Goal: Transaction & Acquisition: Purchase product/service

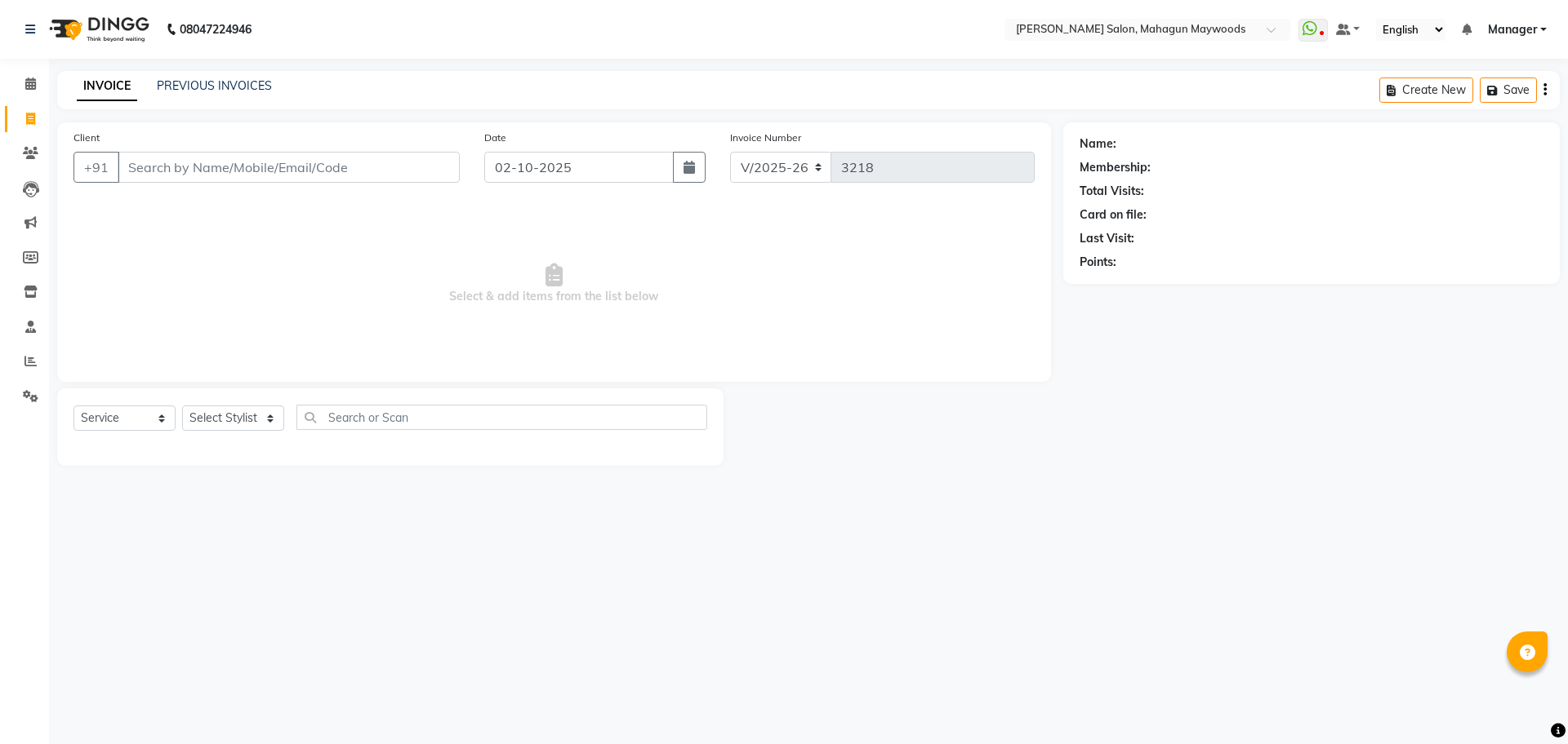
select select "6425"
select select "service"
click at [185, 173] on input "Client" at bounding box center [288, 167] width 342 height 31
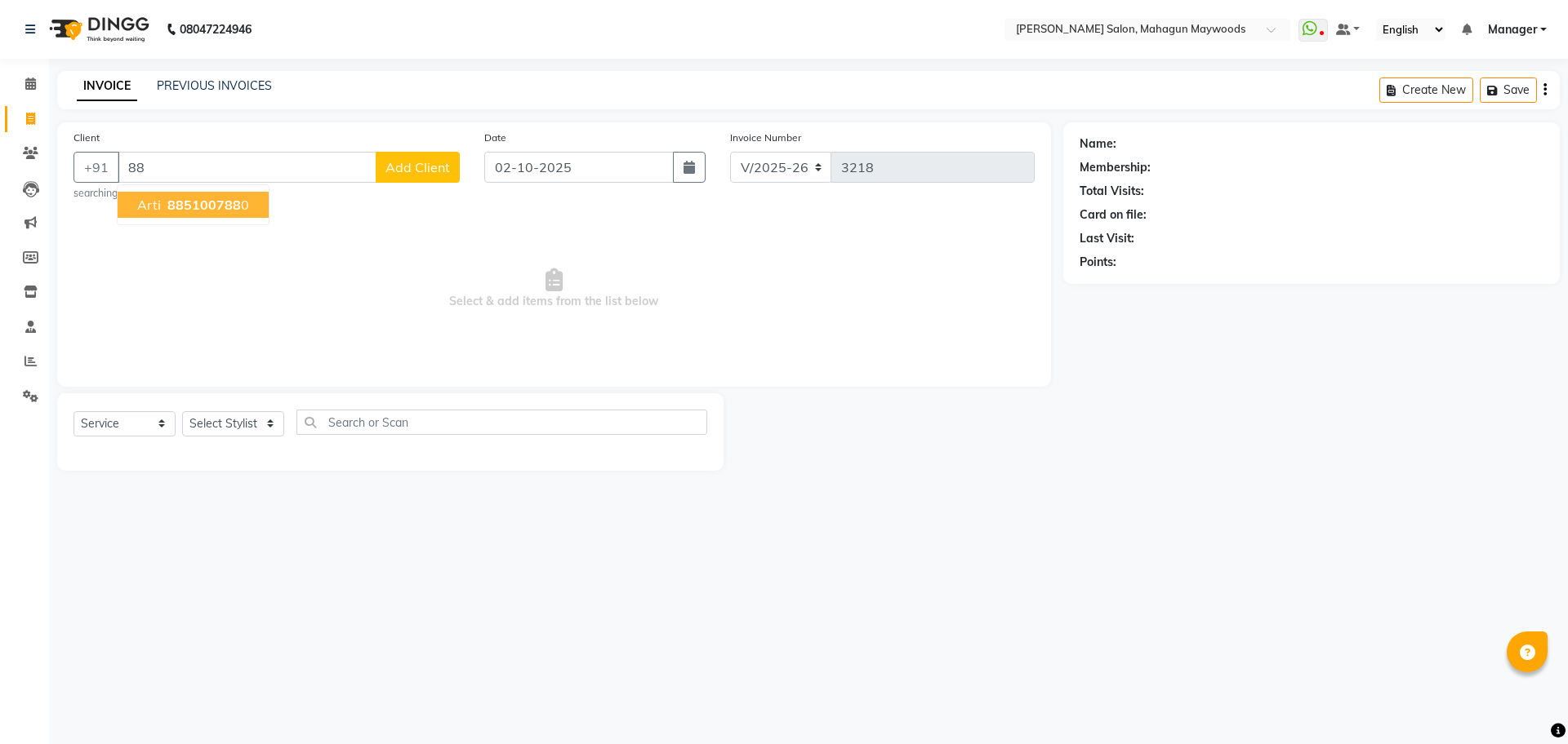
type input "8"
type input "9608987841"
click at [433, 176] on button "Add Client" at bounding box center [417, 167] width 84 height 31
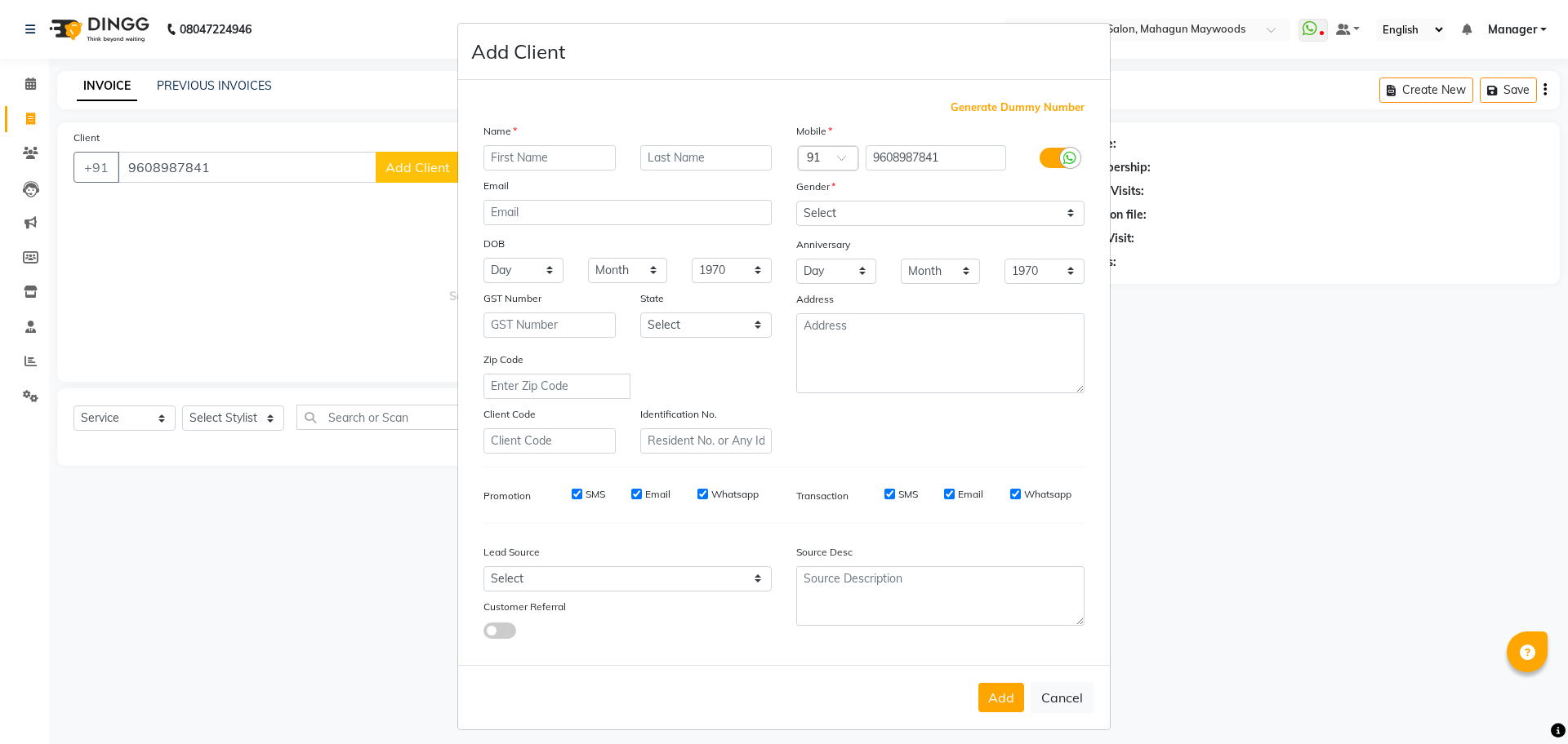
click at [499, 159] on input "text" at bounding box center [549, 158] width 132 height 25
type input "pooja"
click at [823, 210] on select "Select [DEMOGRAPHIC_DATA] [DEMOGRAPHIC_DATA] Other Prefer Not To Say" at bounding box center [940, 213] width 288 height 25
select select "[DEMOGRAPHIC_DATA]"
click at [797, 200] on select "Select [DEMOGRAPHIC_DATA] [DEMOGRAPHIC_DATA] Other Prefer Not To Say" at bounding box center [940, 213] width 288 height 25
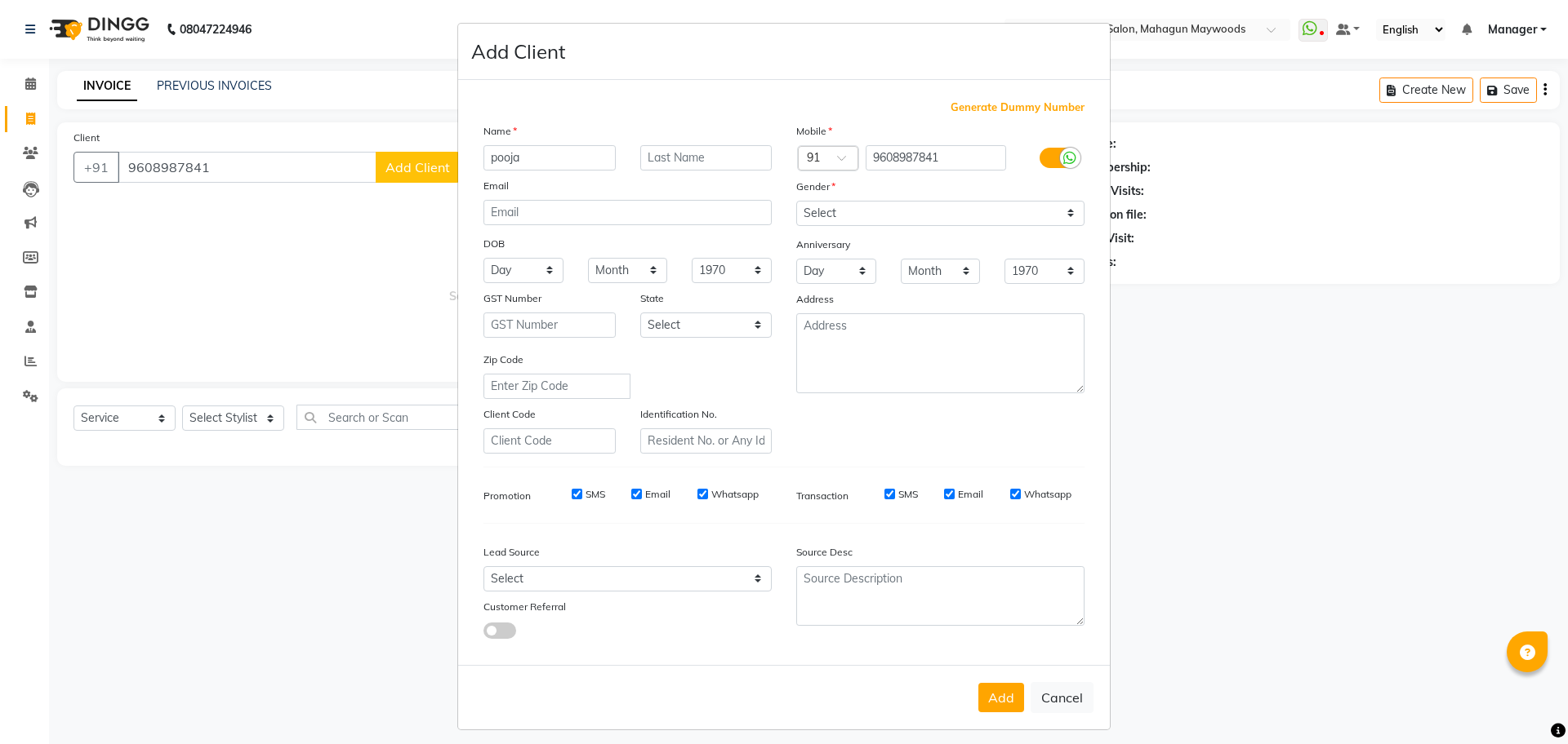
click at [1010, 712] on div "Add Cancel" at bounding box center [784, 697] width 652 height 65
click at [1009, 710] on button "Add" at bounding box center [1000, 698] width 45 height 29
click at [1009, 710] on div "Add Cancel" at bounding box center [784, 697] width 652 height 65
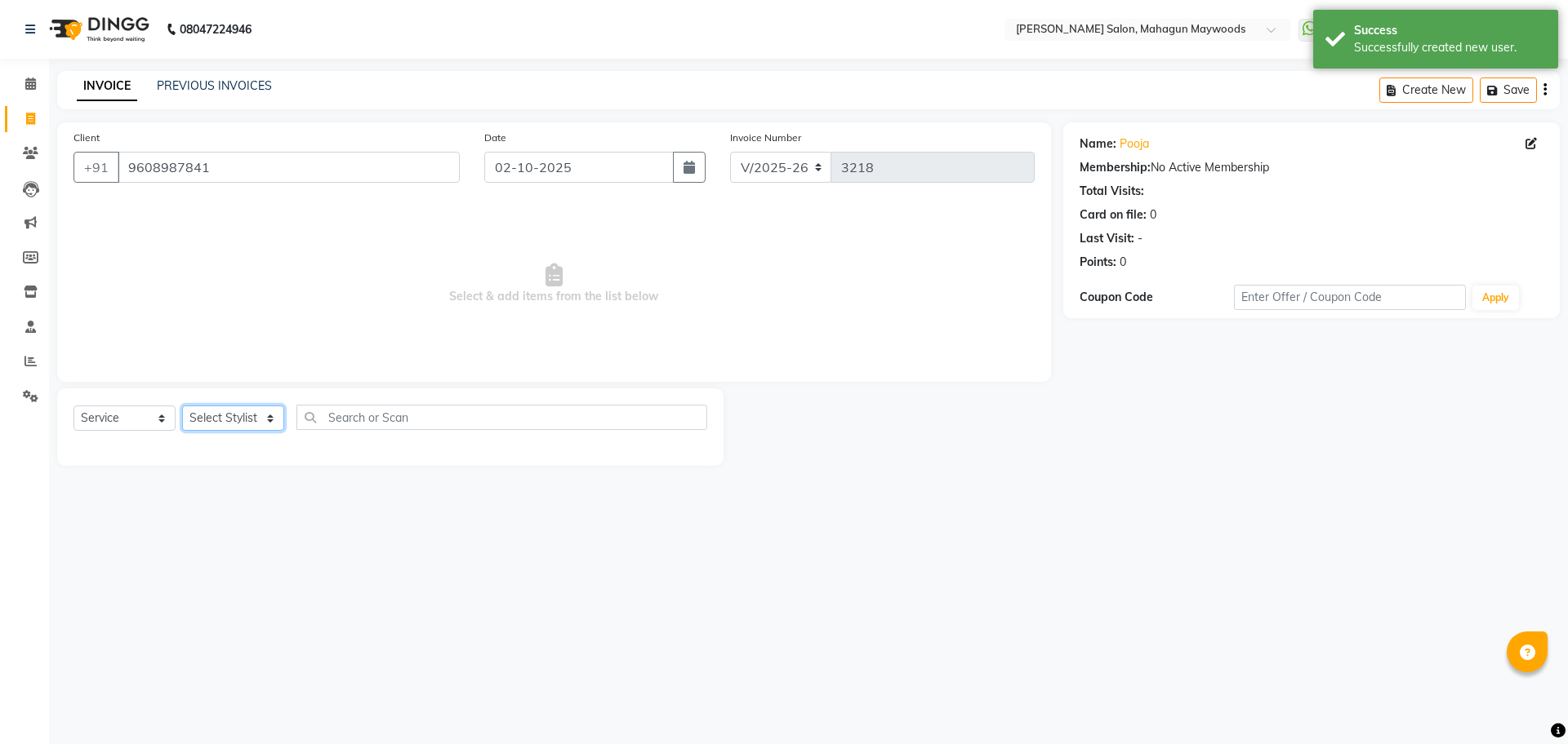
click at [224, 412] on select "Select Stylist Aarti [PERSON_NAME] Manager Pranshant [PERSON_NAME] V Admin" at bounding box center [233, 418] width 102 height 25
select select "48625"
click at [182, 406] on select "Select Stylist Aarti [PERSON_NAME] Manager Pranshant [PERSON_NAME] V Admin" at bounding box center [233, 418] width 102 height 25
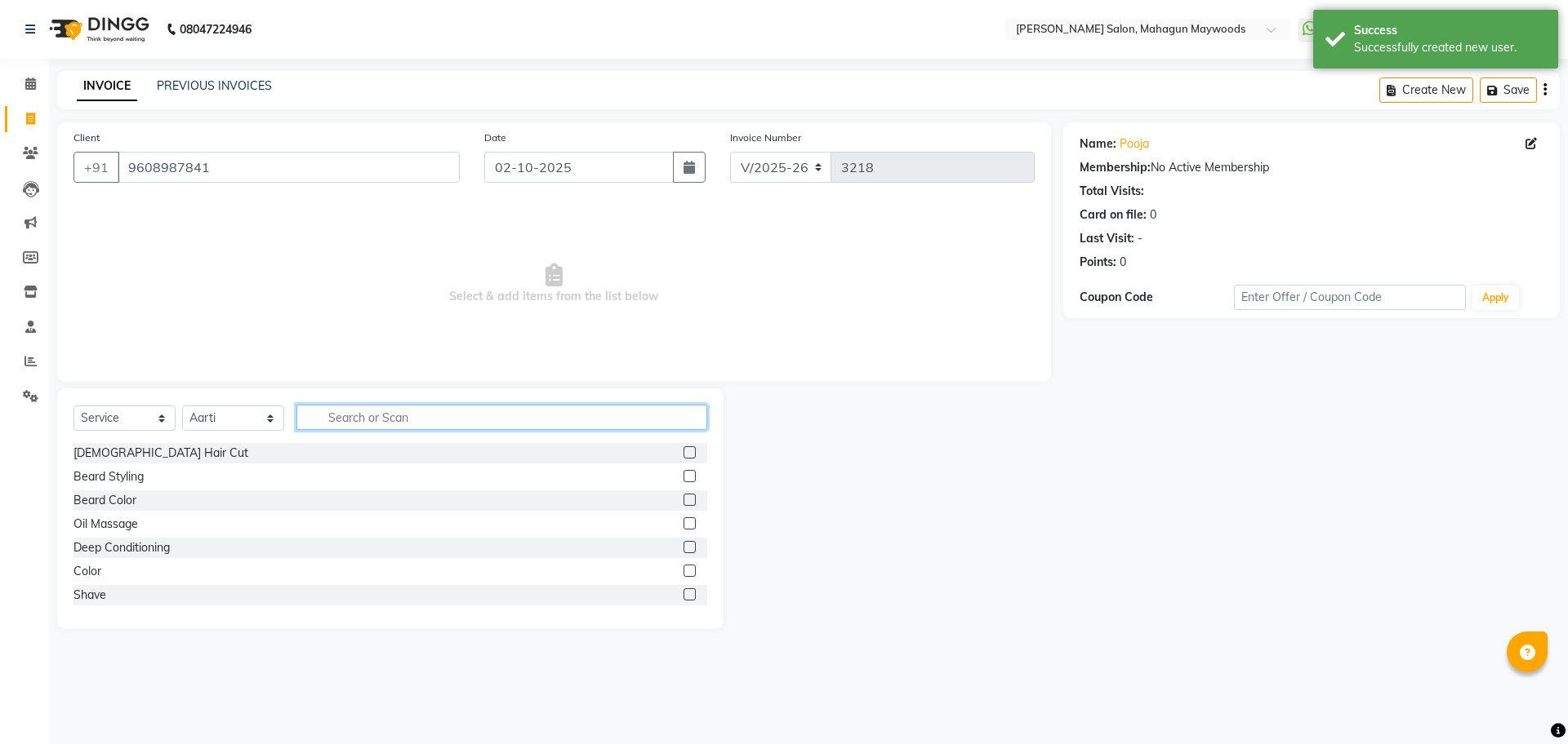
click at [330, 423] on input "text" at bounding box center [501, 417] width 411 height 25
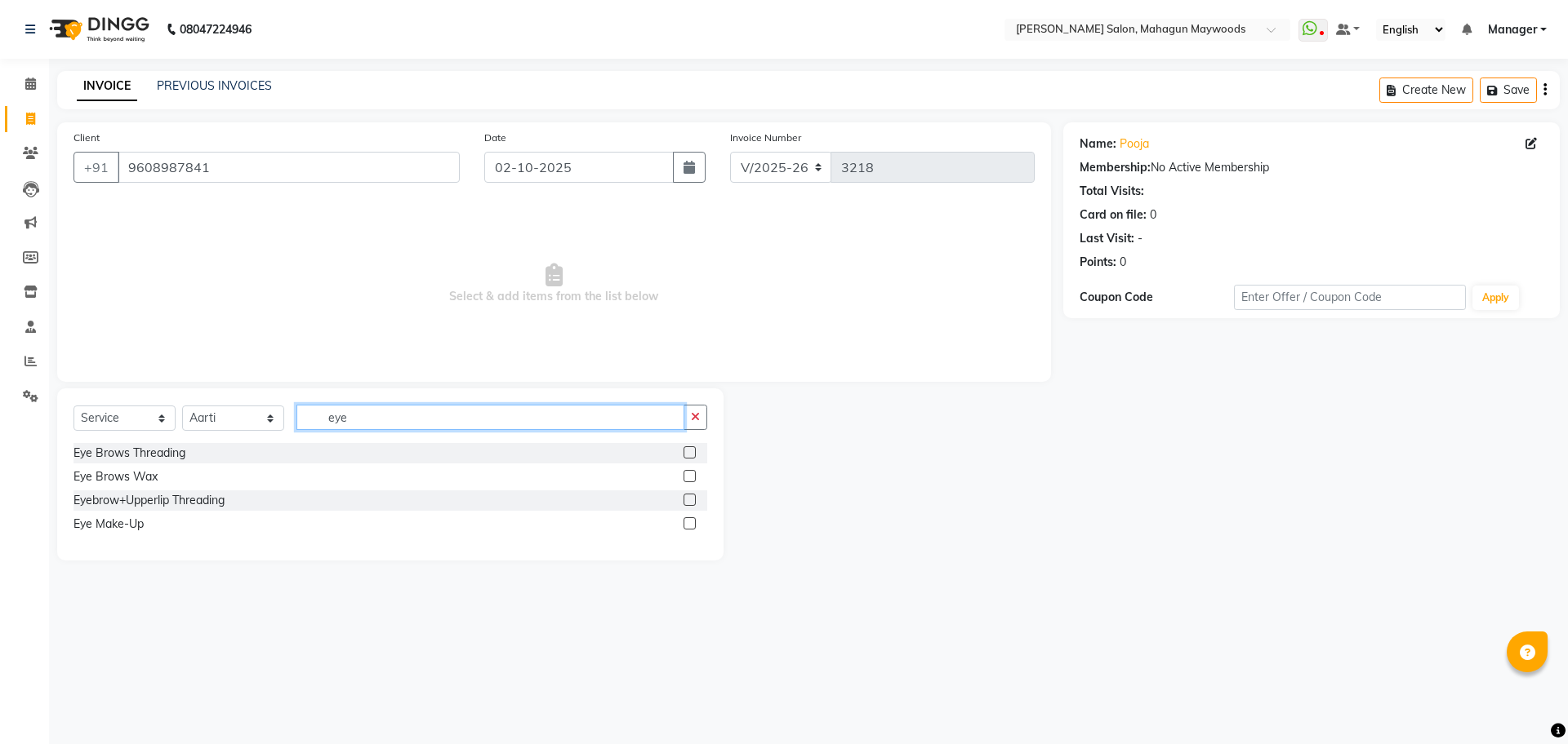
type input "eye"
click at [689, 456] on label at bounding box center [689, 452] width 13 height 13
click at [689, 456] on input "checkbox" at bounding box center [689, 453] width 11 height 11
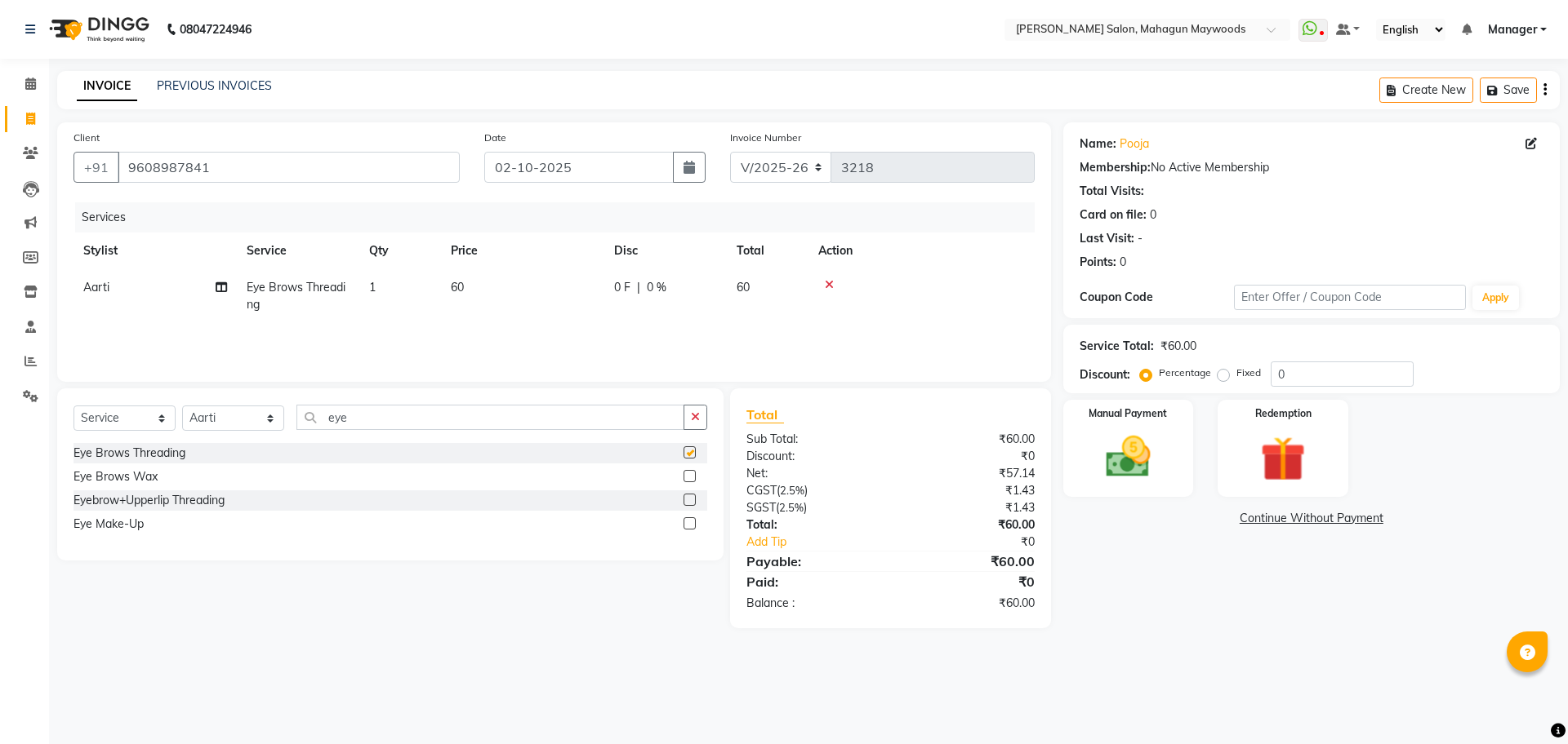
checkbox input "false"
click at [1142, 448] on img at bounding box center [1127, 457] width 76 height 54
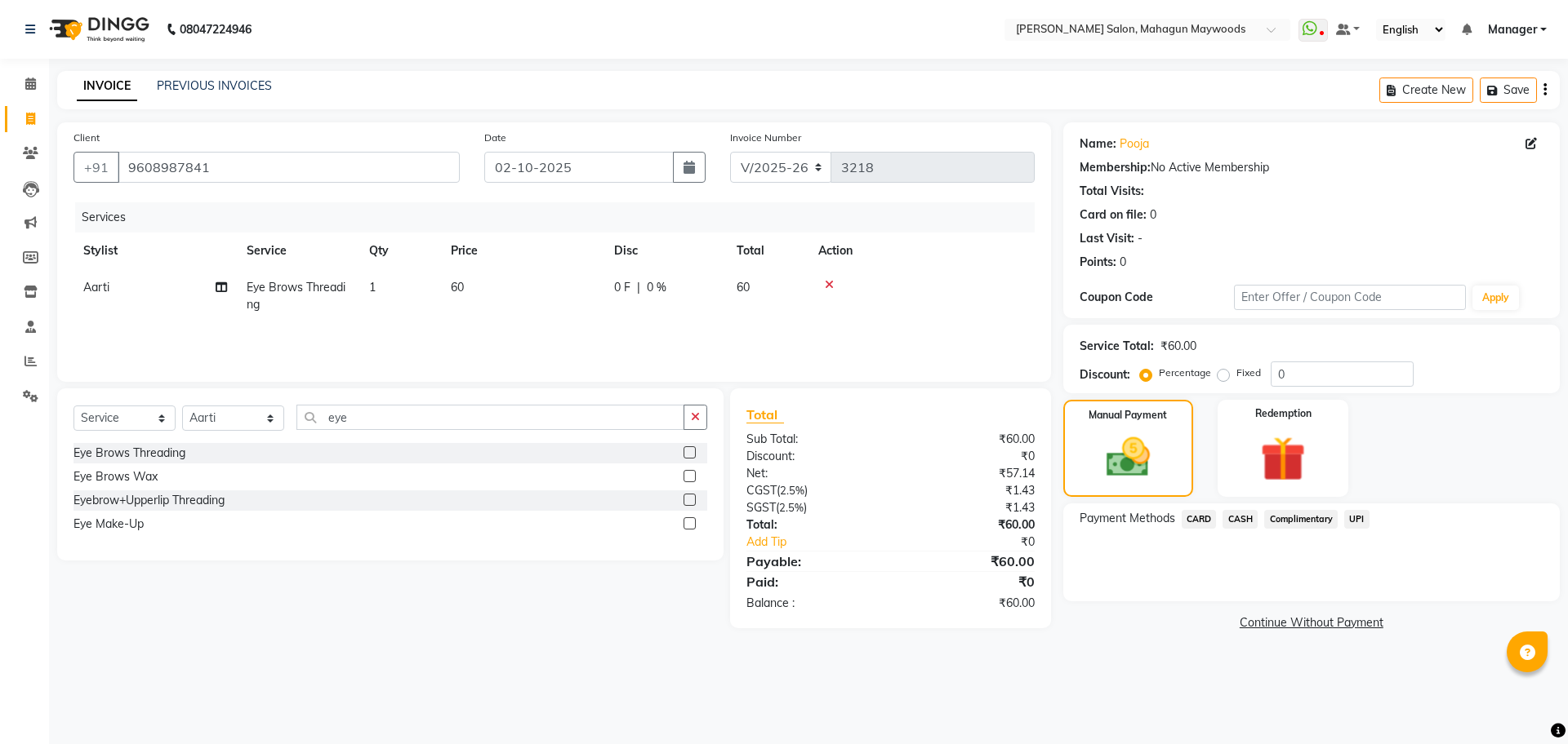
click at [1361, 522] on span "UPI" at bounding box center [1357, 518] width 25 height 18
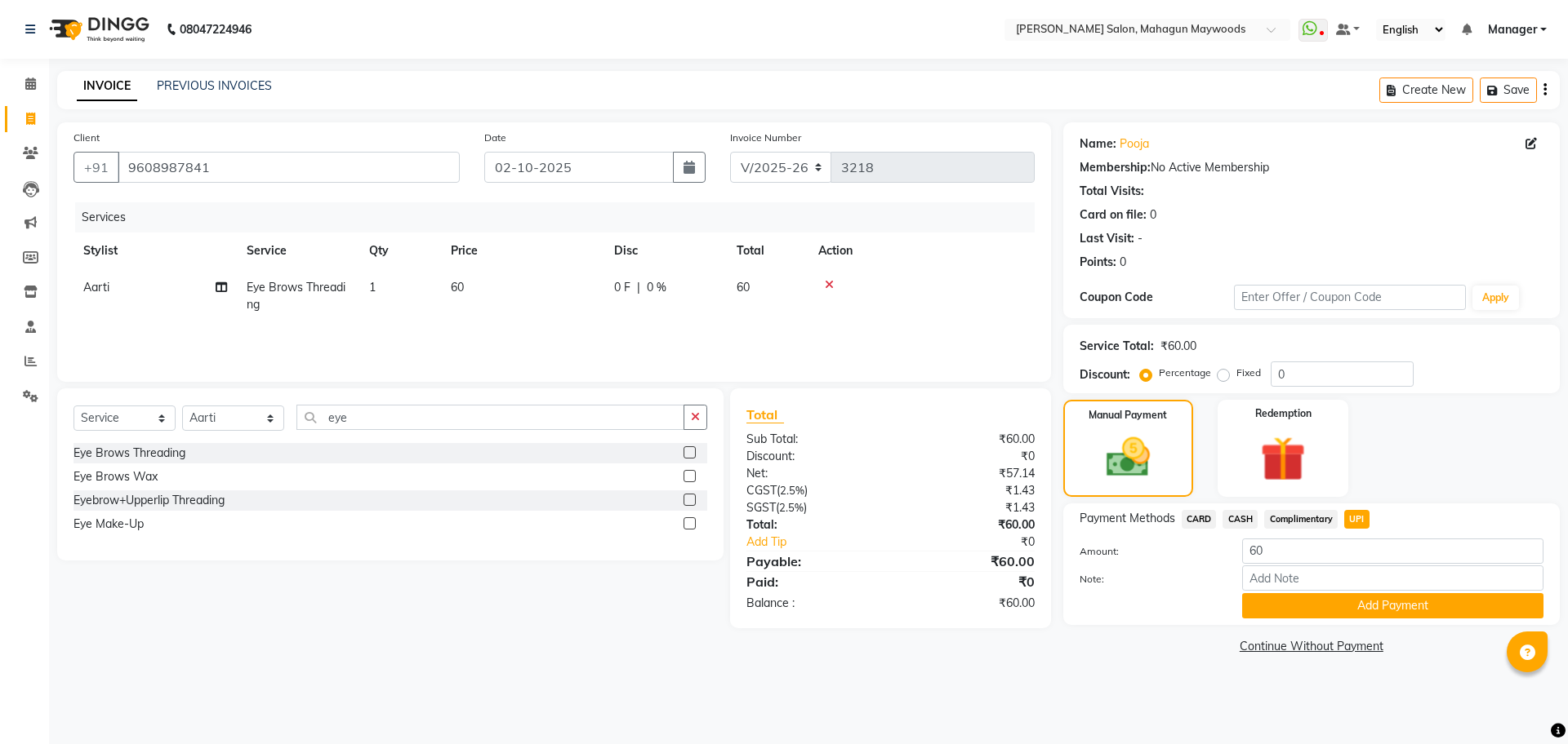
click at [1311, 620] on div "Payment Methods CARD CASH Complimentary UPI Amount: 60 Note: Add Payment" at bounding box center [1311, 564] width 497 height 121
click at [1311, 603] on button "Add Payment" at bounding box center [1392, 606] width 301 height 25
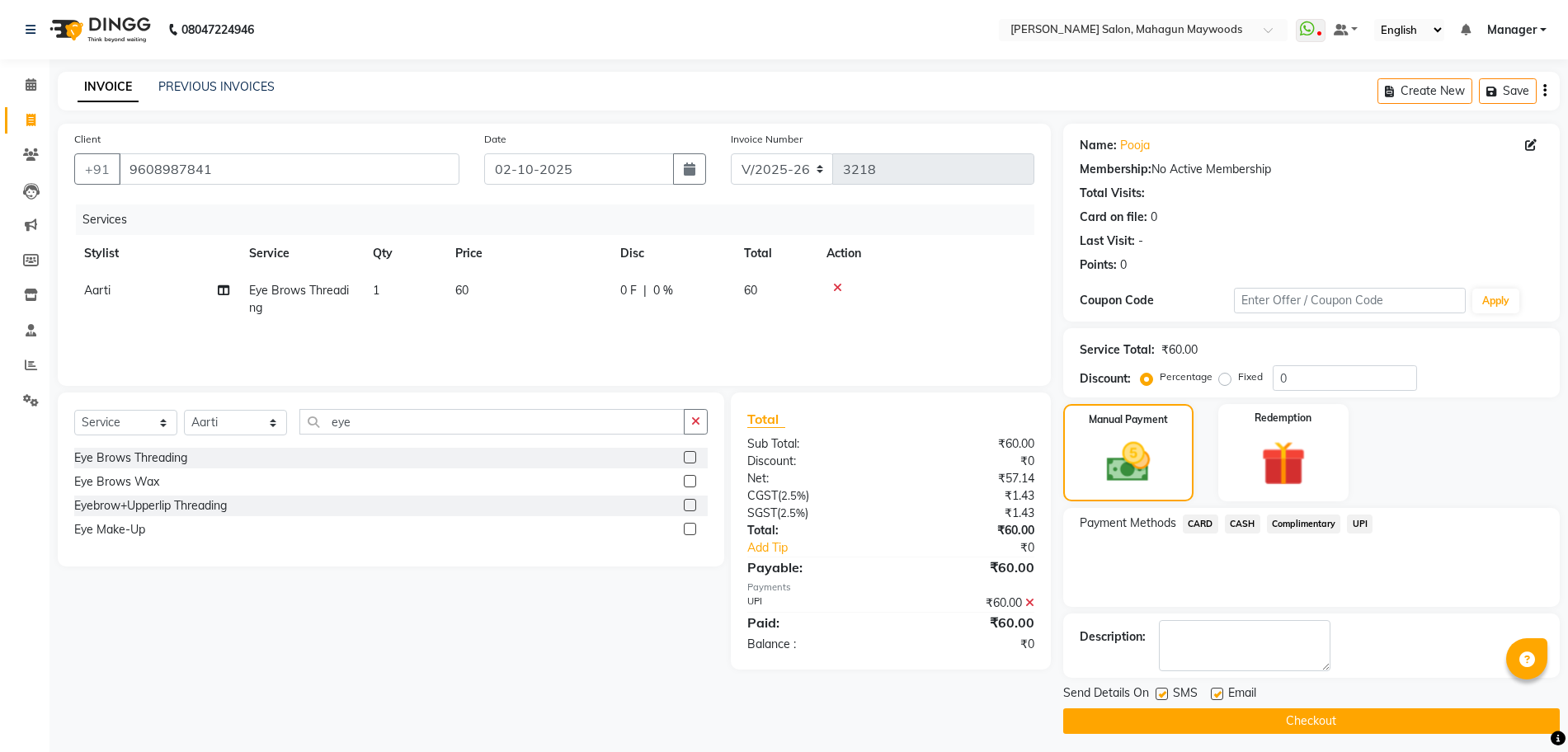
click at [1160, 693] on label at bounding box center [1161, 694] width 13 height 13
click at [1160, 693] on input "checkbox" at bounding box center [1160, 695] width 11 height 11
checkbox input "false"
click at [1158, 713] on button "Checkout" at bounding box center [1311, 721] width 497 height 25
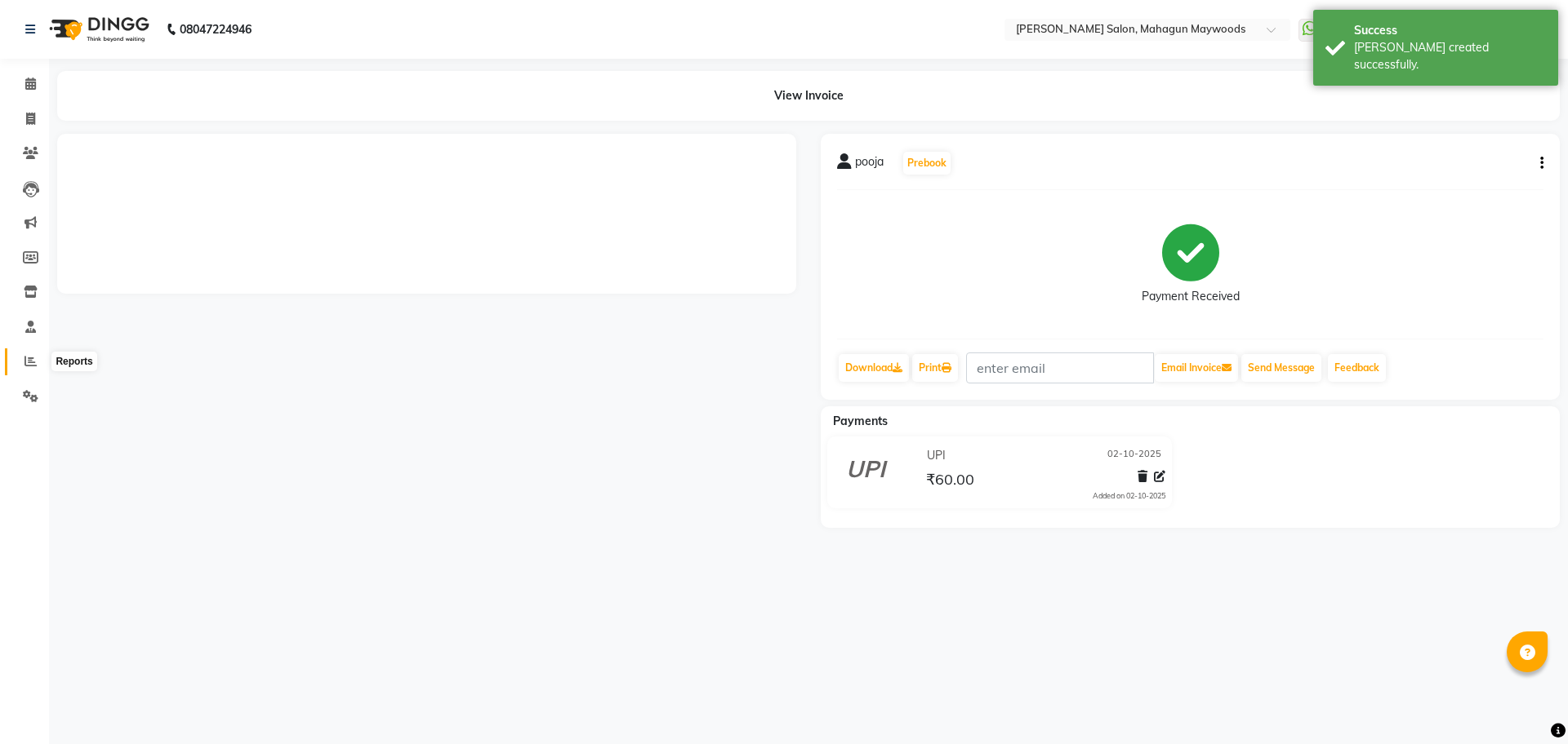
click at [41, 363] on span at bounding box center [31, 361] width 29 height 18
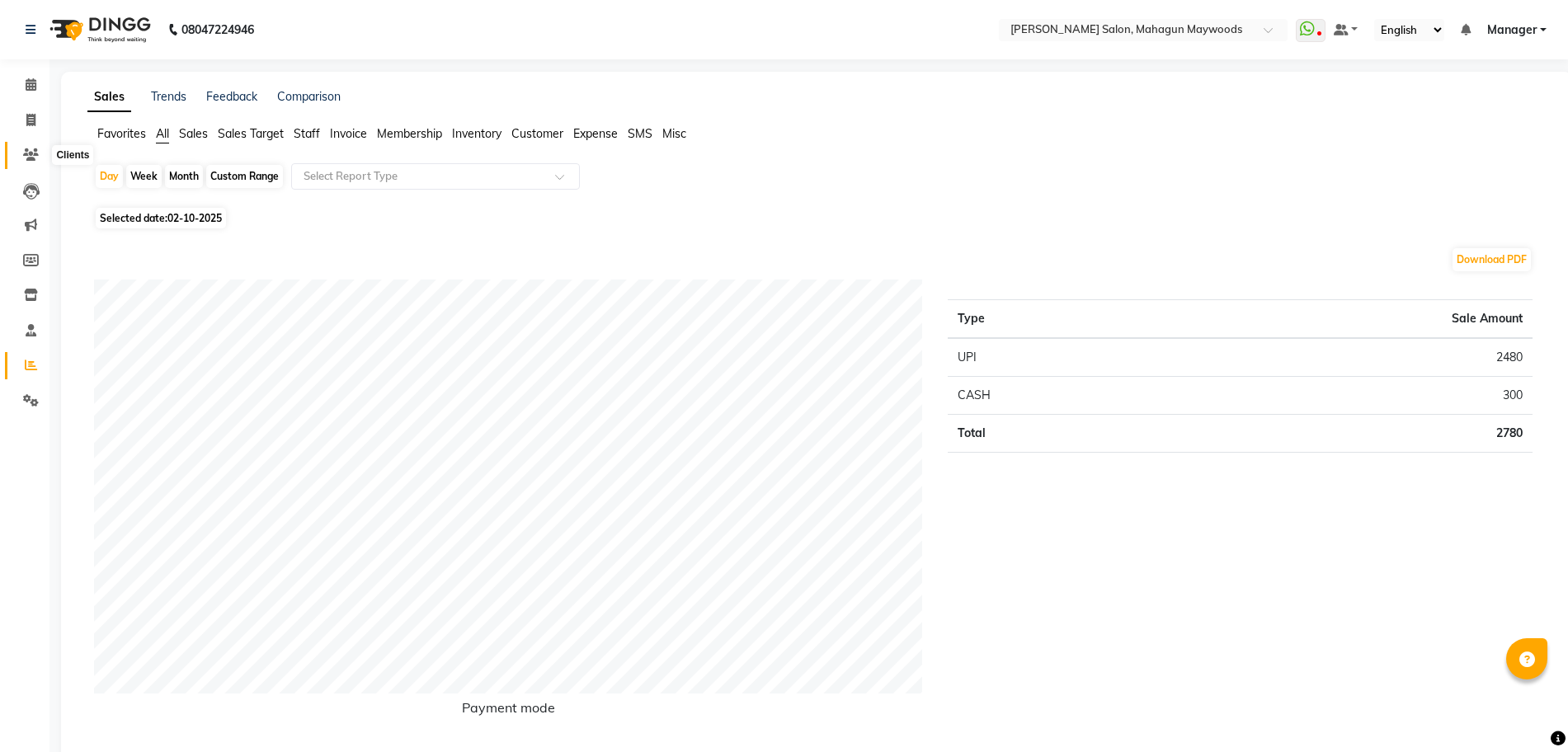
click at [32, 152] on icon at bounding box center [31, 154] width 16 height 13
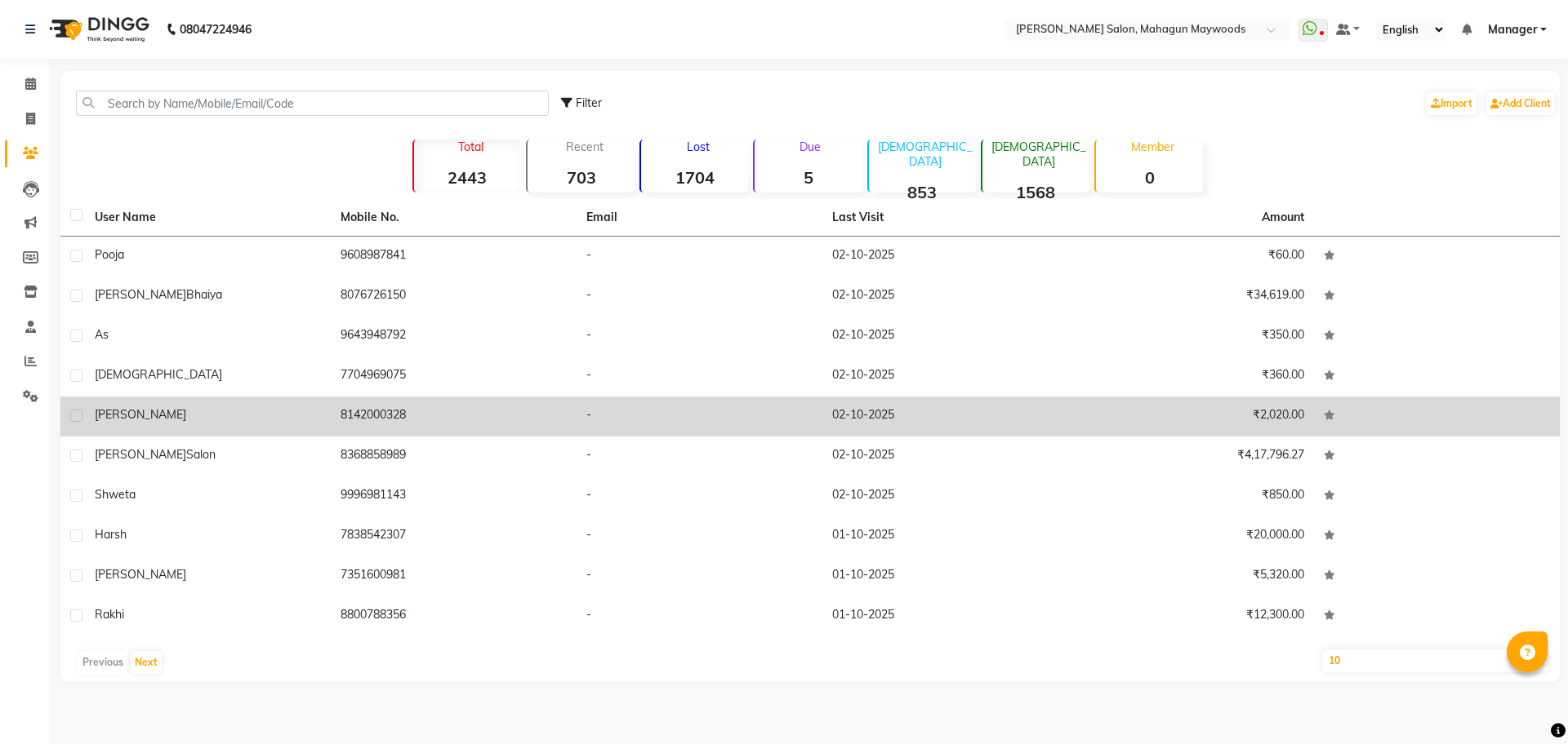
click at [1287, 417] on td "₹2,020.00" at bounding box center [1191, 416] width 246 height 40
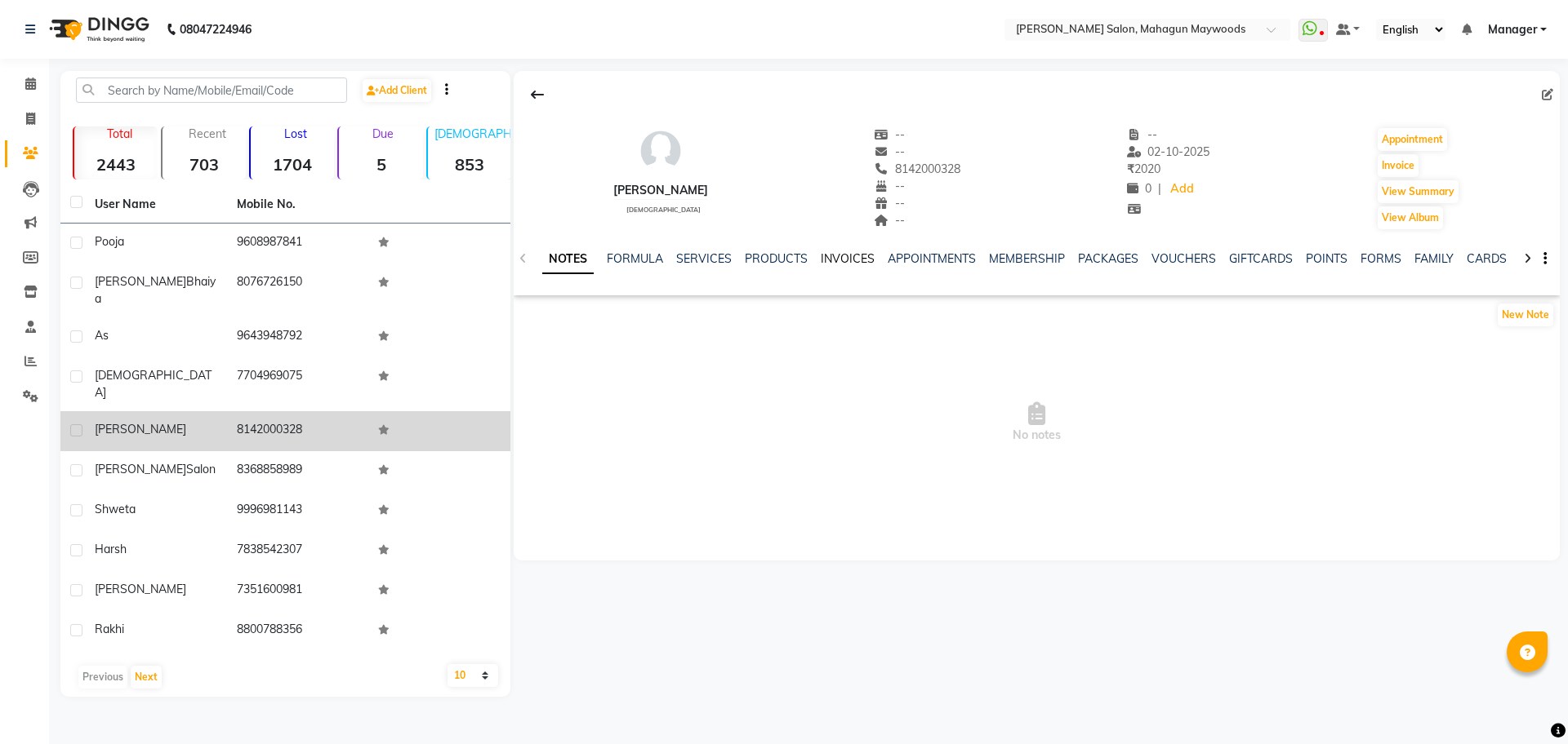
click at [840, 255] on link "INVOICES" at bounding box center [848, 258] width 54 height 14
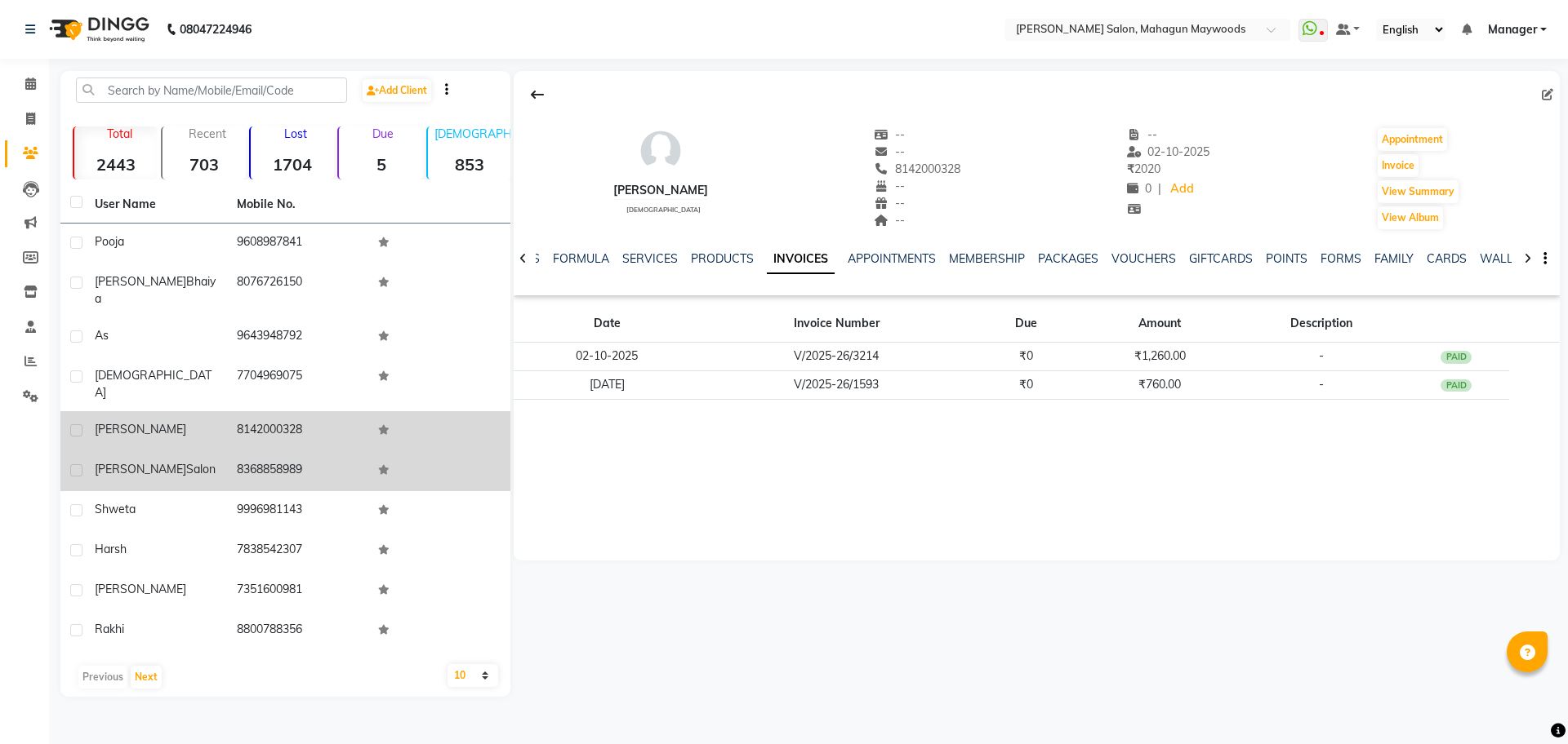
click at [300, 455] on td "8368858989" at bounding box center [297, 470] width 142 height 40
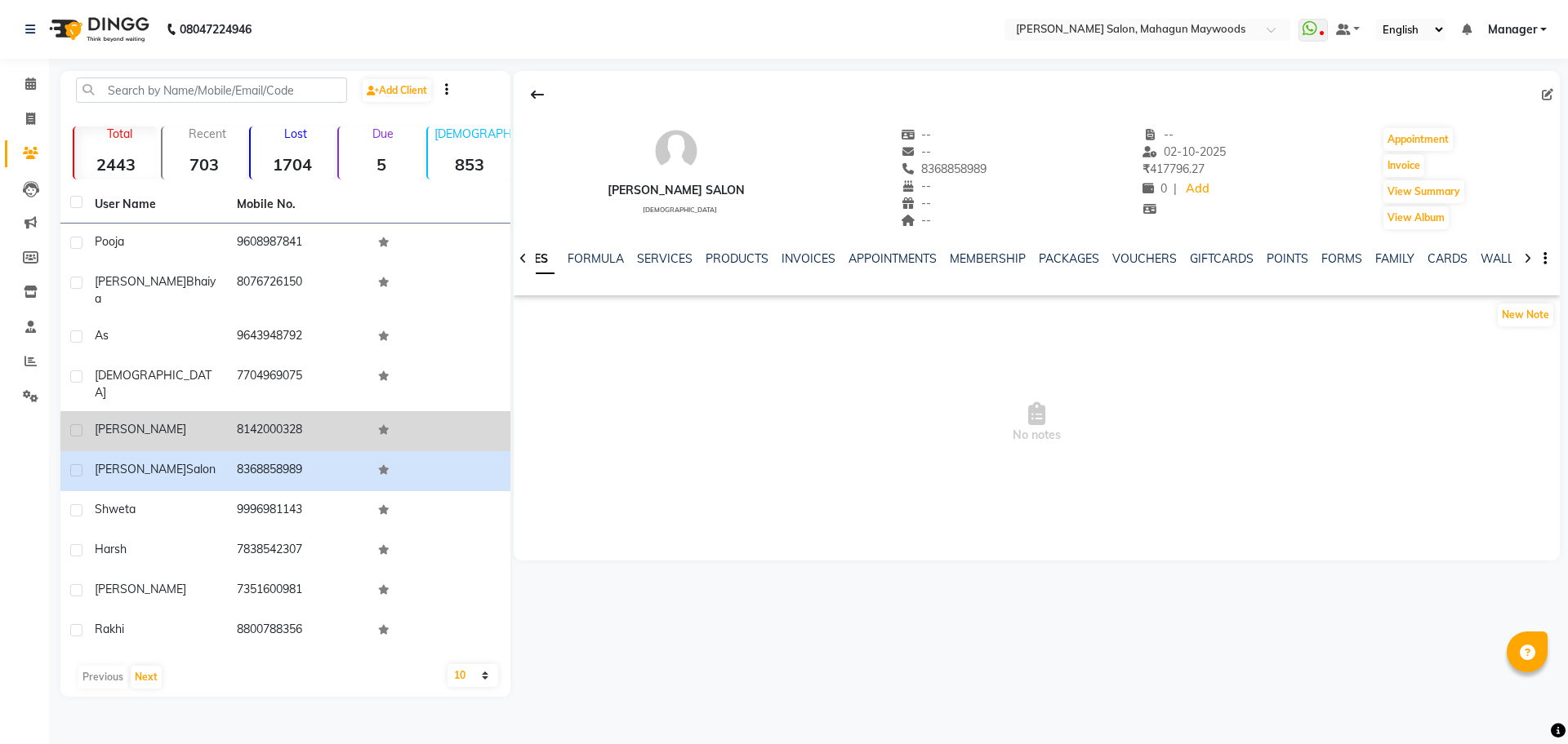
click at [800, 266] on div "INVOICES" at bounding box center [808, 259] width 54 height 17
click at [800, 258] on link "INVOICES" at bounding box center [808, 258] width 54 height 14
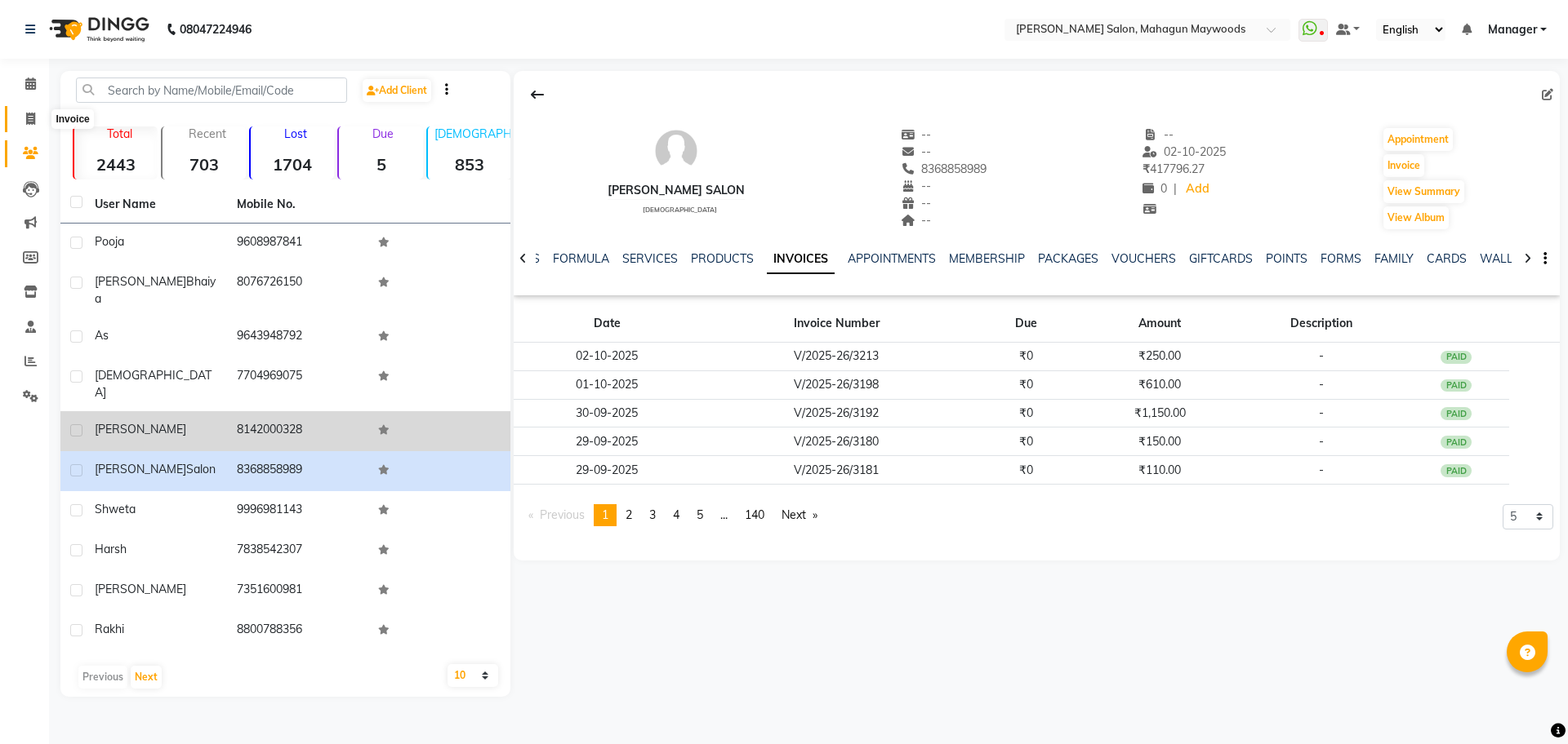
click at [35, 127] on span at bounding box center [31, 119] width 29 height 18
select select "service"
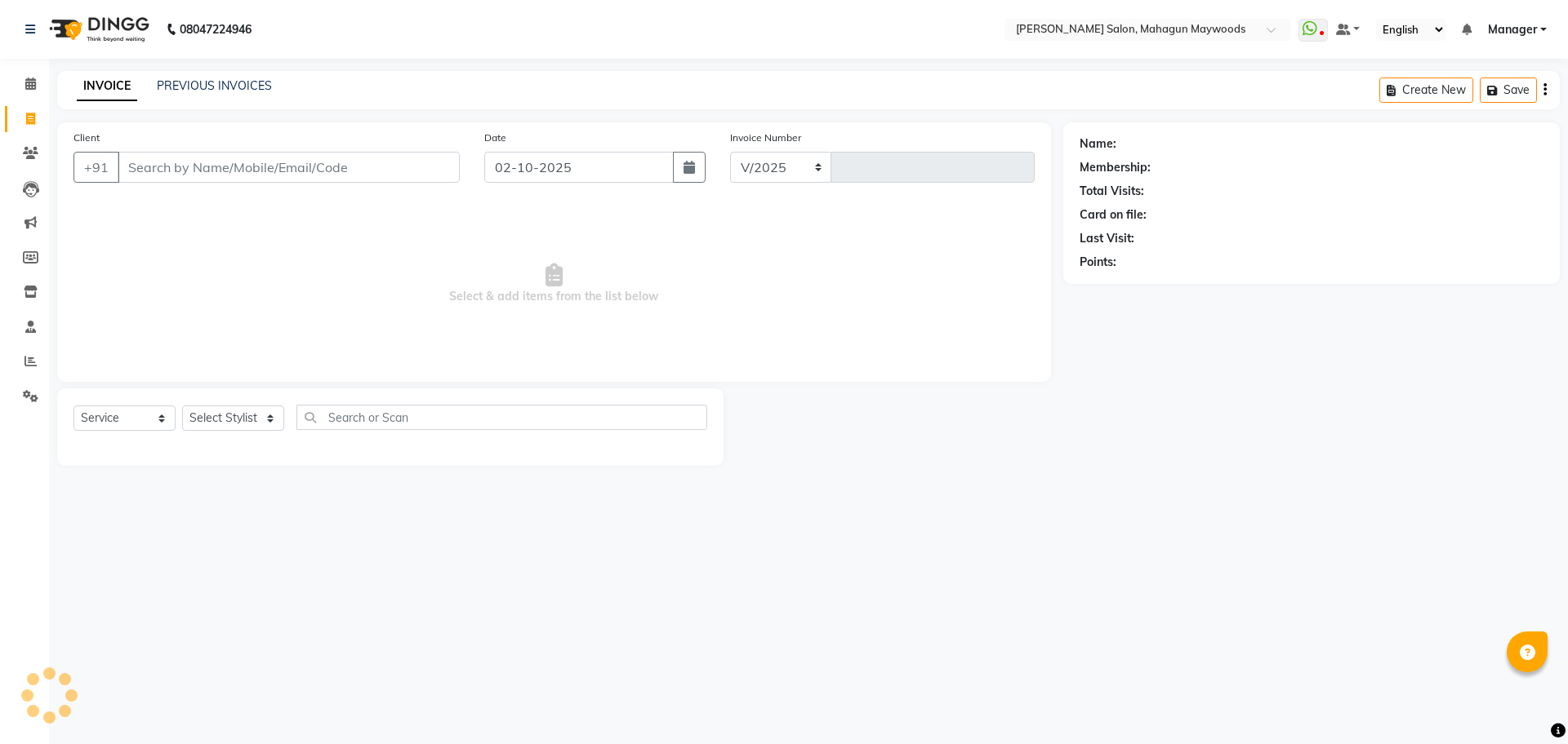
select select "6425"
type input "3219"
click at [35, 98] on li "Calendar" at bounding box center [24, 84] width 49 height 35
click at [32, 87] on icon at bounding box center [30, 83] width 11 height 13
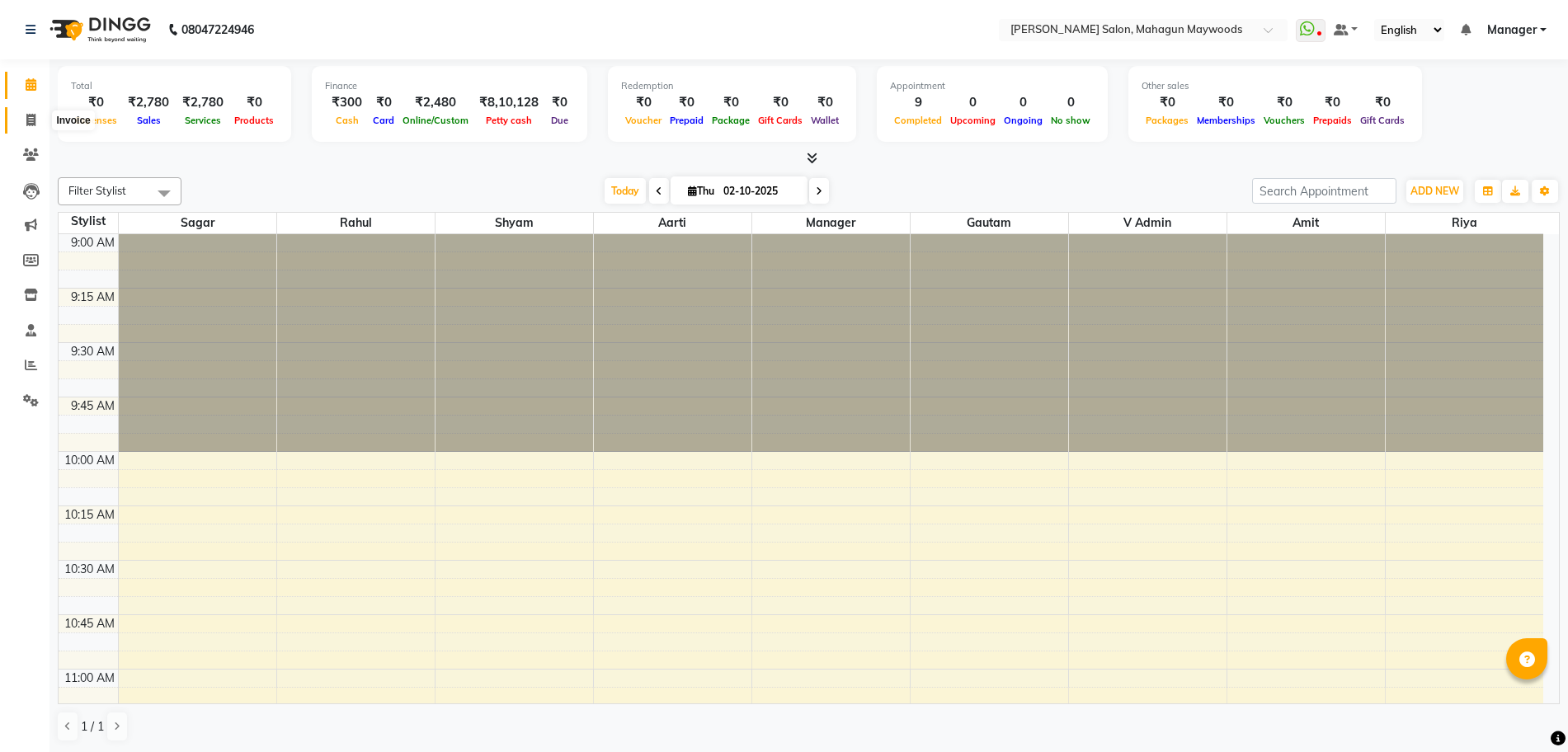
click at [30, 122] on icon at bounding box center [30, 120] width 9 height 13
select select "service"
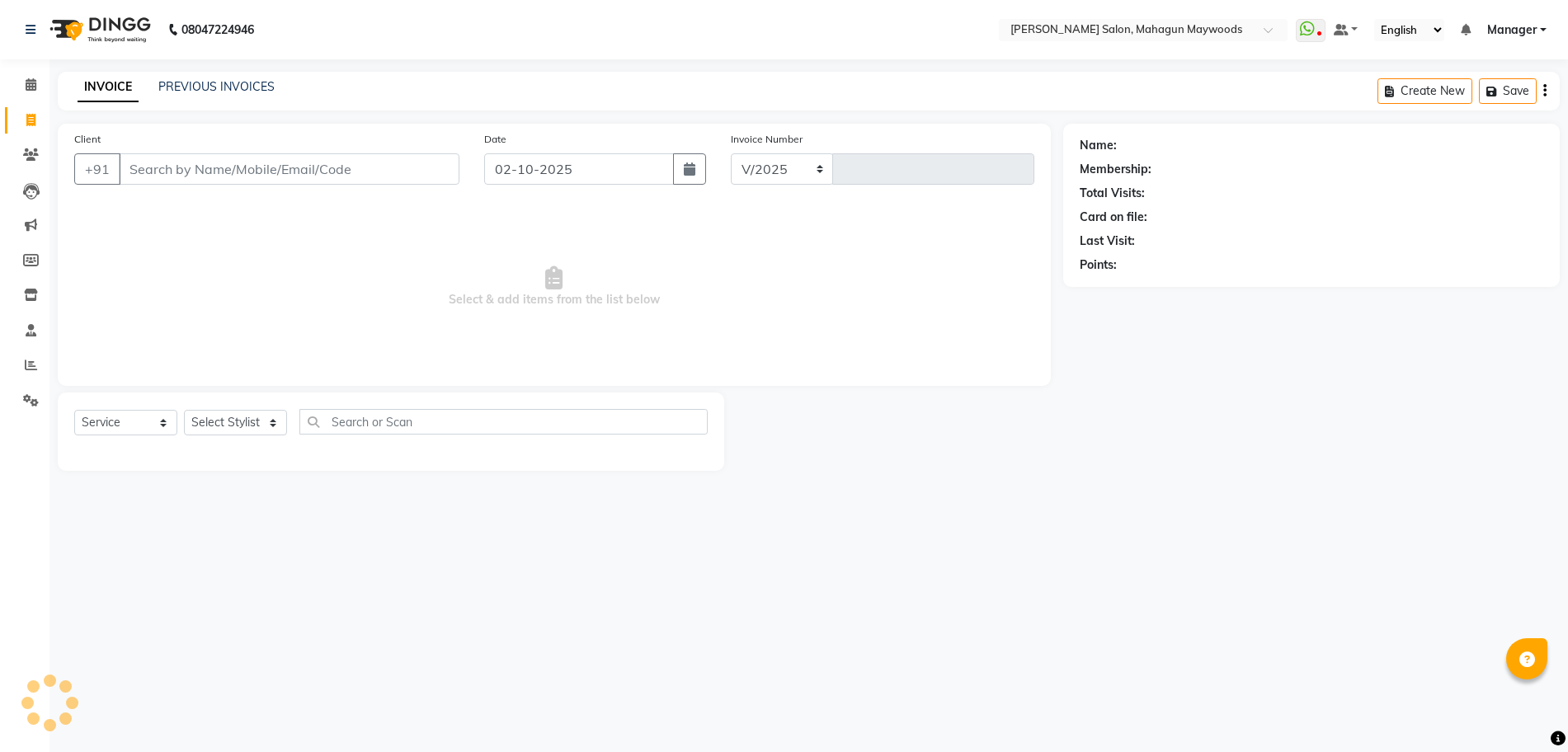
select select "6425"
type input "3219"
click at [699, 168] on icon "button" at bounding box center [696, 169] width 12 height 14
select select "10"
select select "2025"
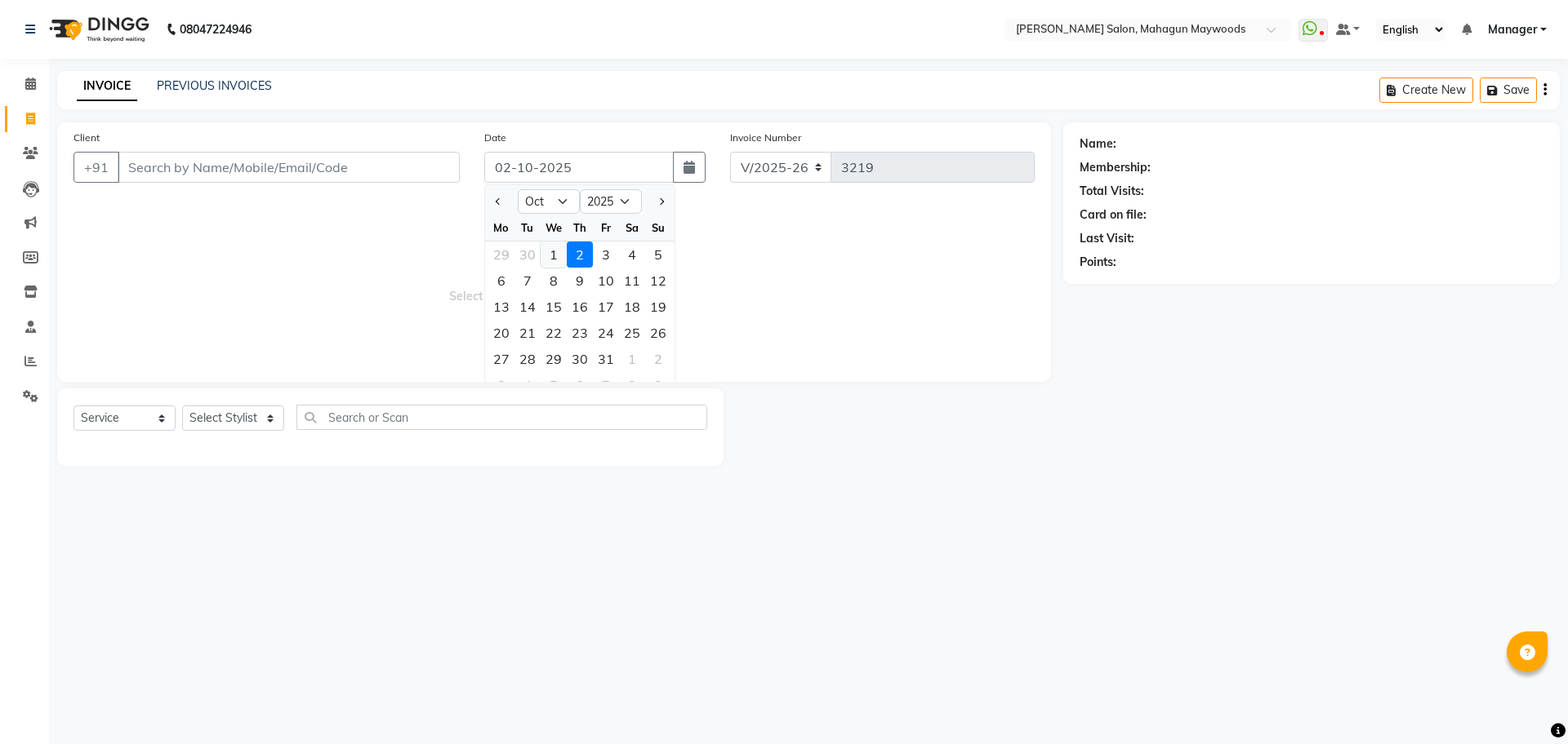
click at [552, 253] on div "1" at bounding box center [554, 254] width 26 height 26
type input "01-10-2025"
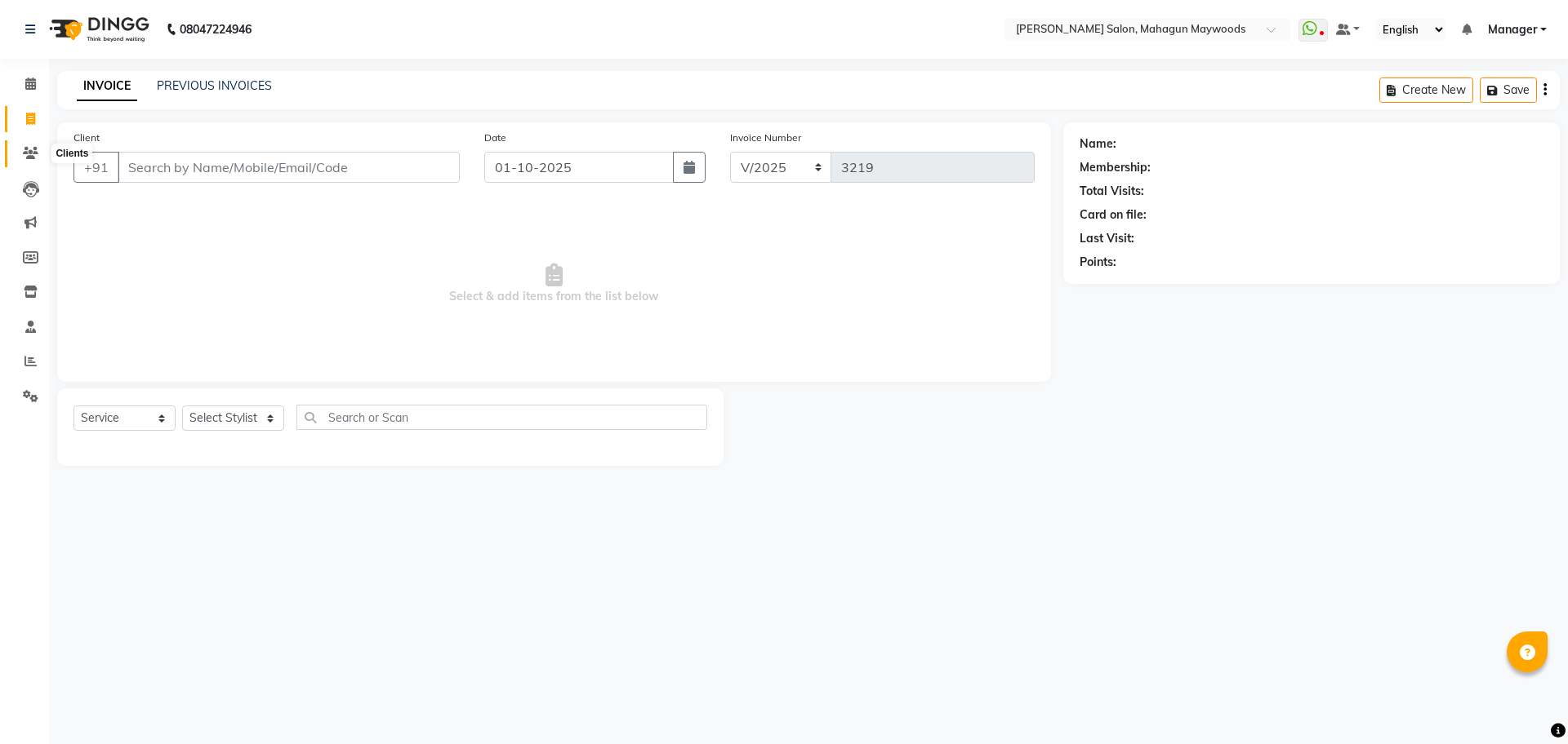
click at [37, 155] on icon at bounding box center [31, 152] width 15 height 13
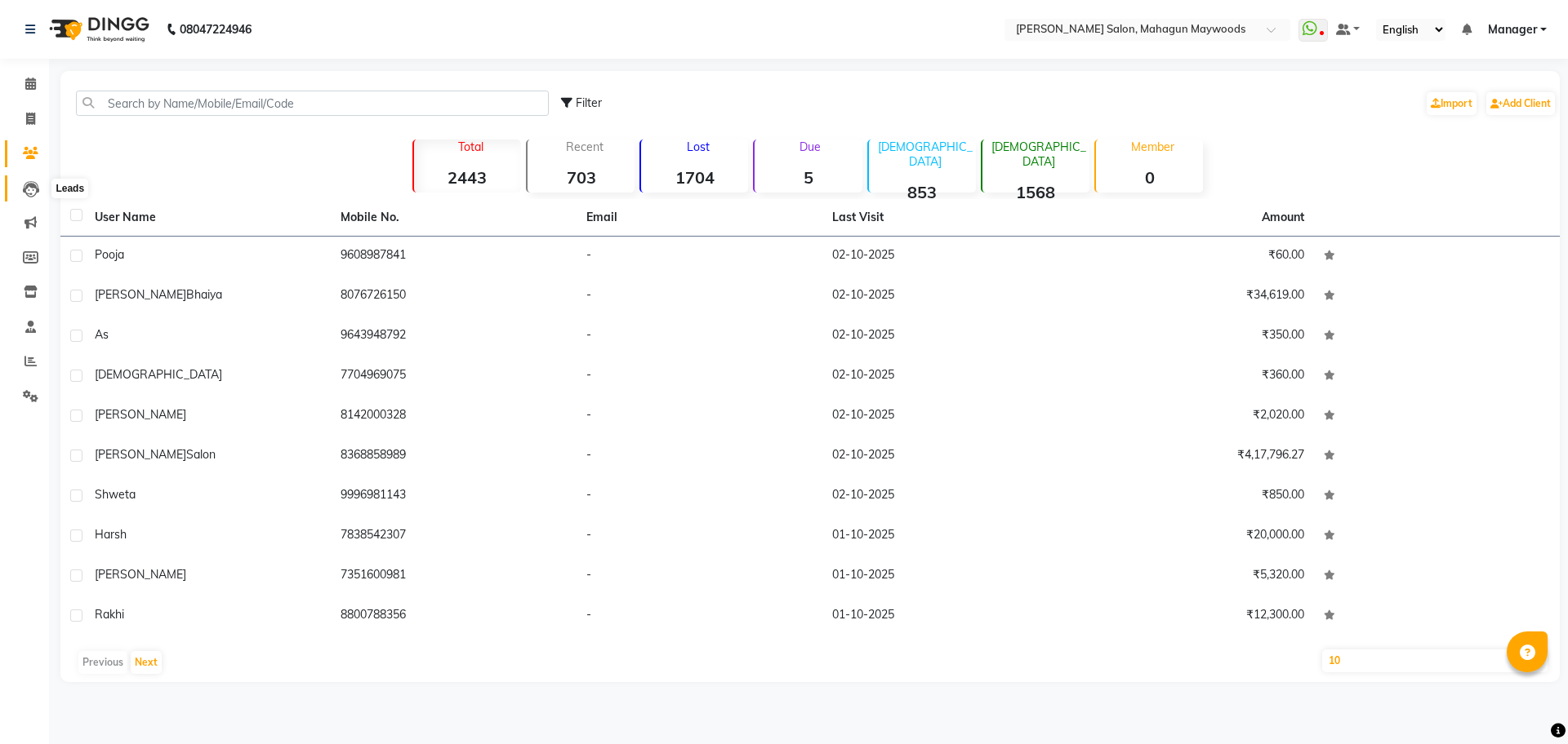
click at [23, 187] on icon at bounding box center [31, 189] width 16 height 16
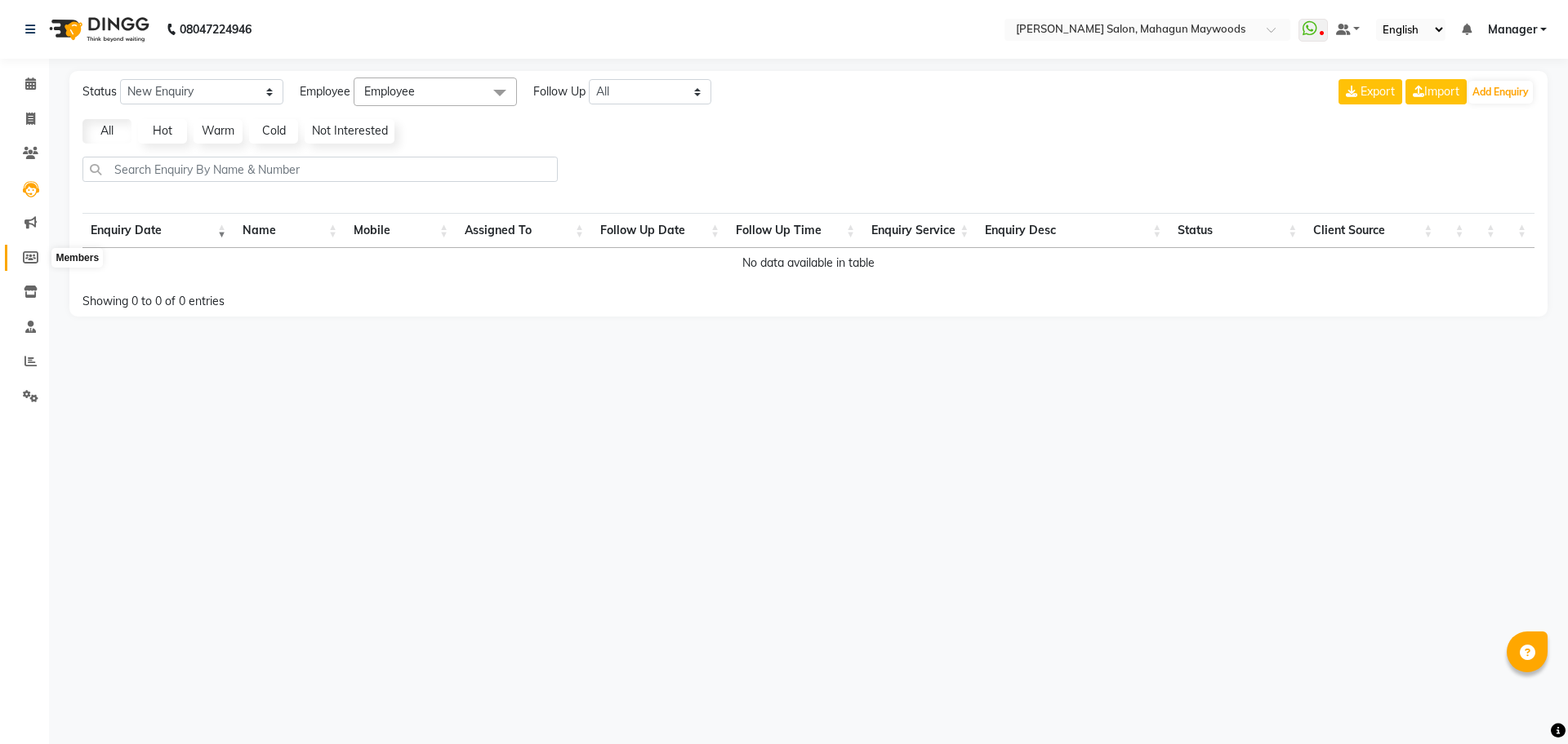
click at [37, 260] on icon at bounding box center [31, 257] width 15 height 13
select select
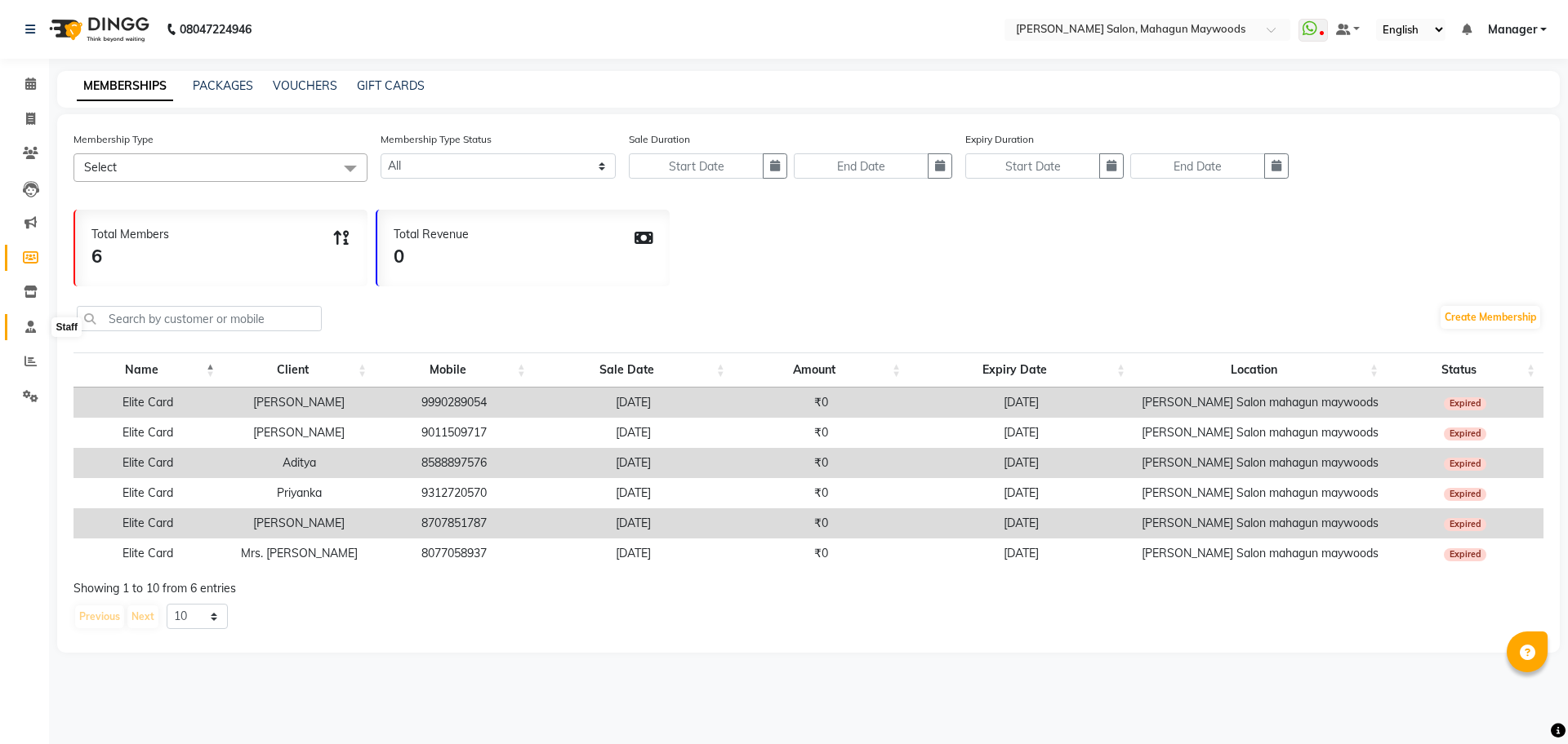
click at [38, 320] on span at bounding box center [31, 327] width 29 height 18
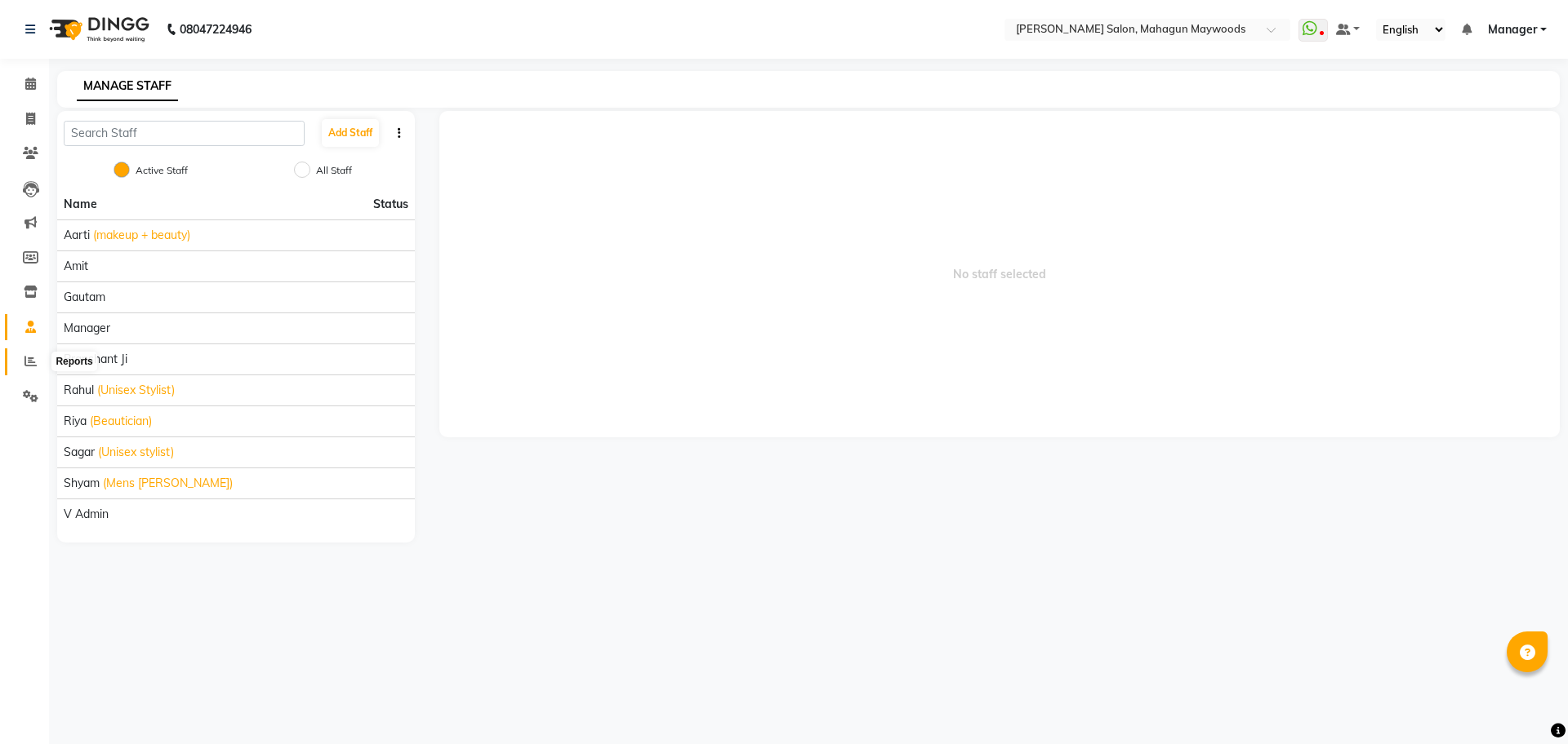
click at [39, 361] on span at bounding box center [31, 361] width 29 height 18
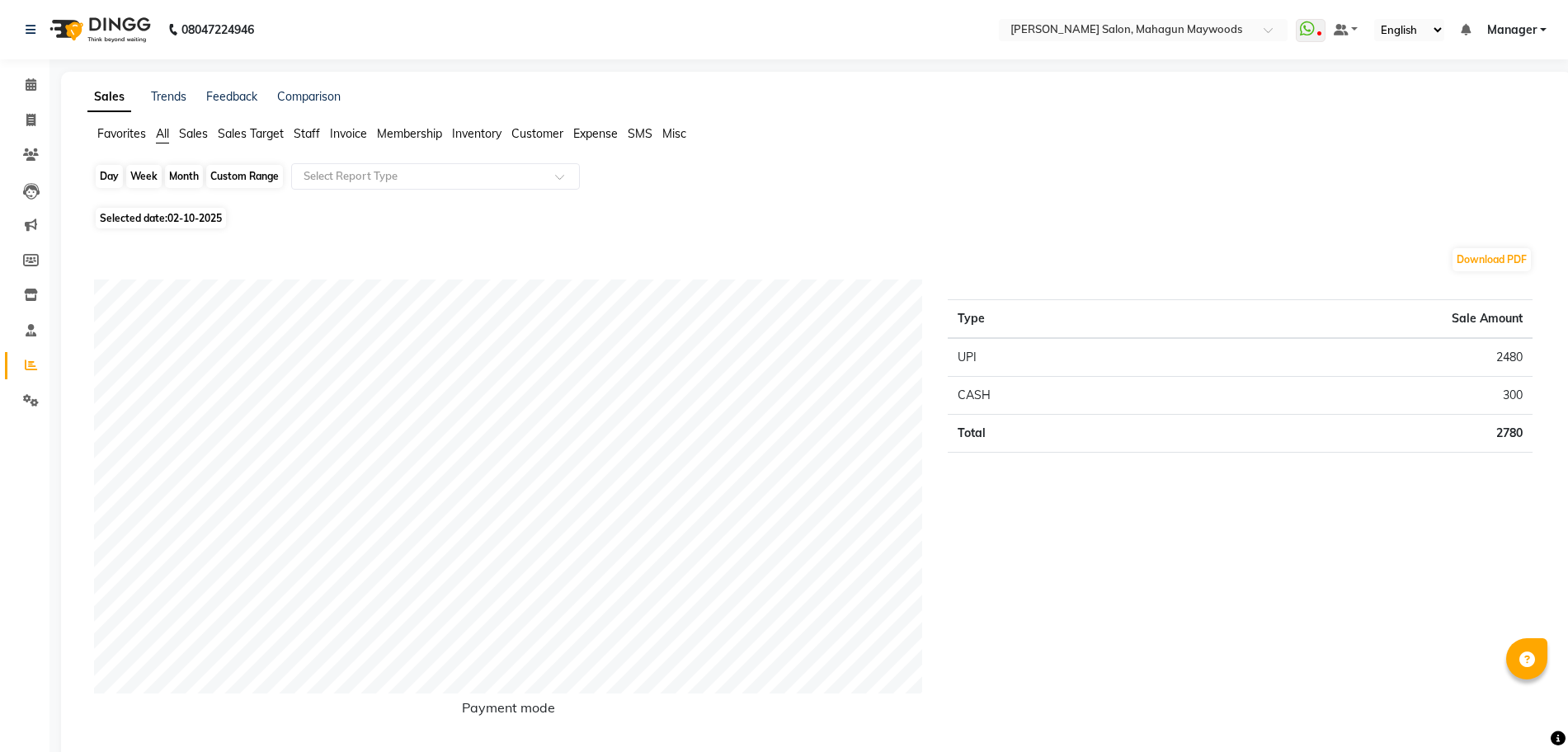
click at [115, 177] on div "Day" at bounding box center [109, 176] width 27 height 23
select select "10"
select select "2025"
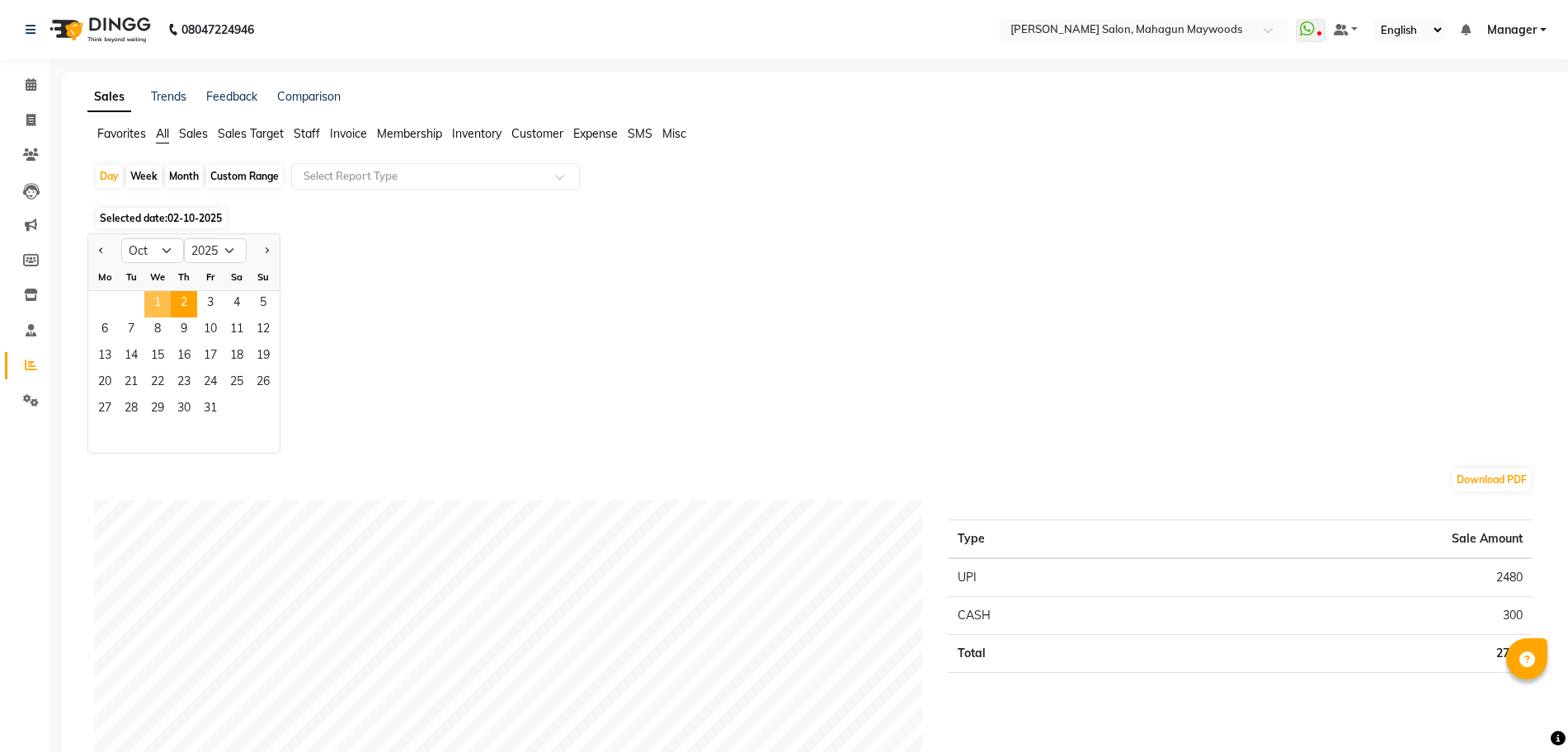
click at [157, 299] on span "1" at bounding box center [157, 304] width 26 height 26
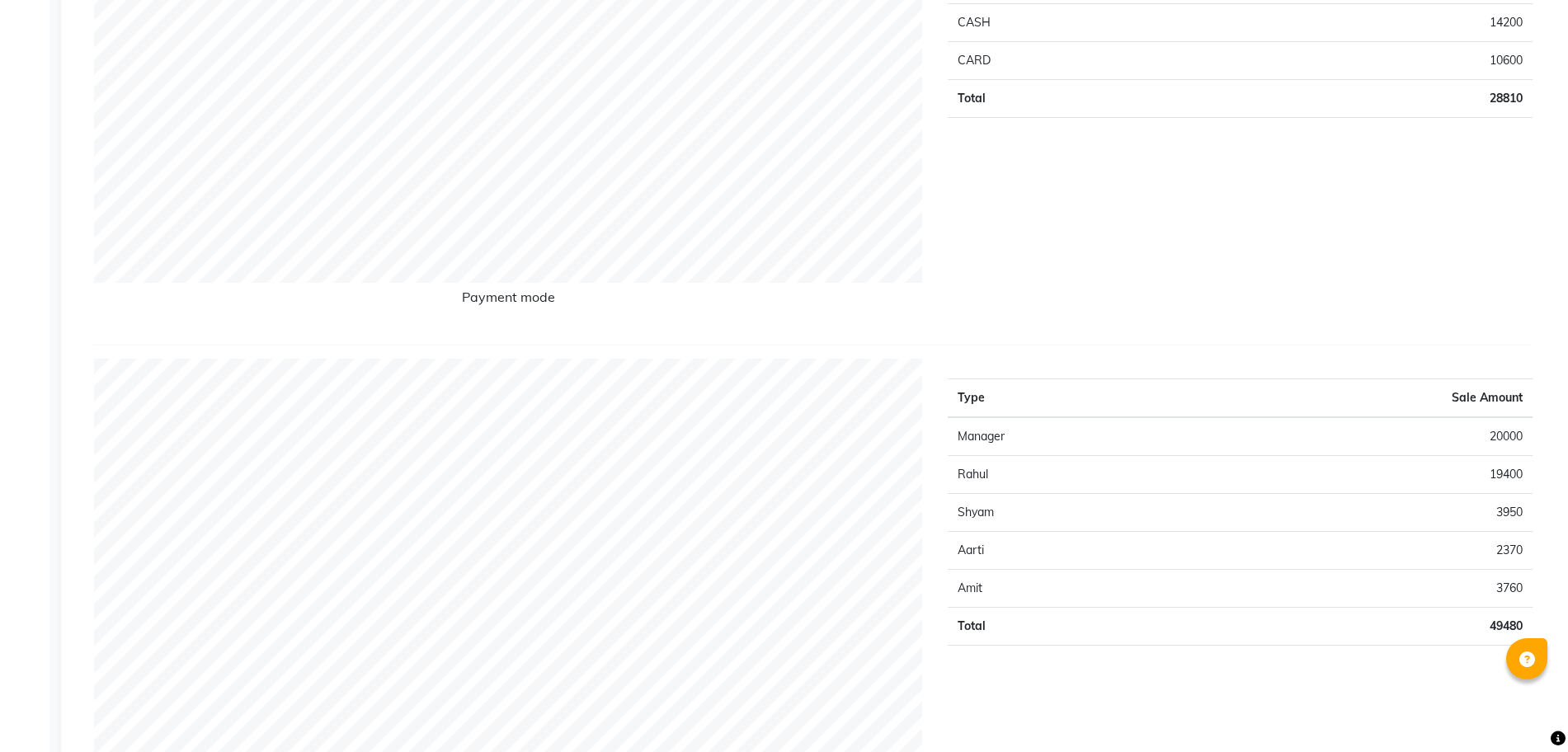
scroll to position [431, 0]
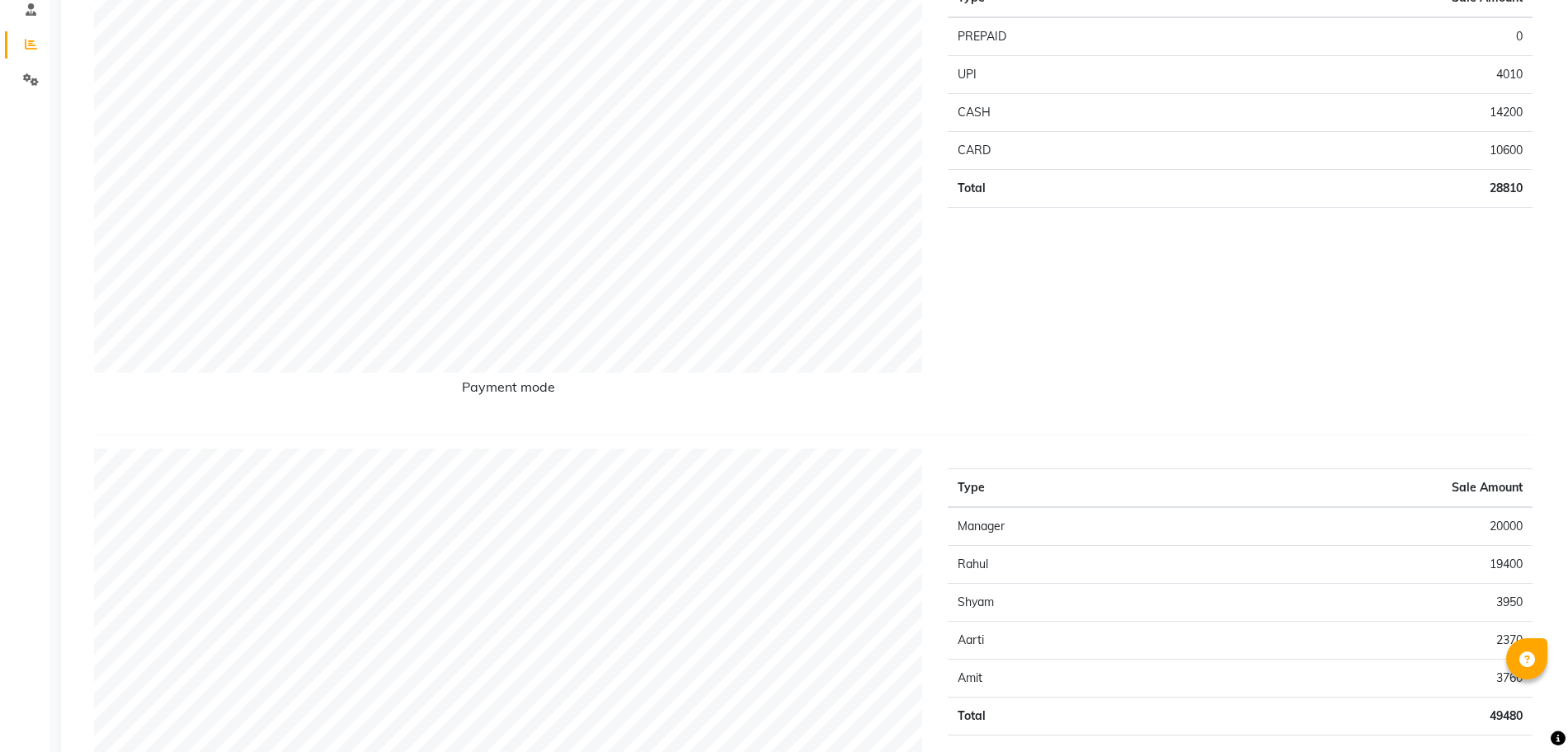
scroll to position [0, 0]
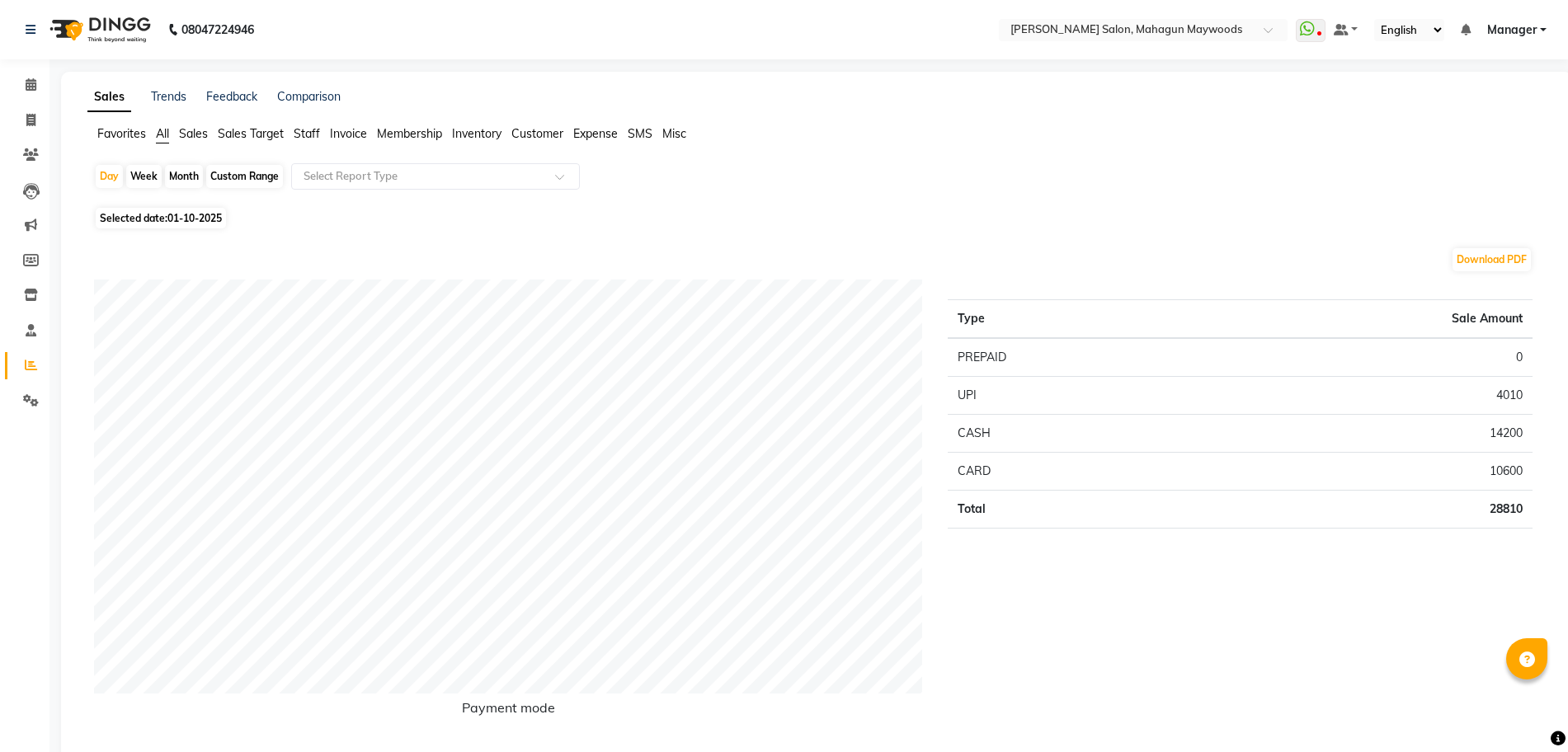
click at [193, 129] on span "Sales" at bounding box center [194, 133] width 29 height 15
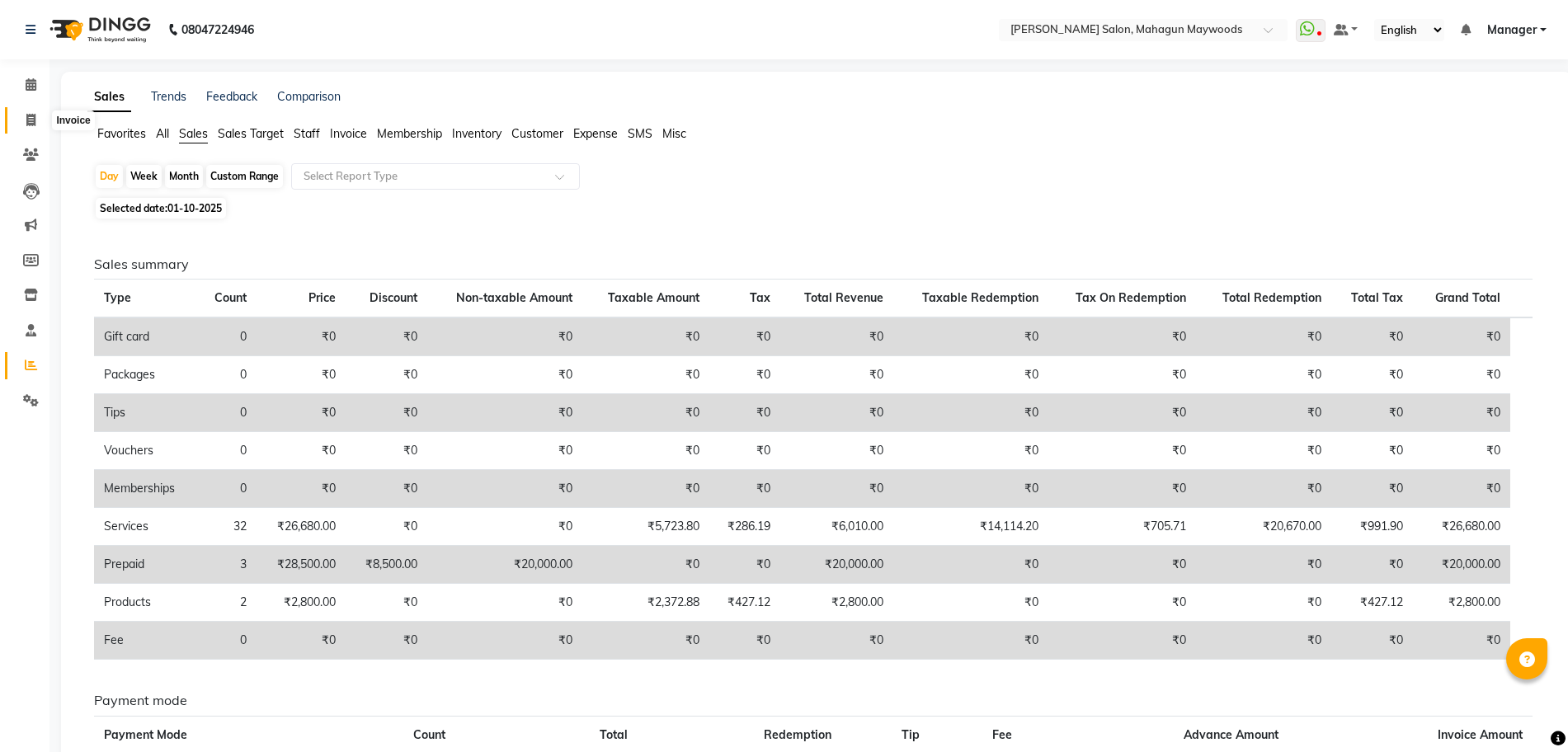
click at [38, 112] on span at bounding box center [31, 120] width 29 height 19
select select "service"
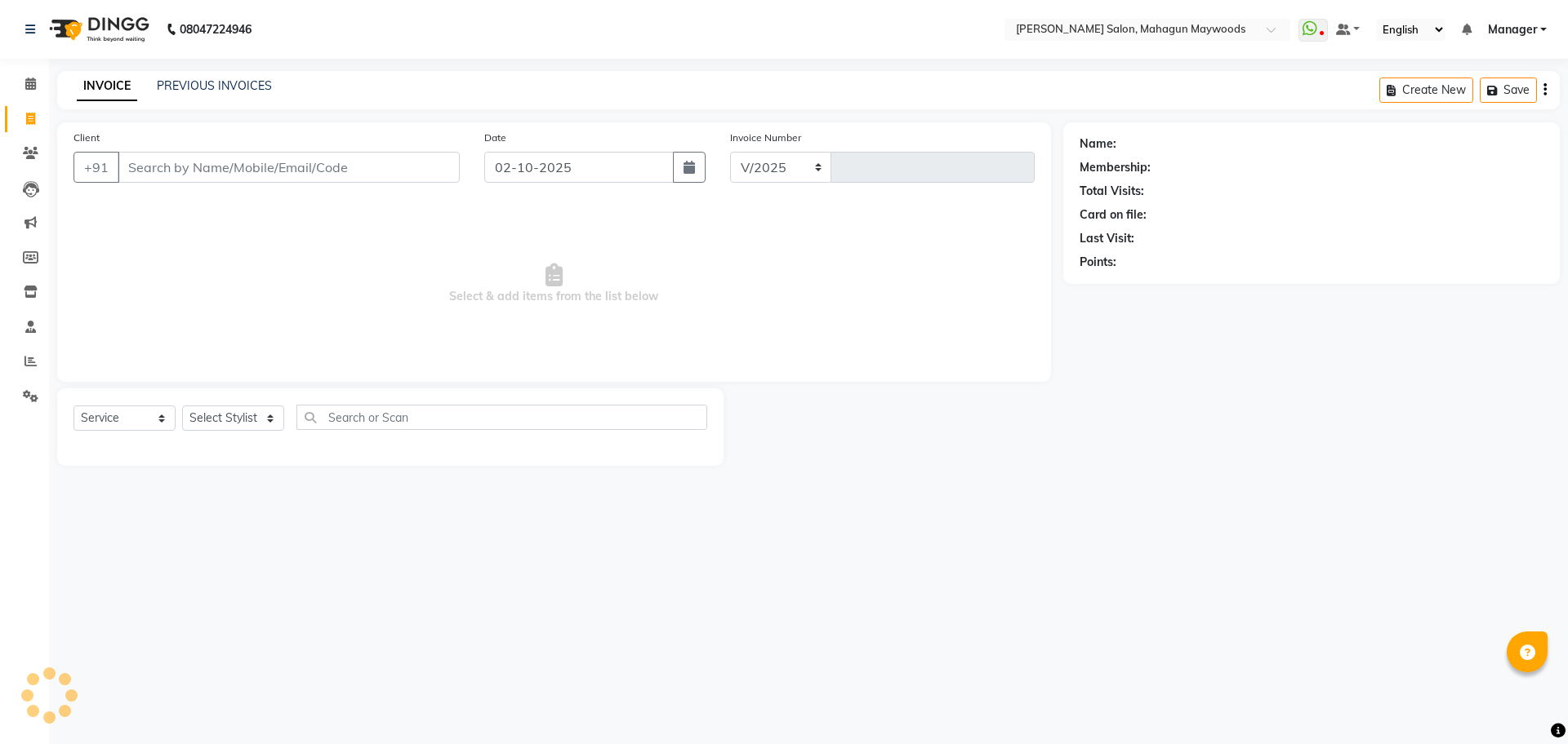
select select "6425"
type input "3219"
click at [161, 175] on input "Client" at bounding box center [288, 167] width 342 height 31
type input "9711070163"
click at [405, 176] on button "Add Client" at bounding box center [417, 167] width 84 height 31
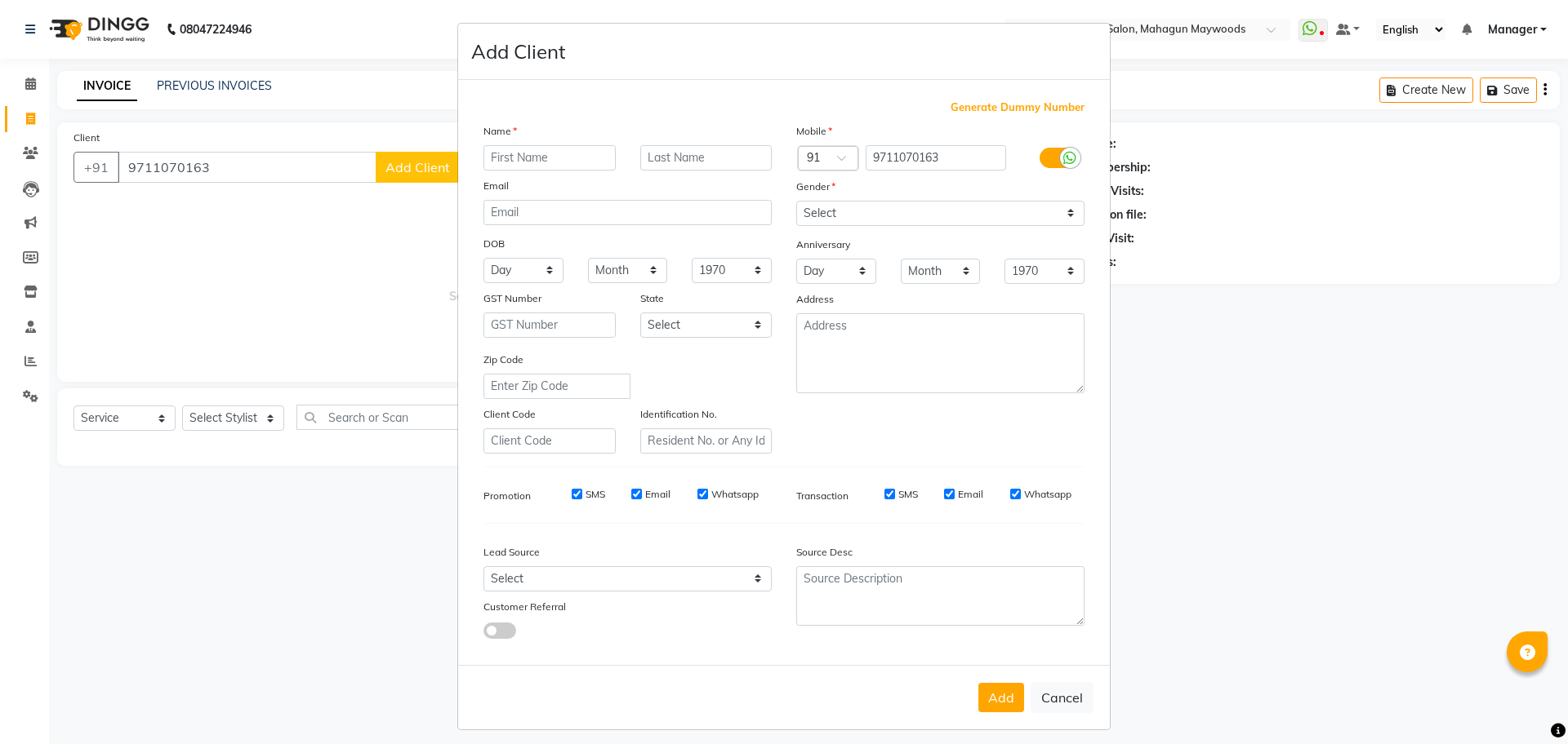
click at [284, 174] on ngb-modal-window "Add Client Generate Dummy Number Name Email DOB Day 01 02 03 04 05 06 07 08 09 …" at bounding box center [784, 372] width 1568 height 744
click at [256, 172] on ngb-modal-window "Add Client Generate Dummy Number Name Email DOB Day 01 02 03 04 05 06 07 08 09 …" at bounding box center [784, 372] width 1568 height 744
click at [1065, 707] on button "Cancel" at bounding box center [1062, 698] width 63 height 31
select select
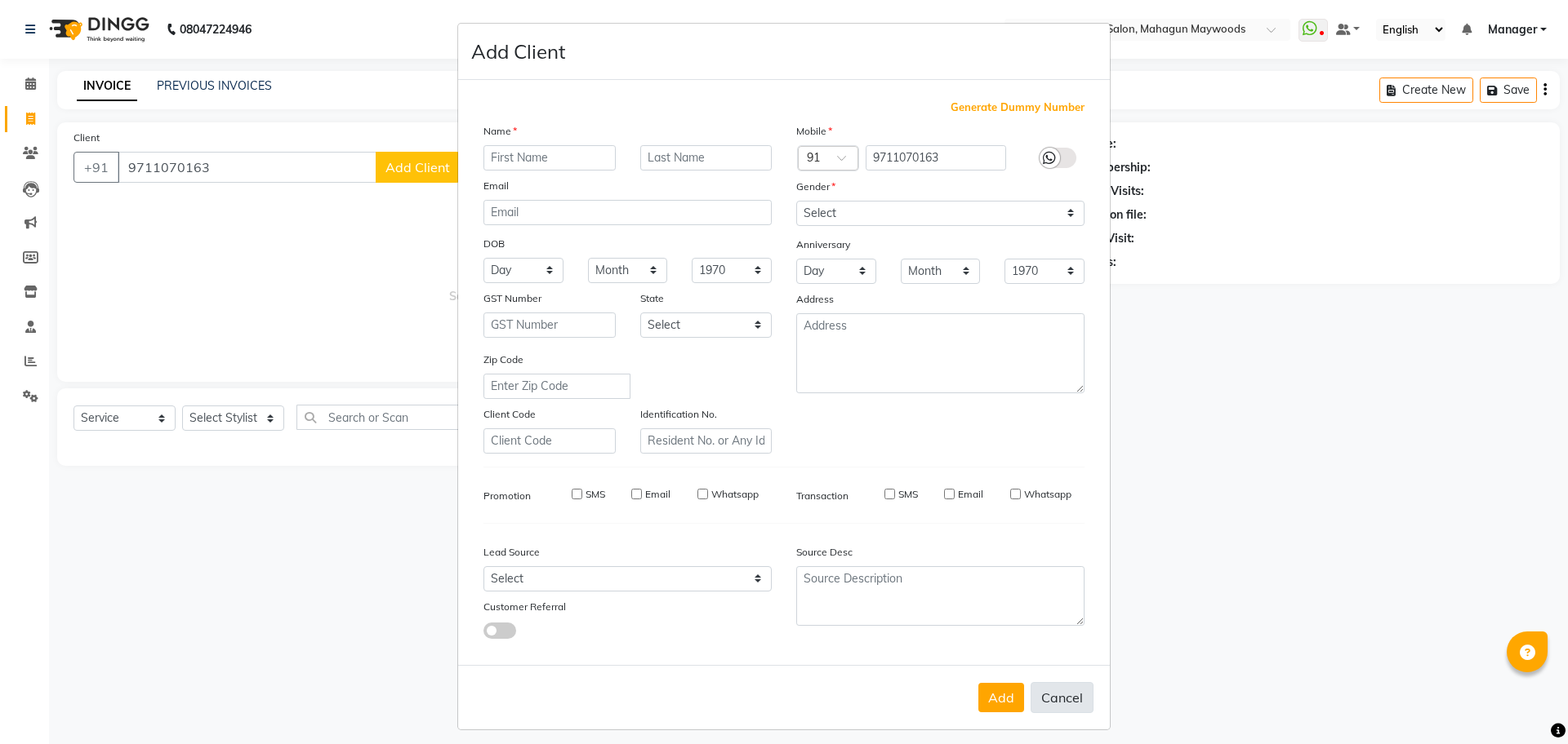
select select
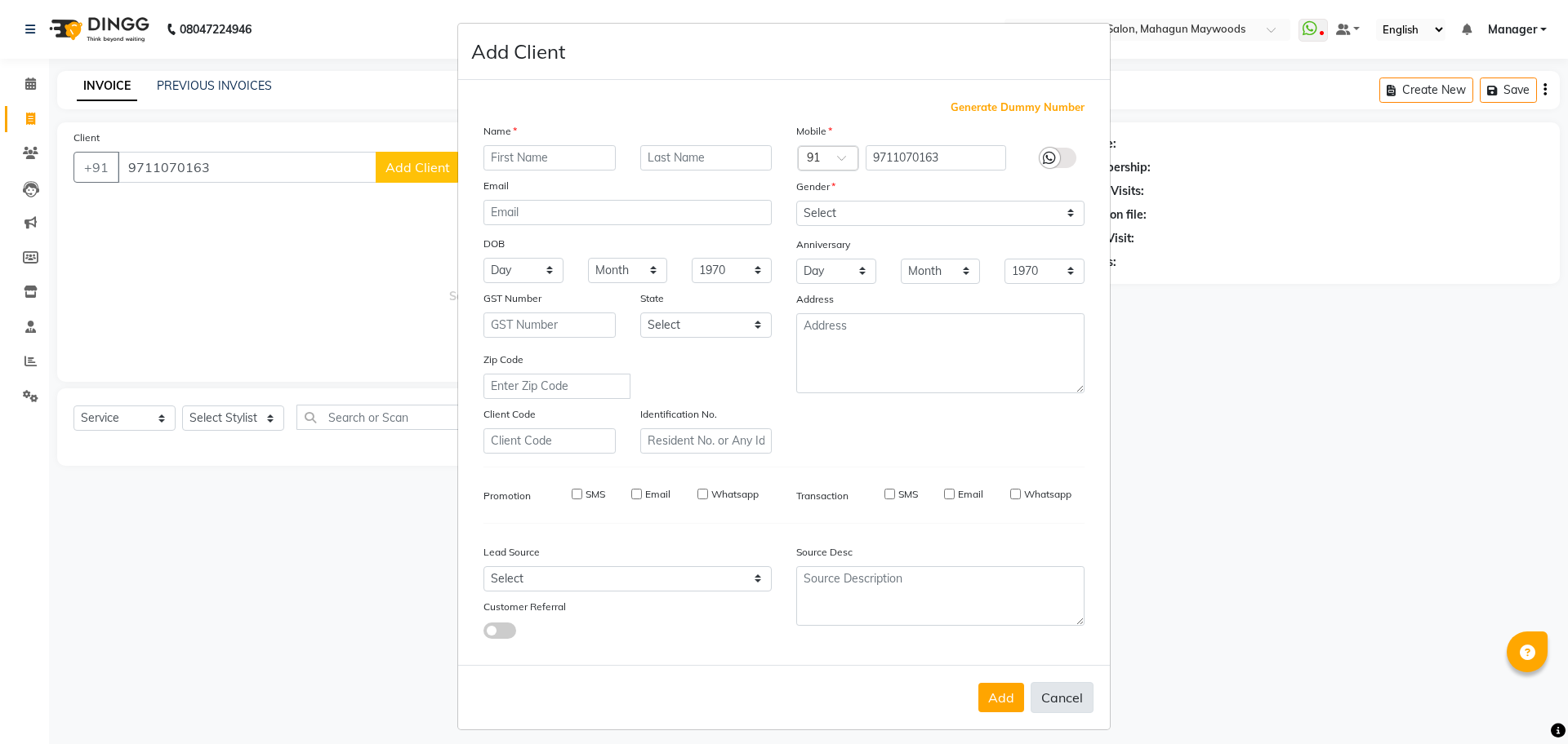
checkbox input "false"
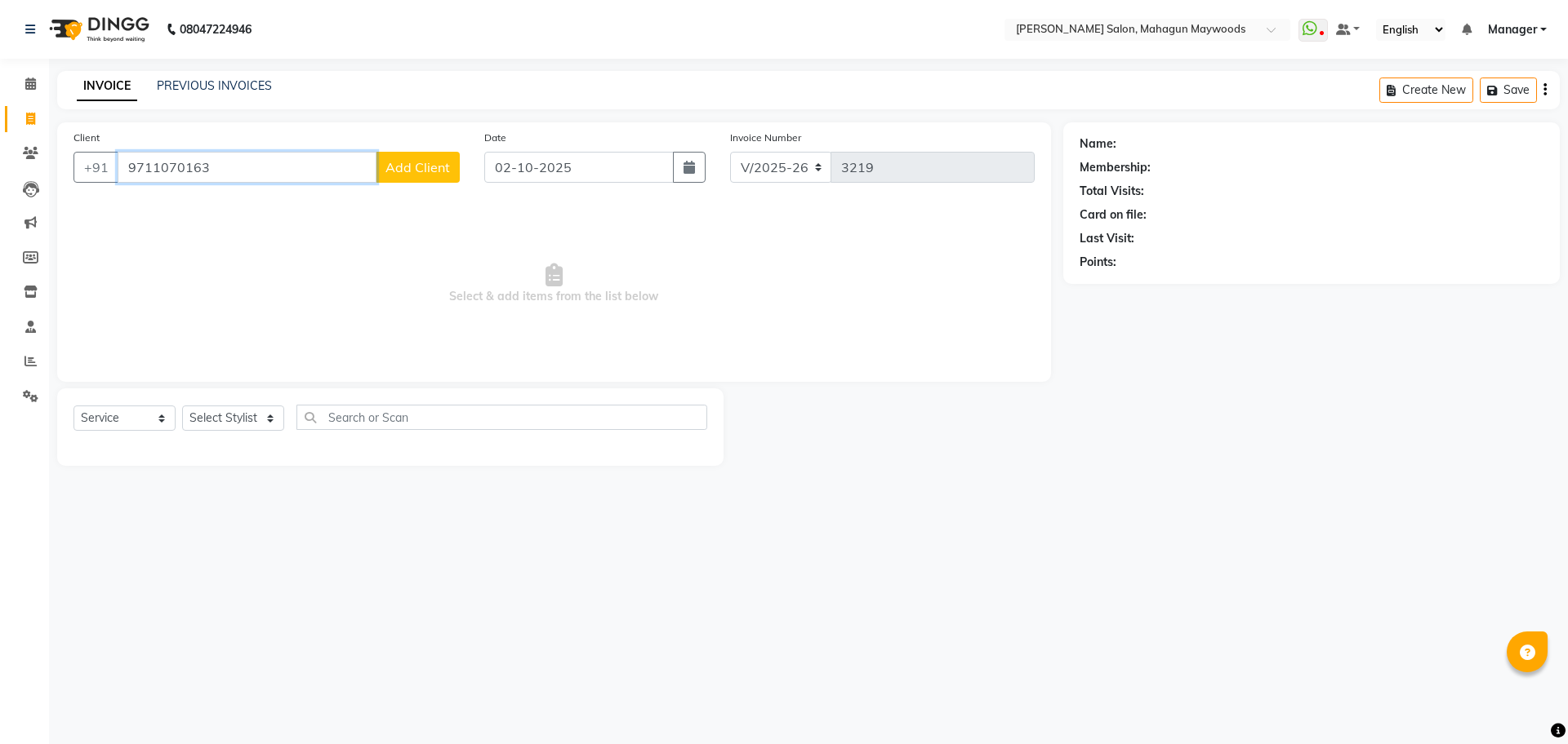
click at [220, 178] on input "9711070163" at bounding box center [247, 167] width 258 height 31
click at [249, 208] on span "97110701" at bounding box center [282, 204] width 66 height 16
type input "9711070193"
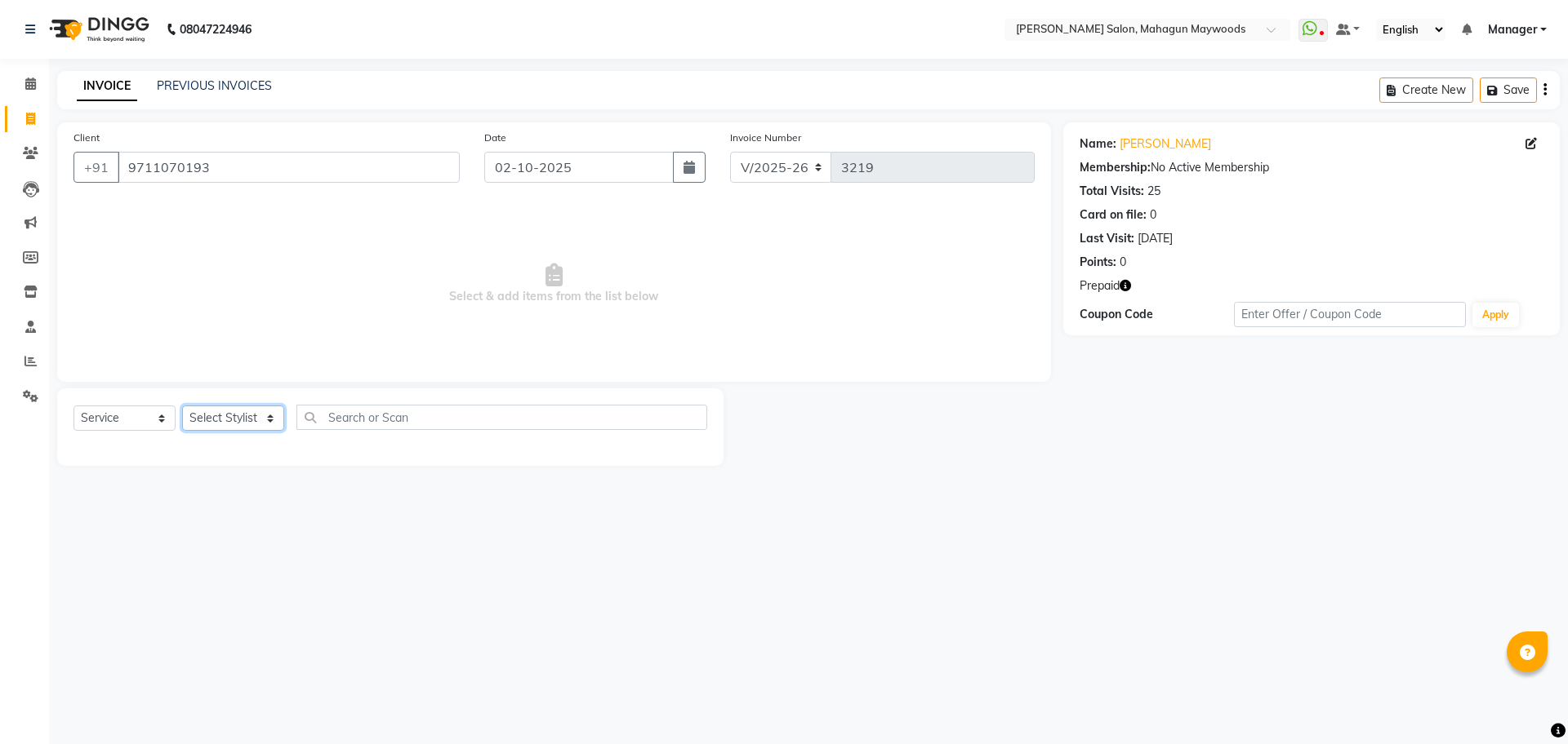
click at [227, 413] on select "Select Stylist Aarti [PERSON_NAME] Manager Pranshant [PERSON_NAME] V Admin" at bounding box center [233, 418] width 102 height 25
select select "48622"
click at [182, 406] on select "Select Stylist Aarti [PERSON_NAME] Manager Pranshant [PERSON_NAME] V Admin" at bounding box center [233, 418] width 102 height 25
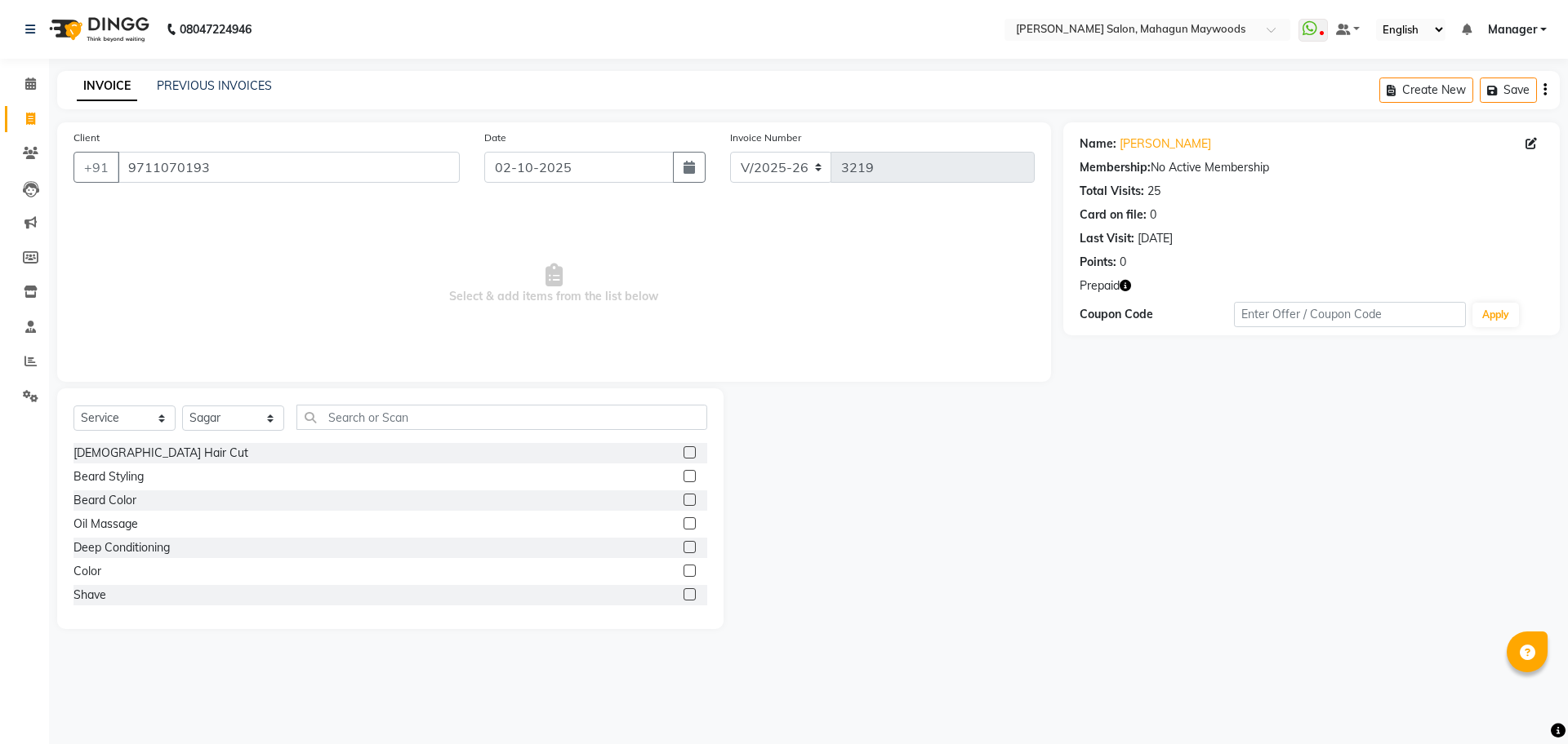
click at [684, 452] on label at bounding box center [689, 452] width 13 height 13
click at [684, 452] on input "checkbox" at bounding box center [689, 453] width 11 height 11
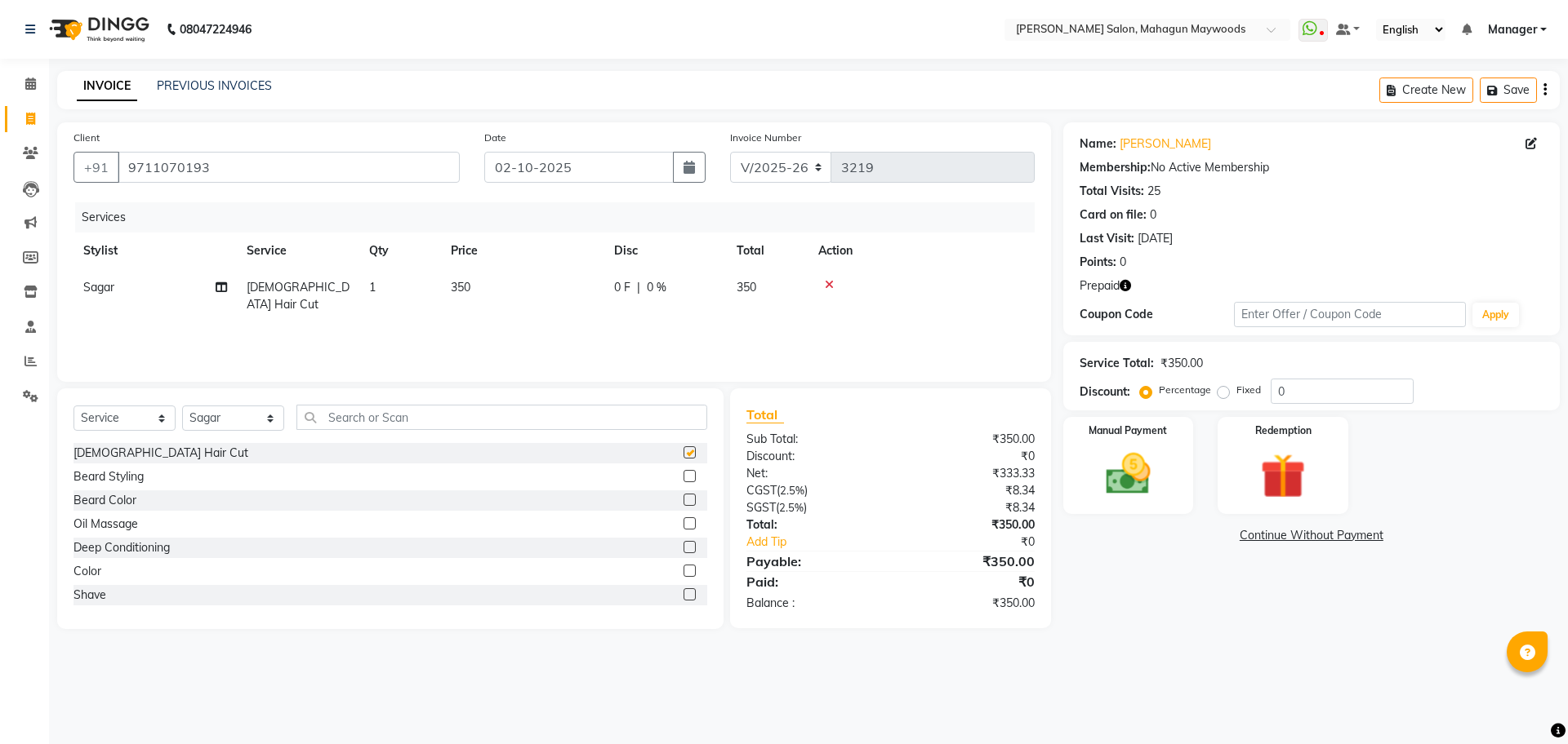
checkbox input "false"
click at [684, 473] on label at bounding box center [689, 476] width 13 height 13
click at [684, 473] on input "checkbox" at bounding box center [689, 476] width 11 height 11
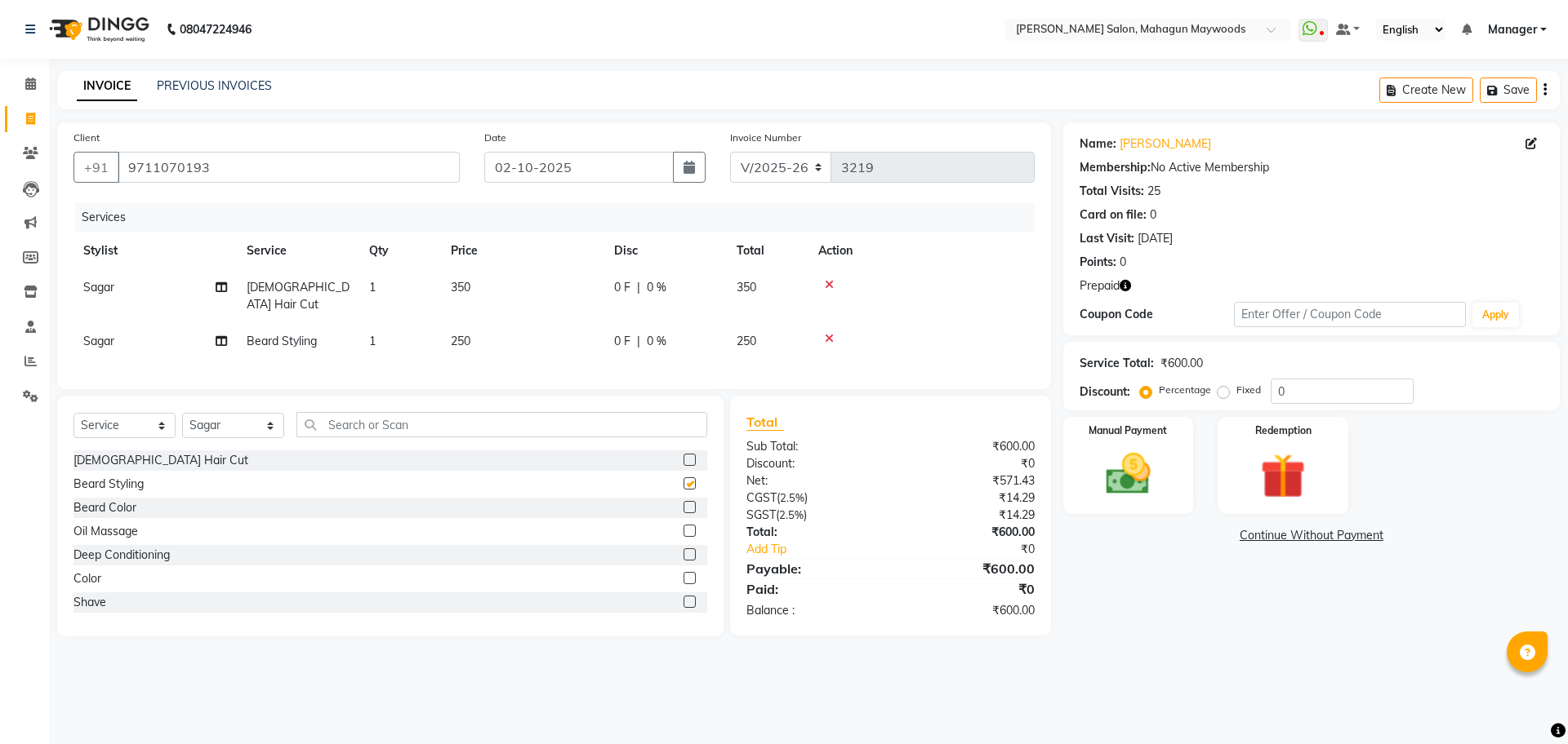
checkbox input "false"
click at [1319, 501] on img at bounding box center [1282, 476] width 76 height 58
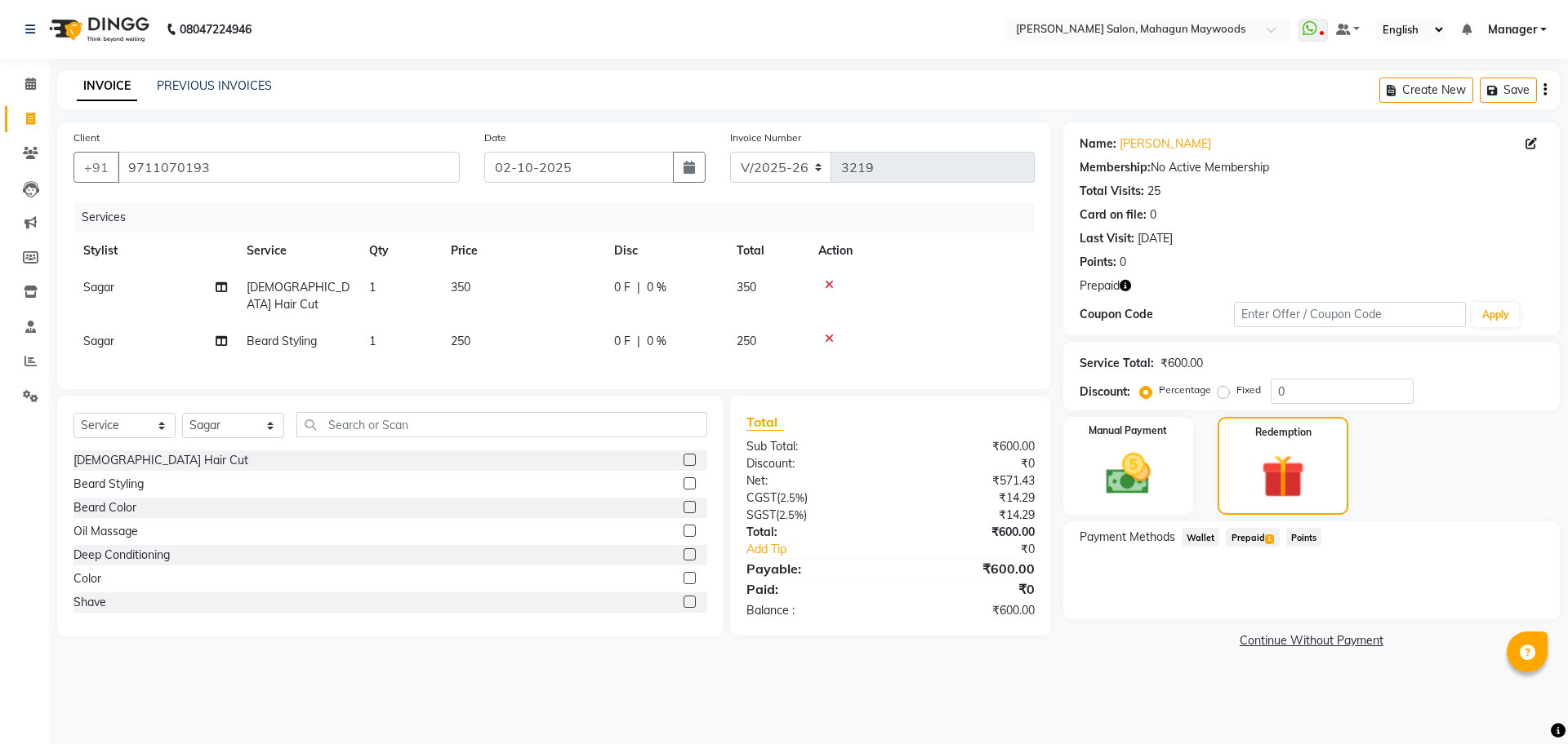
click at [1249, 539] on span "Prepaid 1" at bounding box center [1252, 537] width 53 height 18
click at [1495, 610] on button "Add" at bounding box center [1504, 602] width 60 height 28
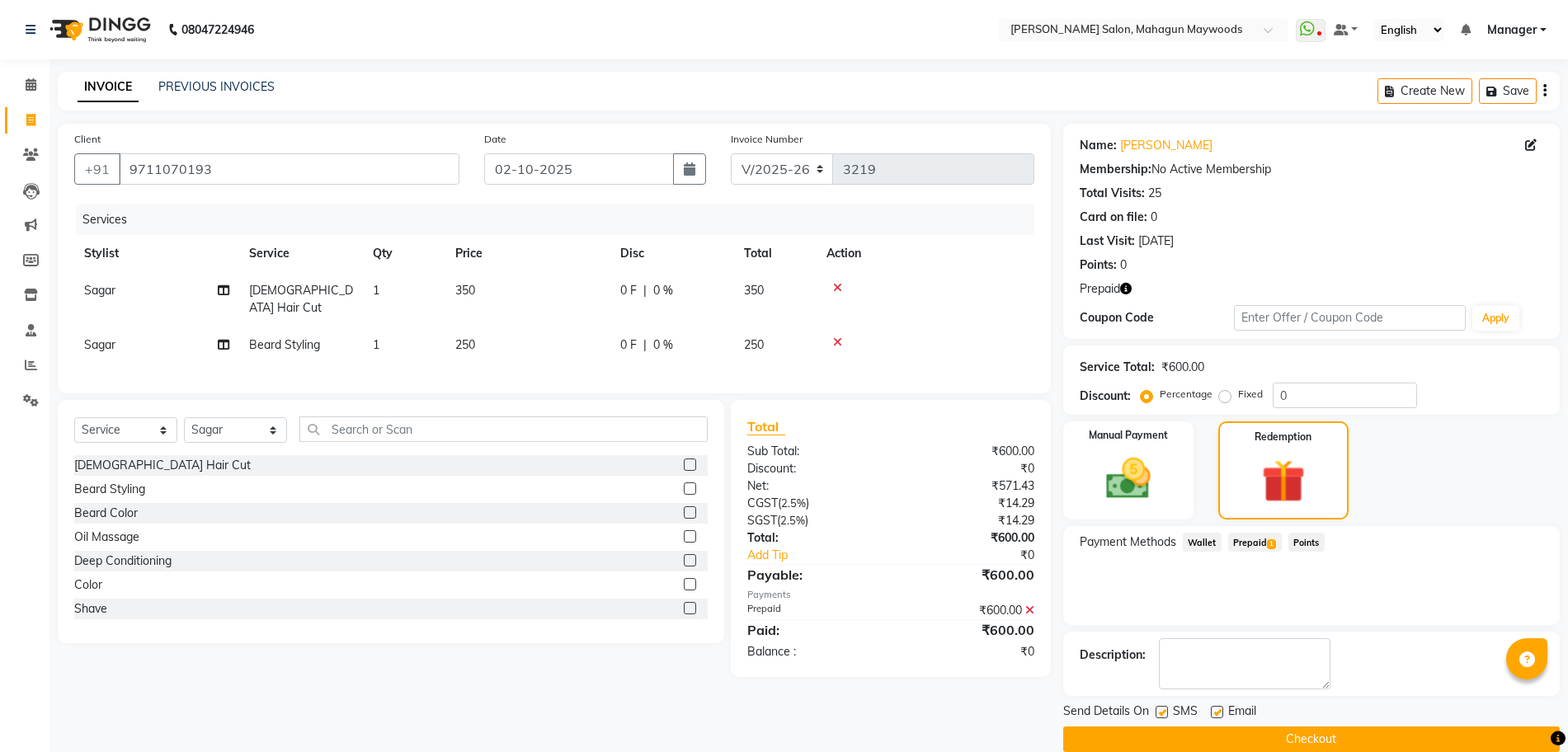
click at [1360, 743] on button "Checkout" at bounding box center [1311, 739] width 497 height 25
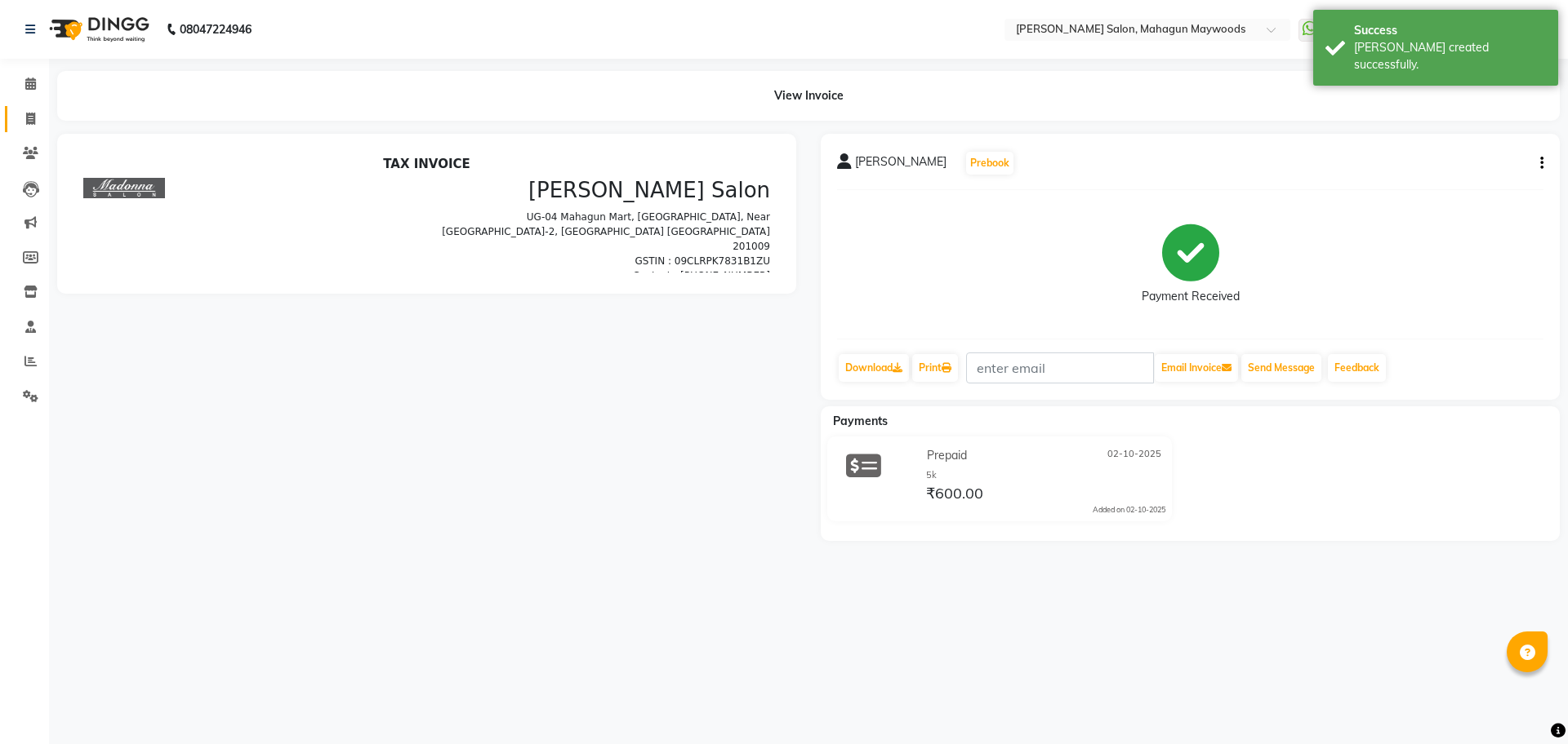
click at [18, 109] on link "Invoice" at bounding box center [24, 120] width 40 height 27
select select "service"
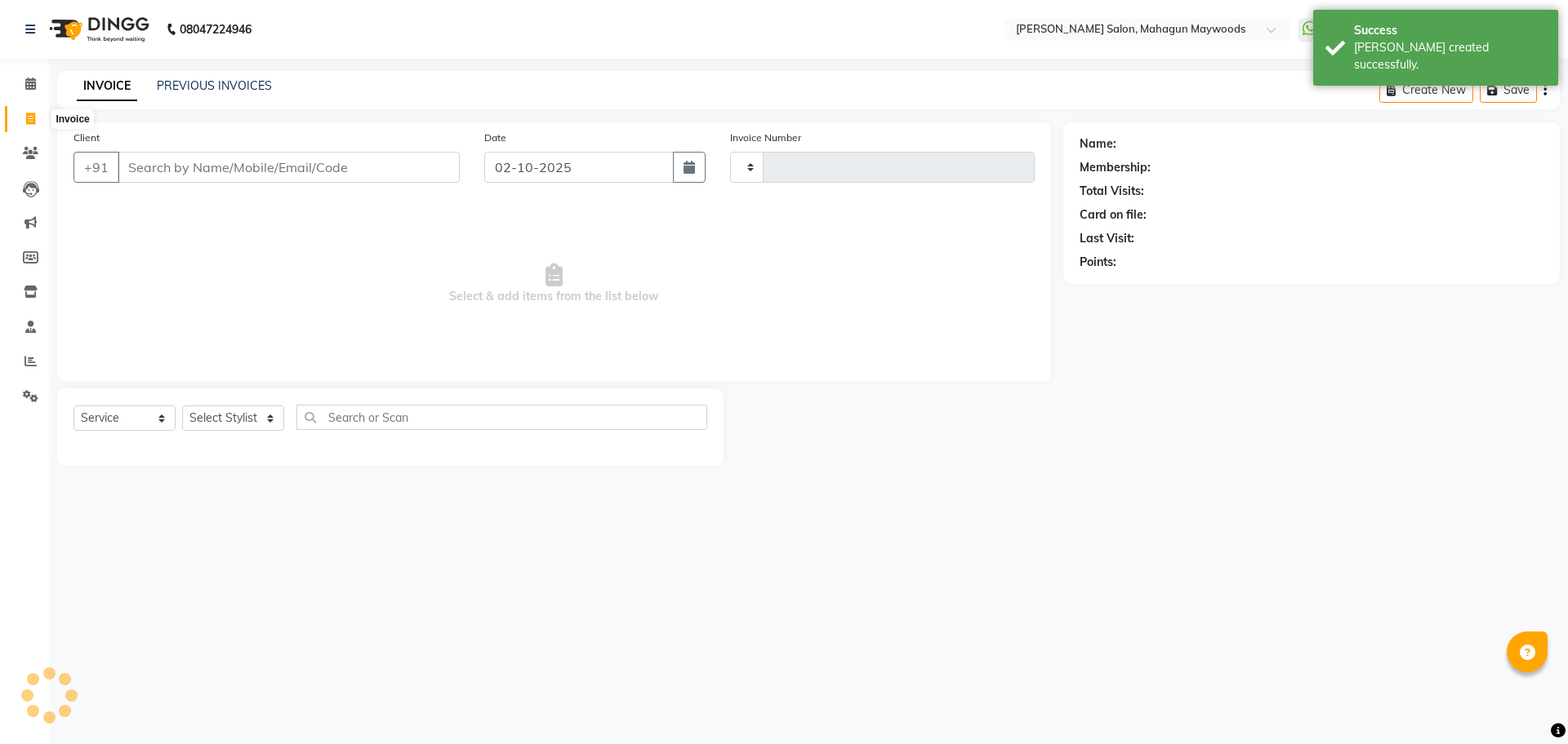
click at [29, 117] on icon at bounding box center [30, 119] width 9 height 13
select select "service"
click at [163, 175] on input "Client" at bounding box center [288, 167] width 342 height 31
select select "6425"
type input "3220"
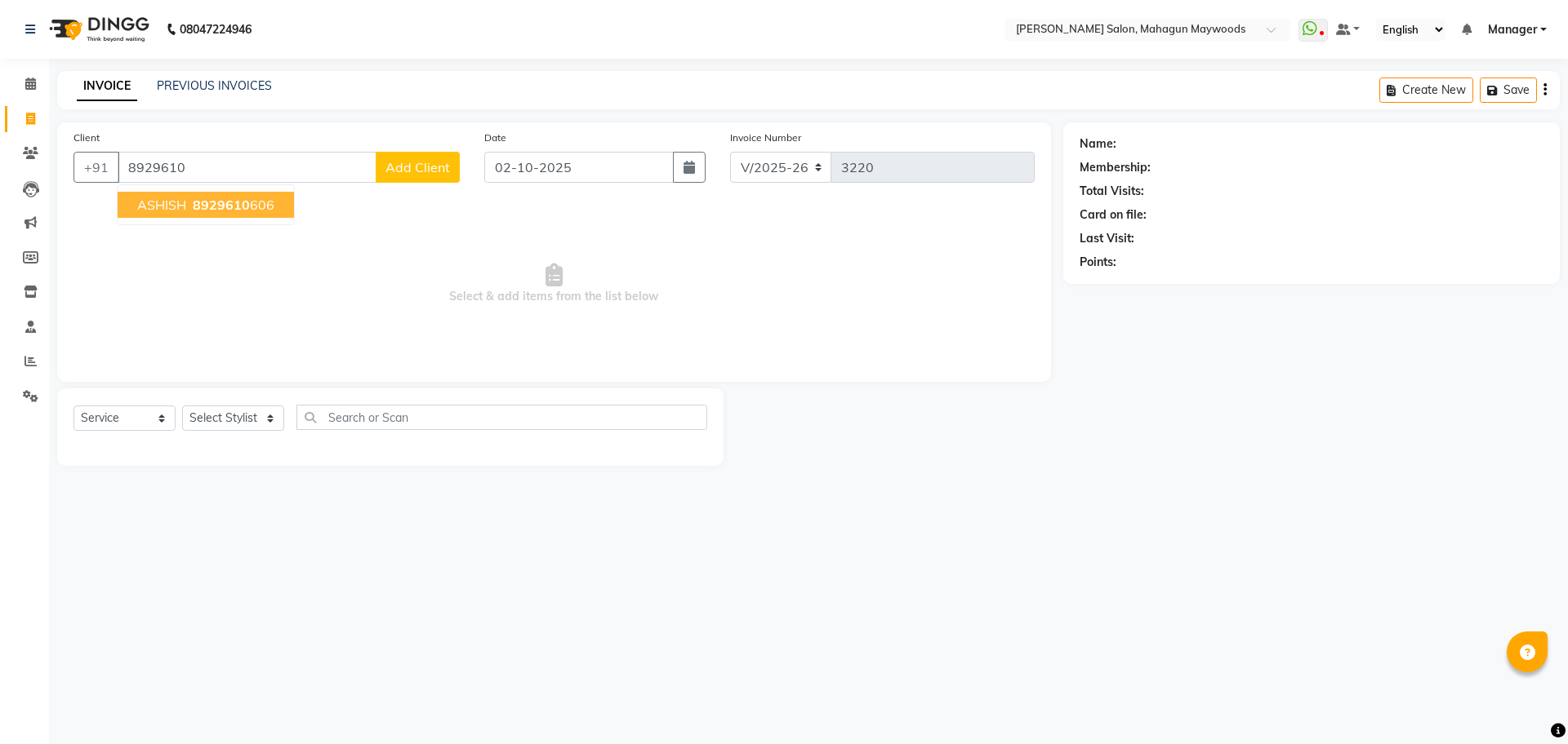
click at [250, 203] on ngb-highlight "8929610 606" at bounding box center [231, 204] width 85 height 16
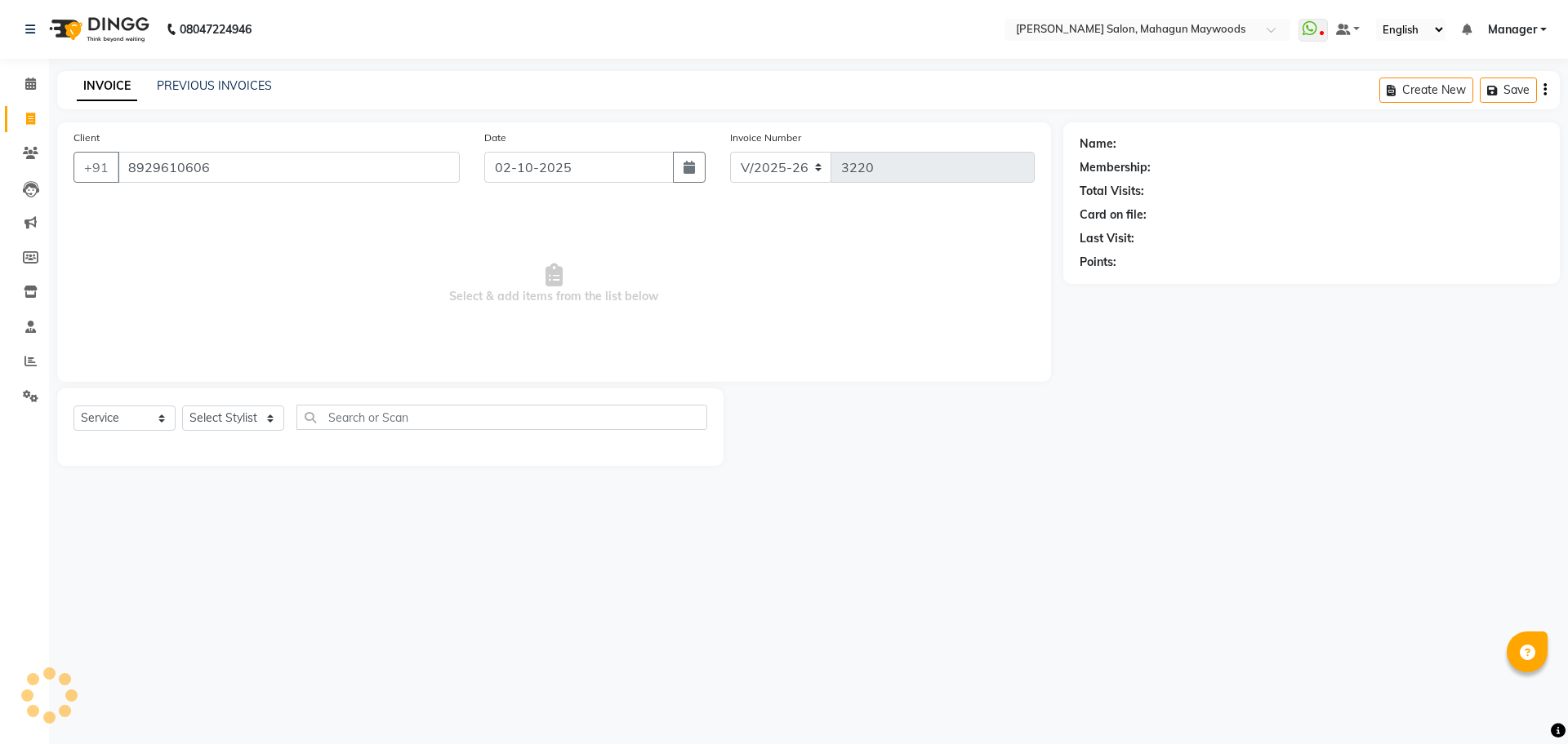
type input "8929610606"
click at [204, 419] on select "Select Stylist Aarti [PERSON_NAME] Manager Pranshant [PERSON_NAME] V Admin" at bounding box center [233, 418] width 102 height 25
select select "48623"
click at [182, 406] on select "Select Stylist Aarti [PERSON_NAME] Manager Pranshant [PERSON_NAME] V Admin" at bounding box center [233, 418] width 102 height 25
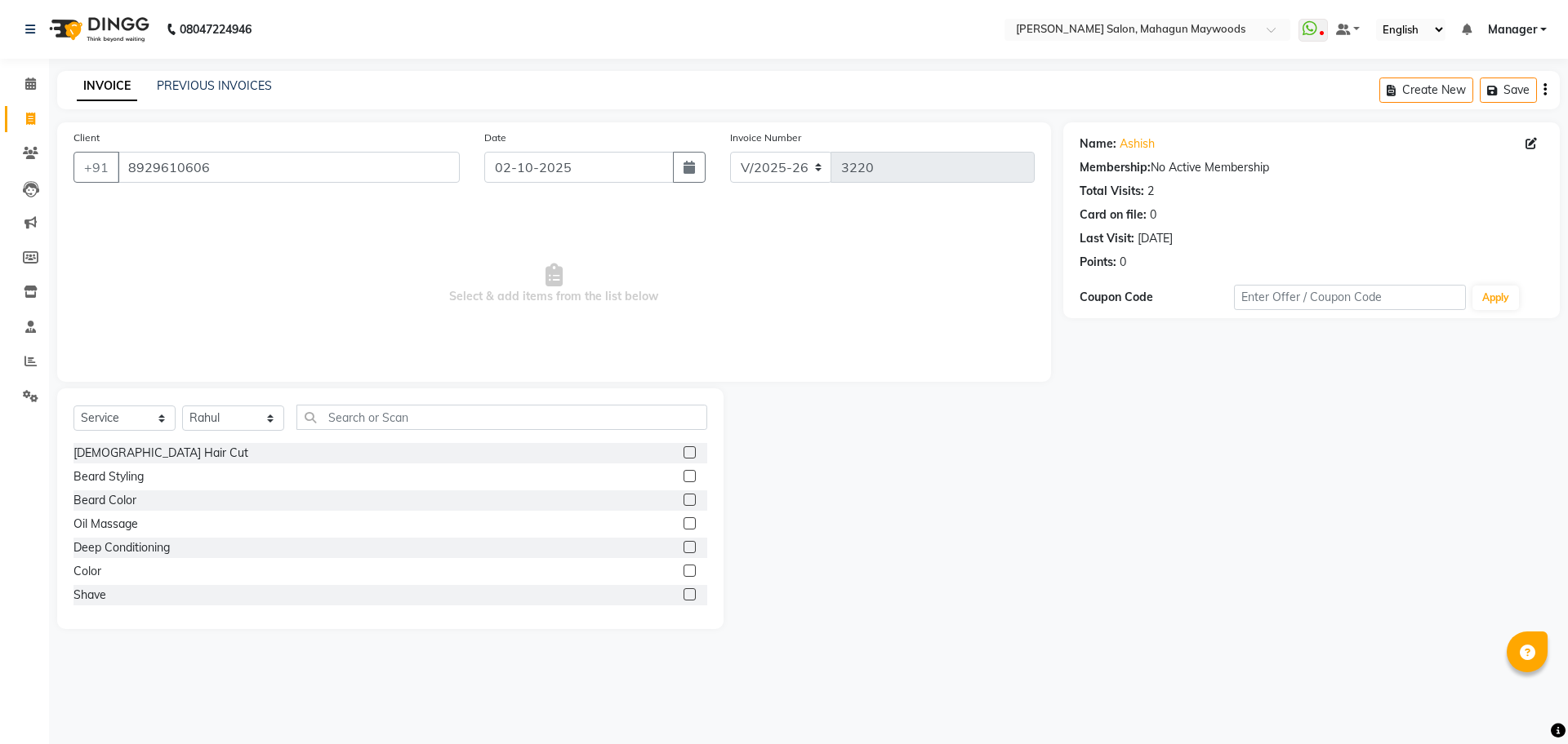
click at [684, 455] on label at bounding box center [689, 452] width 13 height 13
click at [684, 455] on input "checkbox" at bounding box center [689, 453] width 11 height 11
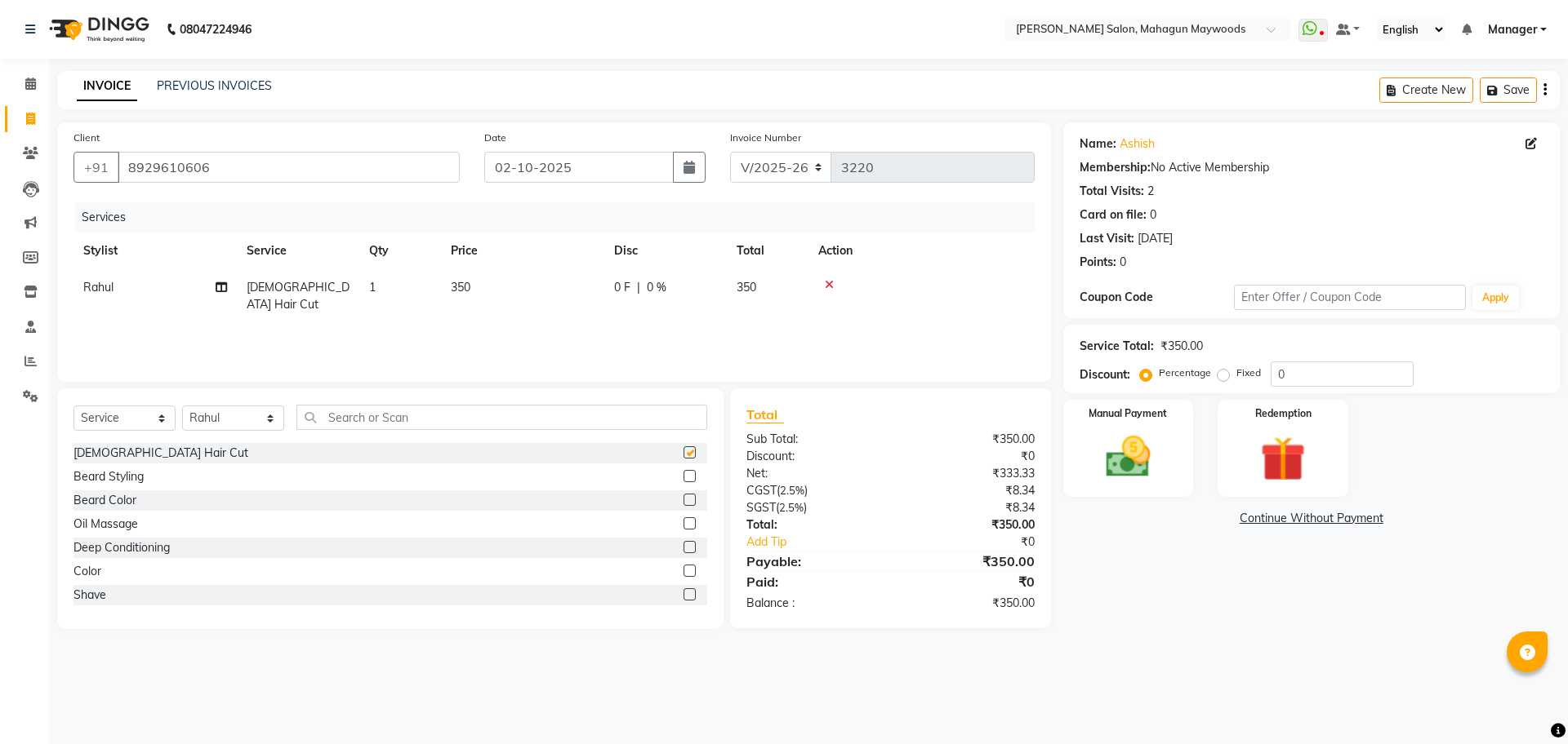
checkbox input "false"
click at [684, 478] on label at bounding box center [689, 476] width 13 height 13
click at [684, 478] on input "checkbox" at bounding box center [689, 476] width 11 height 11
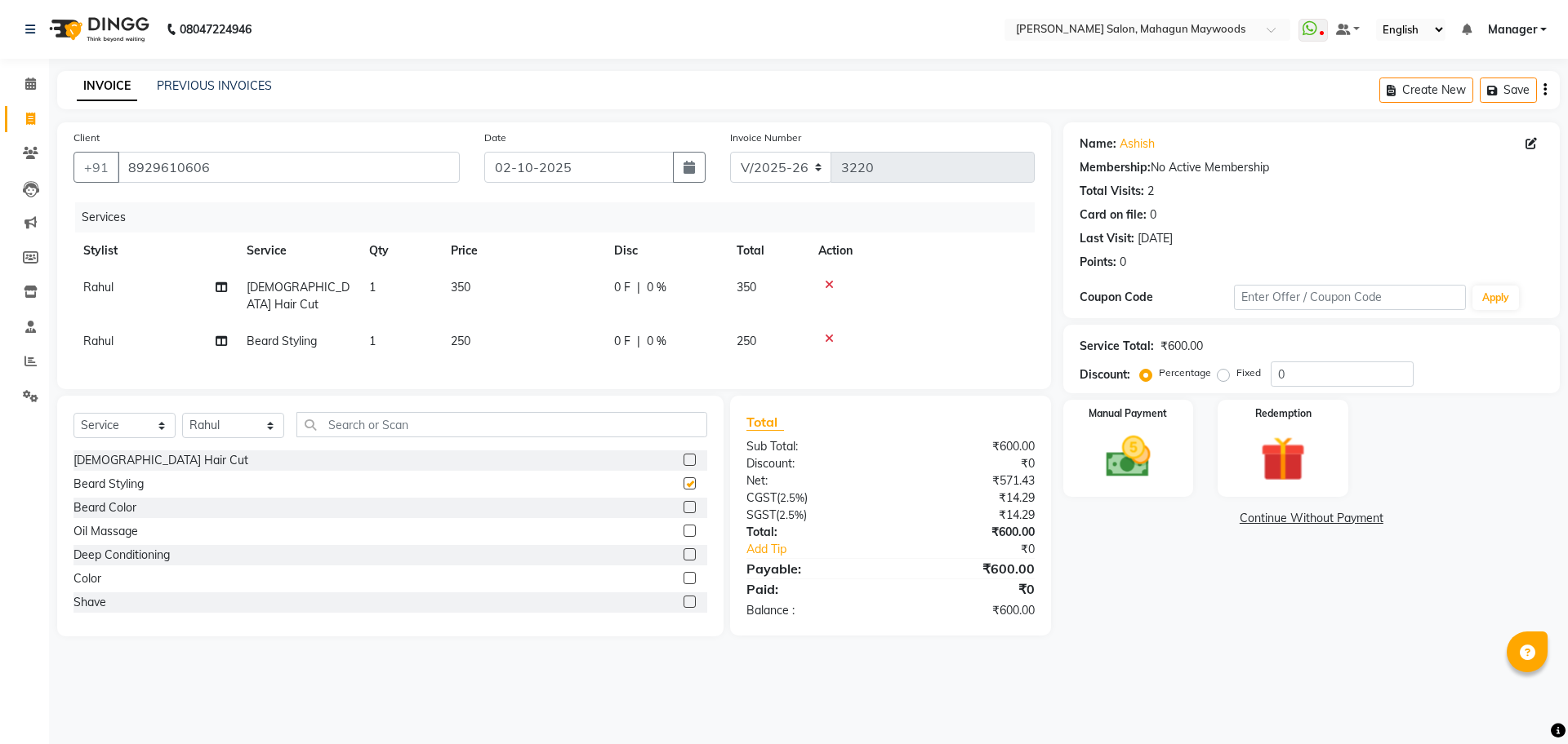
checkbox input "false"
click at [1129, 492] on div "Manual Payment" at bounding box center [1127, 448] width 136 height 100
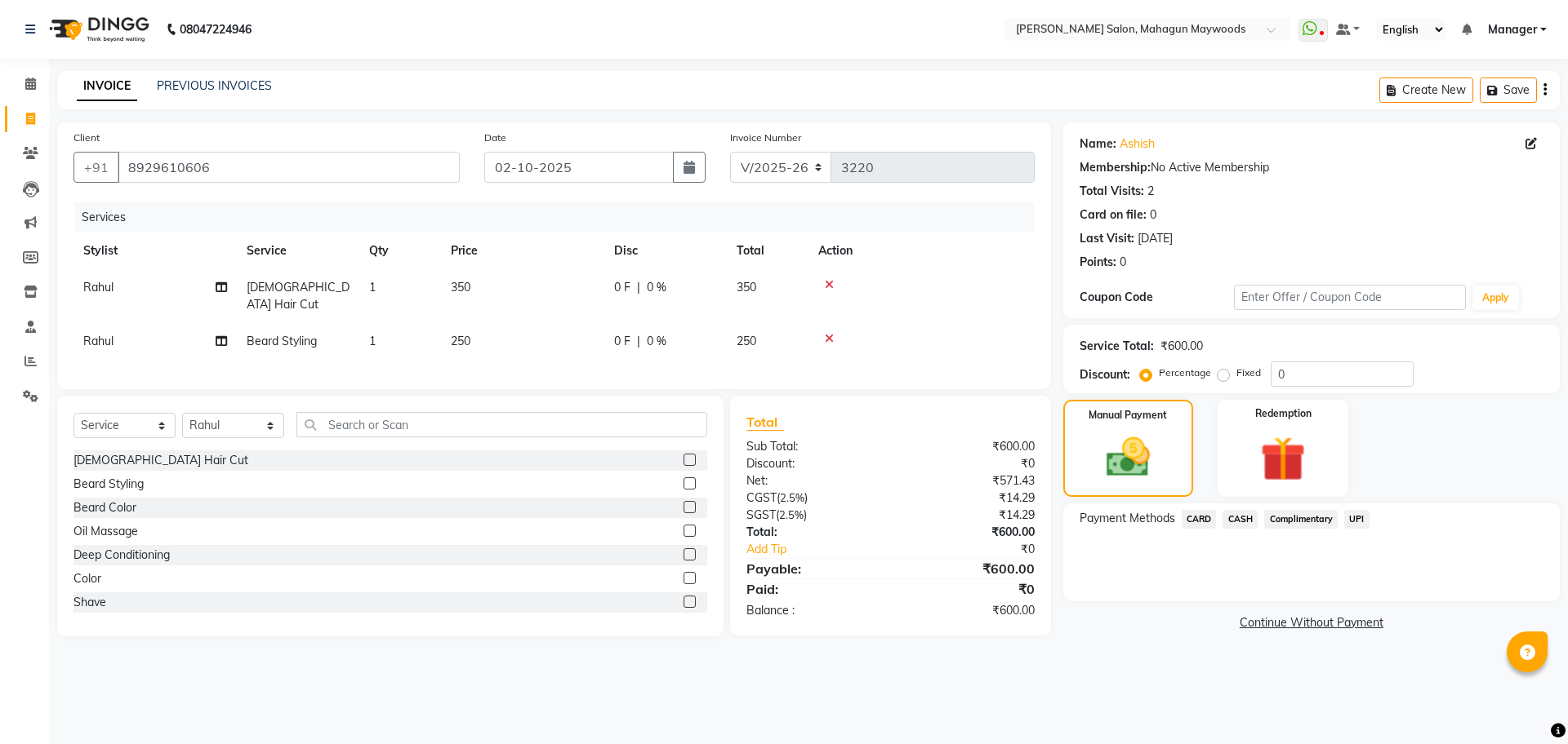
click at [1346, 523] on span "UPI" at bounding box center [1357, 518] width 25 height 18
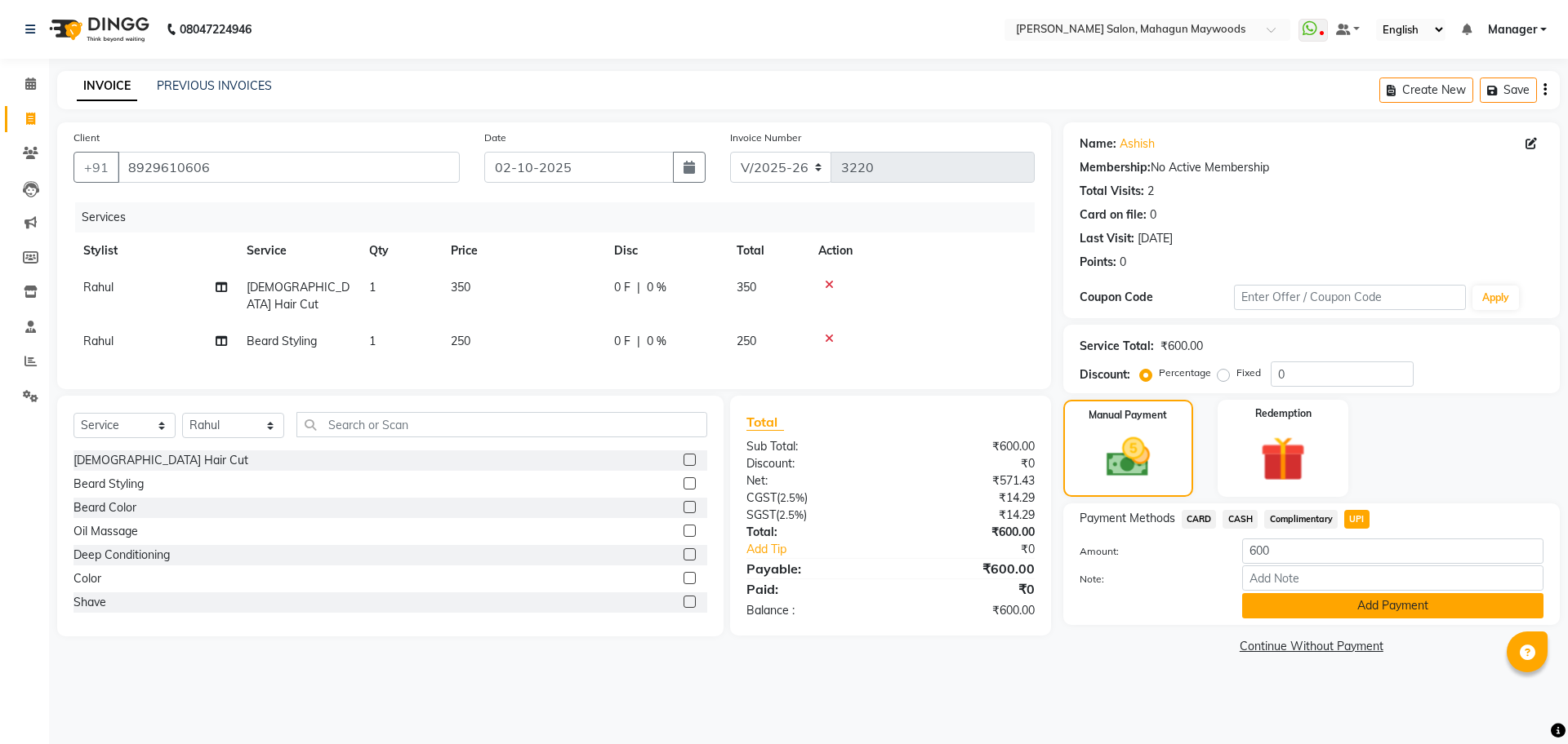
click at [1310, 604] on button "Add Payment" at bounding box center [1392, 606] width 301 height 25
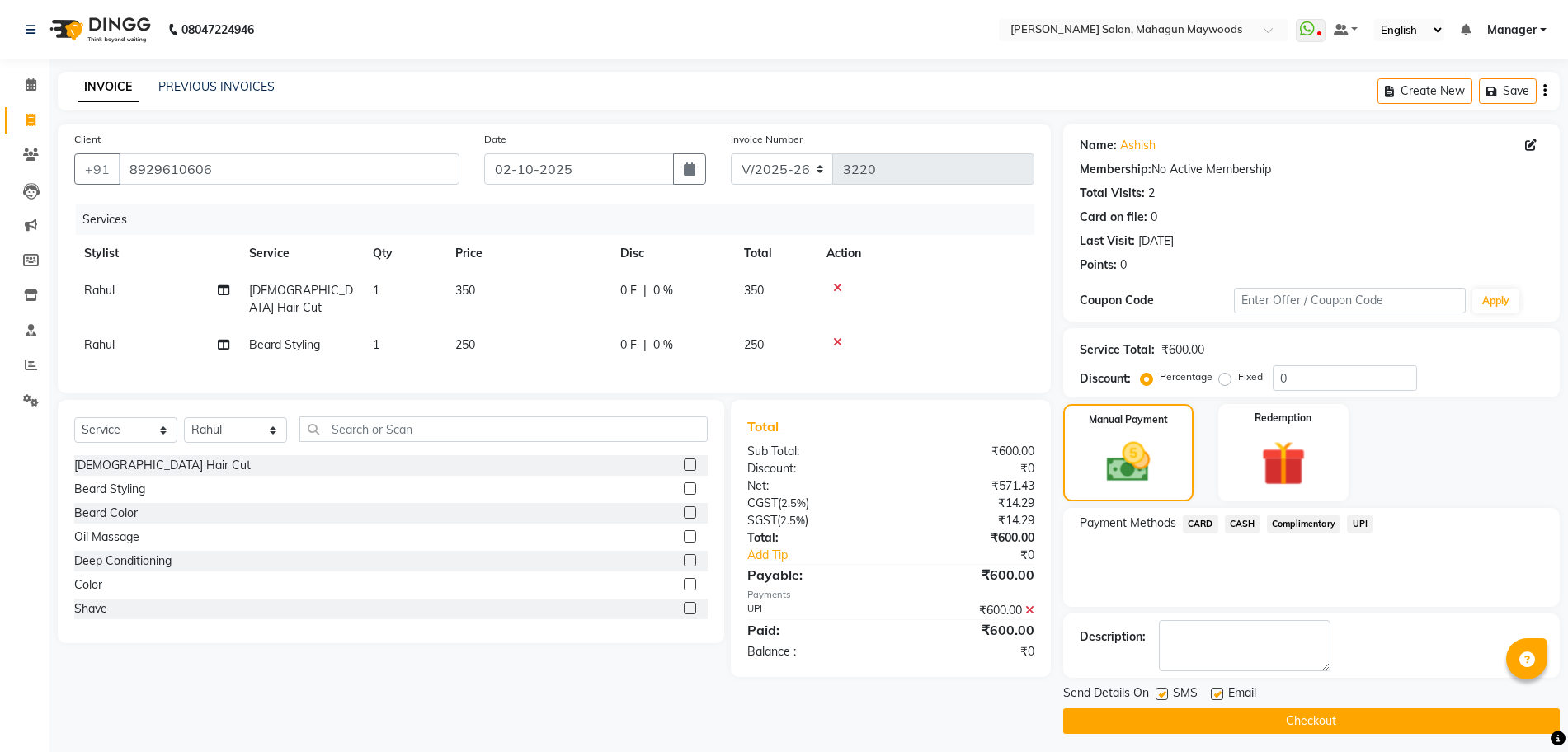
click at [1223, 716] on button "Checkout" at bounding box center [1311, 721] width 497 height 25
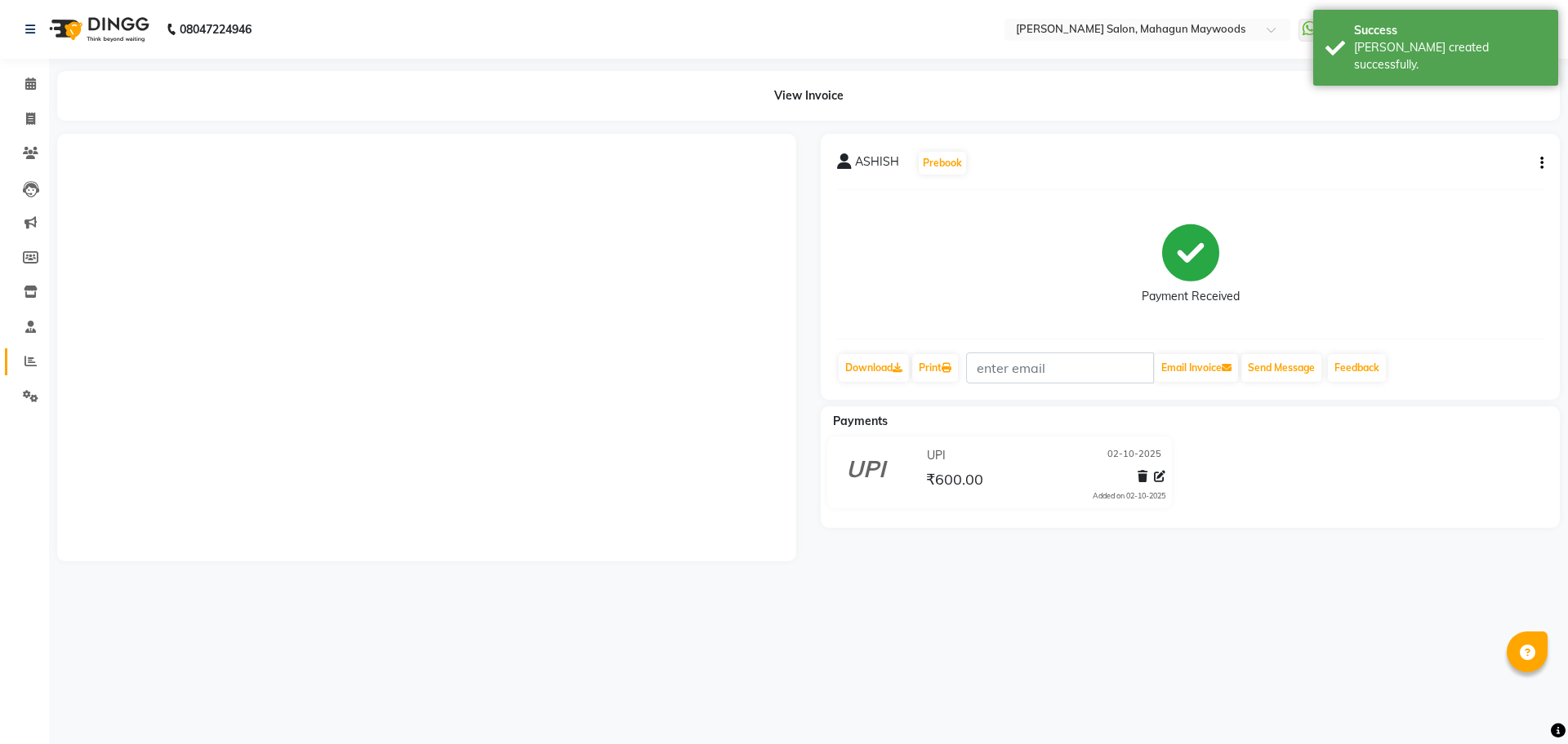
click at [39, 362] on span at bounding box center [31, 361] width 29 height 18
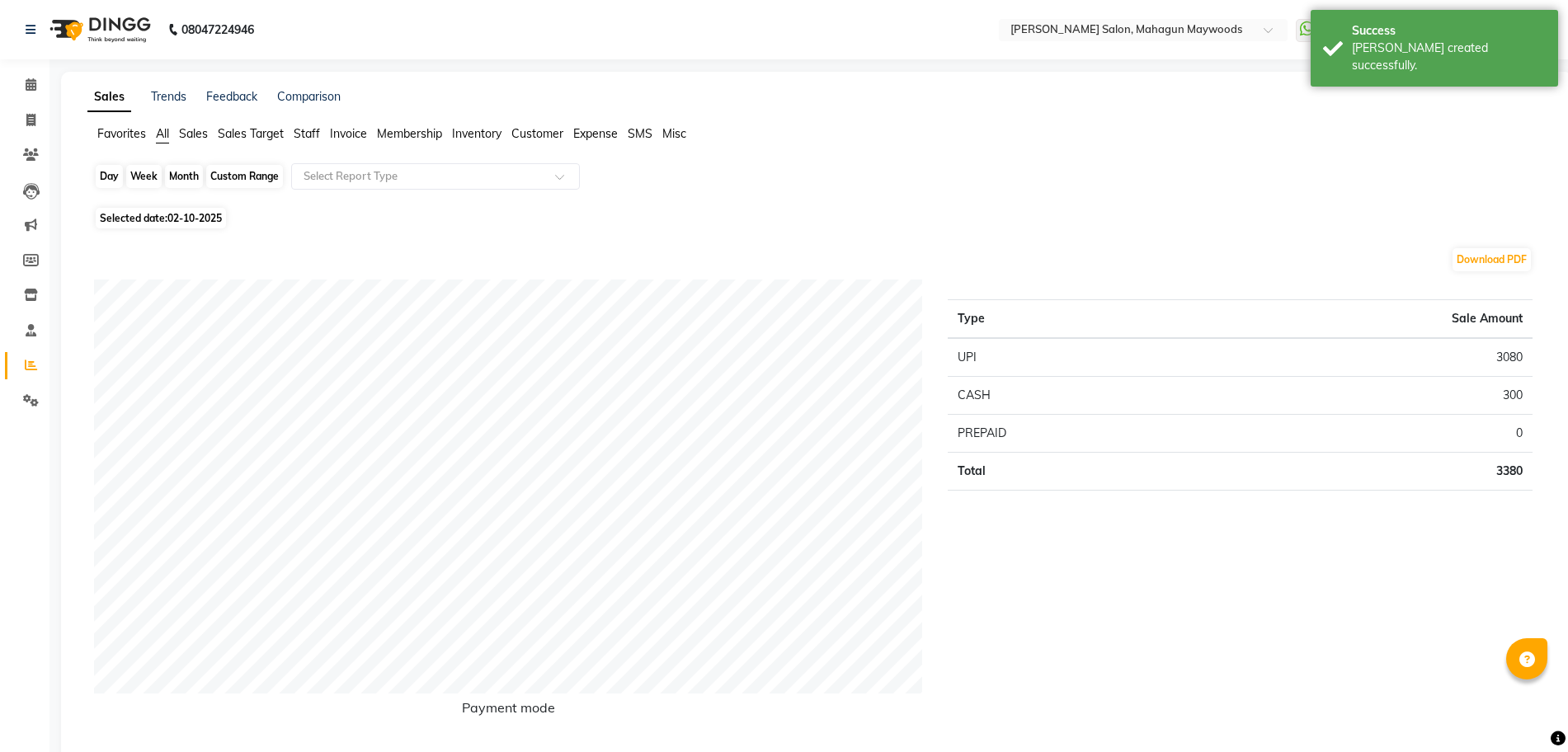
click at [120, 181] on div "Day" at bounding box center [109, 176] width 27 height 23
select select "10"
select select "2025"
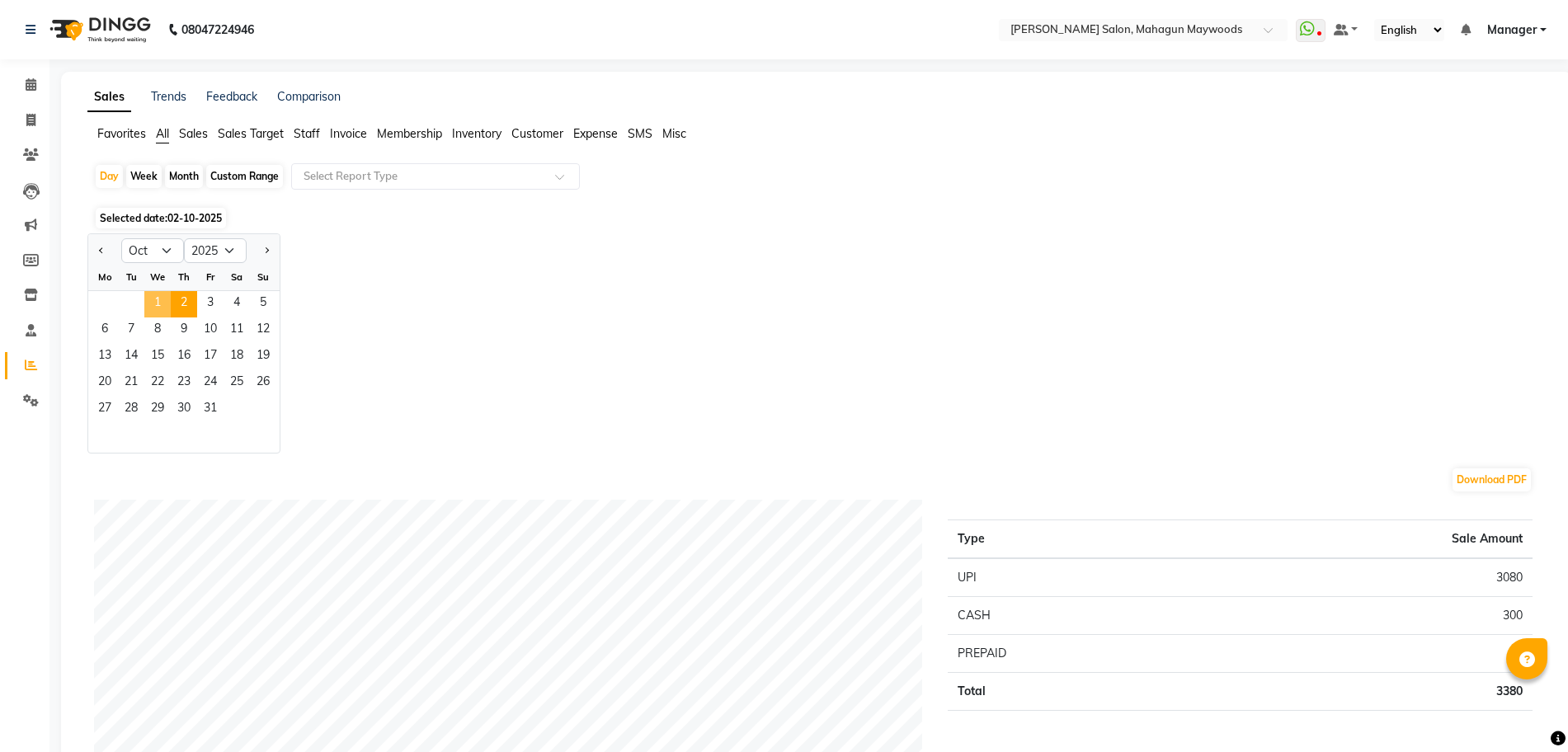
click at [164, 307] on span "1" at bounding box center [157, 304] width 26 height 26
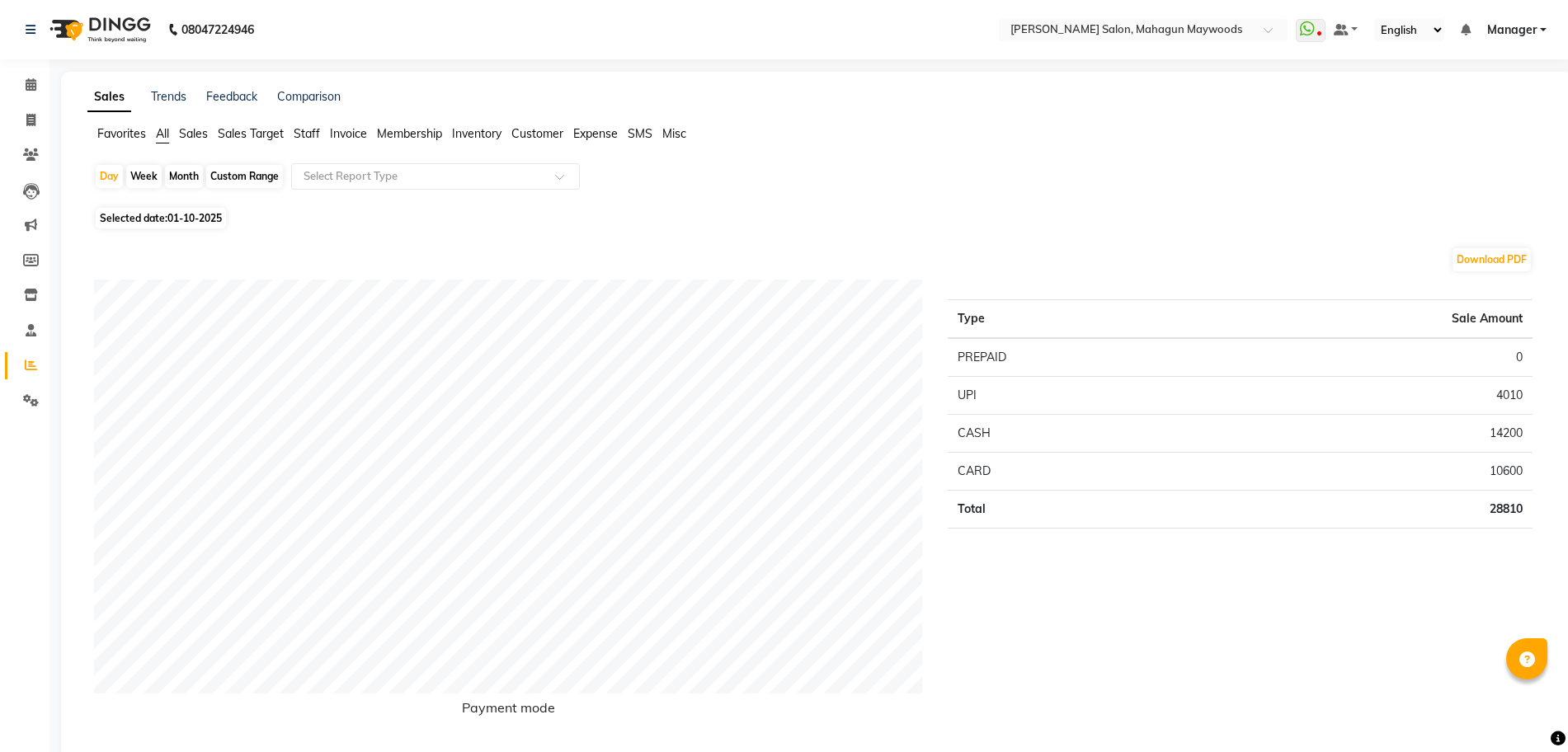
click at [195, 137] on span "Sales" at bounding box center [194, 133] width 29 height 15
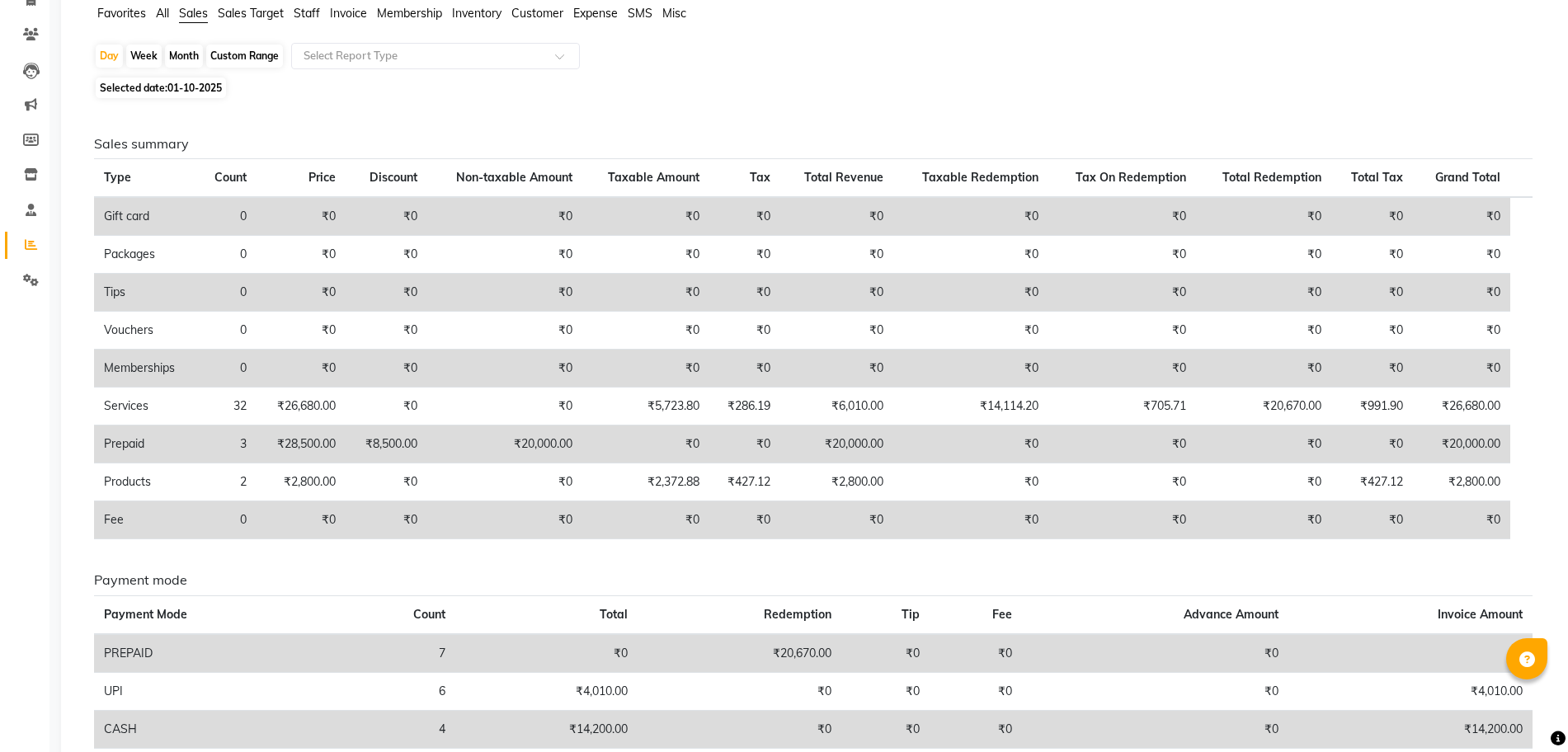
scroll to position [62, 0]
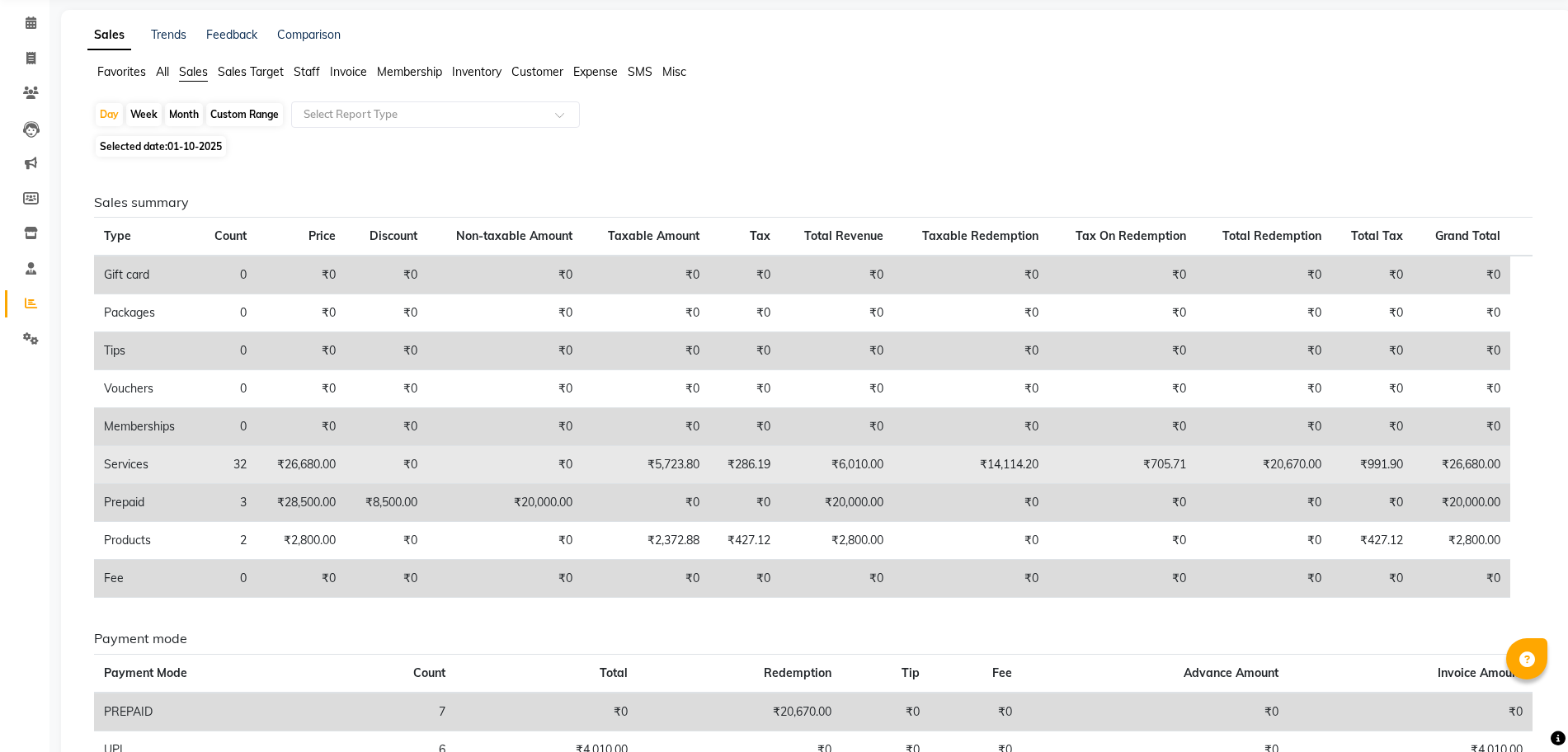
click at [684, 467] on td "₹5,723.80" at bounding box center [646, 465] width 127 height 38
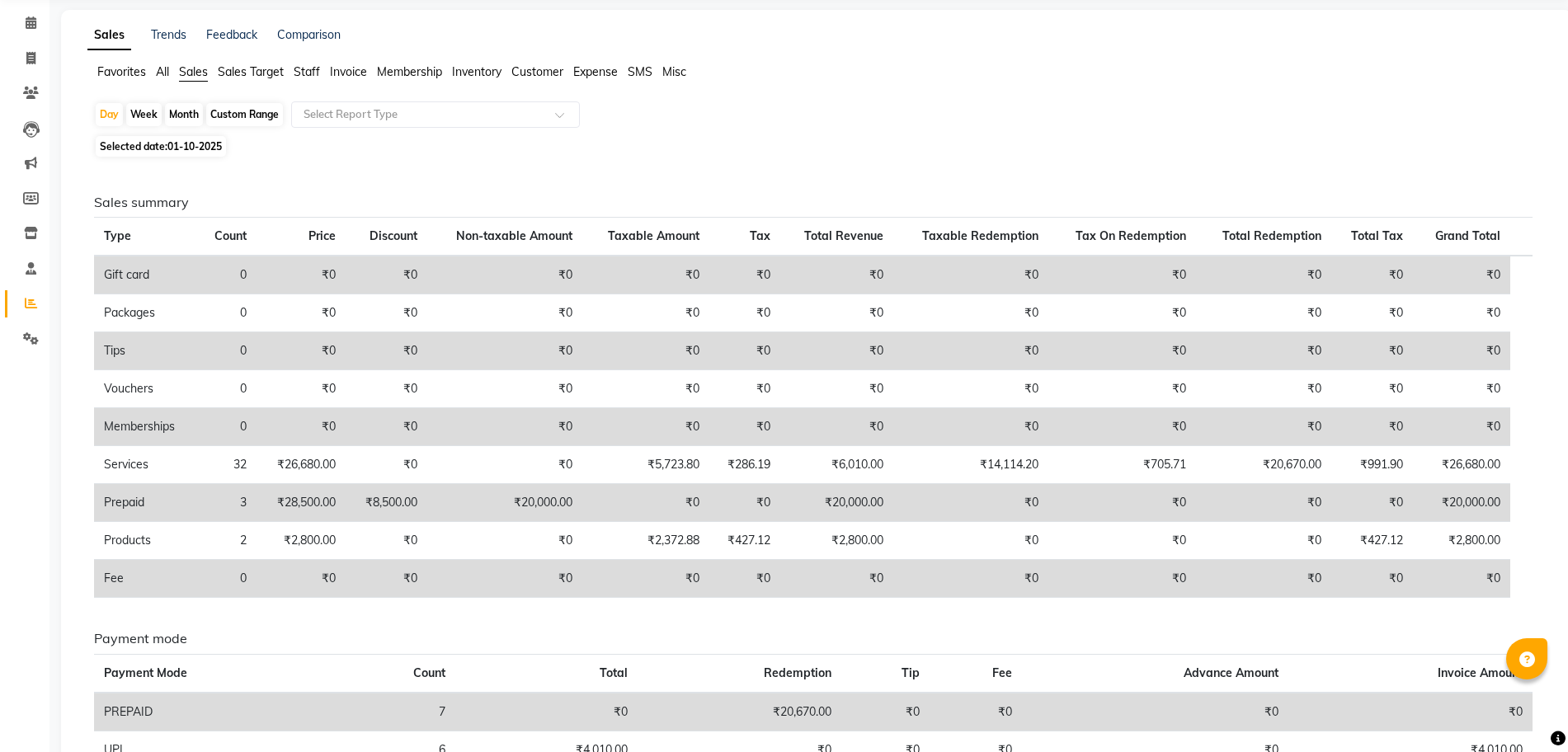
click at [310, 72] on span "Staff" at bounding box center [306, 71] width 26 height 15
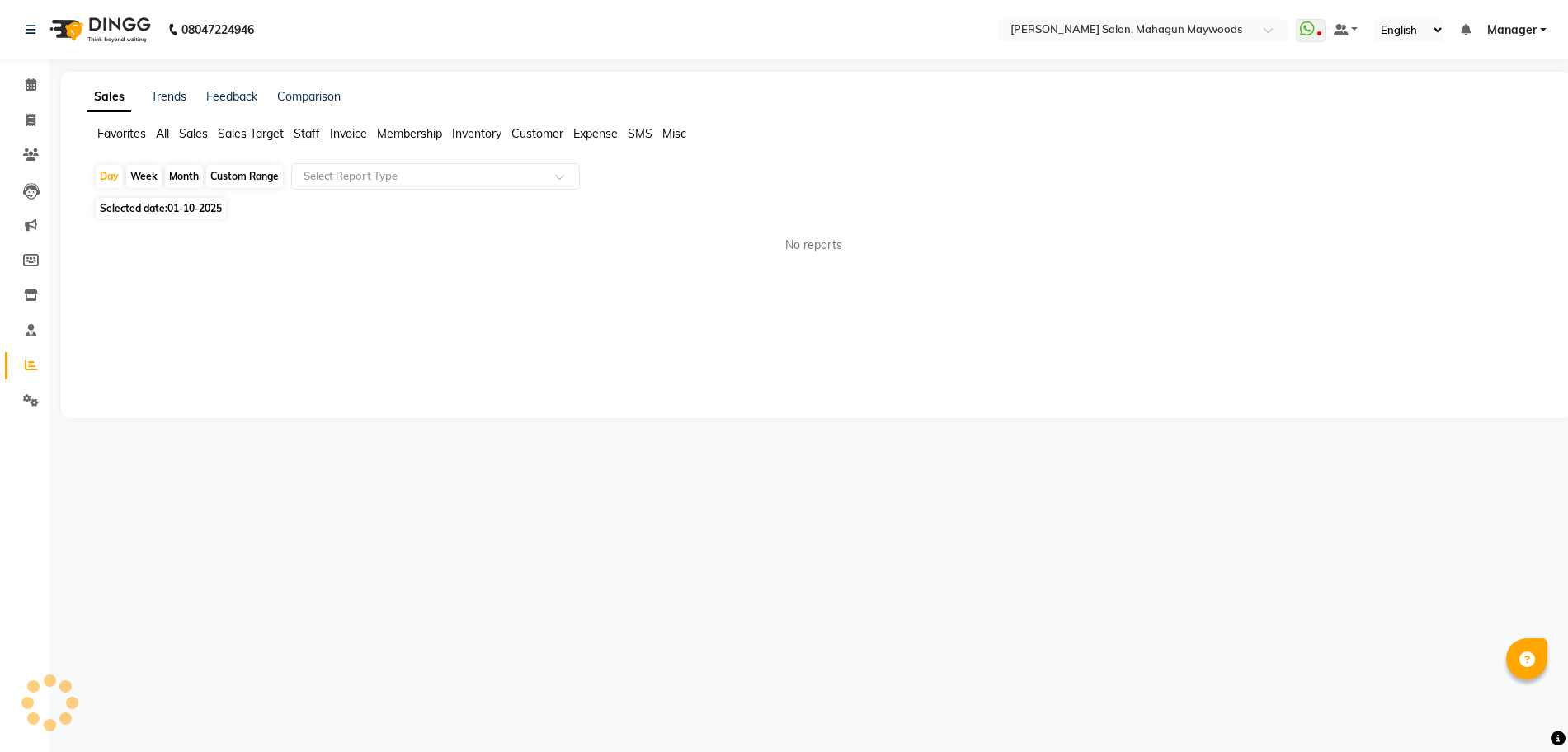
scroll to position [0, 0]
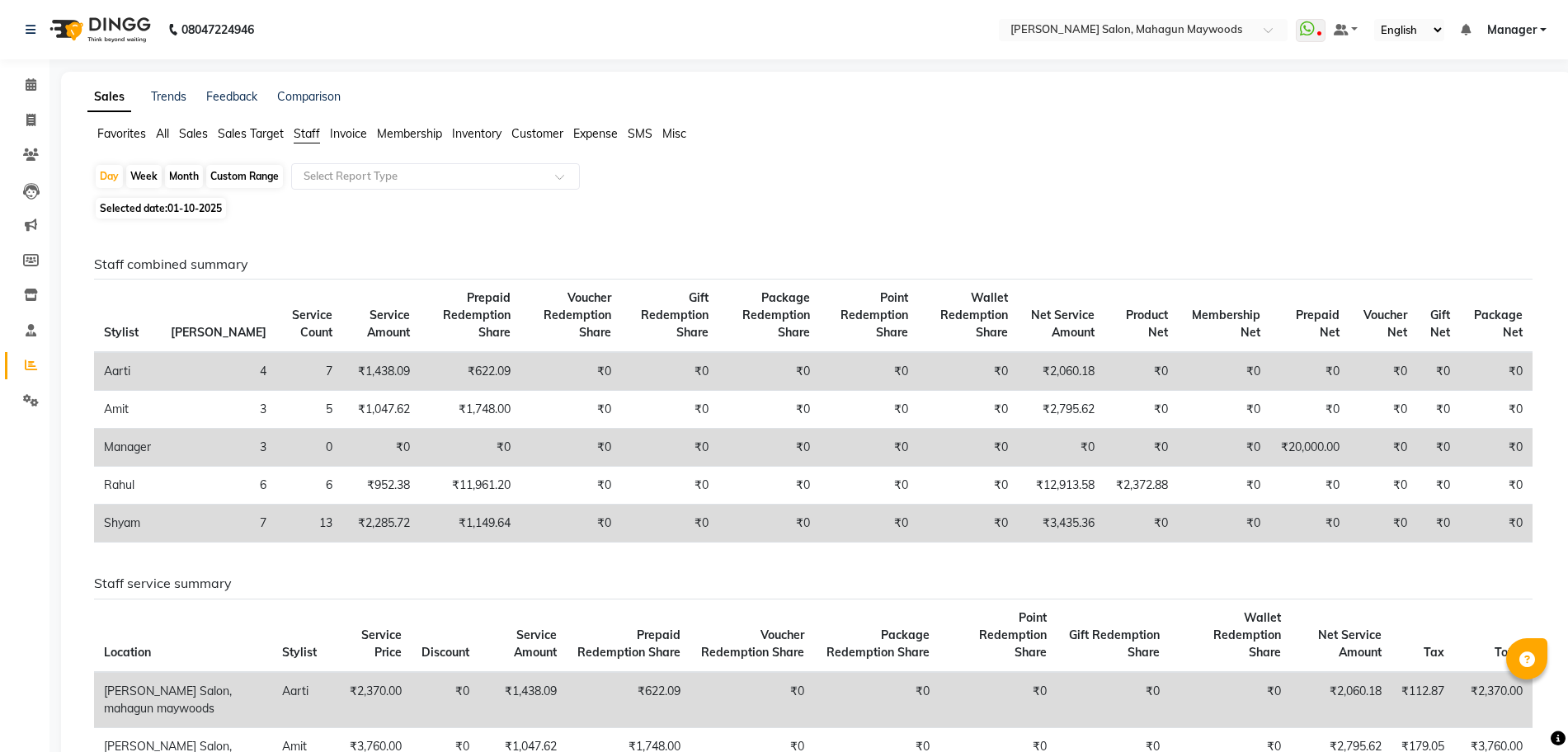
click at [1270, 446] on td "₹20,000.00" at bounding box center [1310, 447] width 80 height 38
click at [172, 443] on td "3" at bounding box center [218, 447] width 116 height 38
click at [171, 130] on ul "Favorites All Sales Sales Target Staff Invoice Membership Inventory Customer Ex…" at bounding box center [816, 134] width 1458 height 19
click at [354, 132] on span "Invoice" at bounding box center [349, 133] width 37 height 15
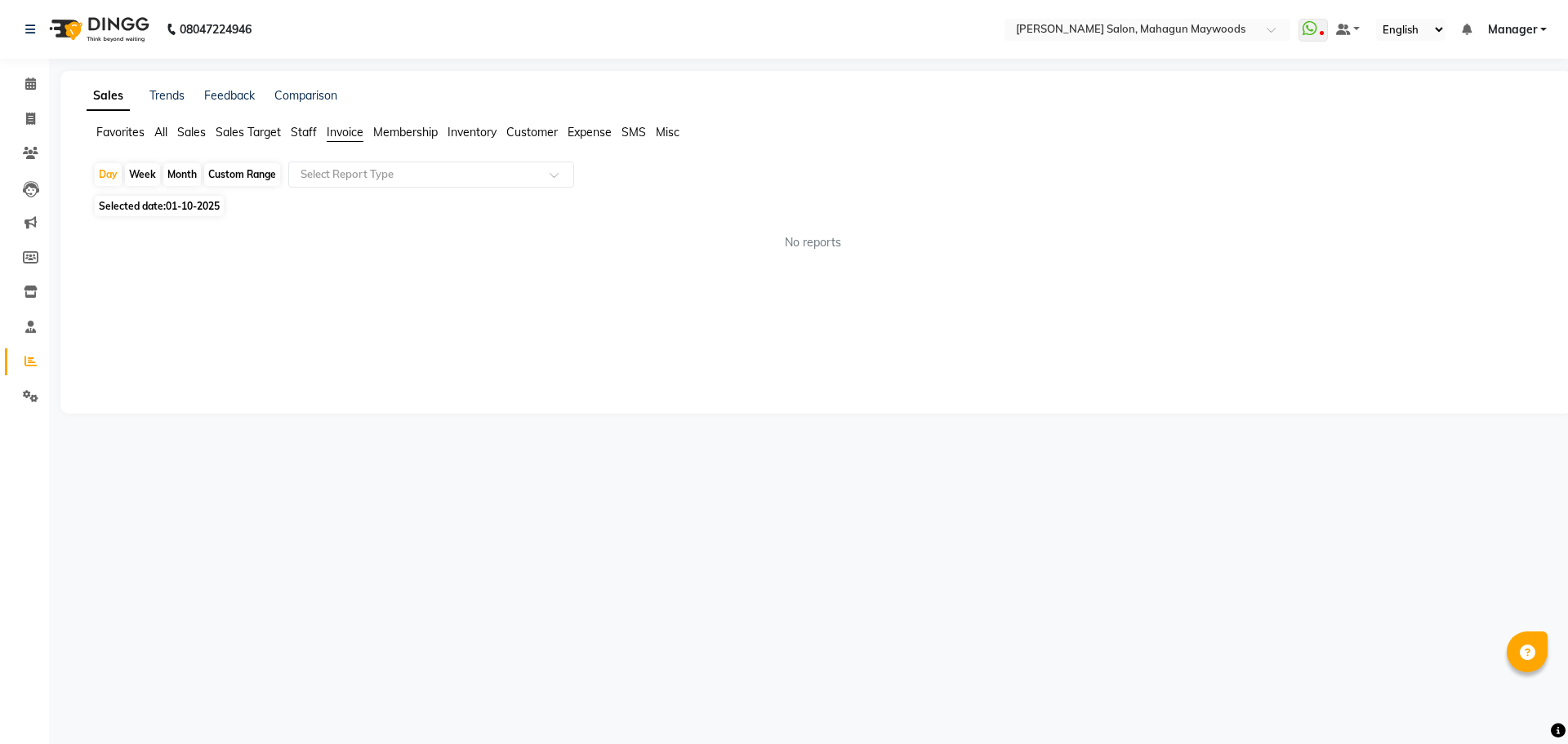
click at [350, 131] on span "Invoice" at bounding box center [345, 132] width 37 height 14
click at [397, 131] on span "Membership" at bounding box center [405, 132] width 65 height 14
click at [461, 125] on span "Inventory" at bounding box center [472, 132] width 49 height 14
click at [477, 131] on span "Inventory" at bounding box center [472, 132] width 49 height 14
click at [349, 138] on span "Invoice" at bounding box center [345, 132] width 37 height 14
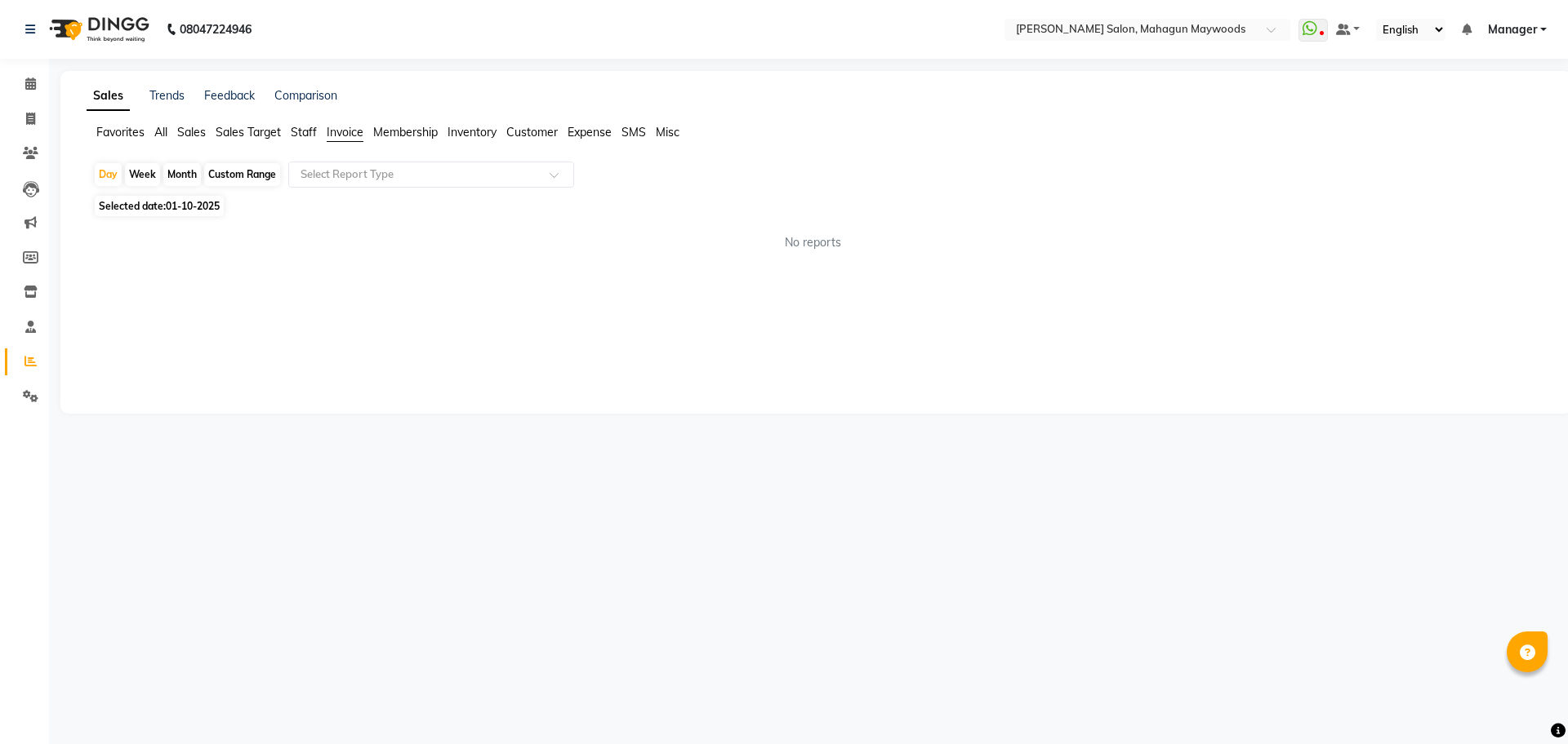
click at [159, 126] on span "All" at bounding box center [161, 132] width 14 height 14
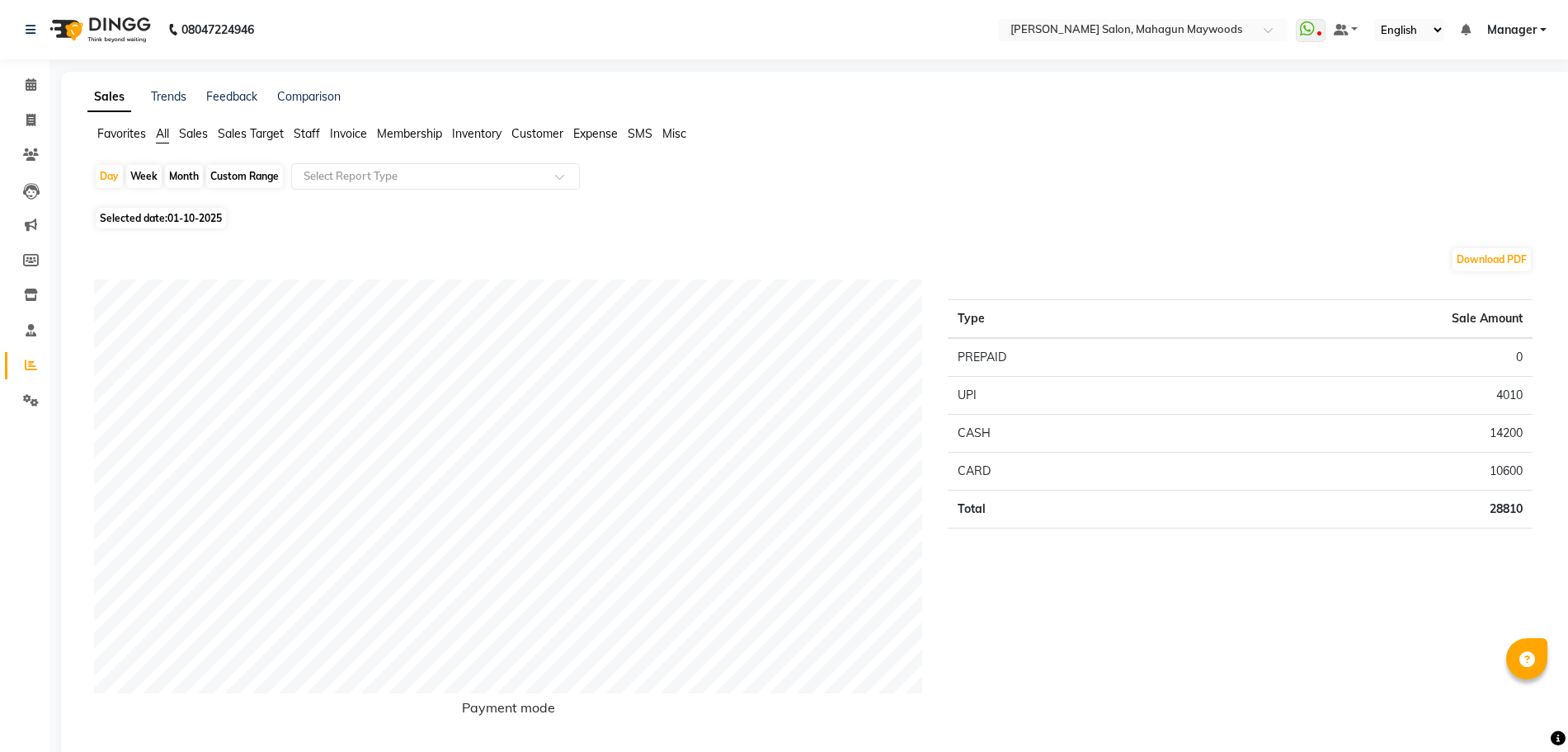
click at [197, 130] on span "Sales" at bounding box center [194, 133] width 29 height 15
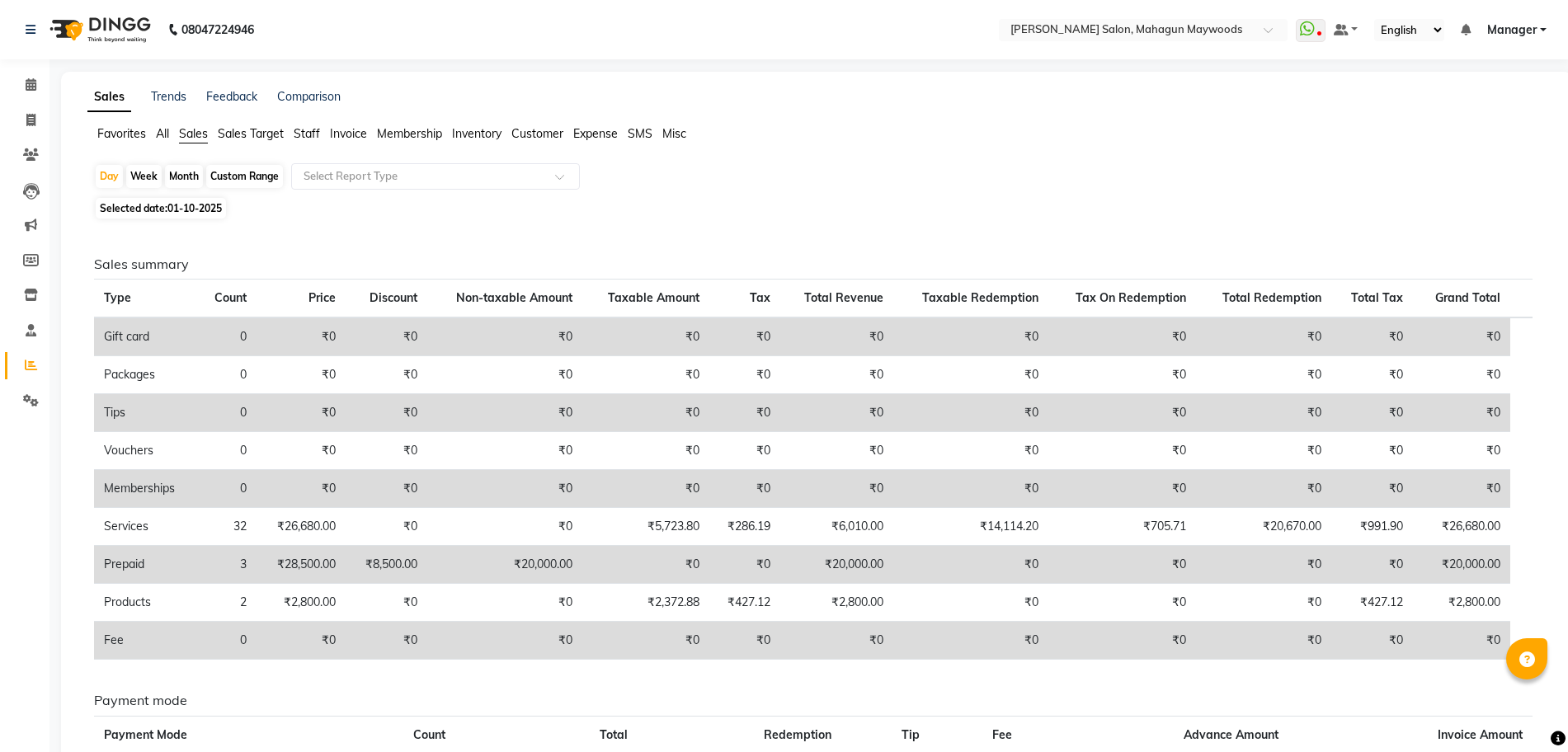
click at [223, 131] on span "Sales Target" at bounding box center [251, 133] width 66 height 15
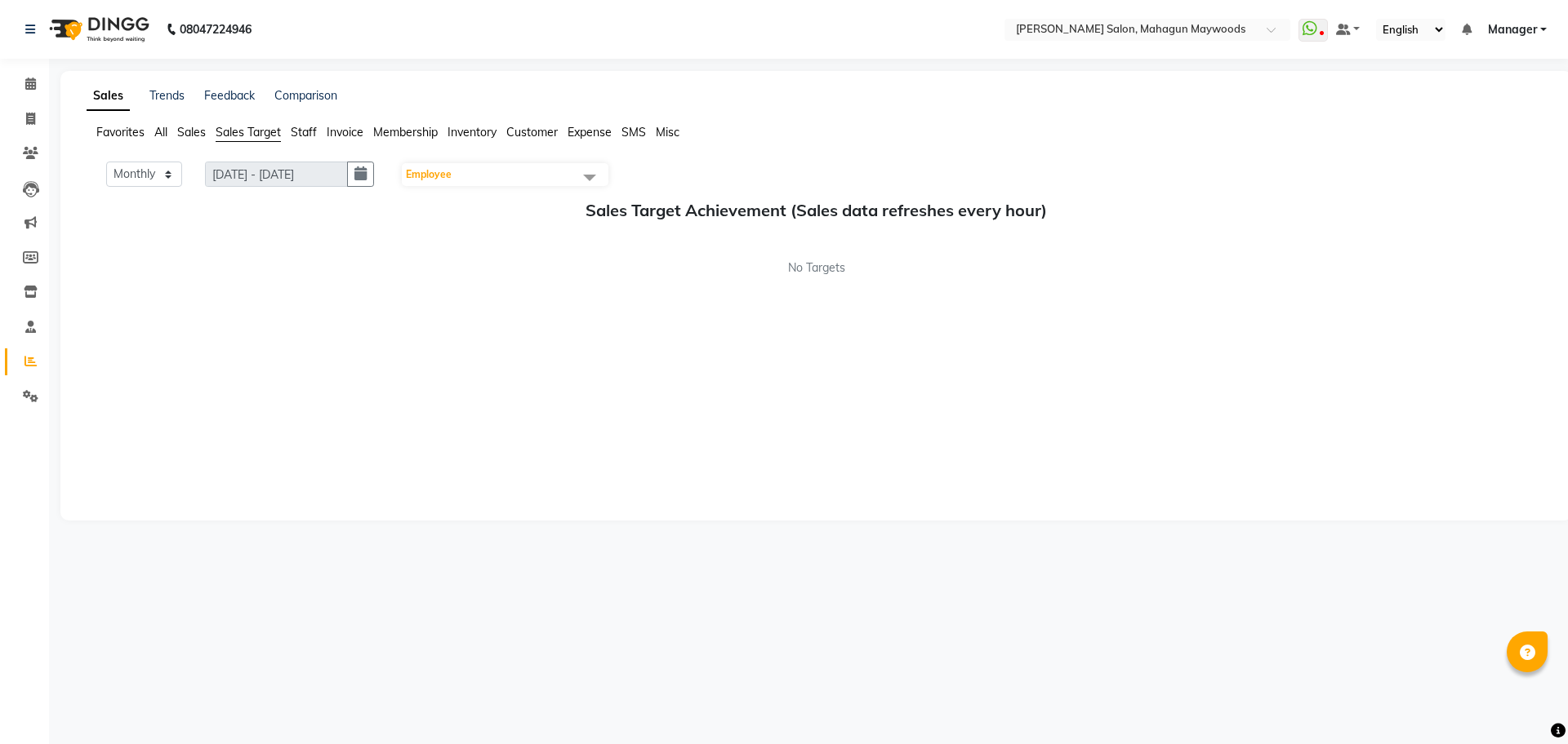
click at [345, 130] on span "Invoice" at bounding box center [345, 132] width 37 height 14
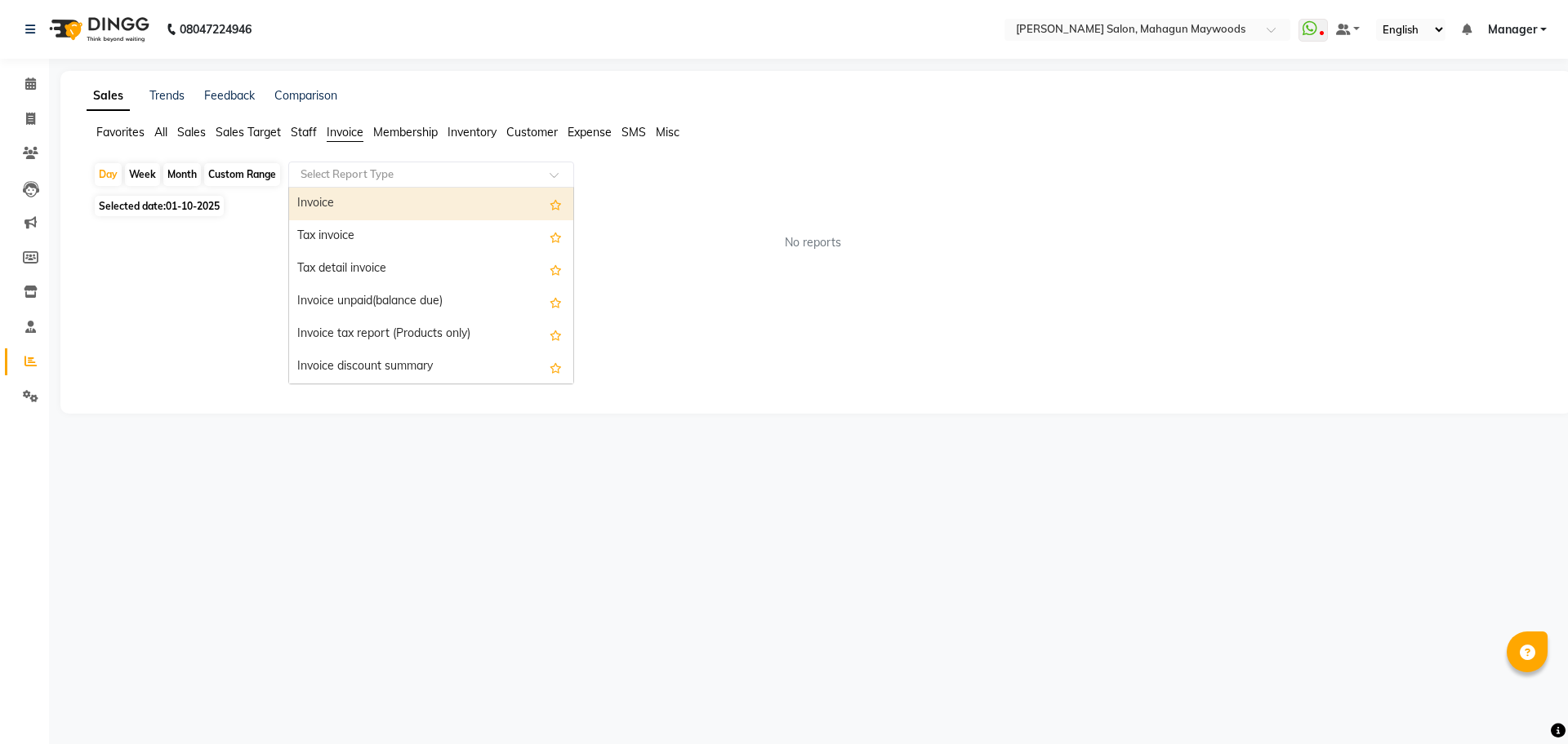
click at [378, 167] on input "text" at bounding box center [415, 174] width 235 height 16
click at [473, 199] on div "Invoice" at bounding box center [431, 204] width 284 height 33
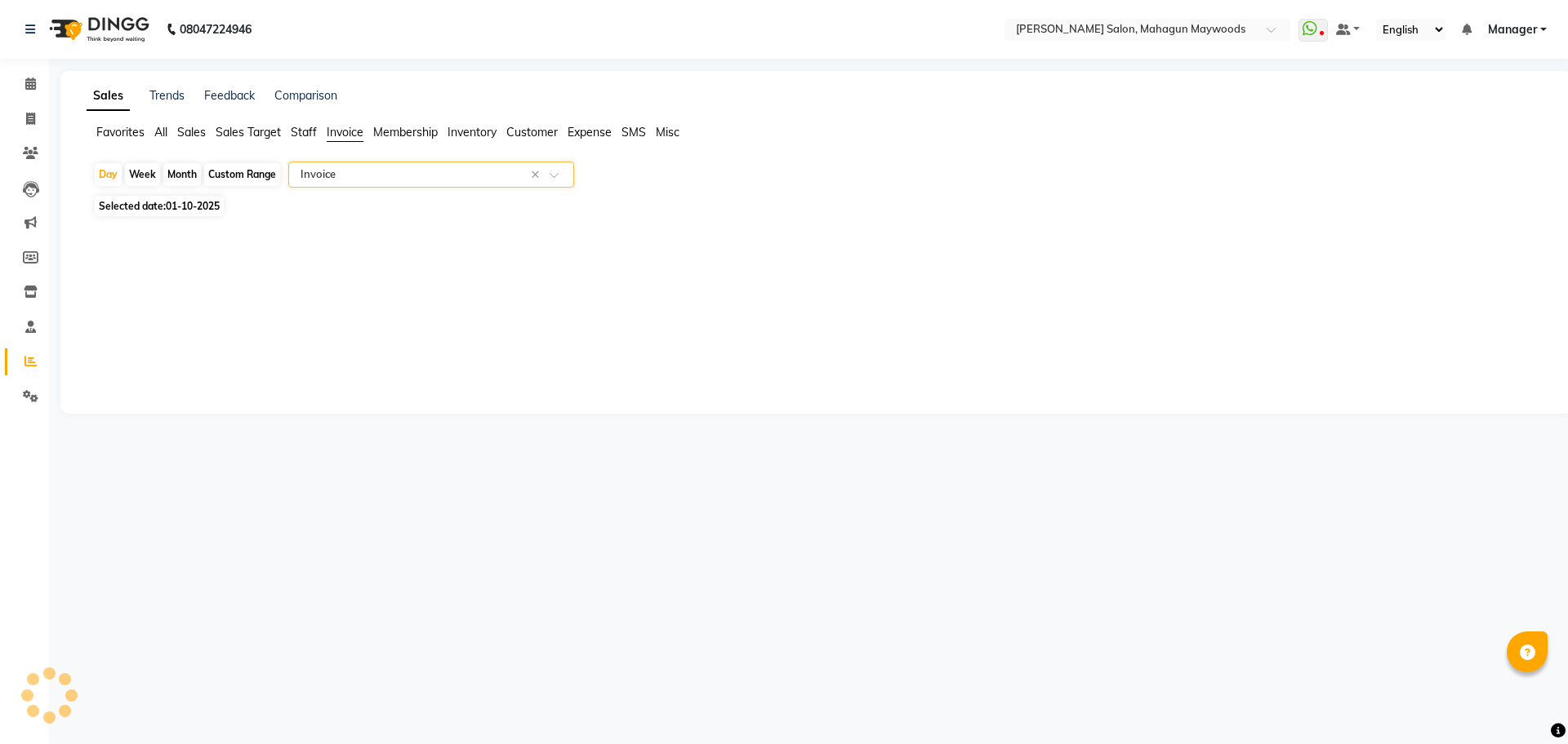
select select "full_report"
select select "csv"
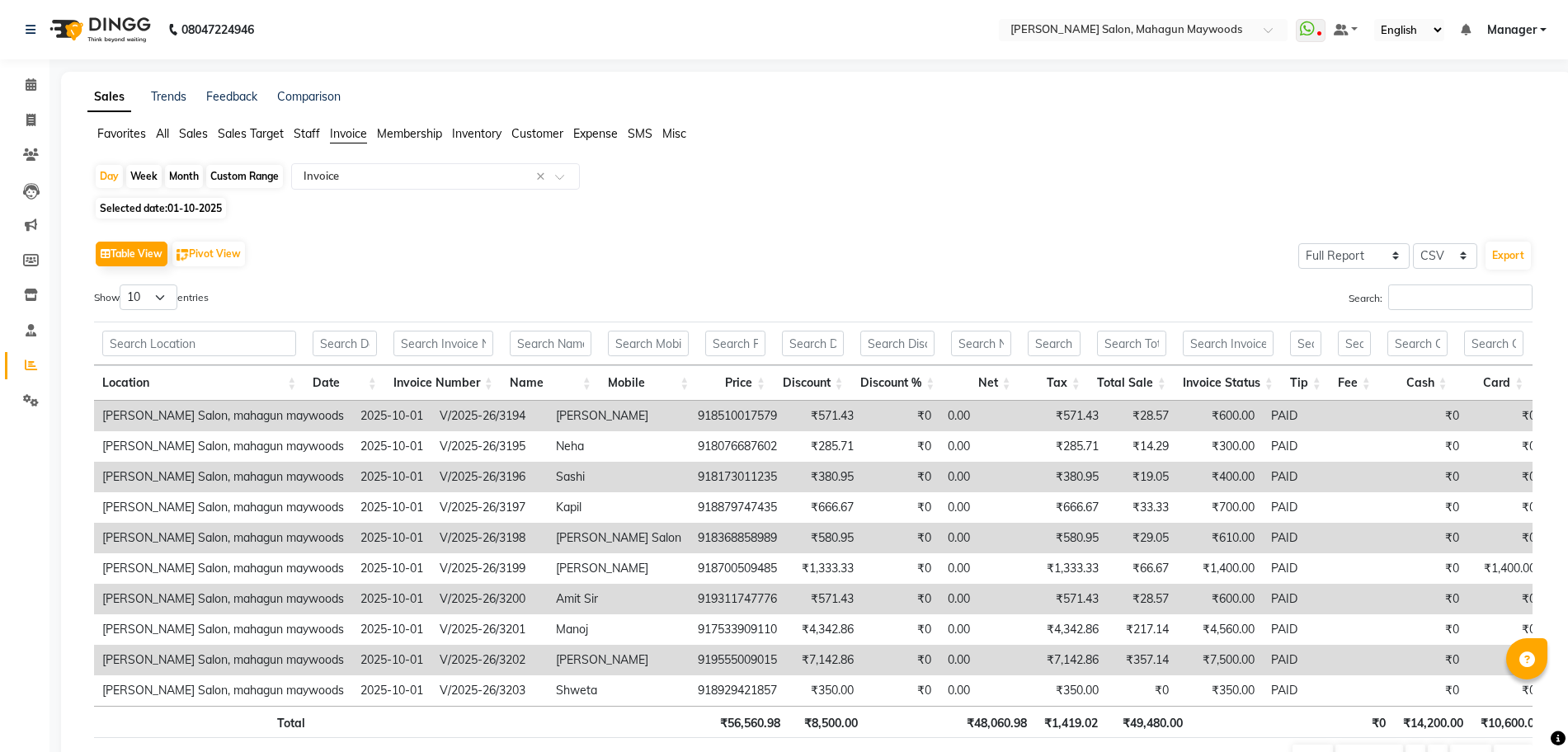
click at [417, 138] on span "Membership" at bounding box center [409, 133] width 65 height 15
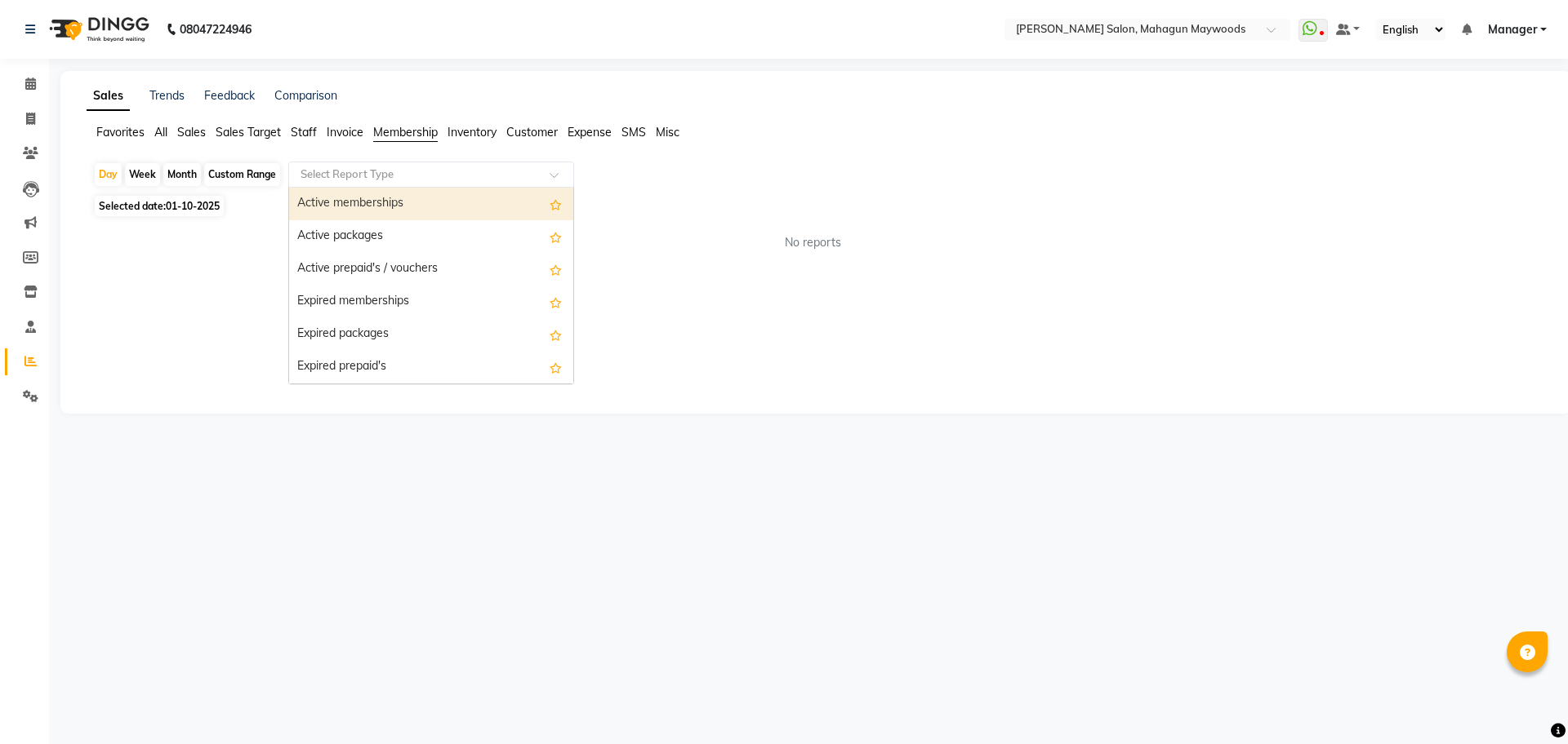
click at [407, 173] on input "text" at bounding box center [415, 174] width 235 height 16
click at [408, 199] on div "Active memberships" at bounding box center [431, 204] width 284 height 33
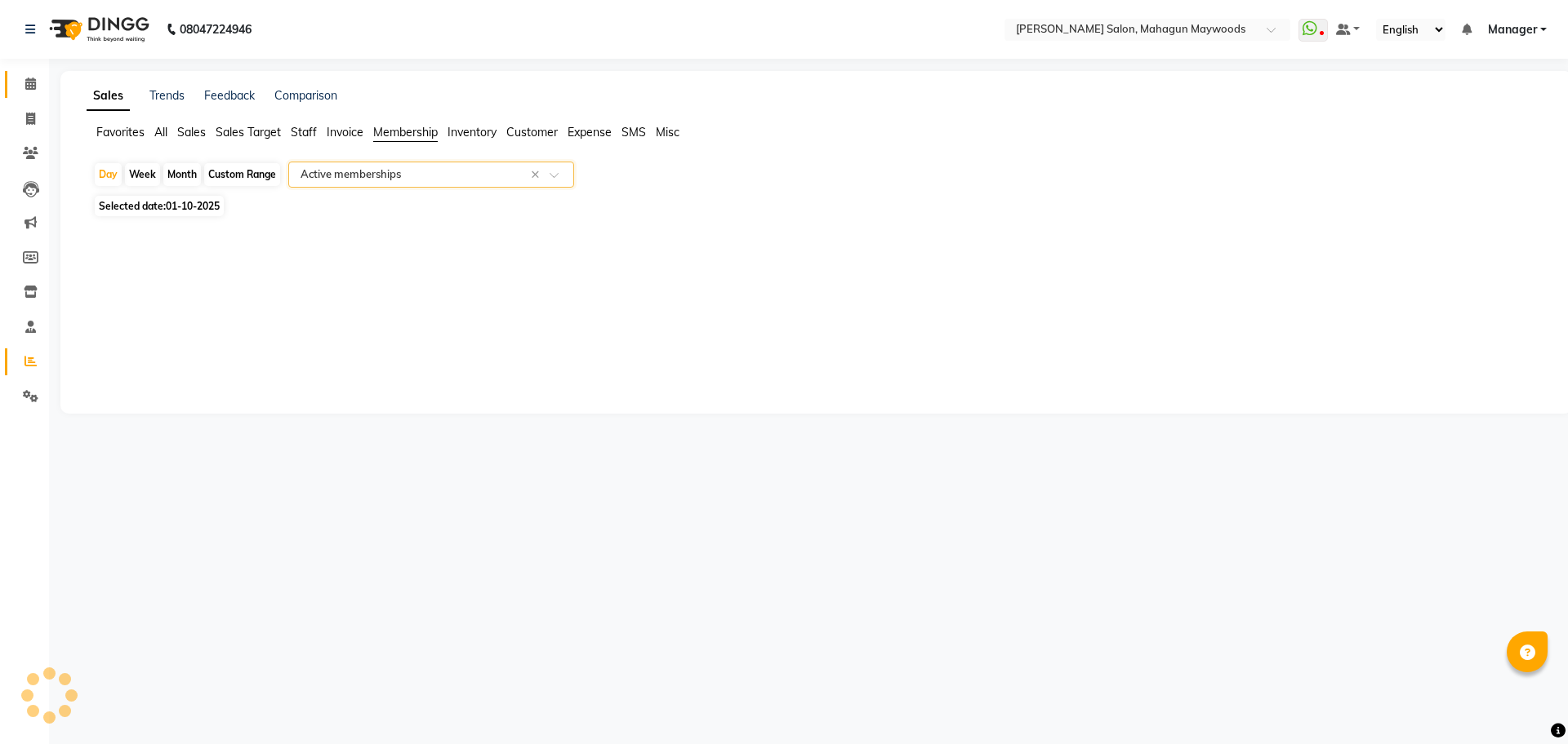
click at [42, 96] on link "Calendar" at bounding box center [24, 85] width 40 height 27
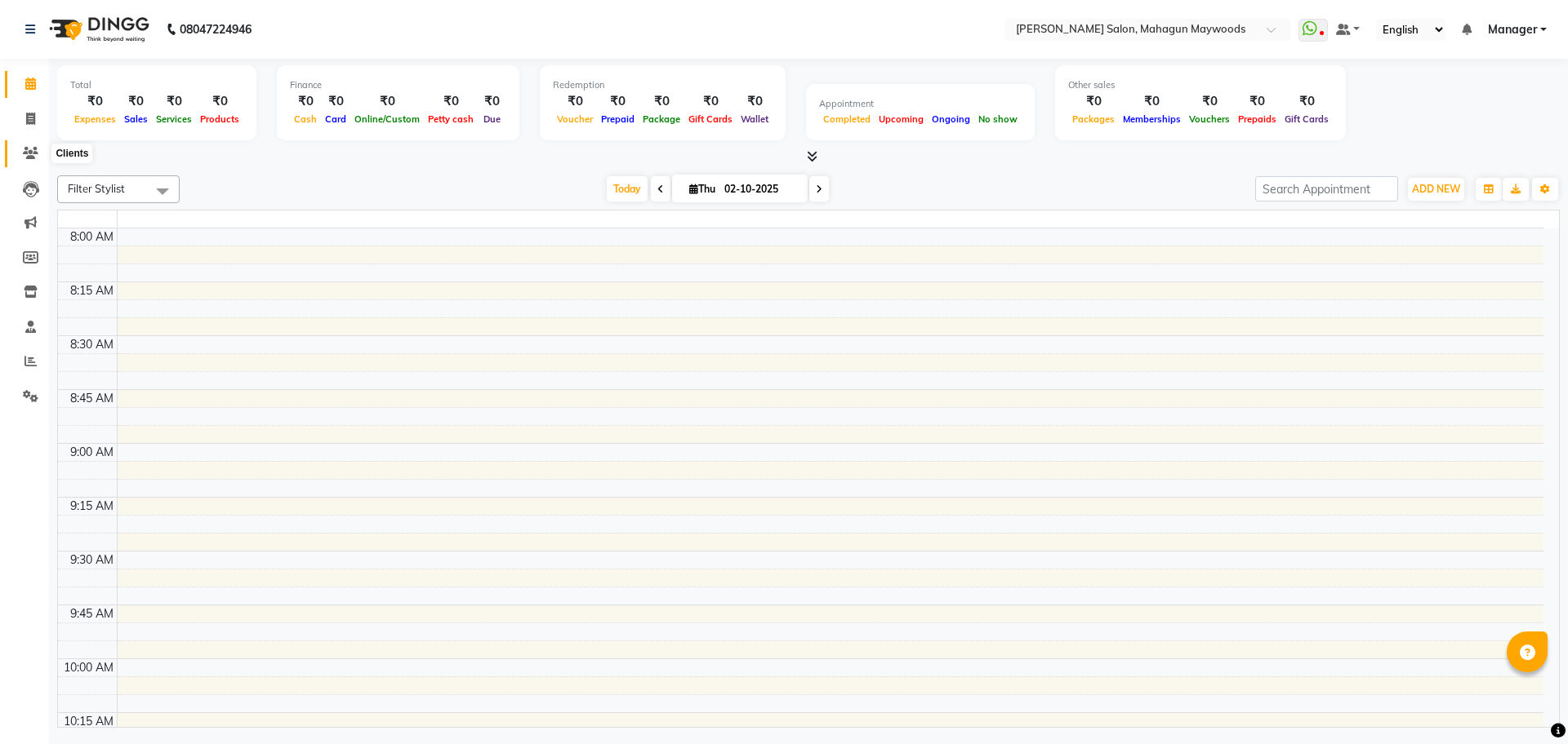
click at [31, 161] on span at bounding box center [31, 153] width 29 height 18
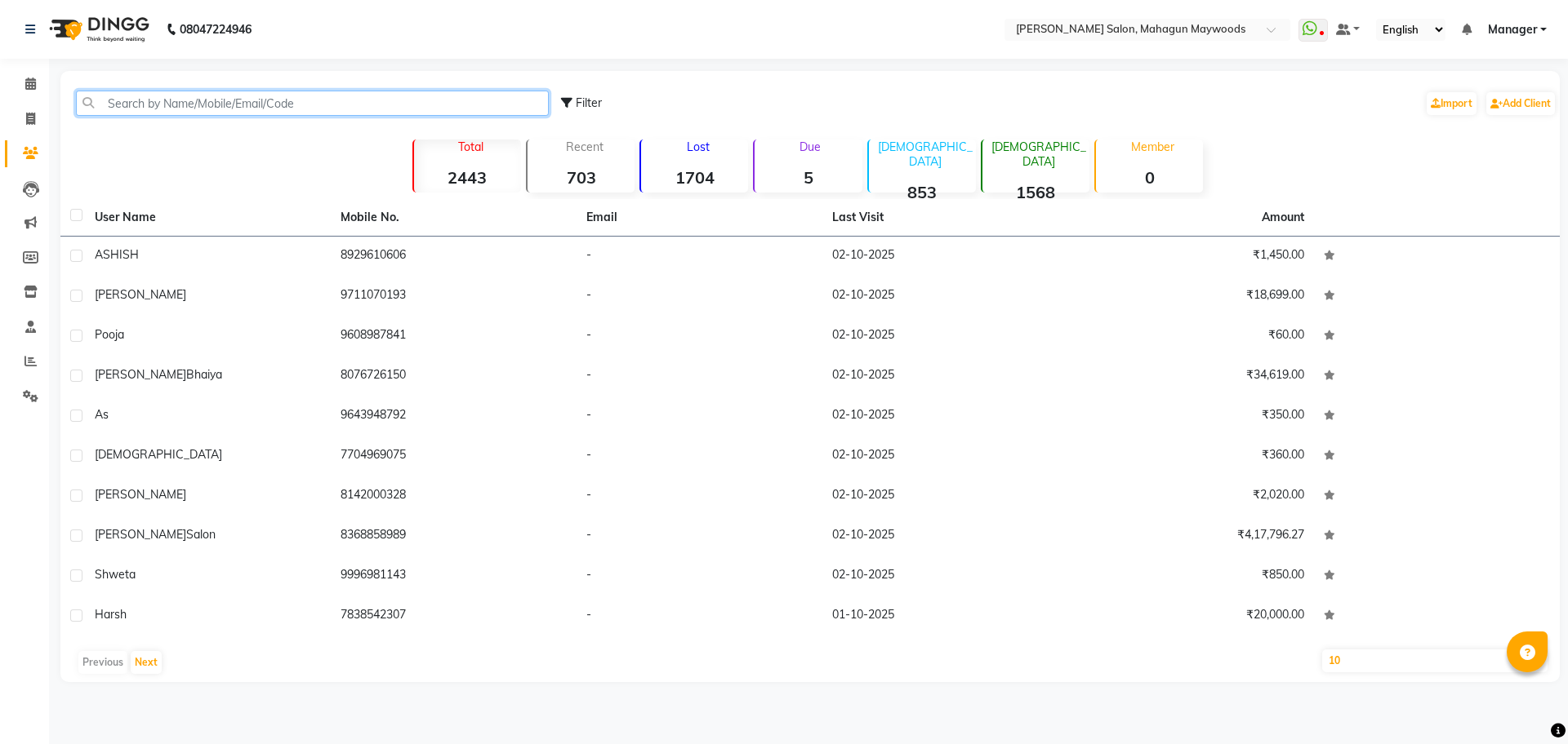
click at [226, 108] on input "text" at bounding box center [312, 103] width 473 height 25
click at [35, 106] on link "Invoice" at bounding box center [24, 120] width 40 height 27
select select "6425"
select select "service"
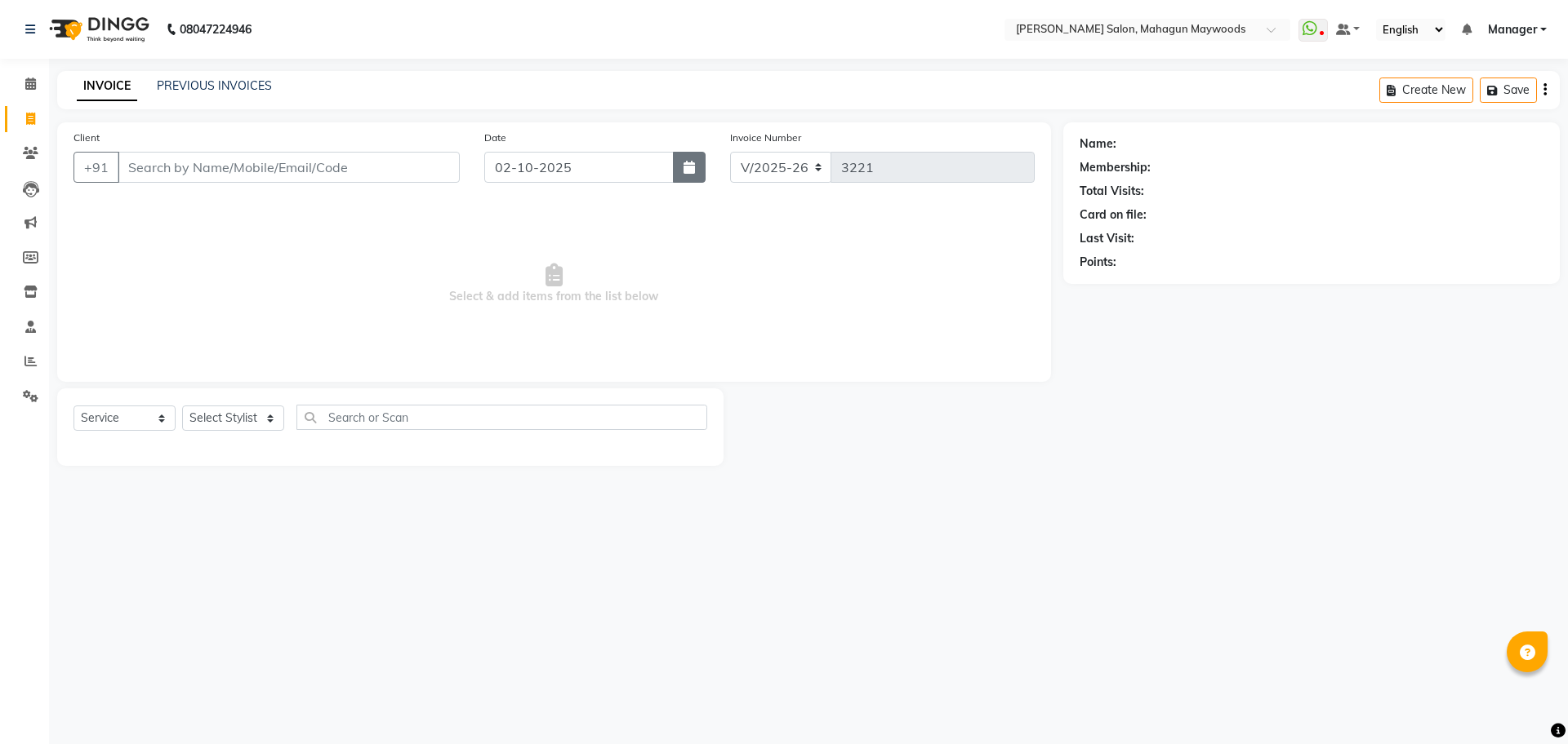
click at [687, 166] on icon "button" at bounding box center [689, 168] width 12 height 13
select select "10"
select select "2025"
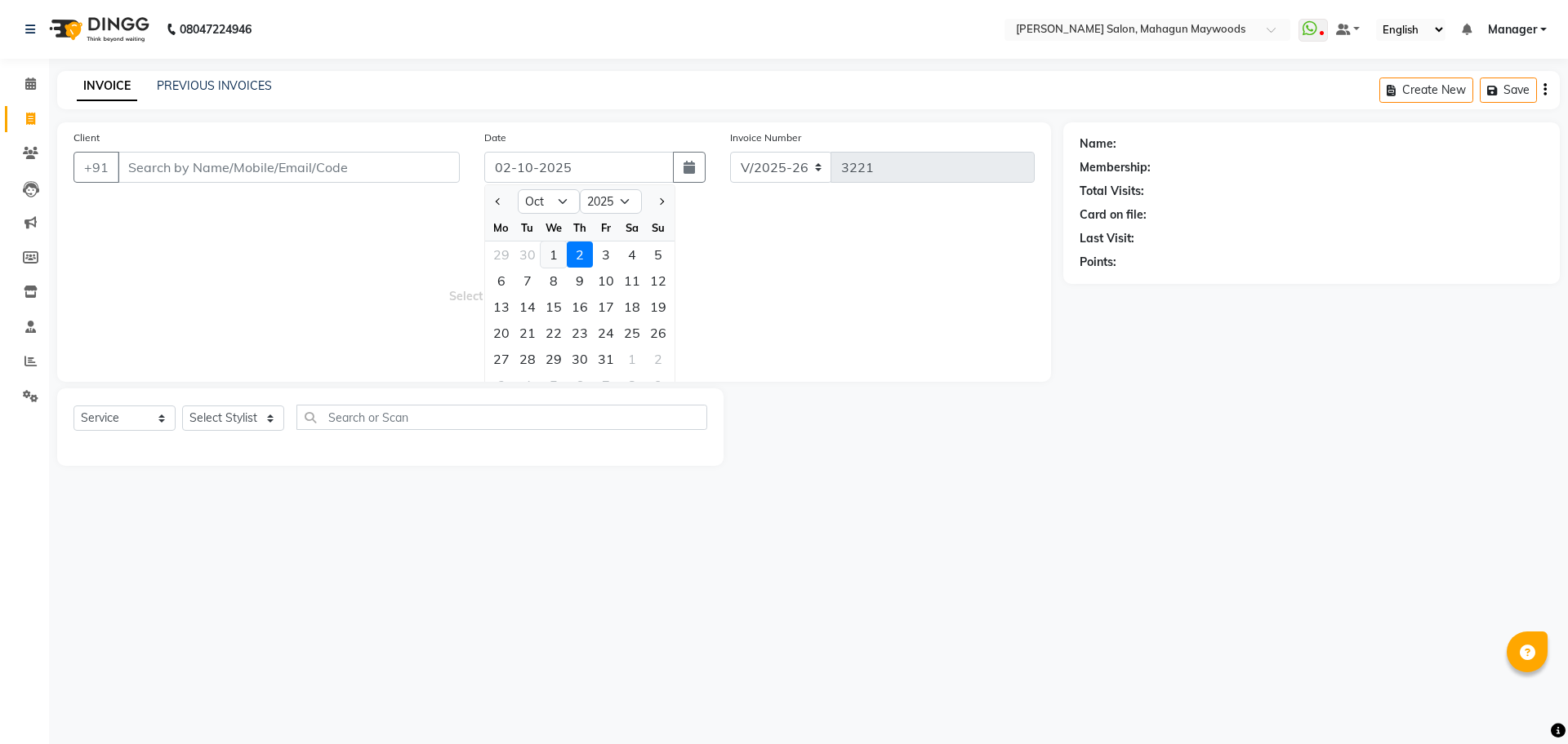
click at [565, 252] on div "1" at bounding box center [554, 254] width 26 height 26
type input "01-10-2025"
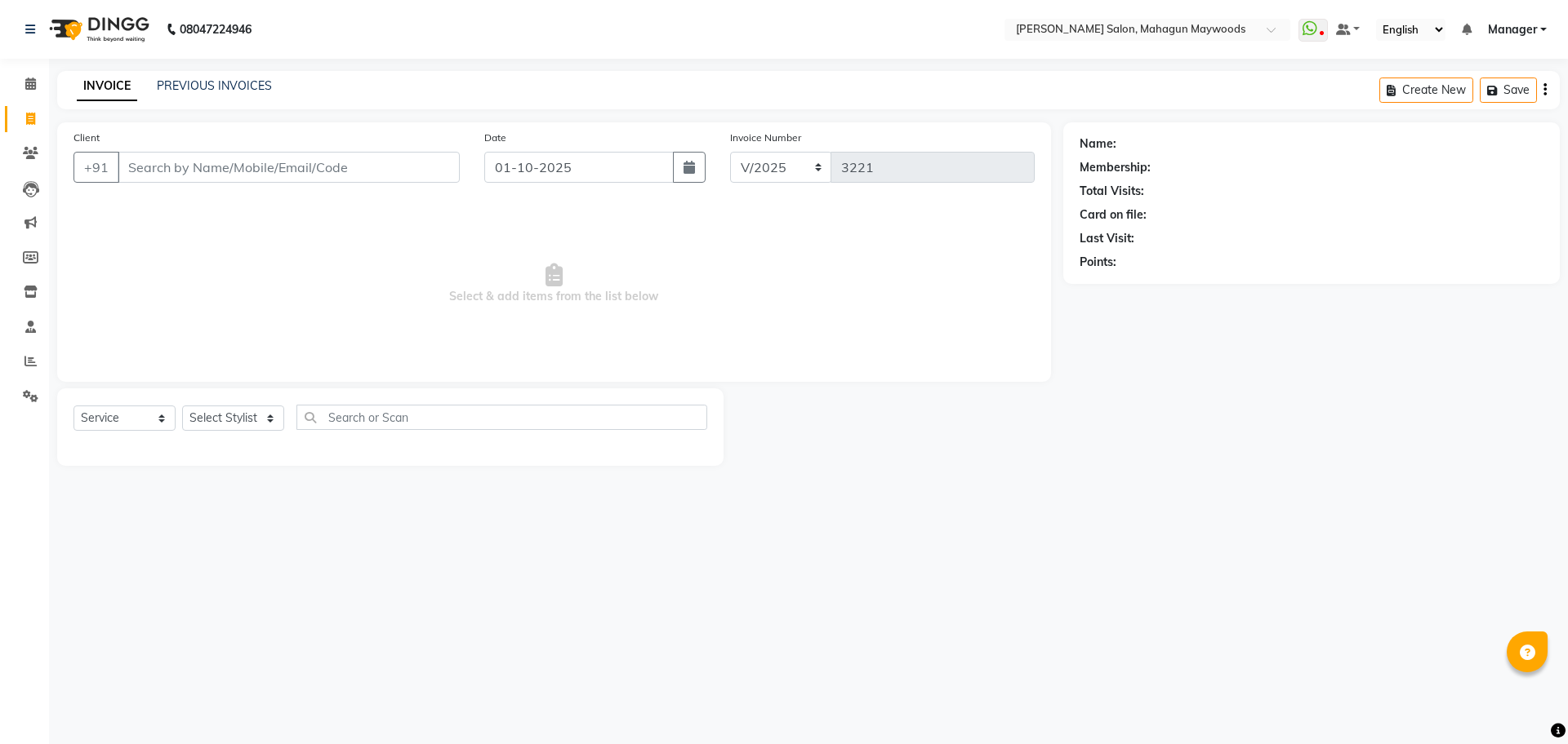
click at [27, 169] on li "Clients" at bounding box center [24, 153] width 49 height 35
click at [29, 157] on icon at bounding box center [31, 152] width 15 height 13
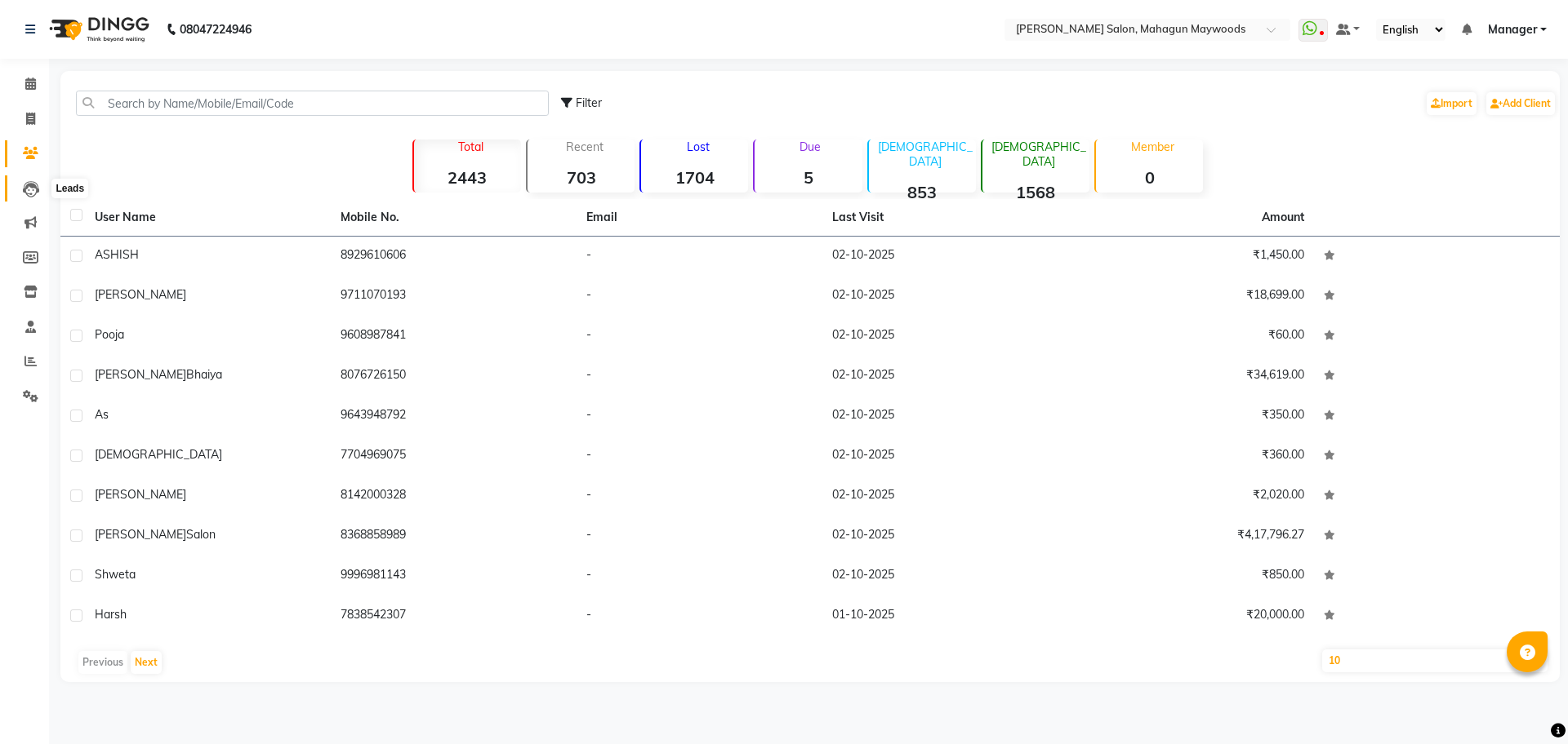
click at [41, 195] on span at bounding box center [31, 188] width 29 height 18
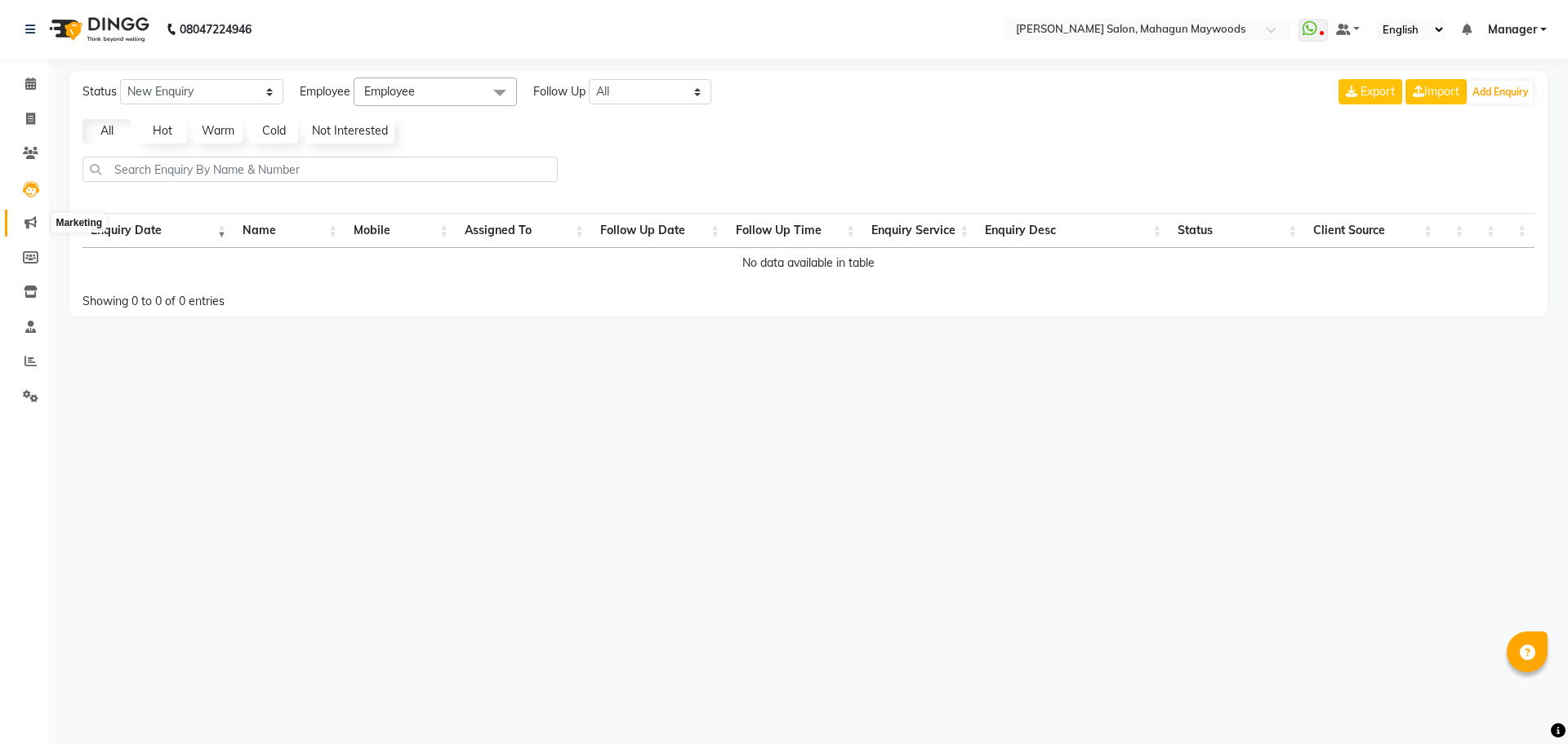
click at [33, 222] on icon at bounding box center [30, 222] width 13 height 13
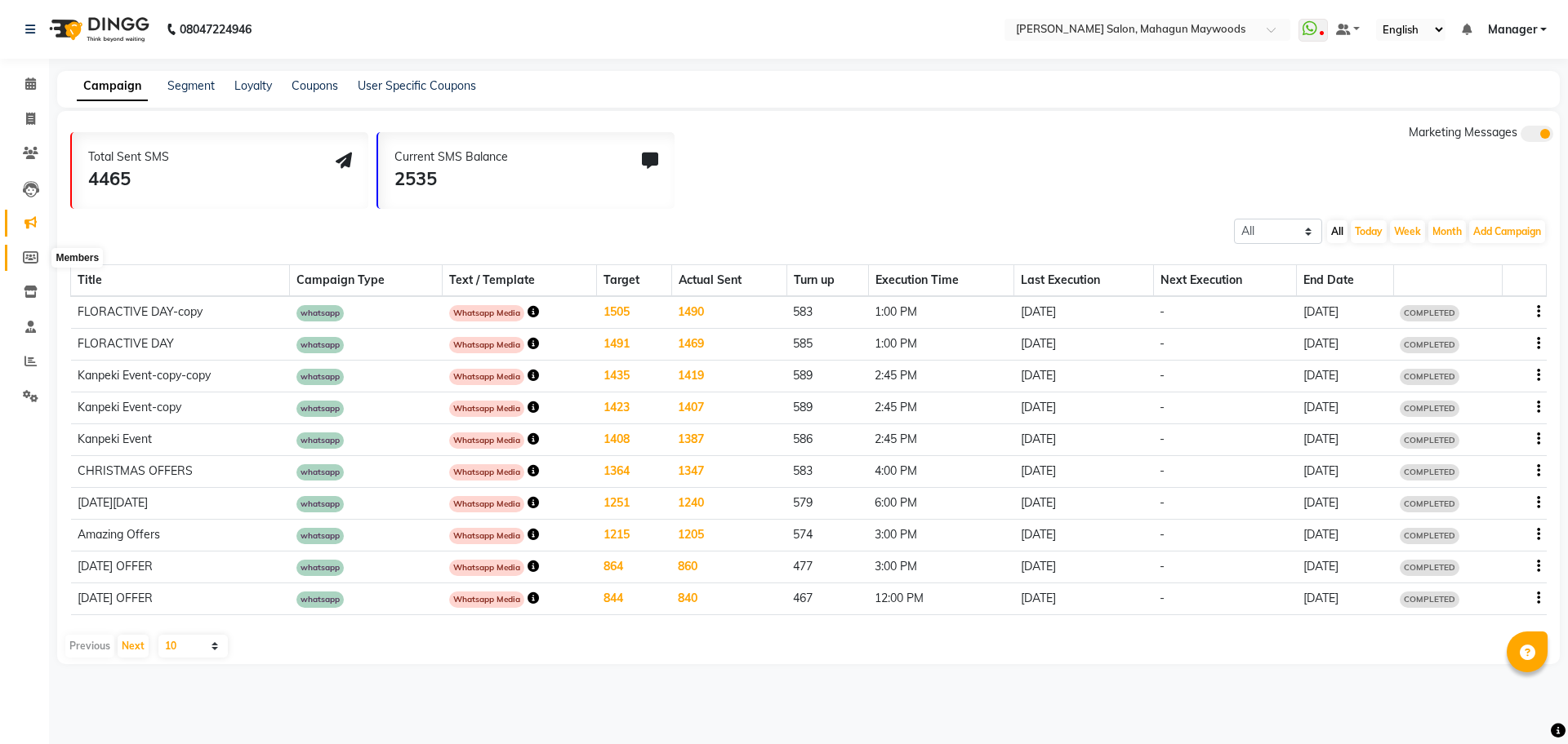
click at [33, 257] on icon at bounding box center [31, 257] width 15 height 13
select select
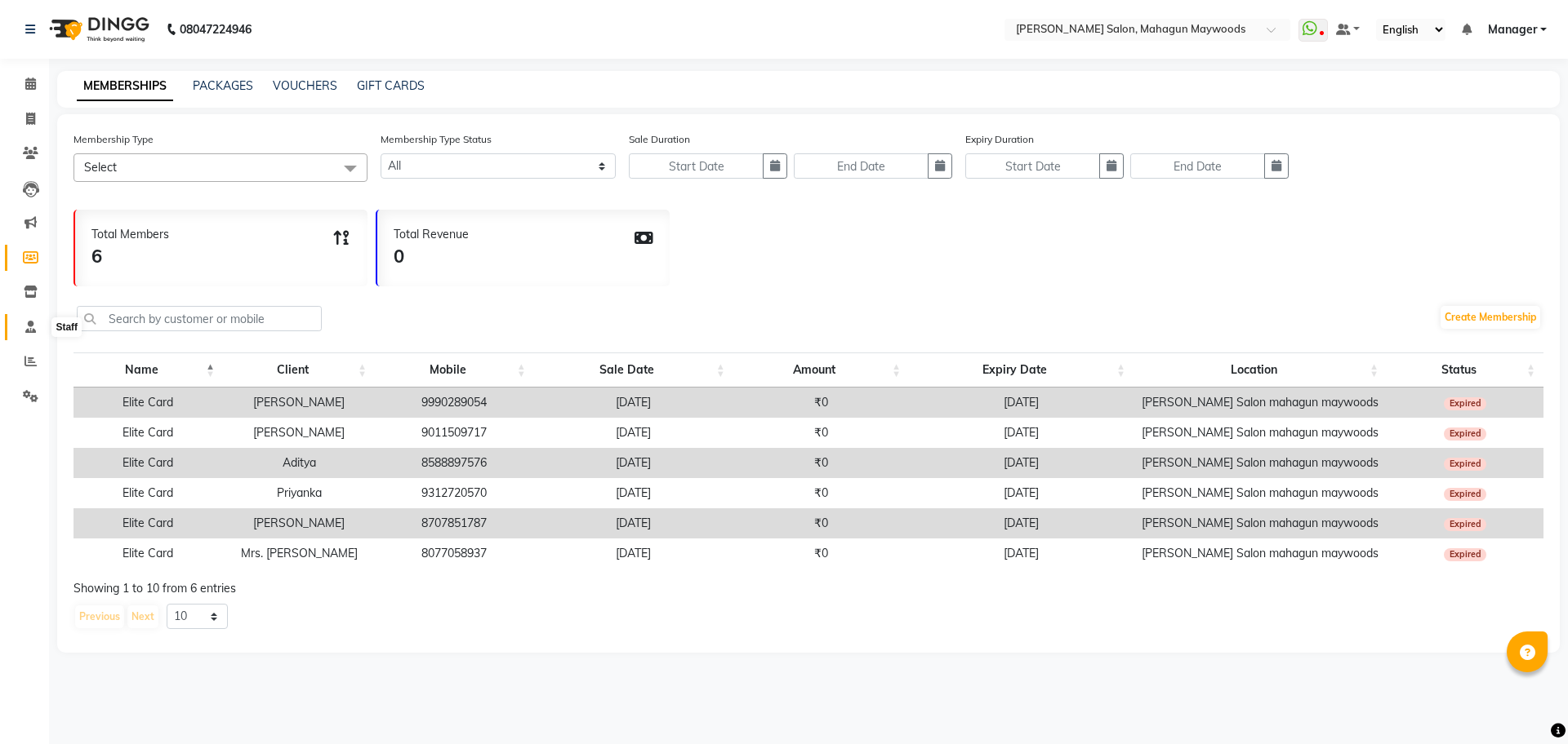
click at [29, 325] on icon at bounding box center [30, 327] width 11 height 13
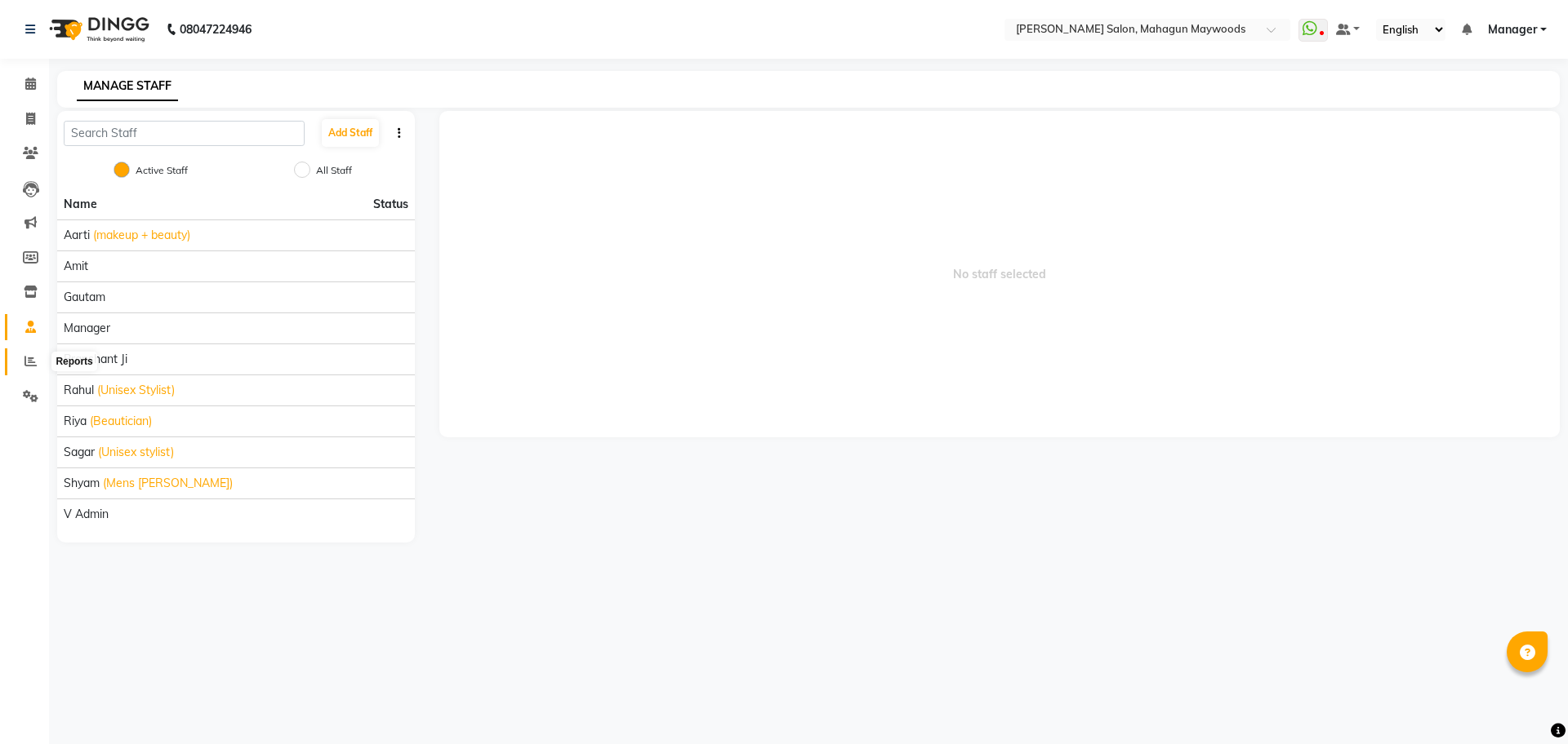
click at [37, 363] on span at bounding box center [31, 361] width 29 height 18
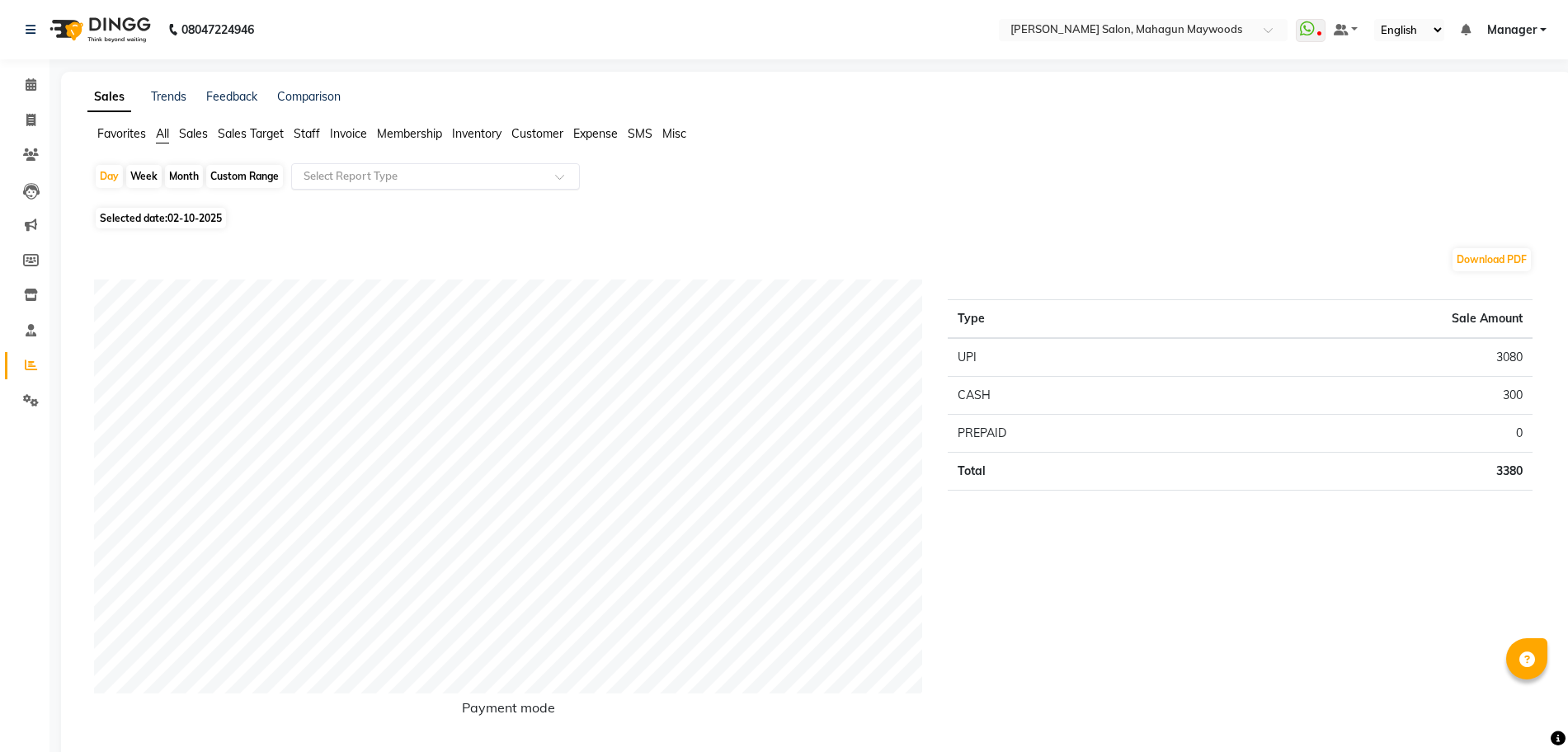
click at [567, 174] on span at bounding box center [565, 181] width 20 height 17
click at [104, 185] on div "Day" at bounding box center [109, 176] width 27 height 23
select select "10"
select select "2025"
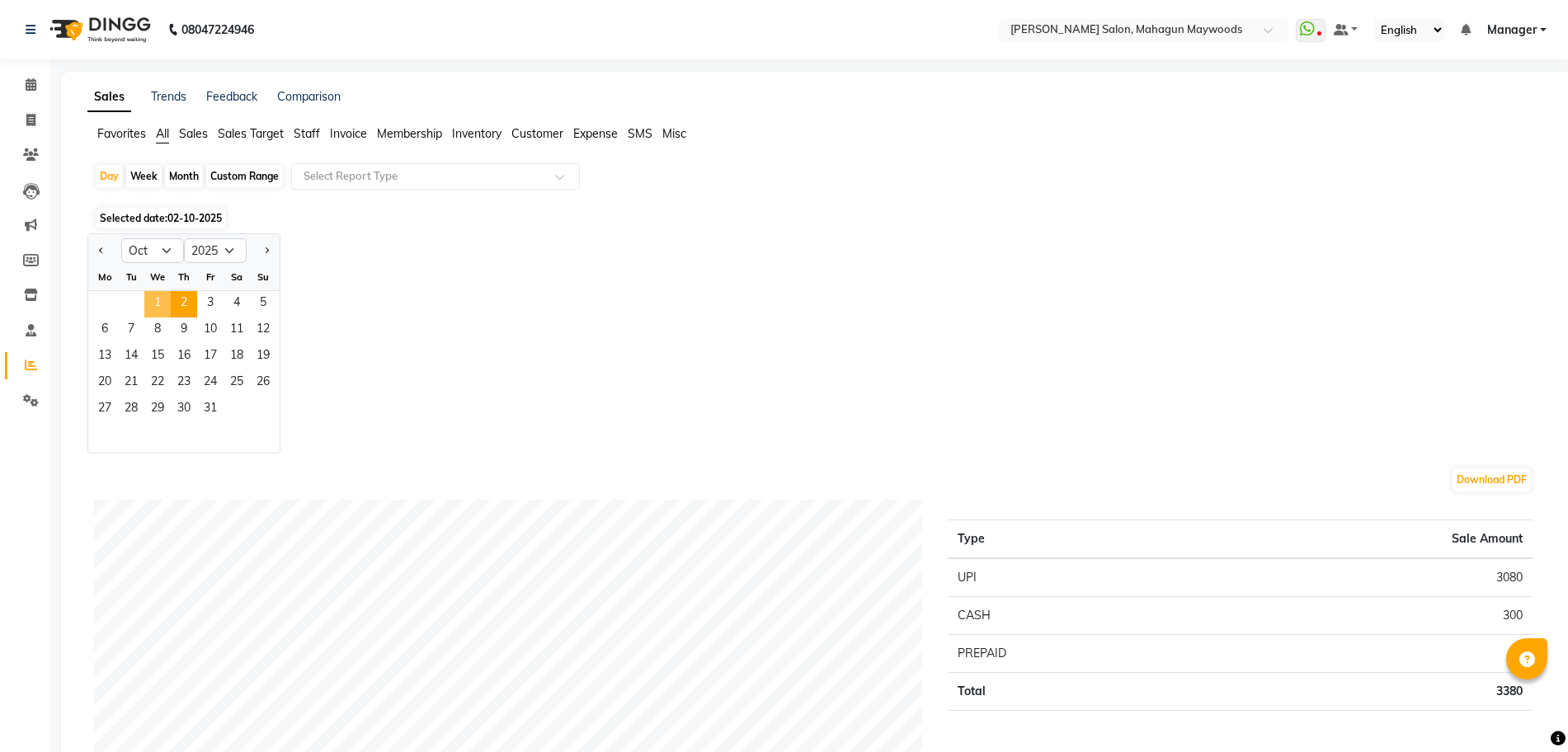
click at [161, 299] on span "1" at bounding box center [157, 304] width 26 height 26
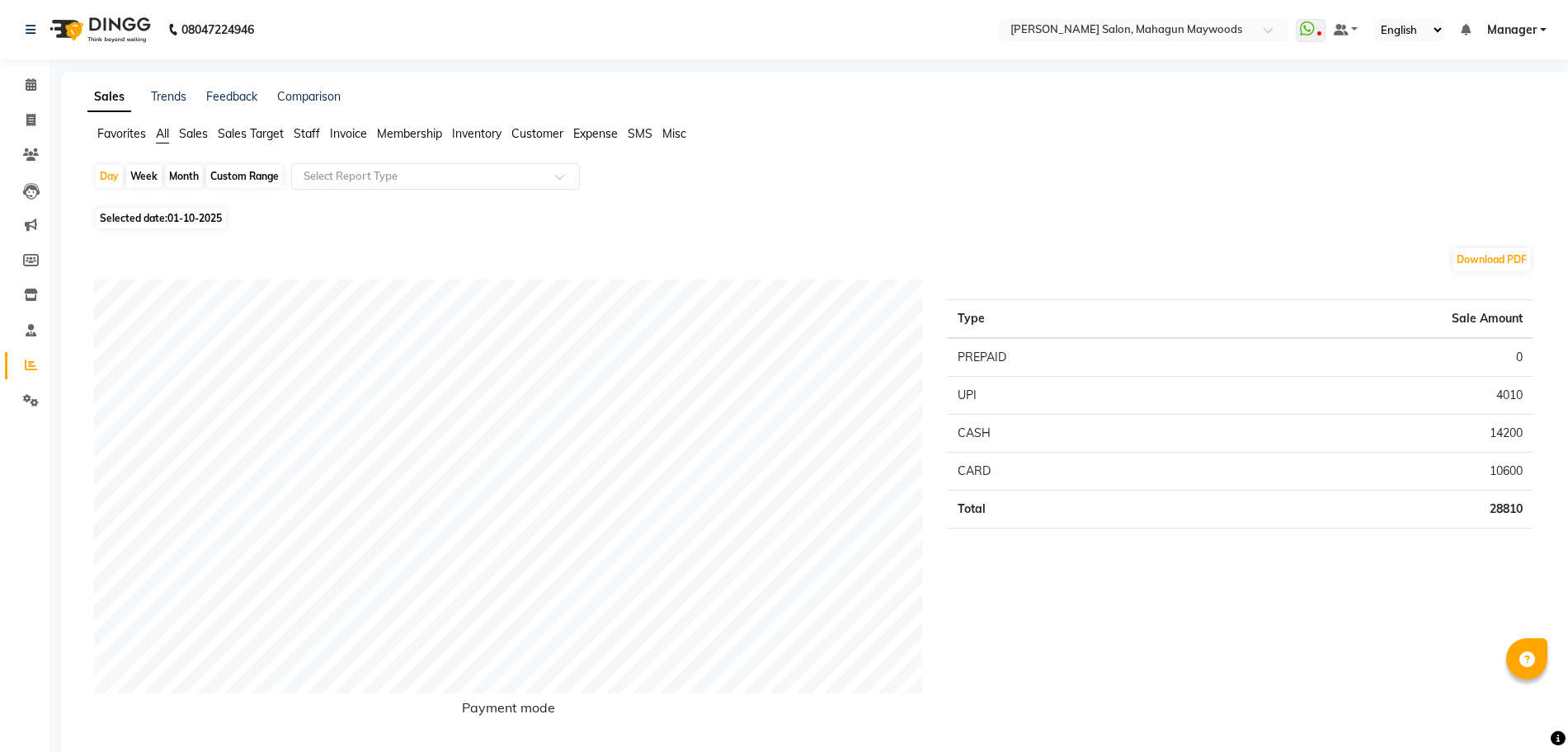
click at [344, 132] on span "Invoice" at bounding box center [349, 133] width 37 height 15
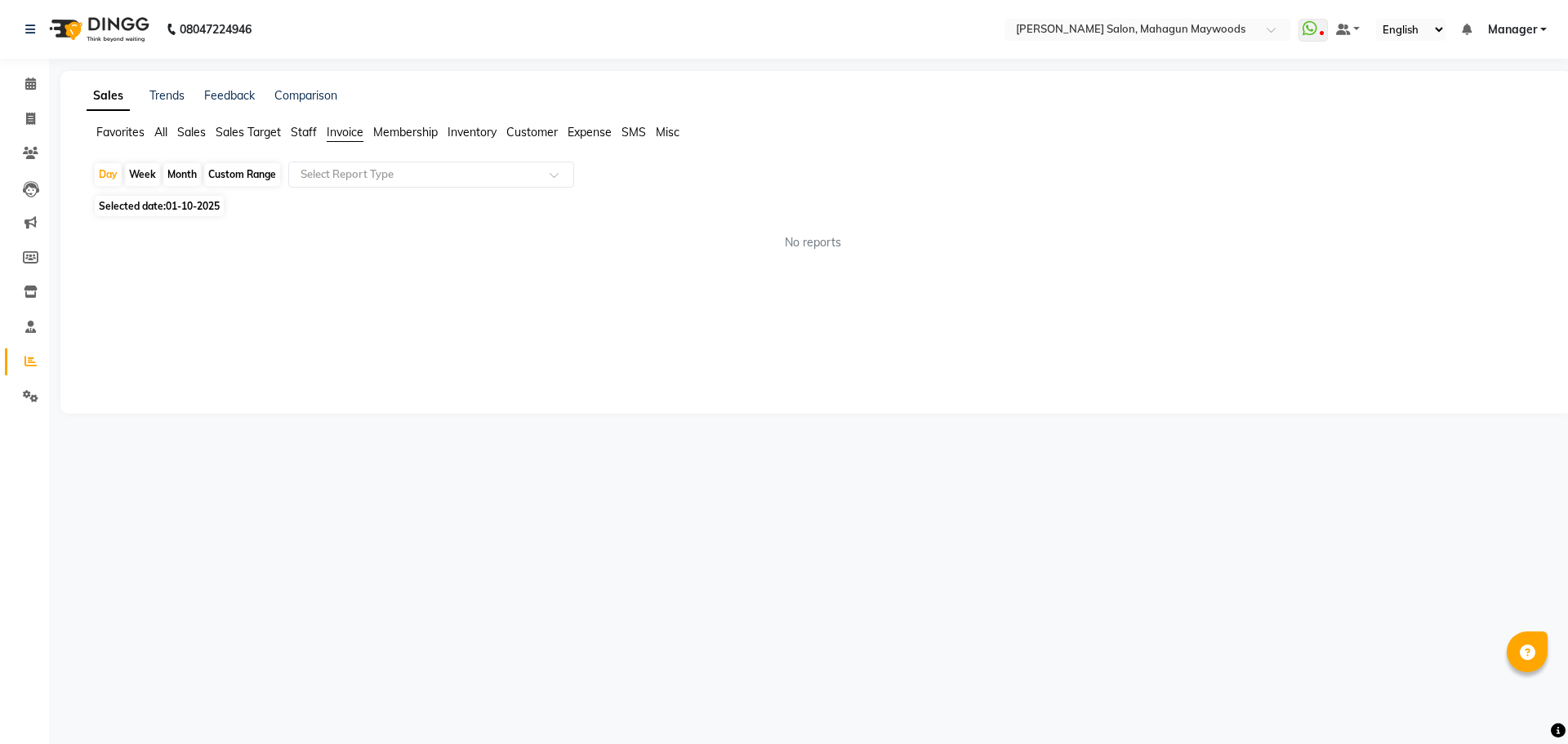
click at [231, 127] on span "Sales Target" at bounding box center [249, 132] width 66 height 14
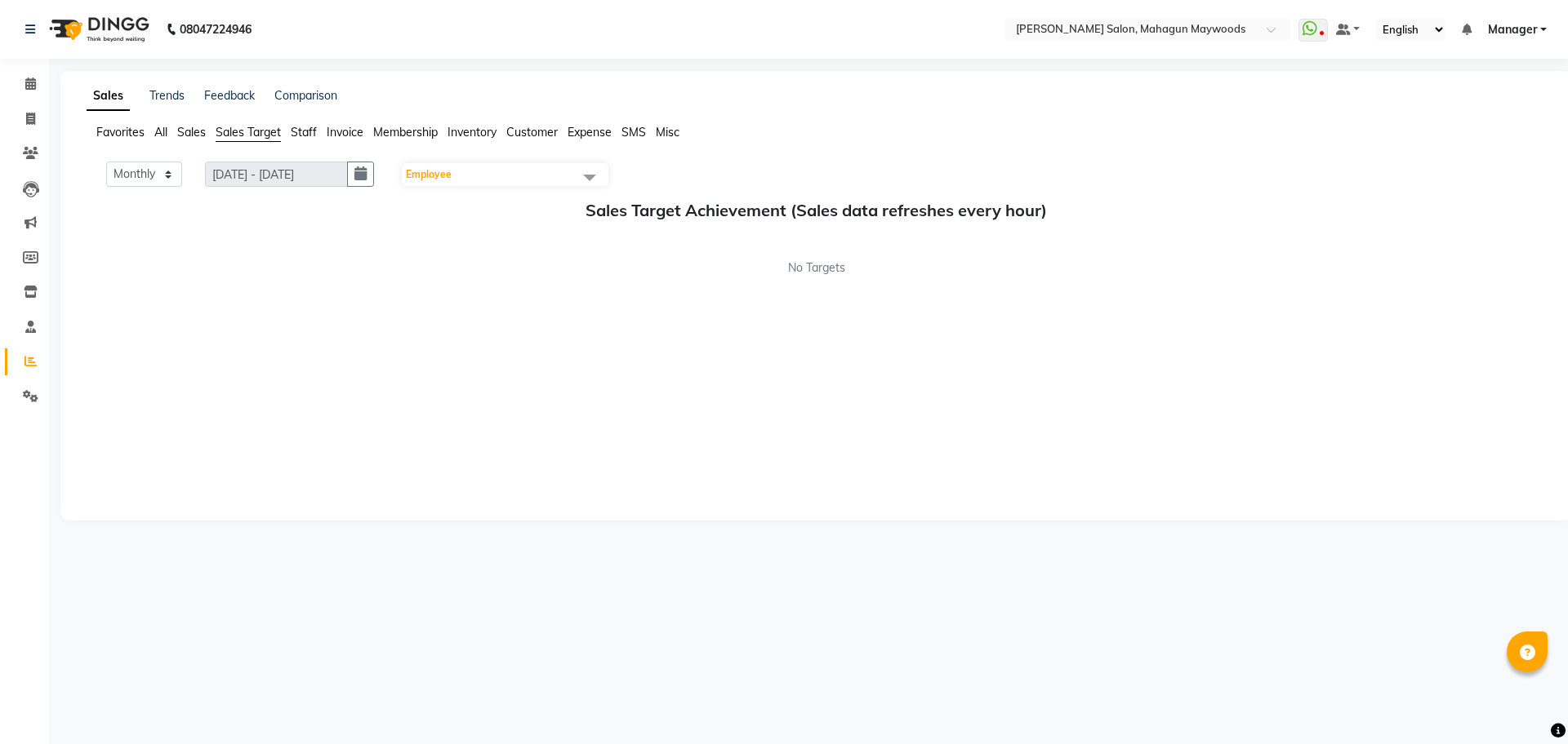
click at [439, 173] on span "Employee" at bounding box center [428, 173] width 45 height 13
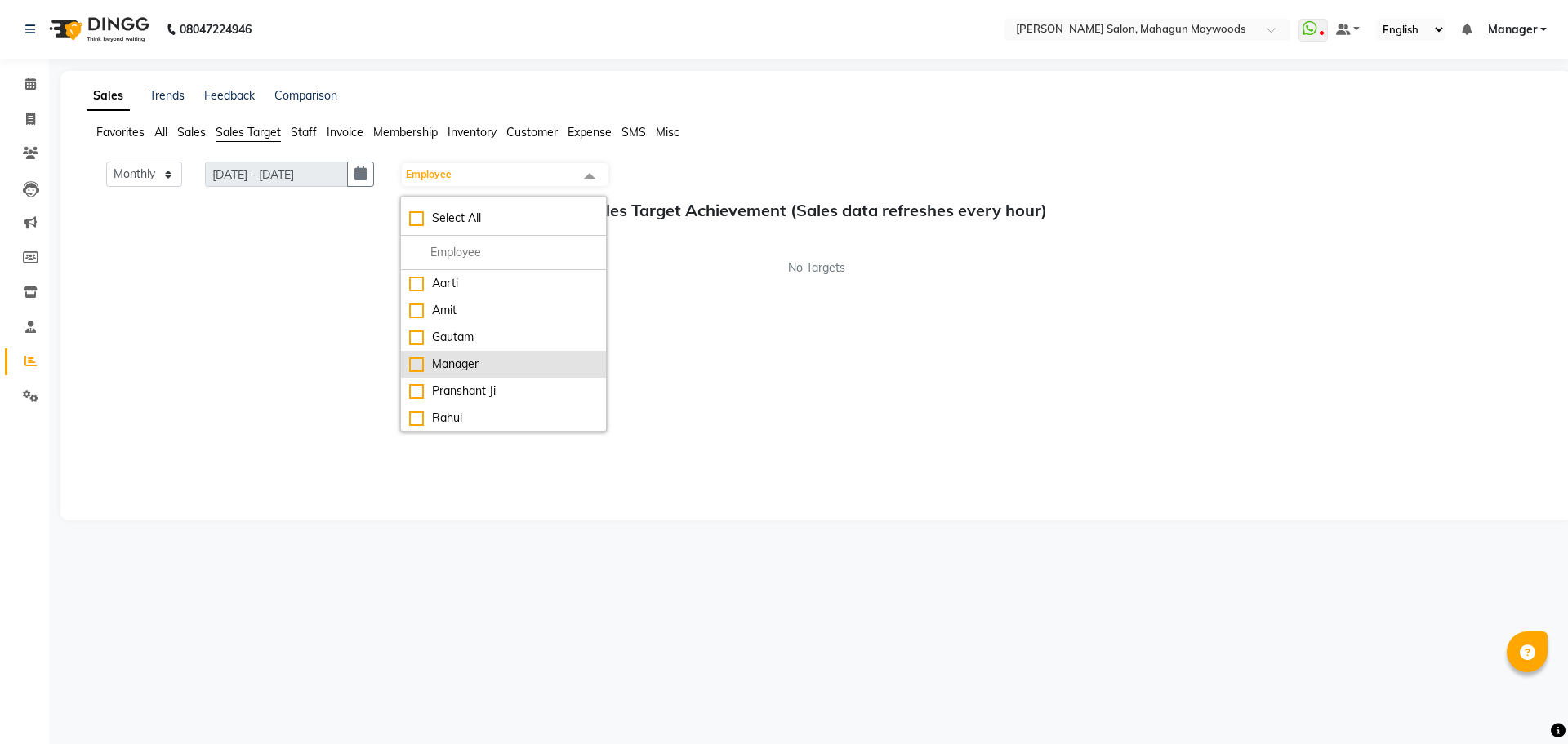
click at [419, 364] on div "Manager" at bounding box center [503, 364] width 189 height 17
checkbox input "true"
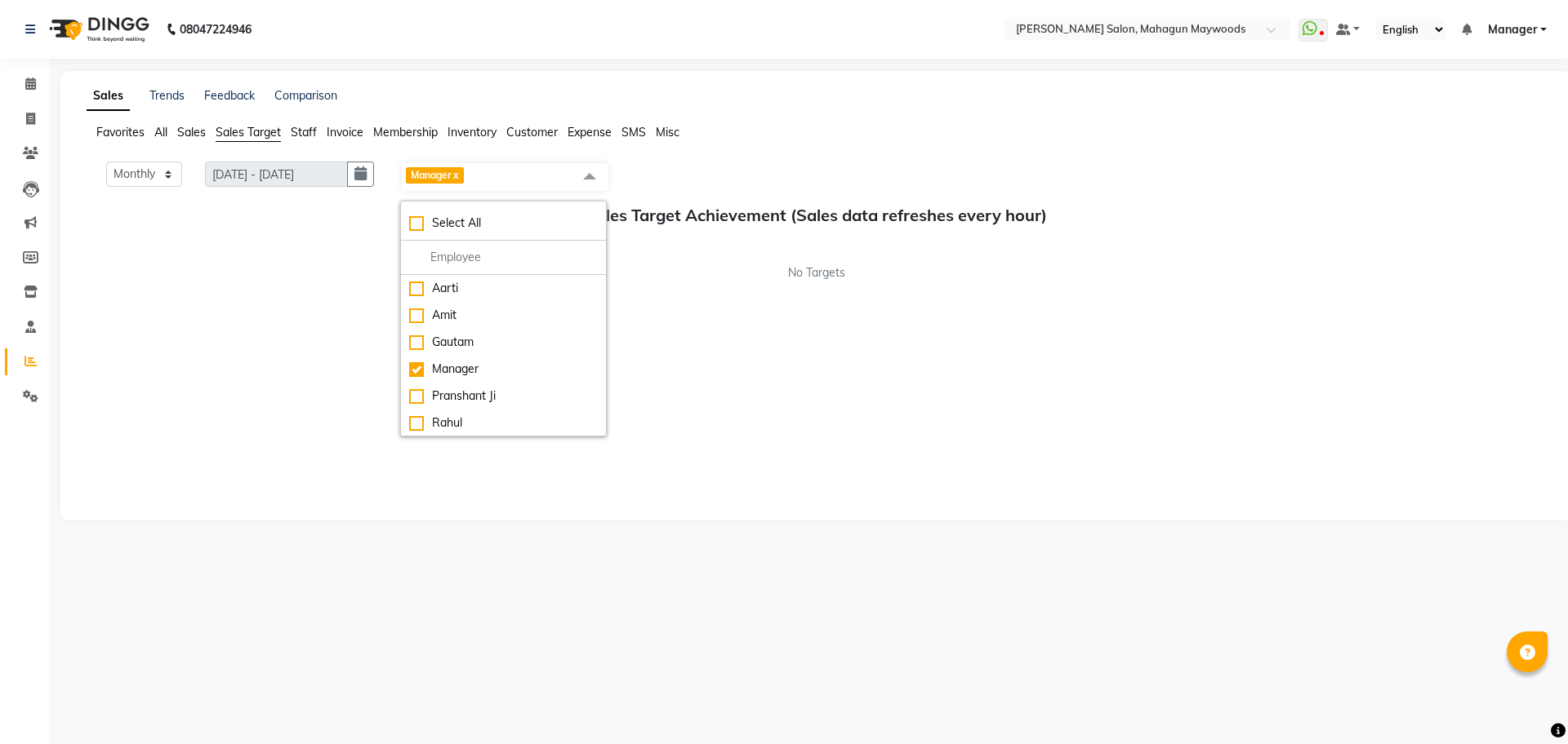
click at [723, 371] on div "Monthly Weekly [DATE] - [DATE] Manager x Select All Aarti [PERSON_NAME] Manager…" at bounding box center [816, 333] width 1459 height 343
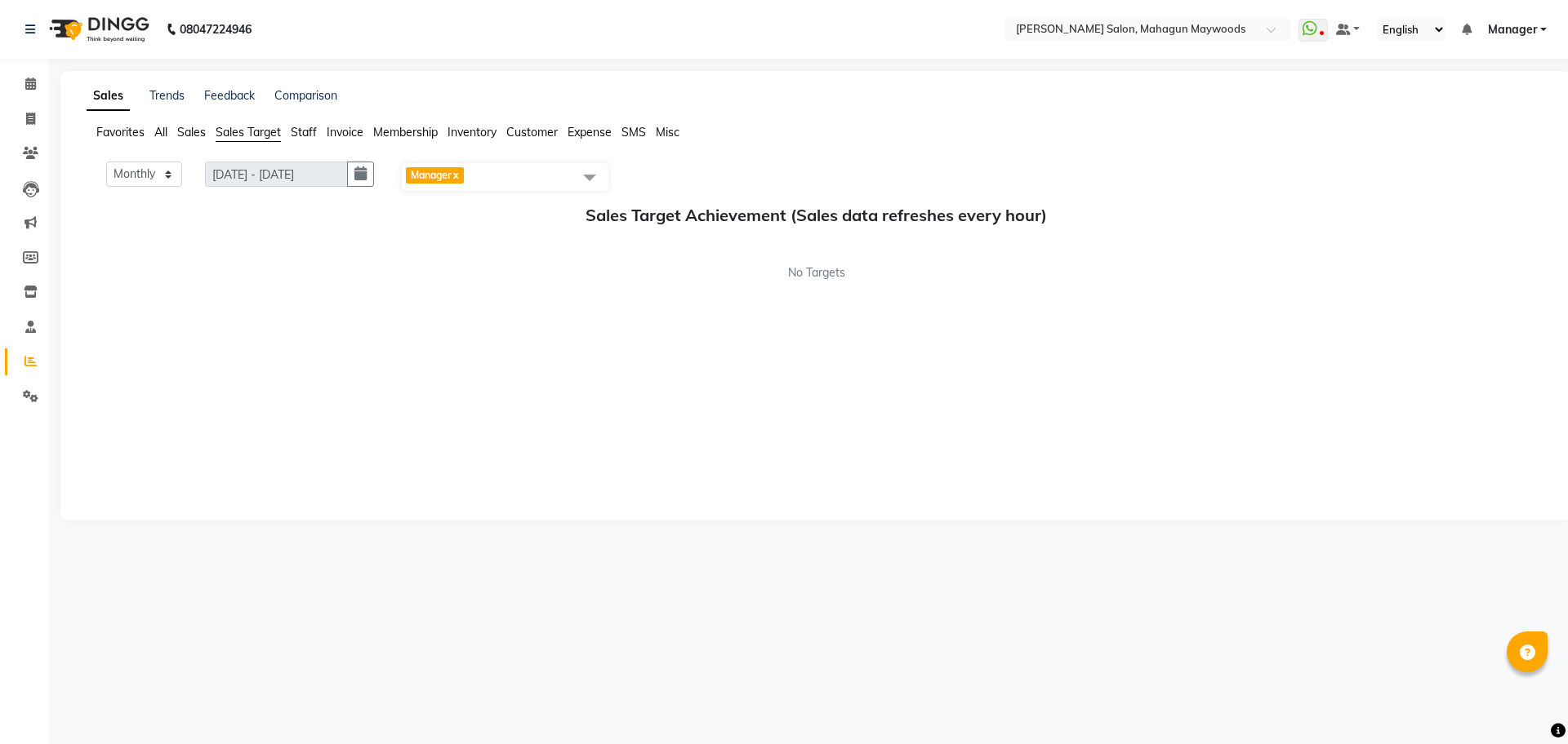
click at [723, 371] on div "Monthly Weekly [DATE] - [DATE] Manager x Select All Aarti [PERSON_NAME] Manager…" at bounding box center [816, 333] width 1459 height 343
click at [459, 174] on link "x" at bounding box center [455, 174] width 8 height 13
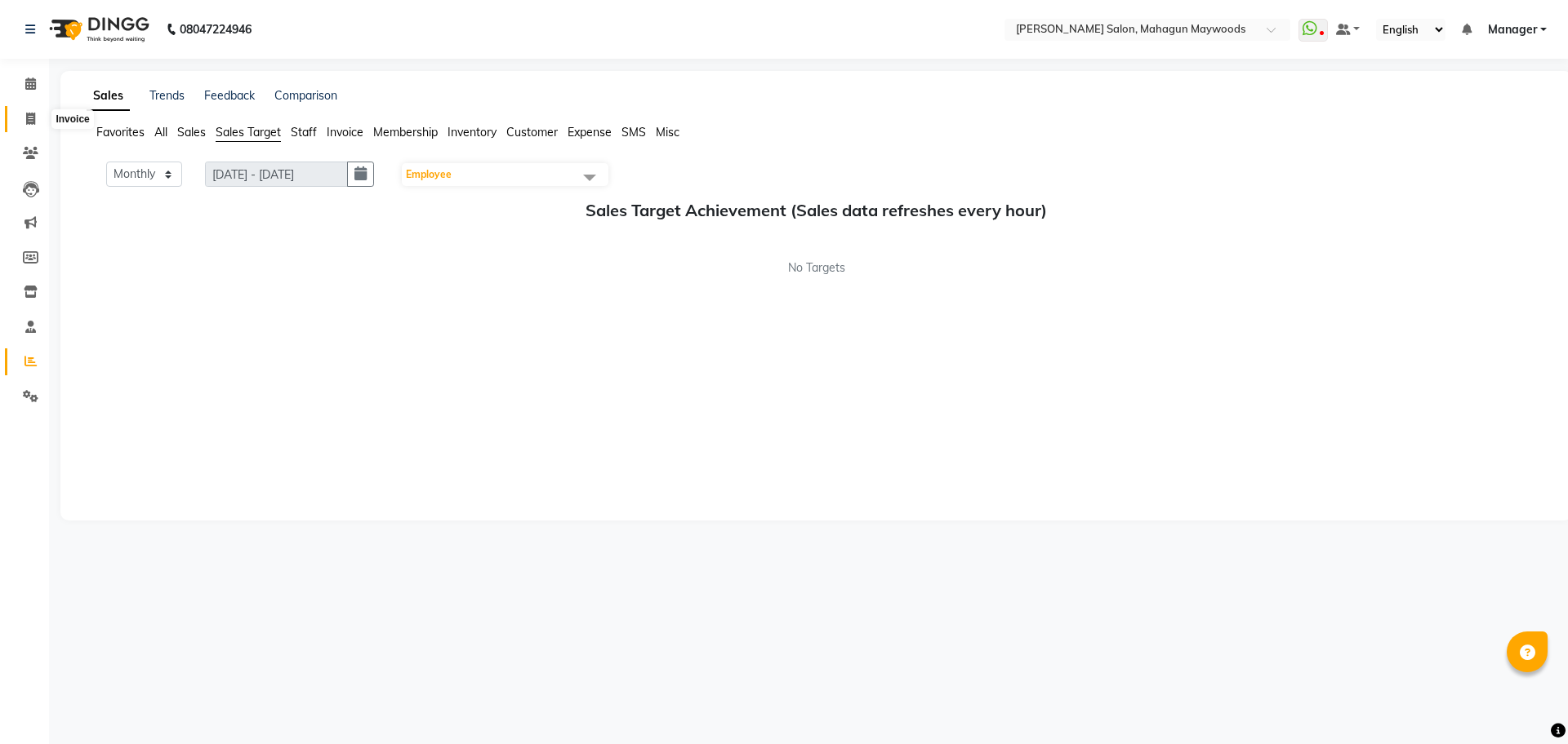
click at [40, 111] on span at bounding box center [31, 119] width 29 height 18
select select "6425"
select select "service"
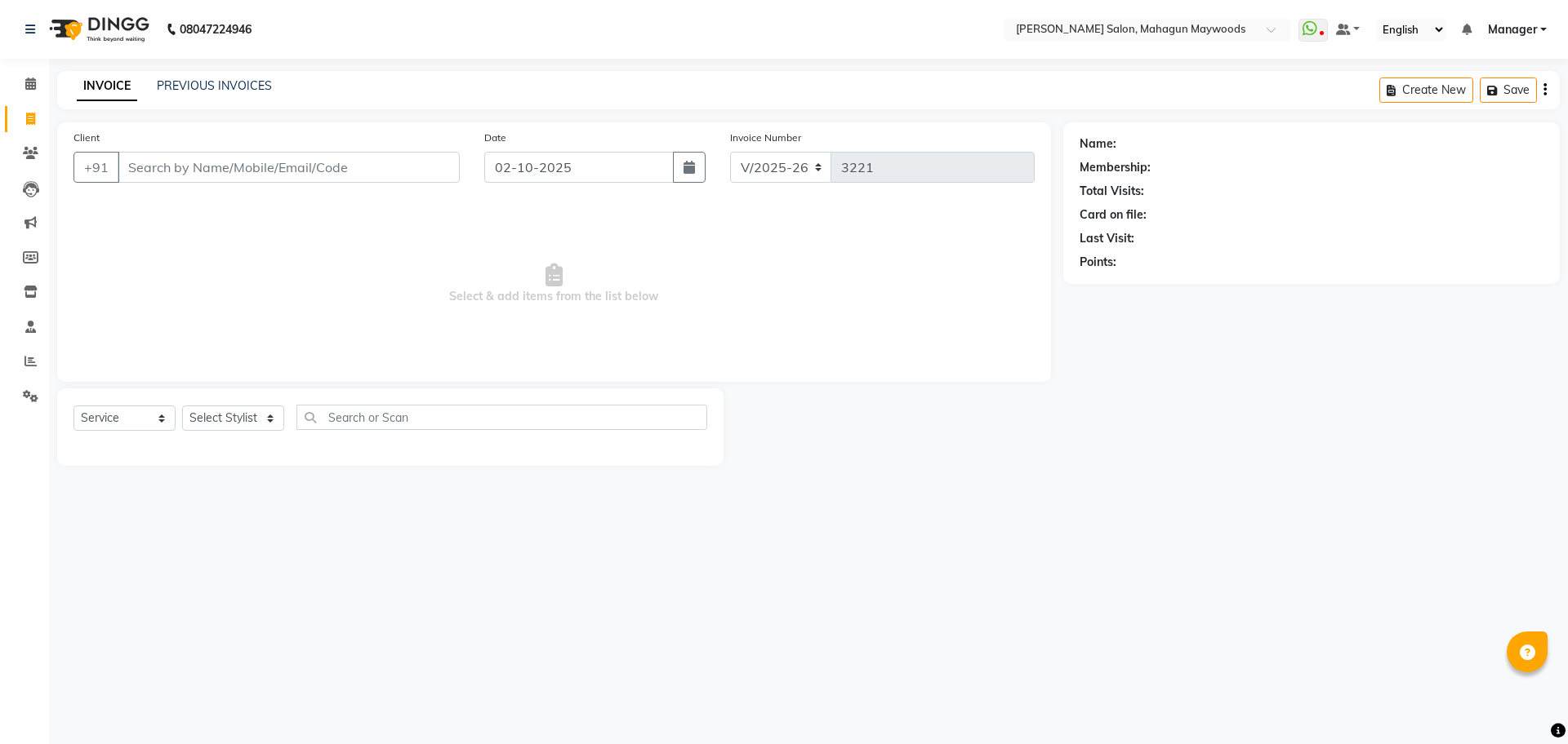
click at [161, 167] on input "Client" at bounding box center [288, 167] width 342 height 31
type input "9102064196"
click at [439, 173] on span "Add Client" at bounding box center [418, 167] width 65 height 16
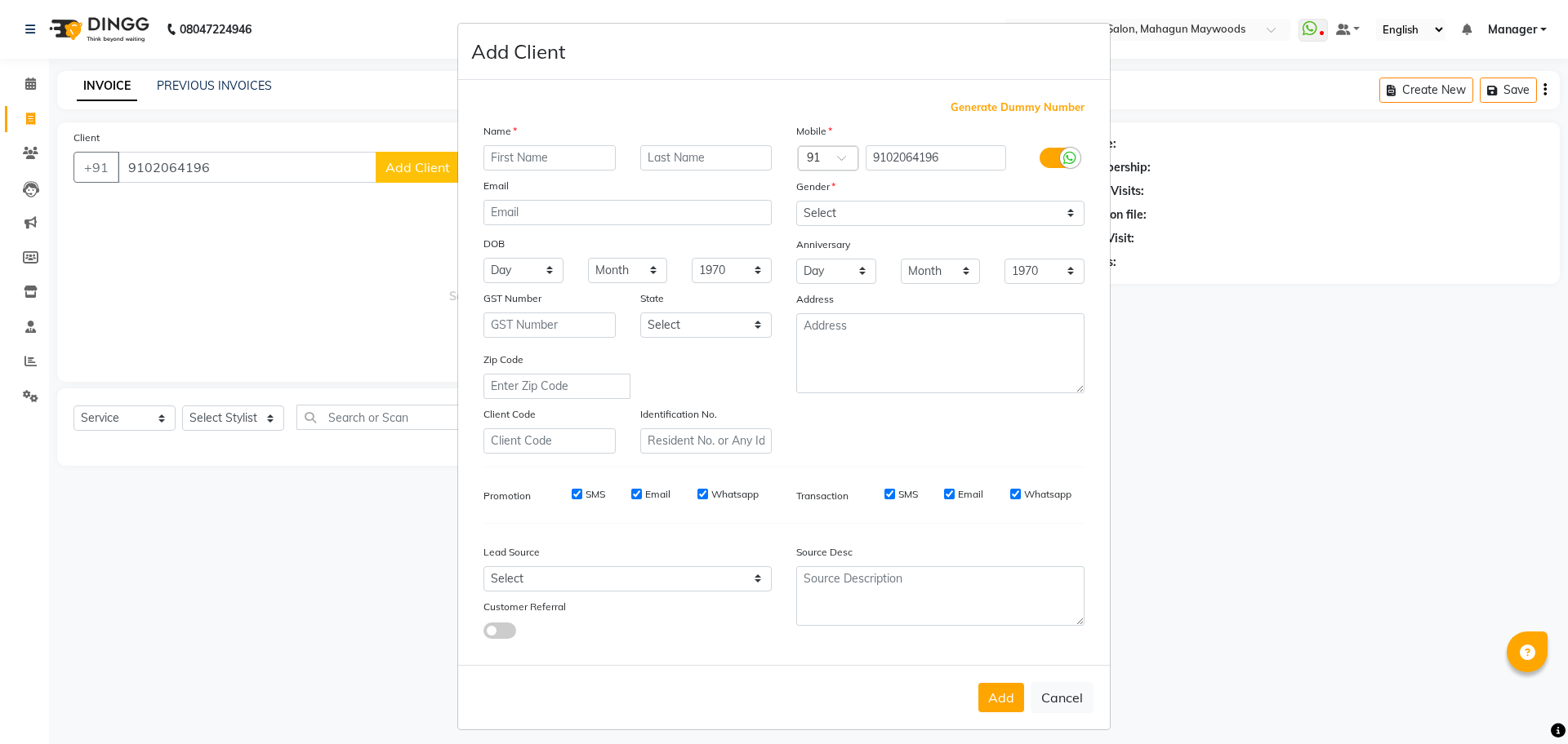
click at [500, 156] on input "text" at bounding box center [549, 158] width 132 height 25
type input "s"
click at [1061, 210] on select "Select [DEMOGRAPHIC_DATA] [DEMOGRAPHIC_DATA] Other Prefer Not To Say" at bounding box center [940, 213] width 288 height 25
select select "[DEMOGRAPHIC_DATA]"
click at [797, 200] on select "Select [DEMOGRAPHIC_DATA] [DEMOGRAPHIC_DATA] Other Prefer Not To Say" at bounding box center [940, 213] width 288 height 25
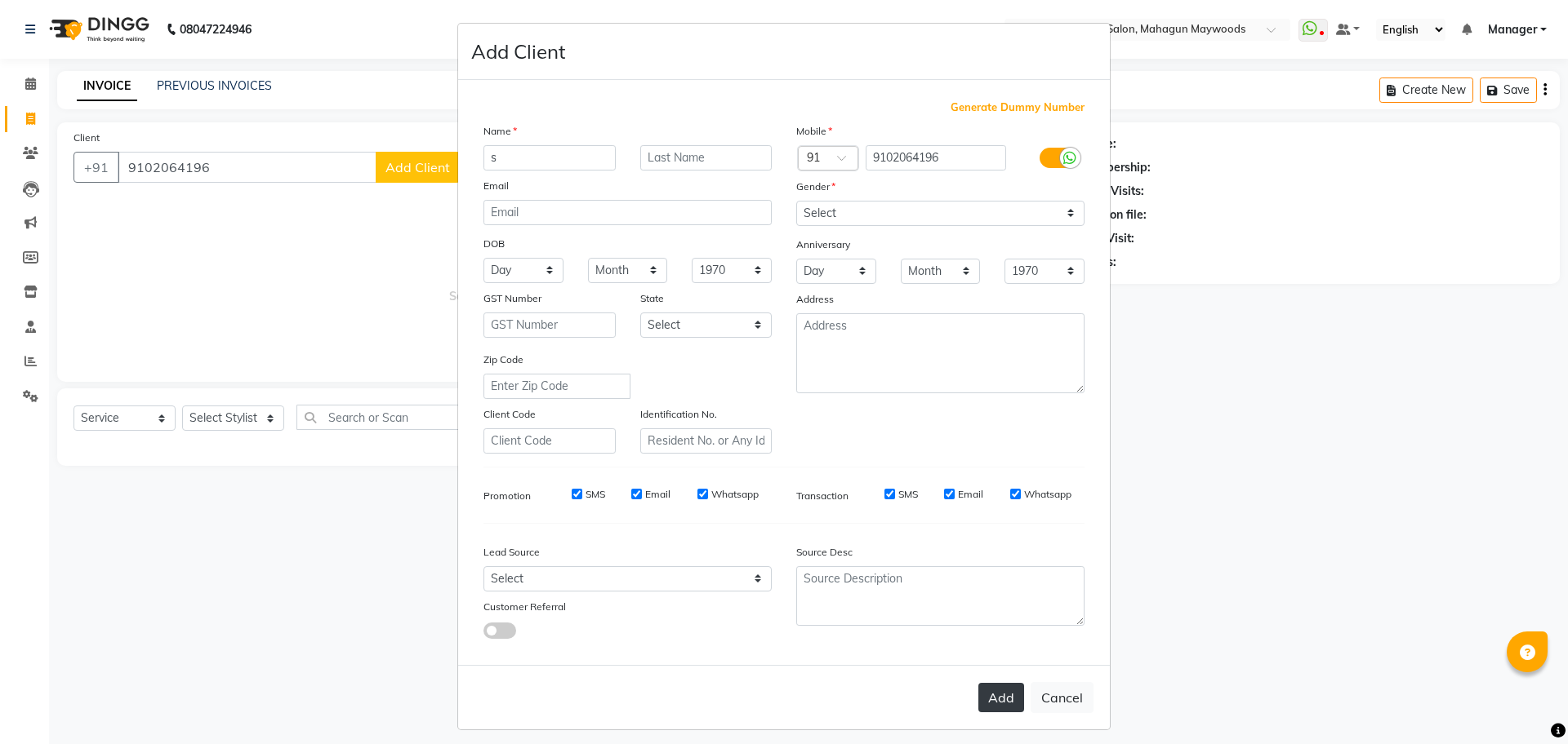
click at [988, 697] on button "Add" at bounding box center [1000, 698] width 45 height 29
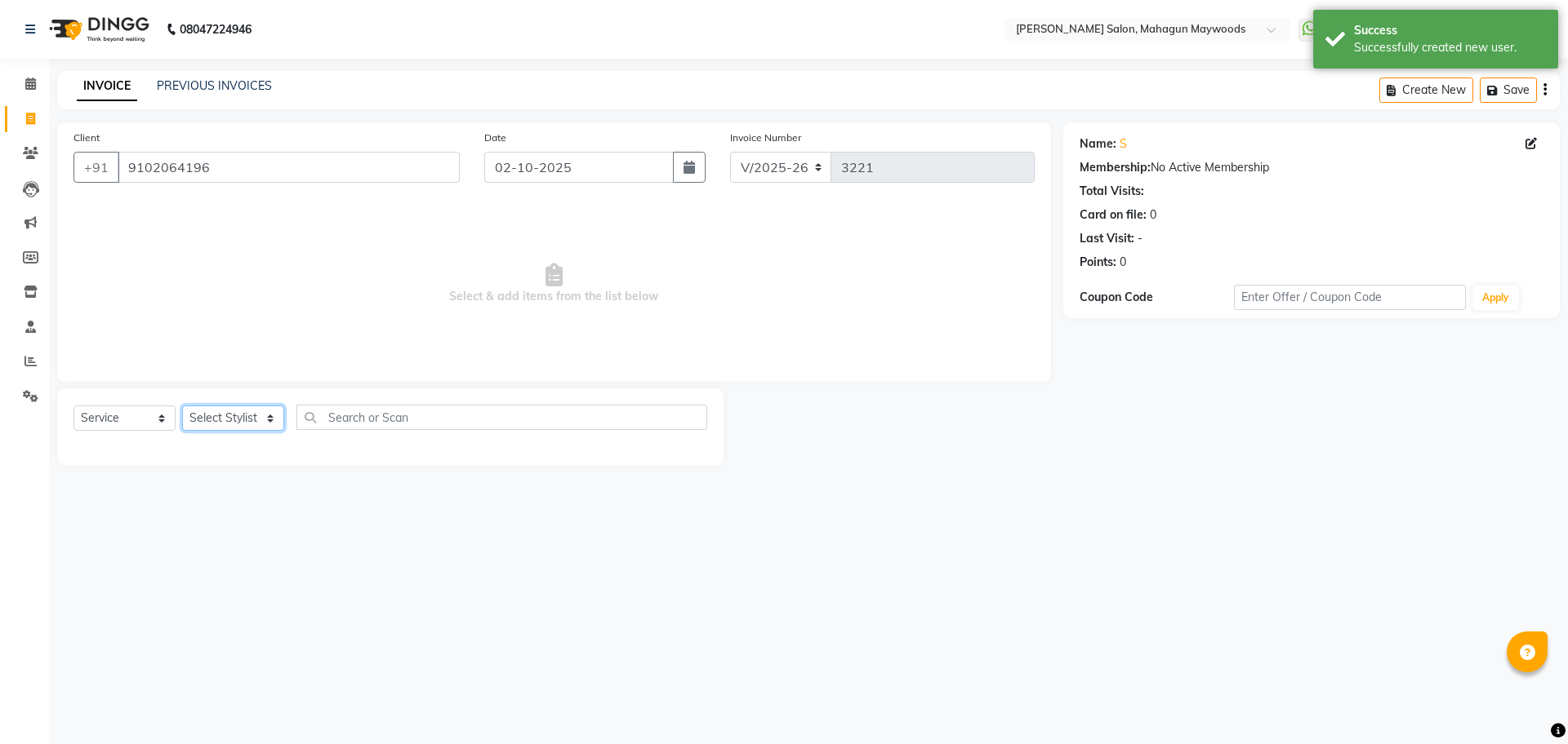
click at [267, 419] on select "Select Stylist Aarti [PERSON_NAME] Manager Pranshant [PERSON_NAME] V Admin" at bounding box center [233, 418] width 102 height 25
select select "48622"
click at [182, 406] on select "Select Stylist Aarti [PERSON_NAME] Manager Pranshant [PERSON_NAME] V Admin" at bounding box center [233, 418] width 102 height 25
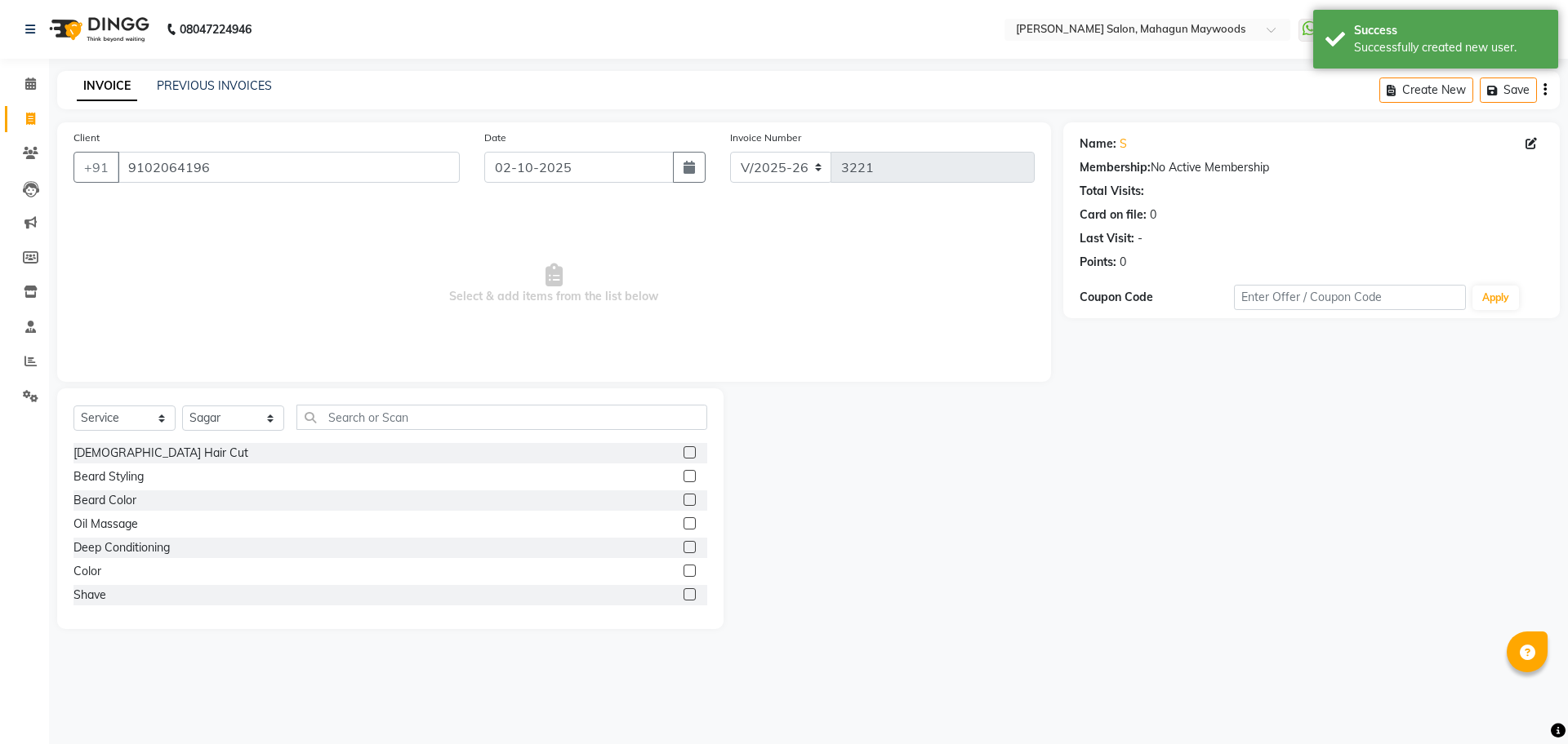
click at [684, 451] on label at bounding box center [689, 452] width 13 height 13
click at [684, 451] on input "checkbox" at bounding box center [689, 453] width 11 height 11
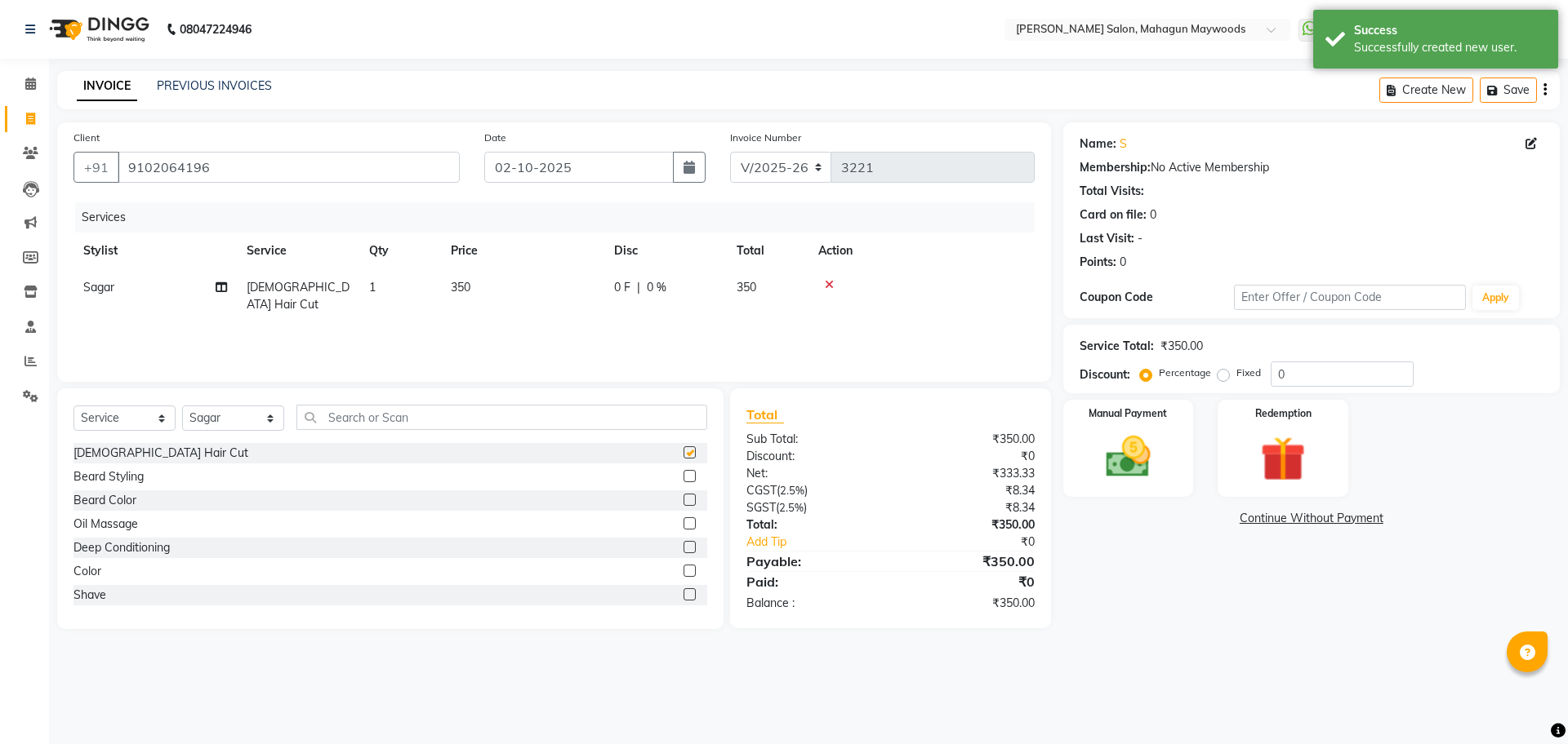
checkbox input "false"
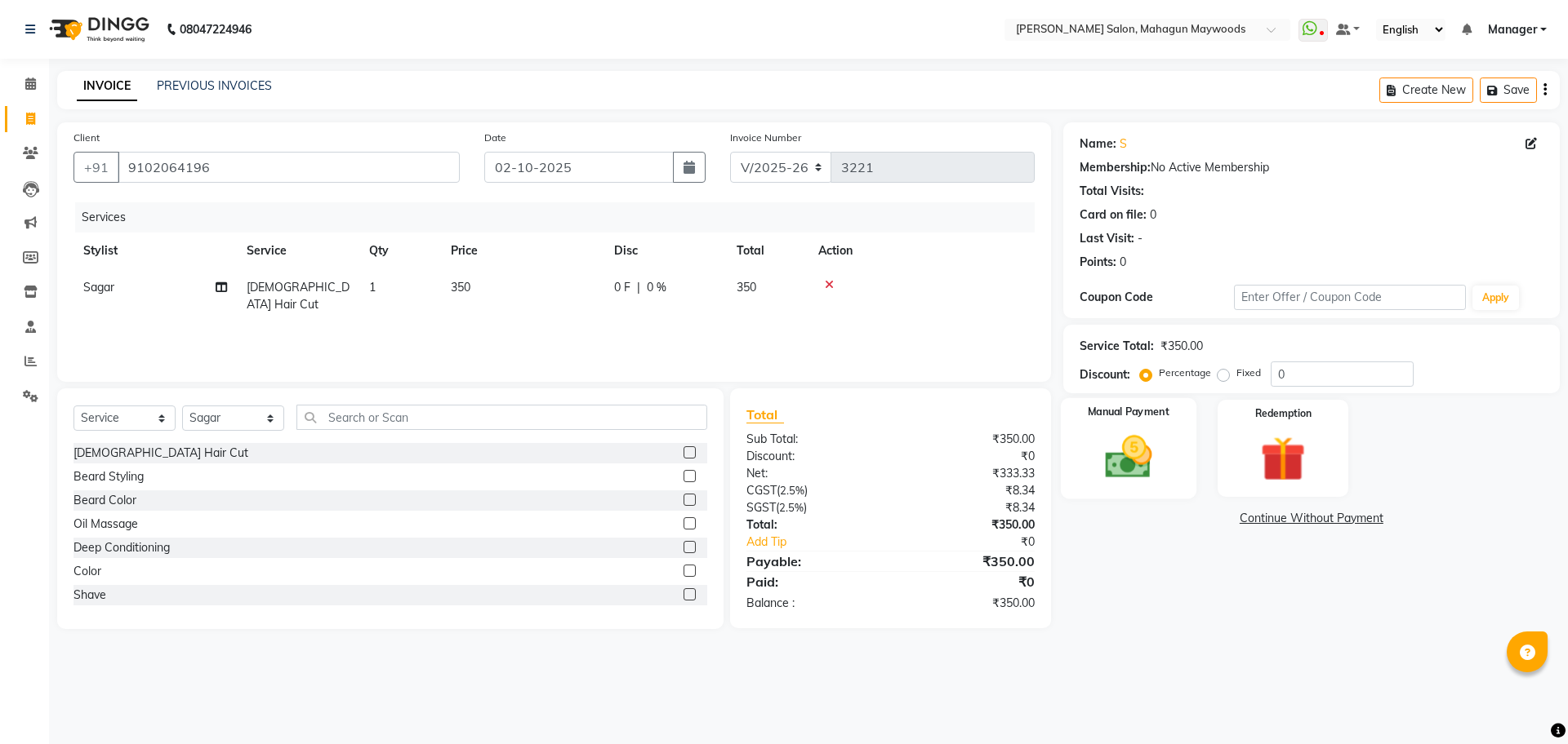
click at [1159, 436] on img at bounding box center [1127, 457] width 76 height 54
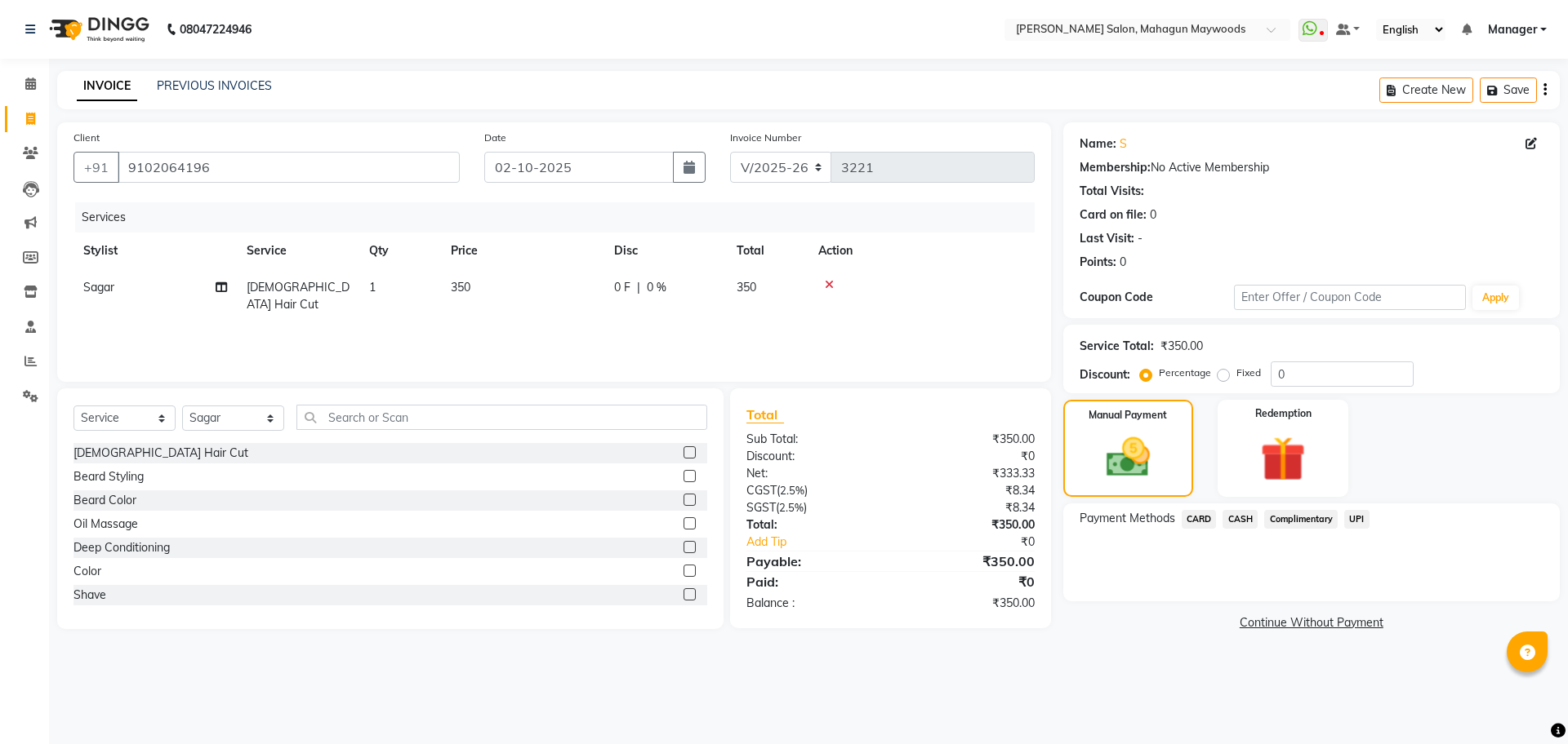
click at [1352, 522] on span "UPI" at bounding box center [1357, 518] width 25 height 18
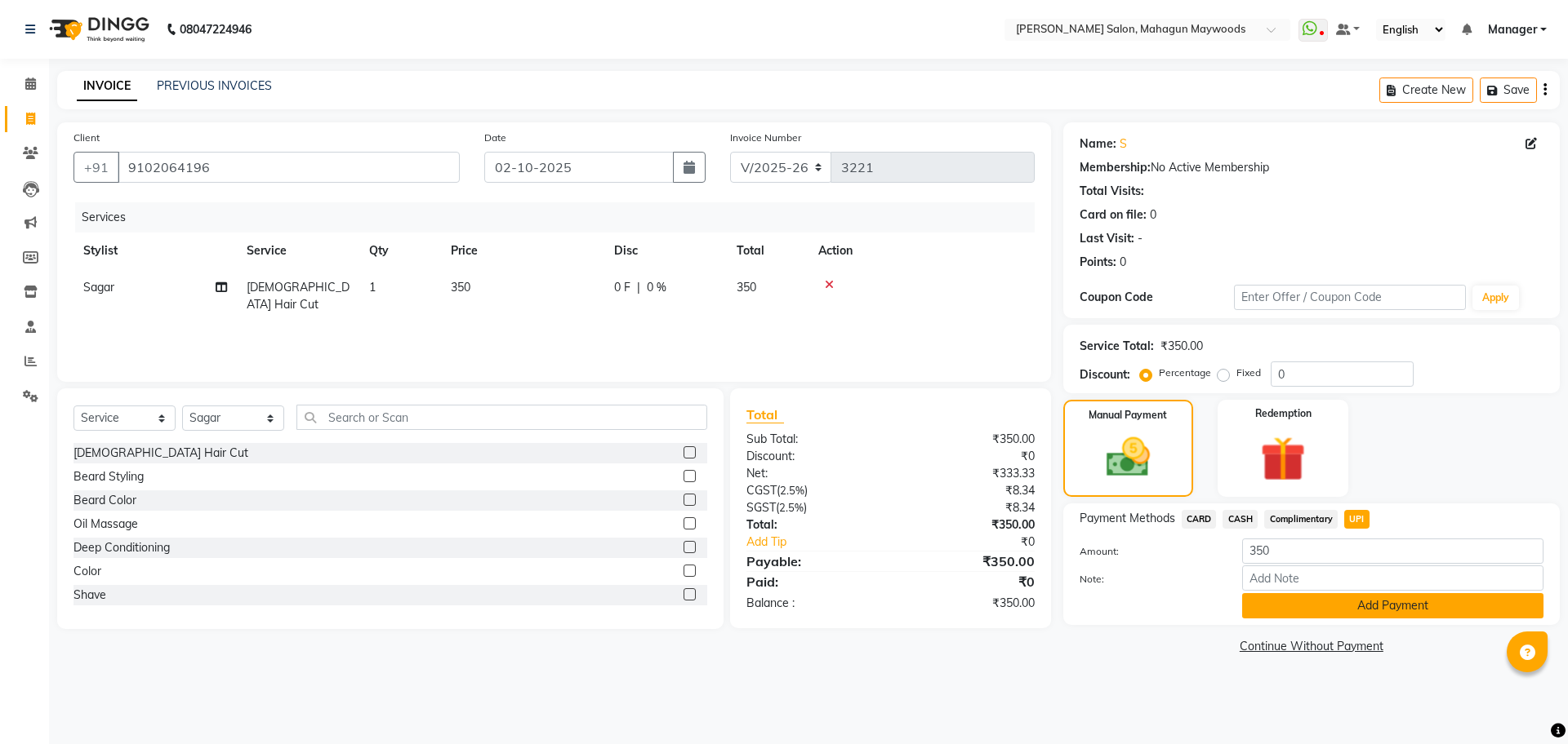
click at [1339, 618] on button "Add Payment" at bounding box center [1392, 606] width 301 height 25
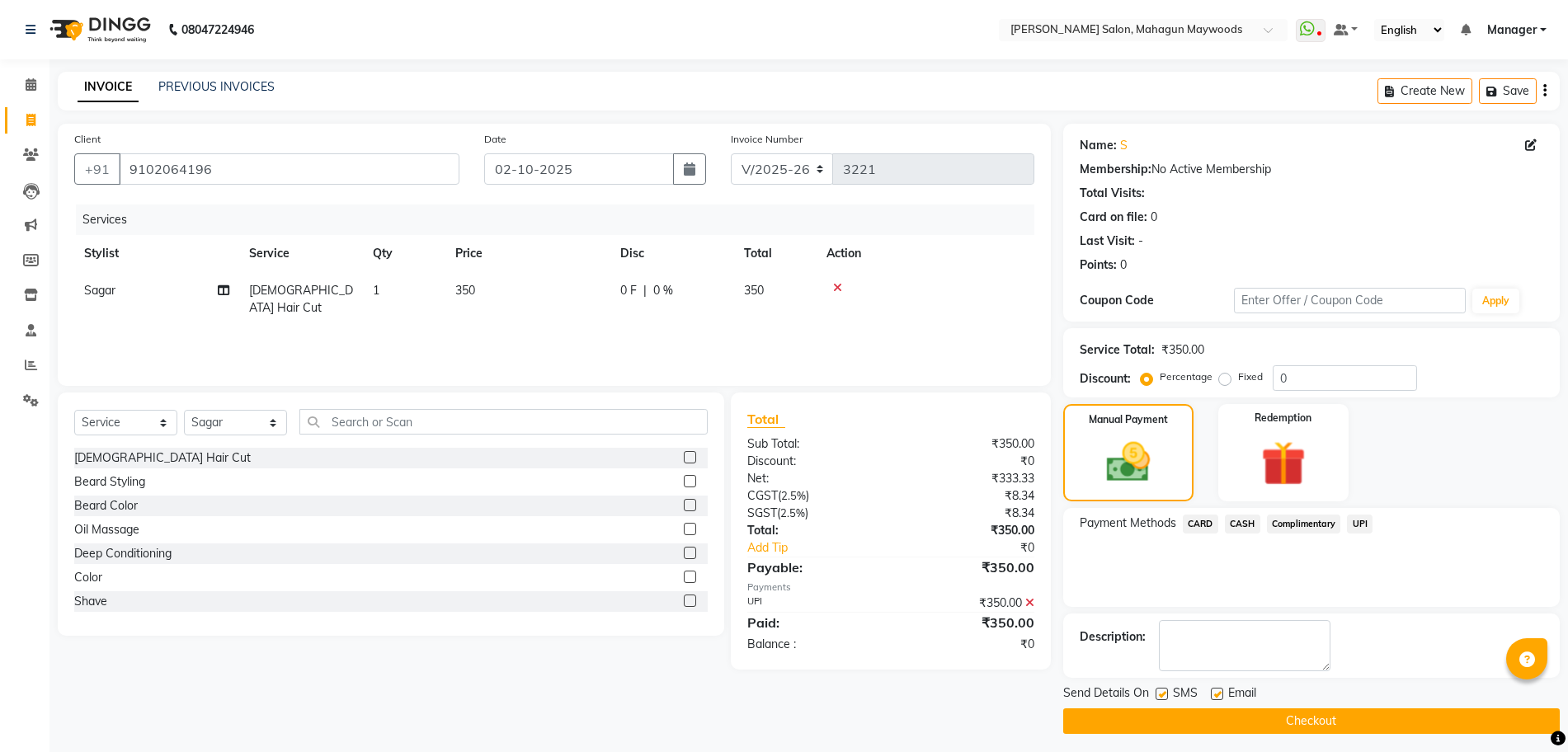
click at [1336, 730] on button "Checkout" at bounding box center [1311, 721] width 497 height 25
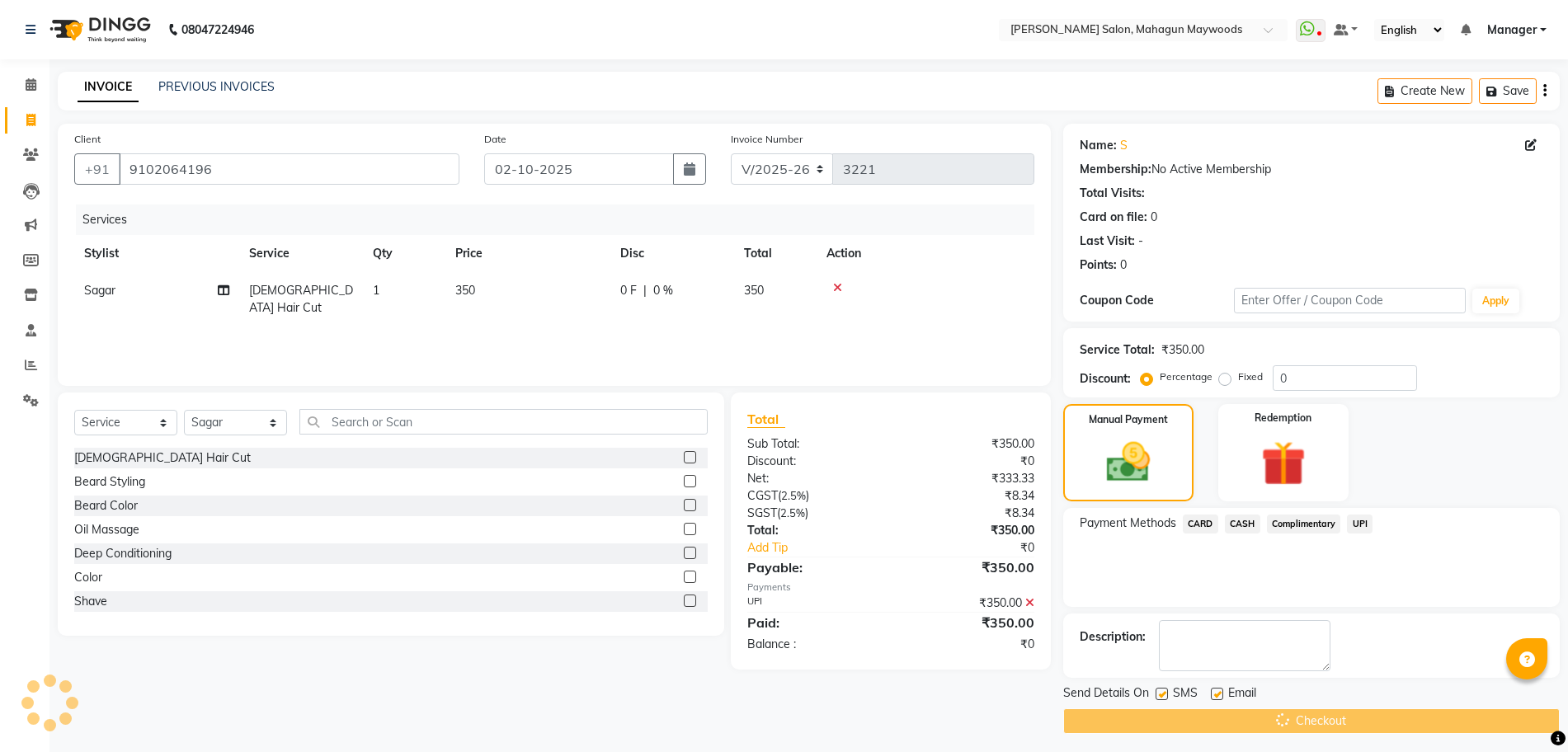
click at [1336, 730] on div "Checkout" at bounding box center [1311, 721] width 497 height 25
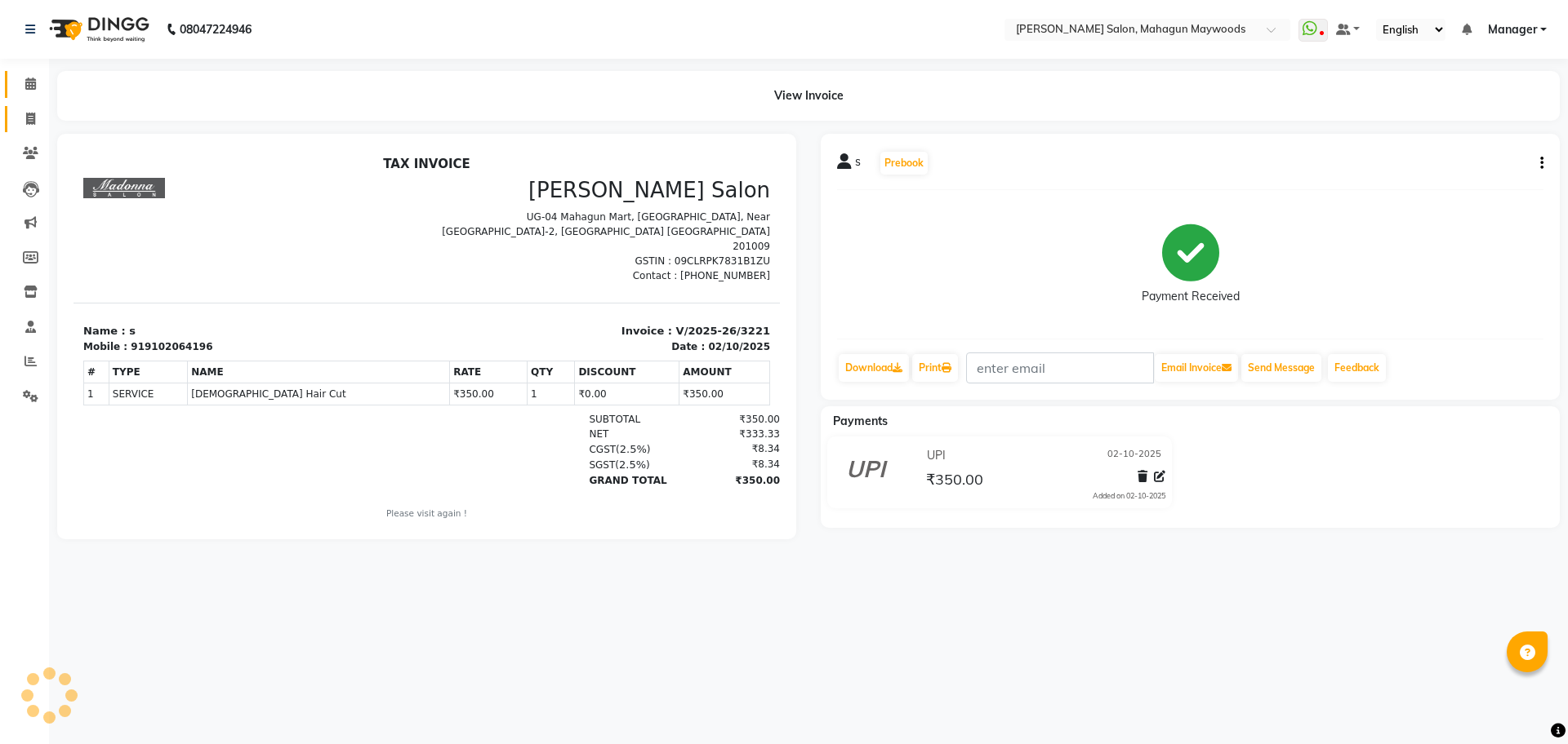
click at [29, 83] on icon at bounding box center [30, 83] width 11 height 13
click at [33, 76] on span at bounding box center [31, 84] width 29 height 18
click at [28, 78] on icon at bounding box center [30, 83] width 11 height 13
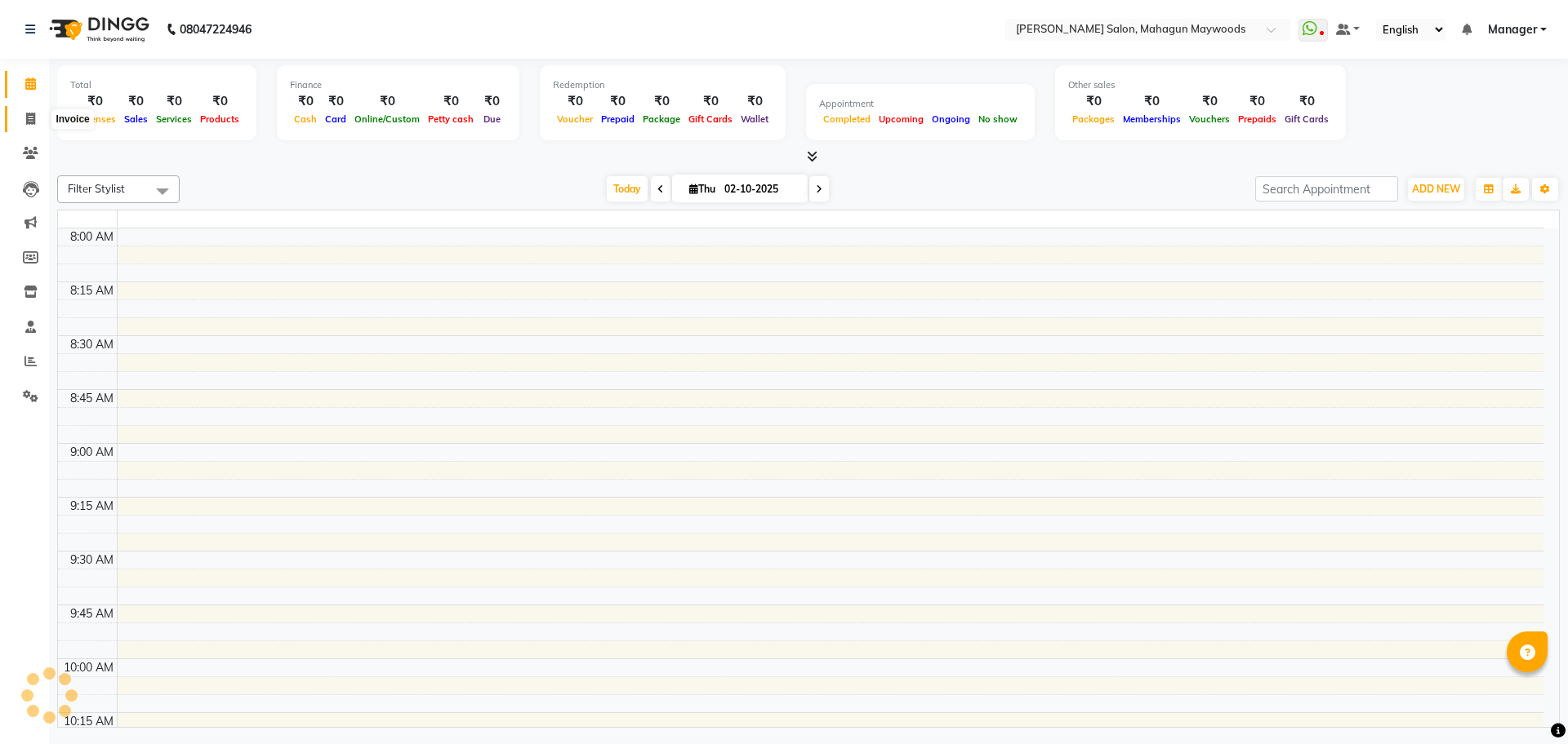
click at [34, 121] on icon at bounding box center [30, 119] width 9 height 13
click at [34, 82] on icon at bounding box center [30, 83] width 11 height 13
click at [33, 119] on icon at bounding box center [30, 119] width 9 height 13
select select "service"
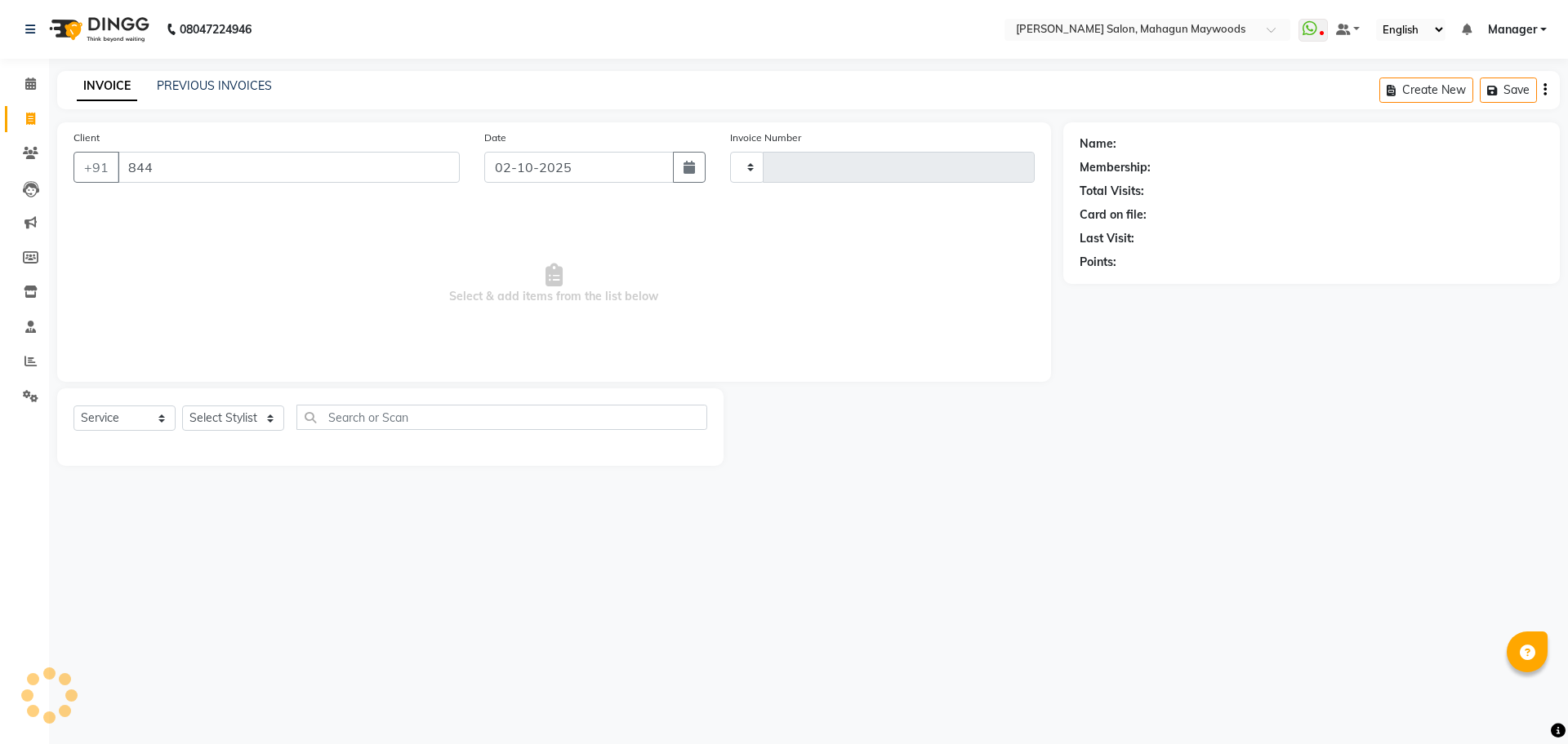
type input "8447"
select select "6425"
type input "3222"
type input "8447327898"
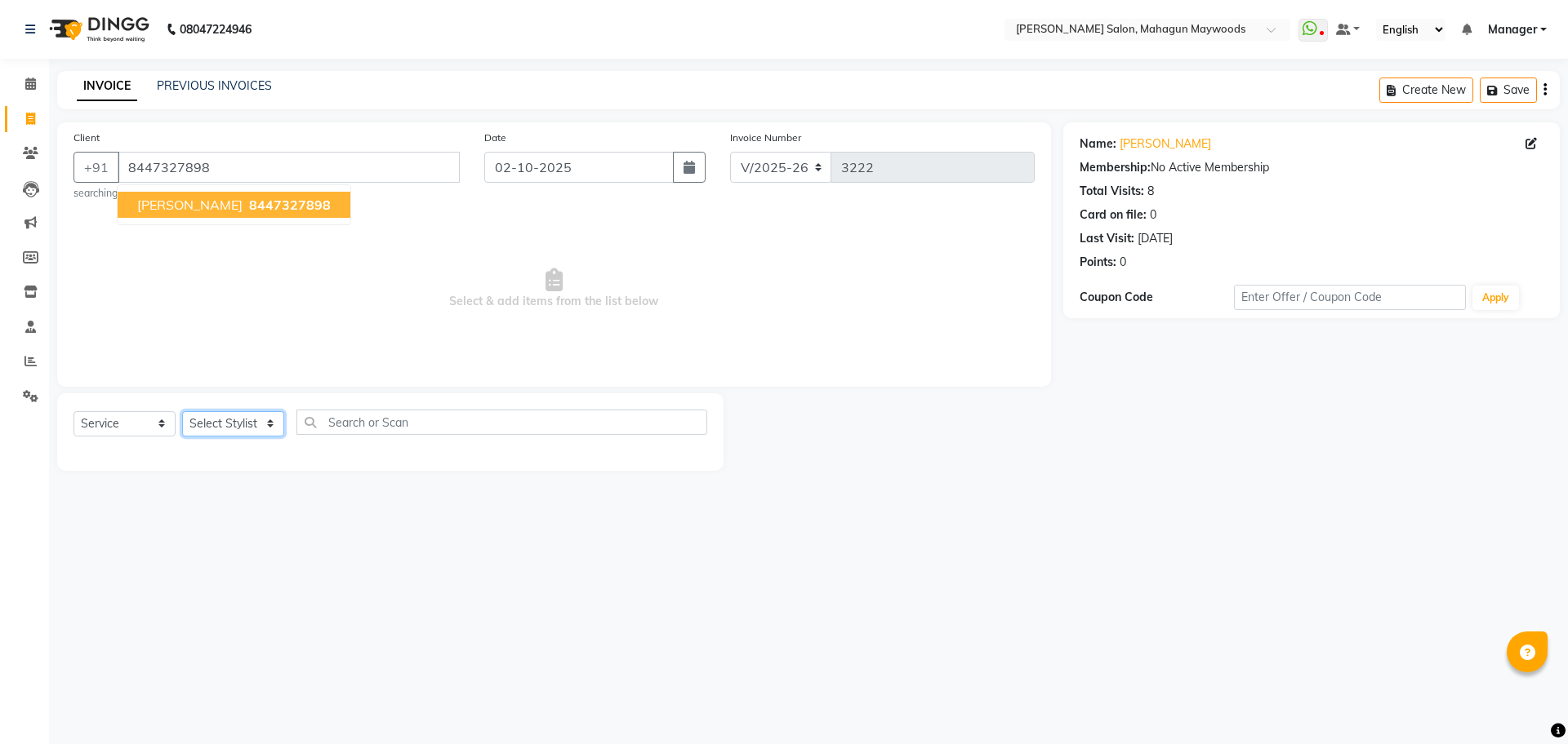
click at [274, 424] on select "Select Stylist Aarti [PERSON_NAME] Manager Pranshant [PERSON_NAME] V Admin" at bounding box center [233, 424] width 102 height 25
select select "48625"
click at [182, 412] on select "Select Stylist Aarti [PERSON_NAME] Manager Pranshant [PERSON_NAME] V Admin" at bounding box center [233, 424] width 102 height 25
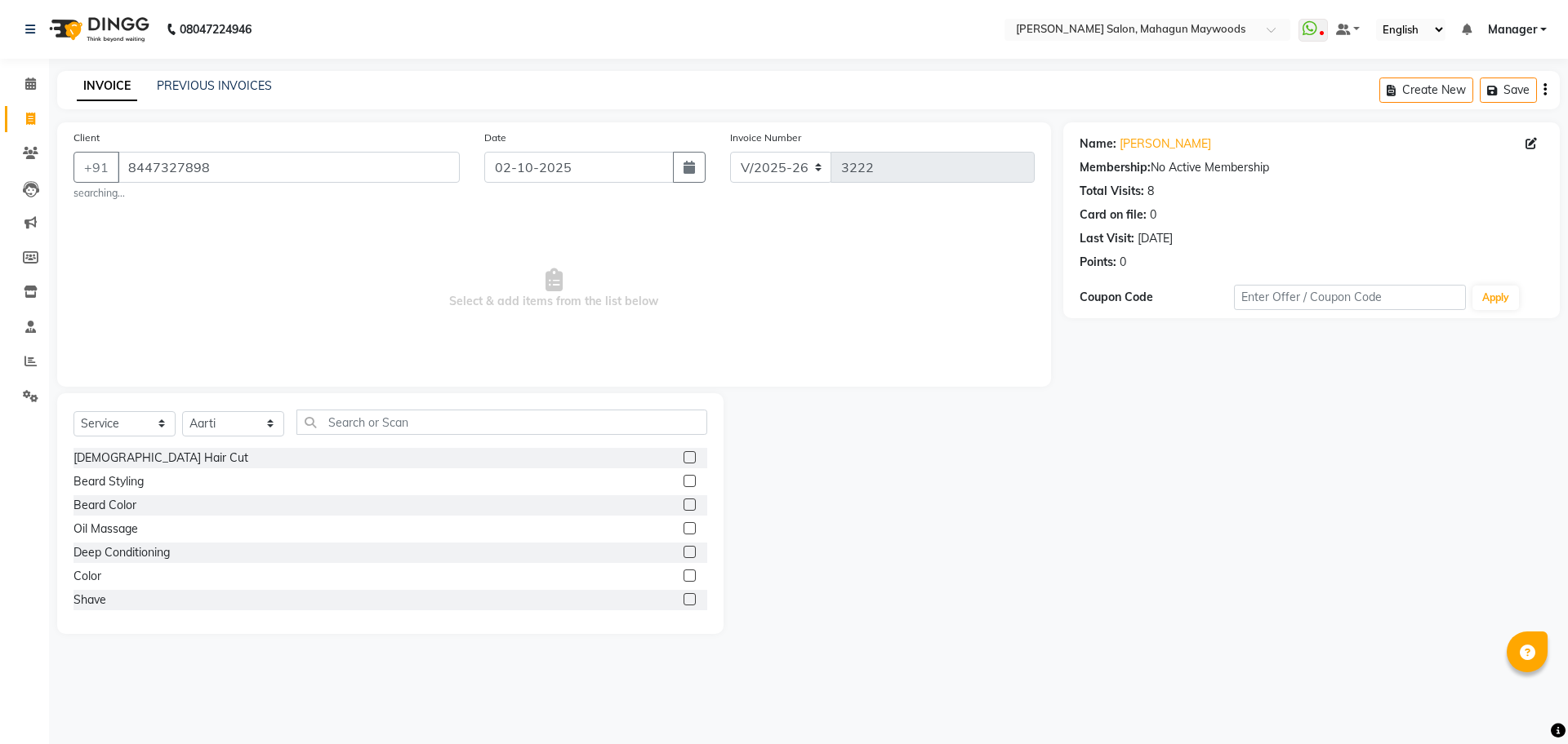
drag, startPoint x: 1391, startPoint y: 662, endPoint x: 1180, endPoint y: 531, distance: 248.4
click at [1391, 662] on div "08047224946 Select Location × [PERSON_NAME] Salon, Mahagun Maywoods WhatsApp St…" at bounding box center [784, 372] width 1568 height 744
click at [1193, 495] on div "Name: [PERSON_NAME] Membership: No Active Membership Total Visits: 8 Card on fi…" at bounding box center [1317, 378] width 509 height 512
click at [372, 416] on input "text" at bounding box center [501, 422] width 411 height 25
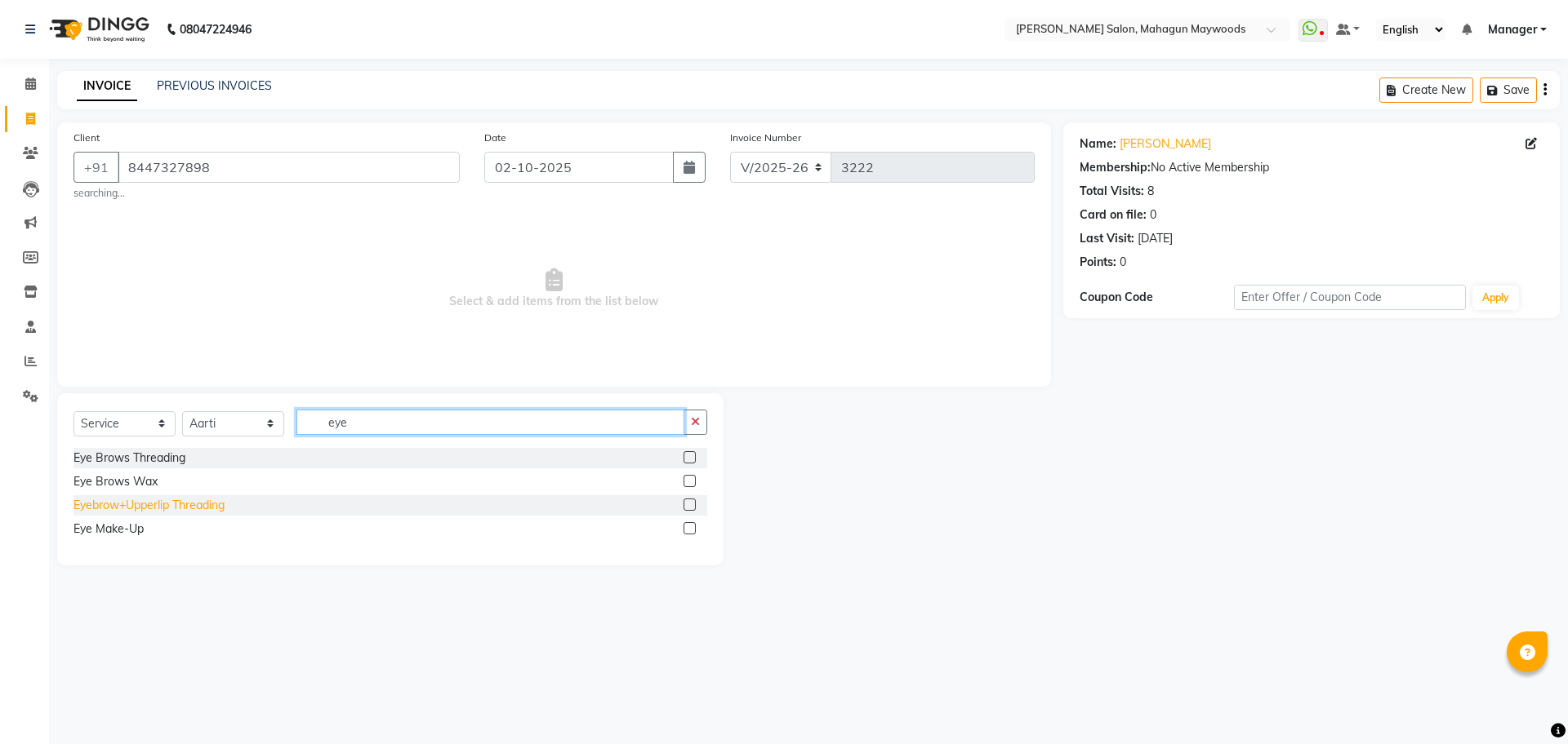
type input "eye"
click at [210, 501] on div "Eyebrow+Upperlip Threading" at bounding box center [149, 506] width 151 height 17
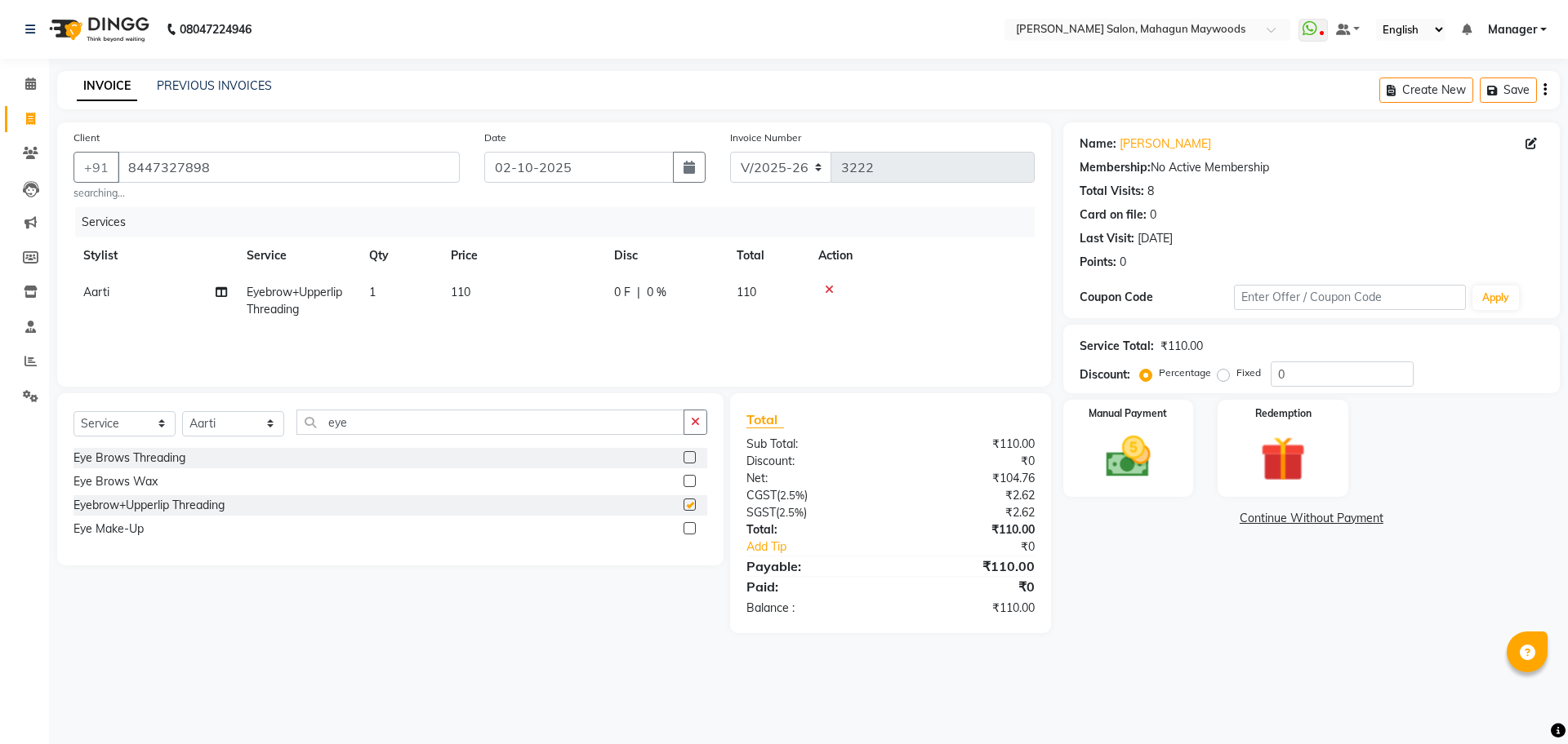
checkbox input "false"
click at [496, 283] on td "110" at bounding box center [522, 301] width 163 height 54
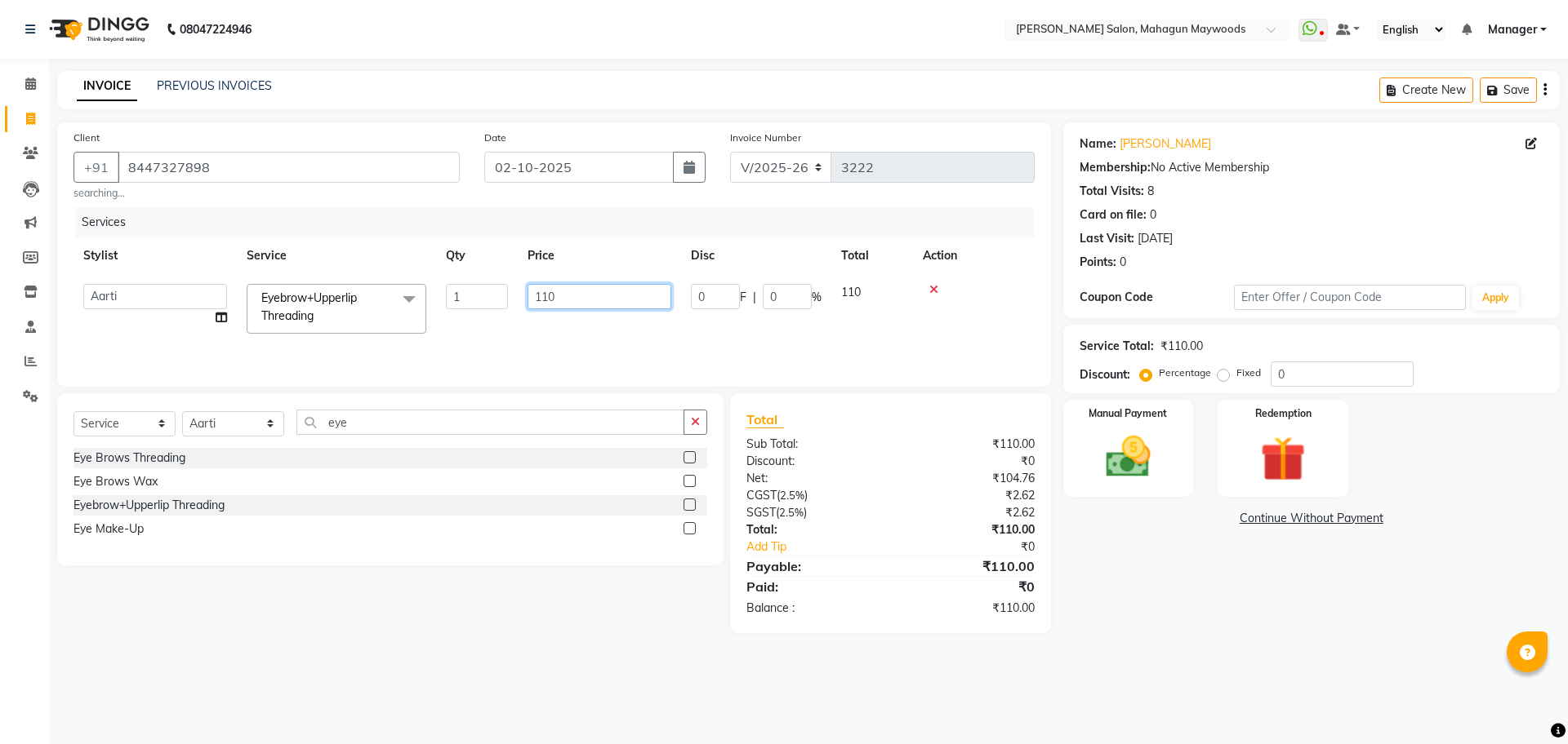
click at [588, 297] on input "110" at bounding box center [599, 297] width 144 height 25
type input "1"
type input "360"
click at [1165, 459] on img at bounding box center [1127, 457] width 76 height 54
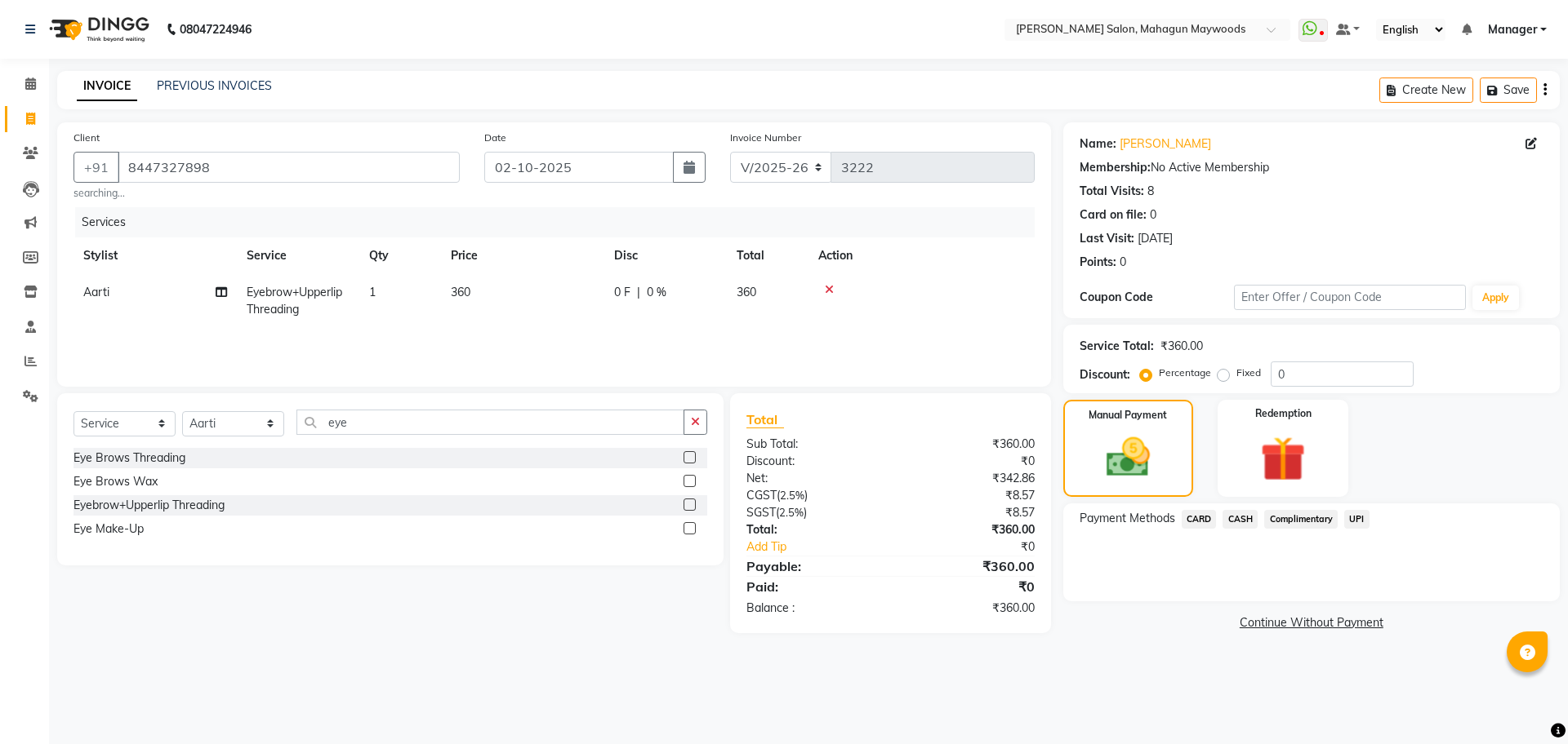
click at [1358, 523] on span "UPI" at bounding box center [1357, 518] width 25 height 18
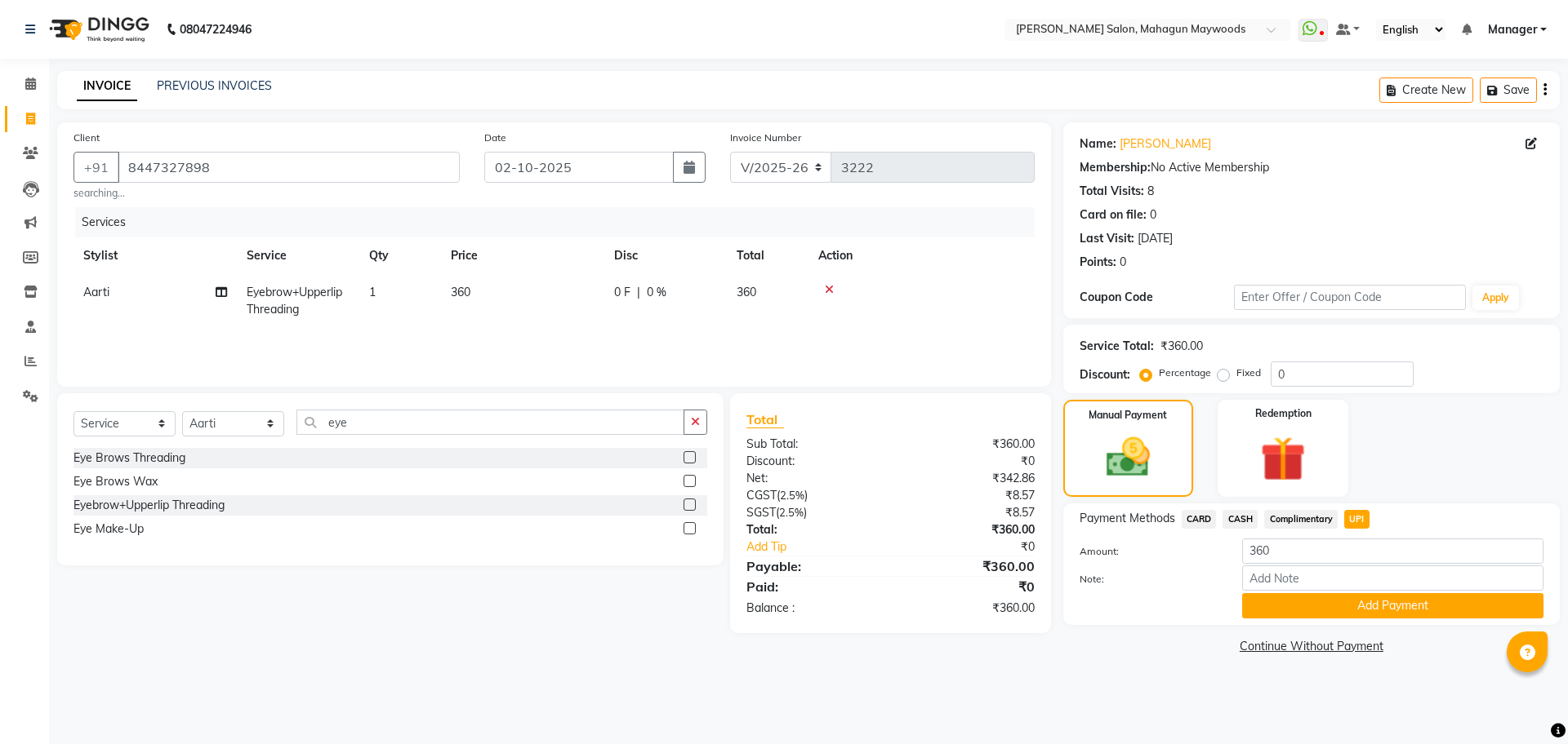
click at [1338, 613] on button "Add Payment" at bounding box center [1392, 606] width 301 height 25
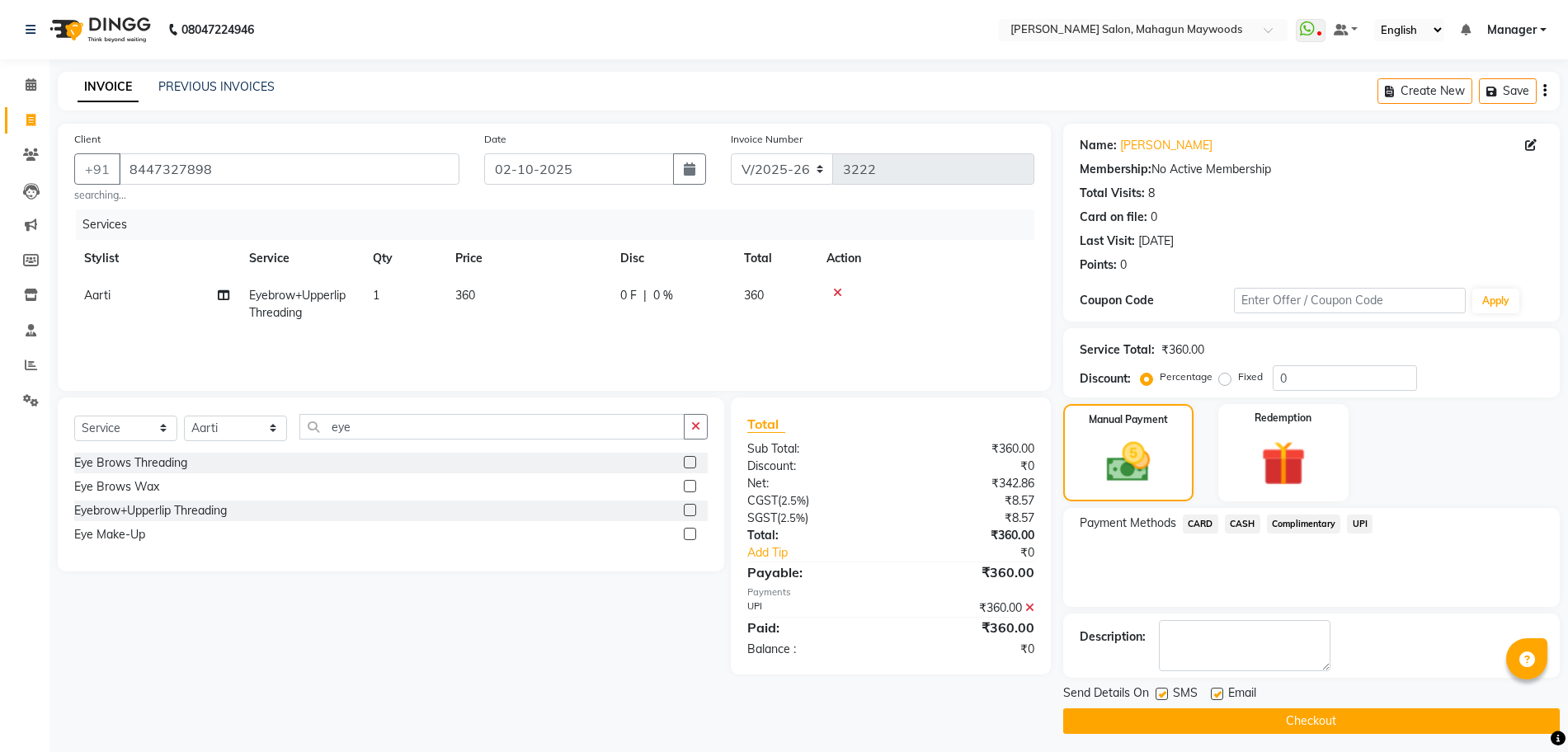
click at [1281, 716] on button "Checkout" at bounding box center [1311, 721] width 497 height 25
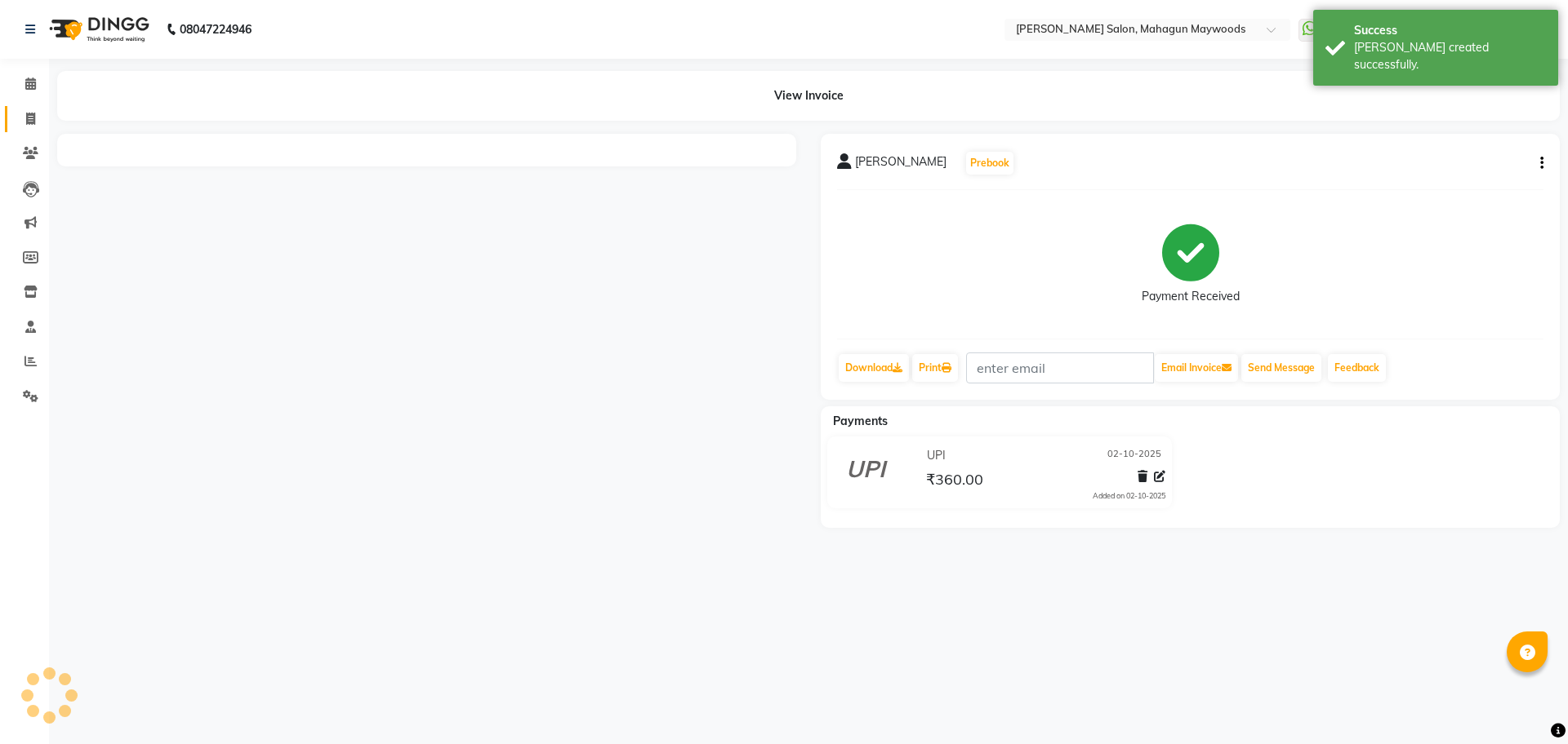
click at [5, 111] on link "Invoice" at bounding box center [24, 120] width 40 height 27
select select "service"
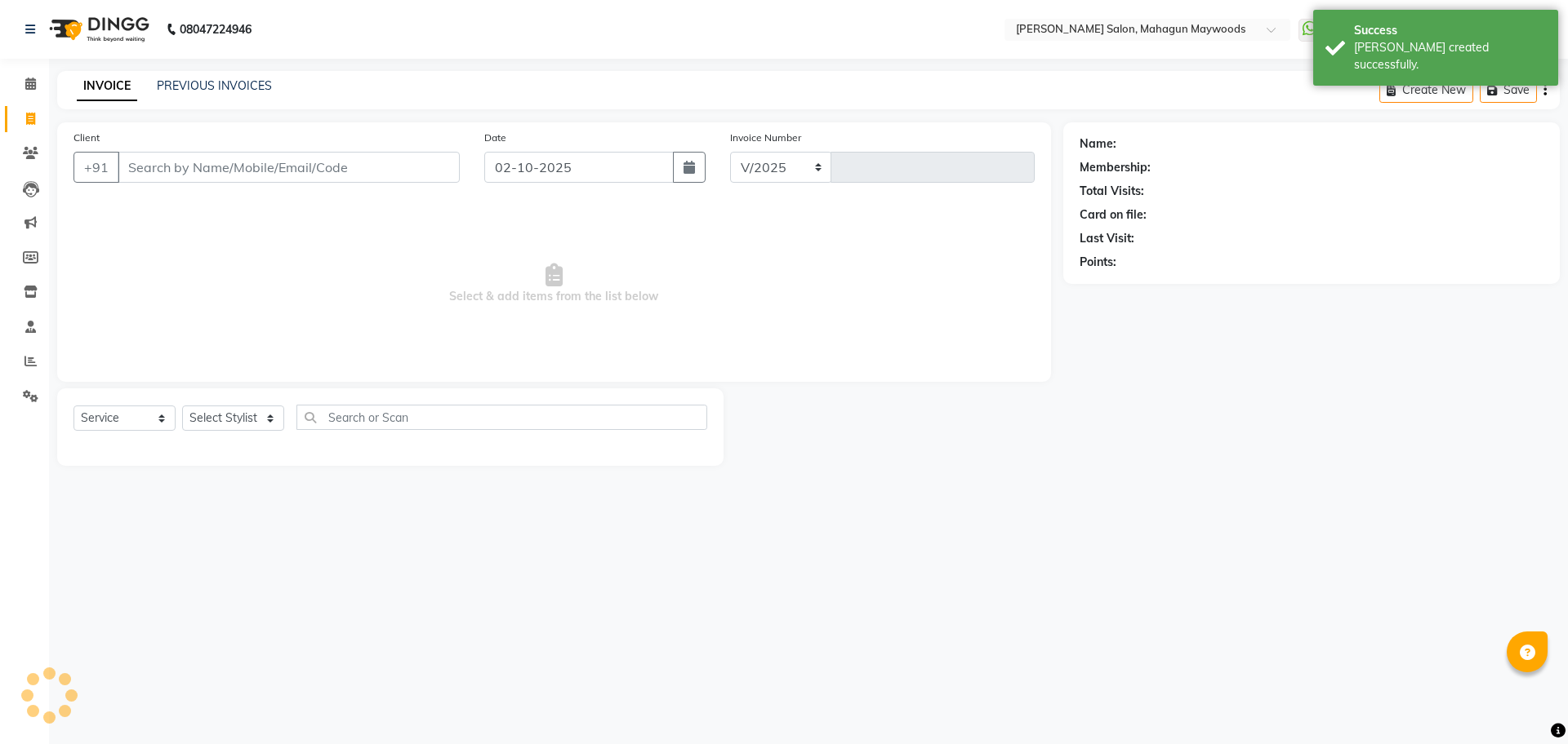
select select "6425"
type input "3223"
click at [146, 176] on input "Client" at bounding box center [288, 167] width 342 height 31
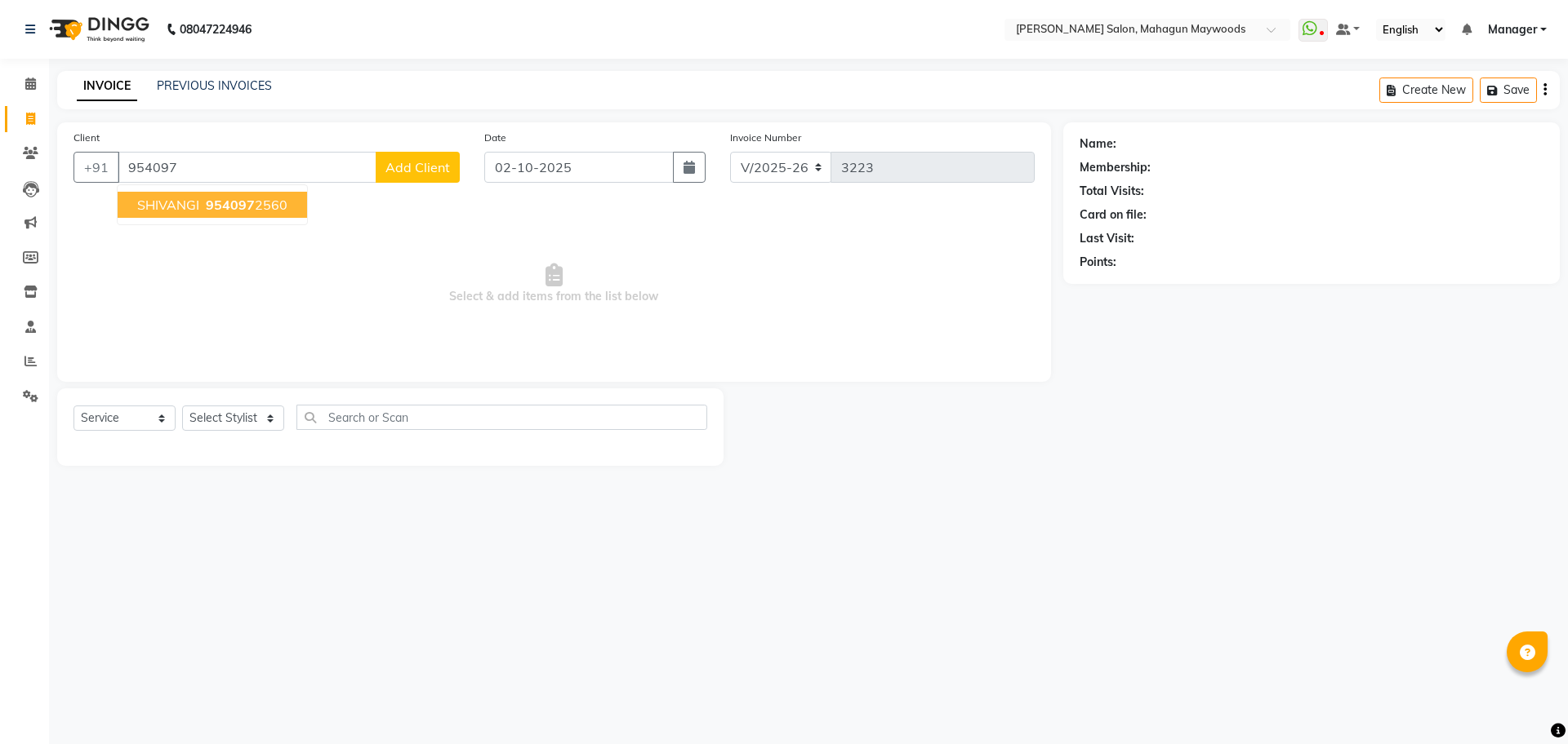
click at [237, 207] on span "954097" at bounding box center [230, 204] width 49 height 16
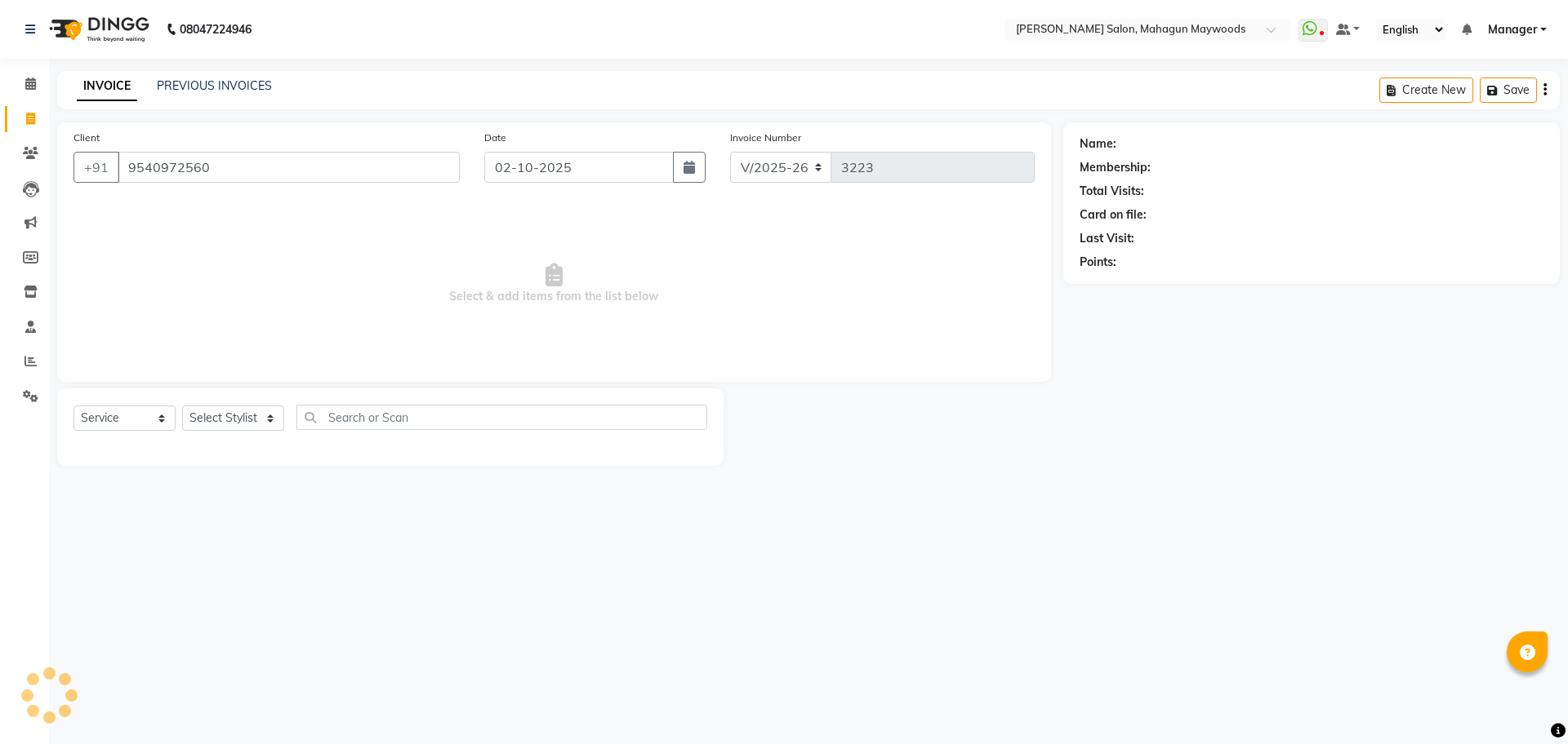
type input "9540972560"
click at [233, 418] on select "Select Stylist Aarti [PERSON_NAME] Manager Pranshant [PERSON_NAME] V Admin" at bounding box center [233, 418] width 102 height 25
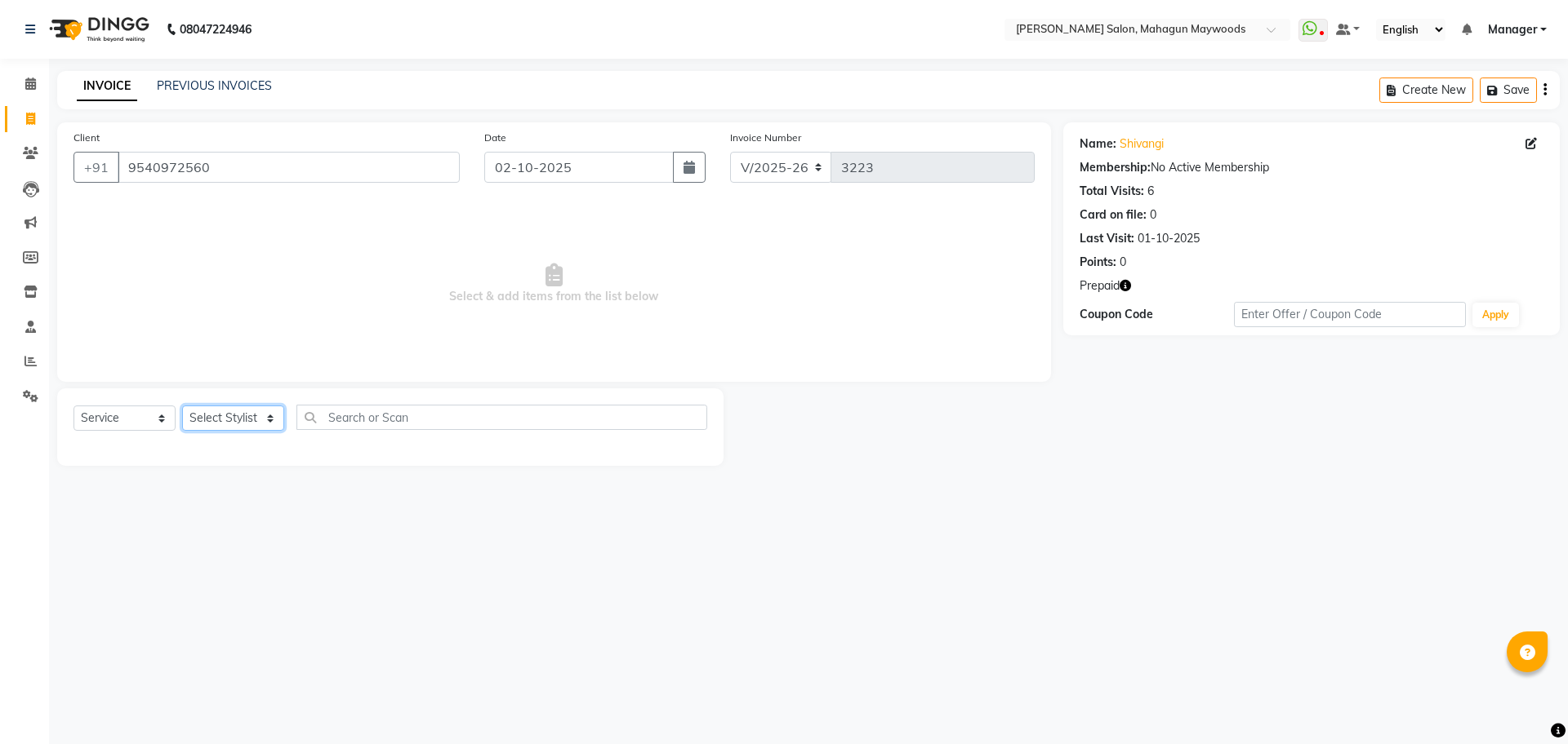
select select "48623"
click at [182, 406] on select "Select Stylist Aarti [PERSON_NAME] Manager Pranshant [PERSON_NAME] V Admin" at bounding box center [233, 418] width 102 height 25
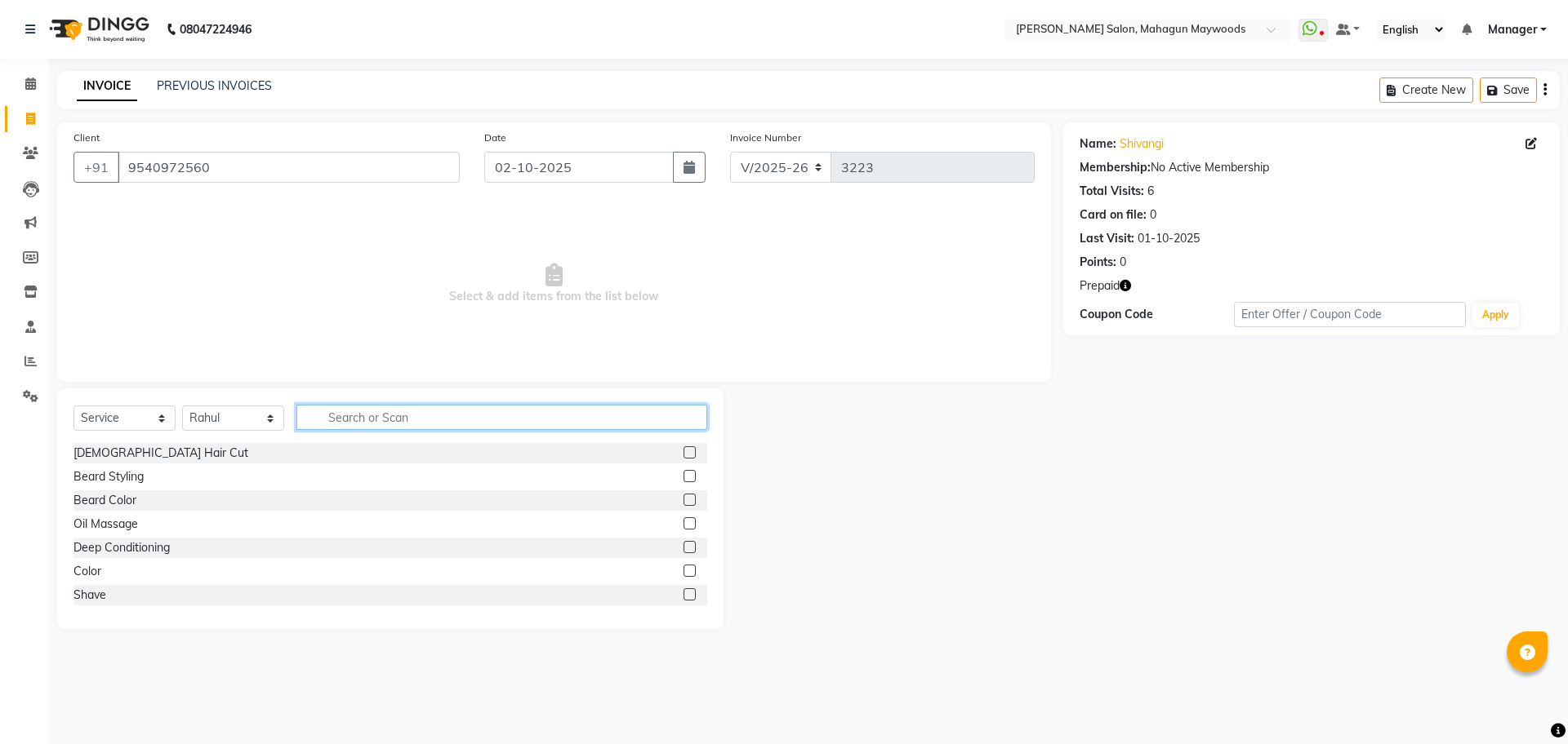
click at [346, 418] on input "text" at bounding box center [501, 417] width 411 height 25
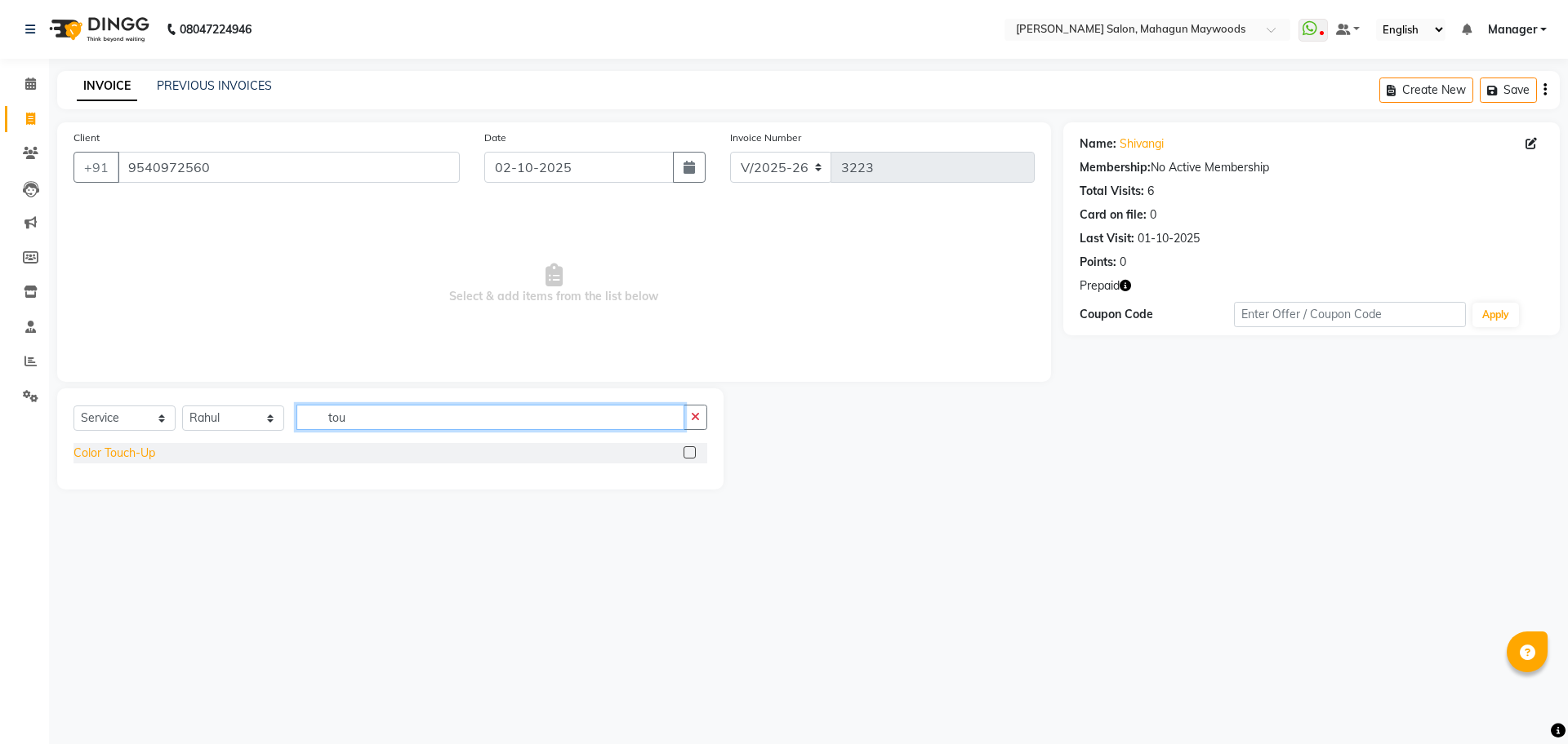
type input "tou"
click at [125, 444] on div "Color Touch-Up" at bounding box center [114, 453] width 82 height 17
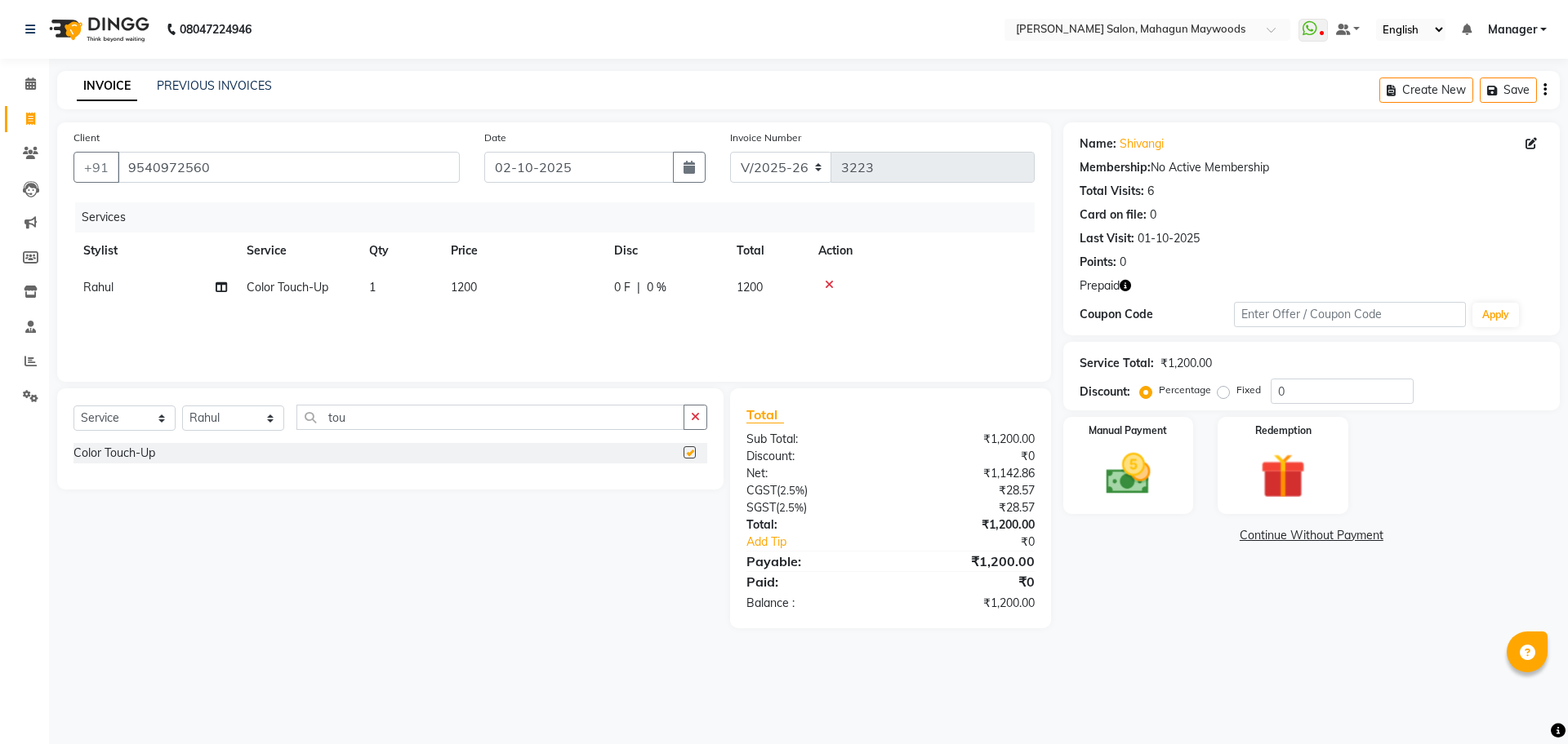
checkbox input "false"
click at [458, 279] on span "1200" at bounding box center [463, 286] width 26 height 14
select select "48623"
drag, startPoint x: 545, startPoint y: 292, endPoint x: 573, endPoint y: 322, distance: 41.0
click at [545, 292] on input "1200" at bounding box center [599, 292] width 144 height 25
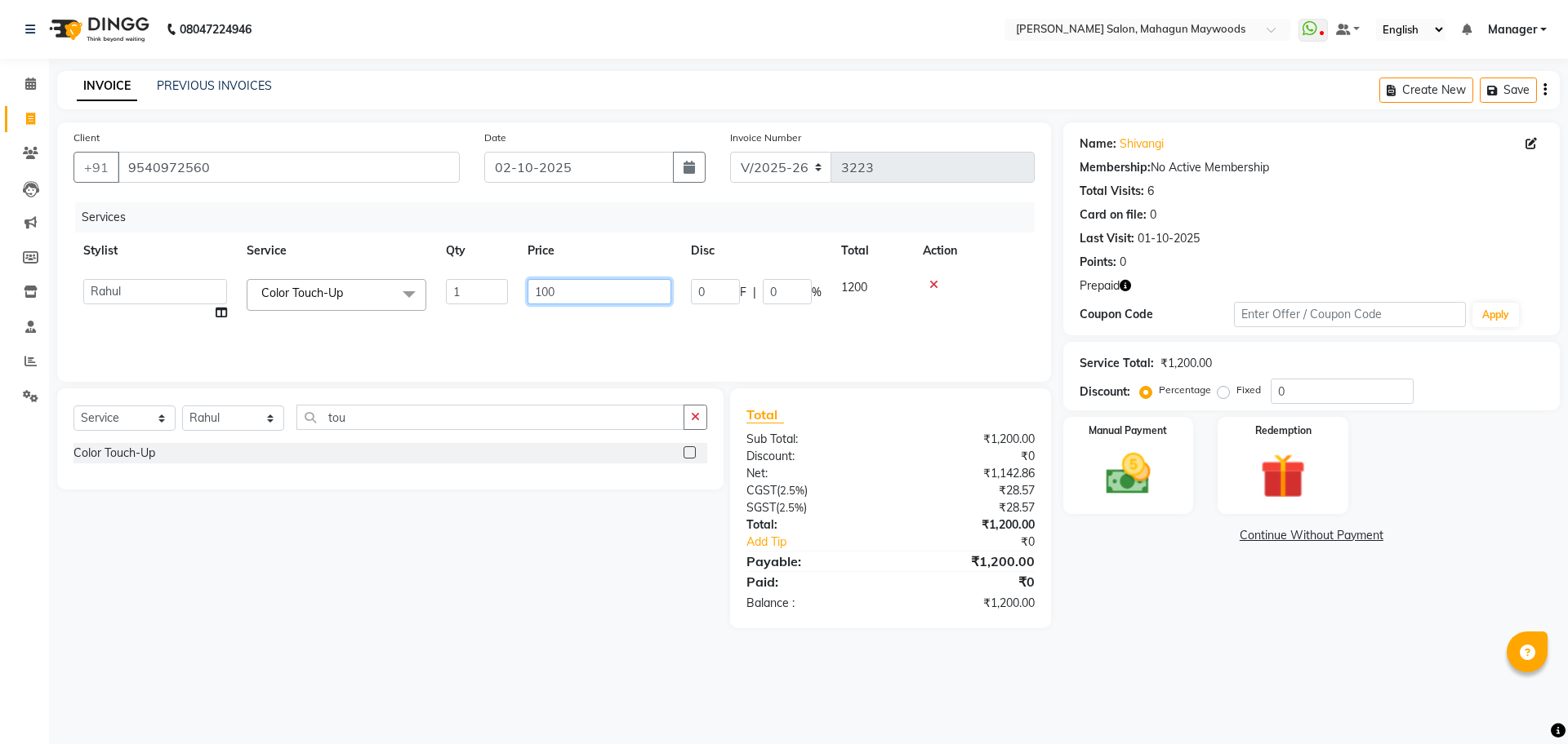
type input "1300"
click at [353, 423] on input "tou" at bounding box center [490, 417] width 388 height 25
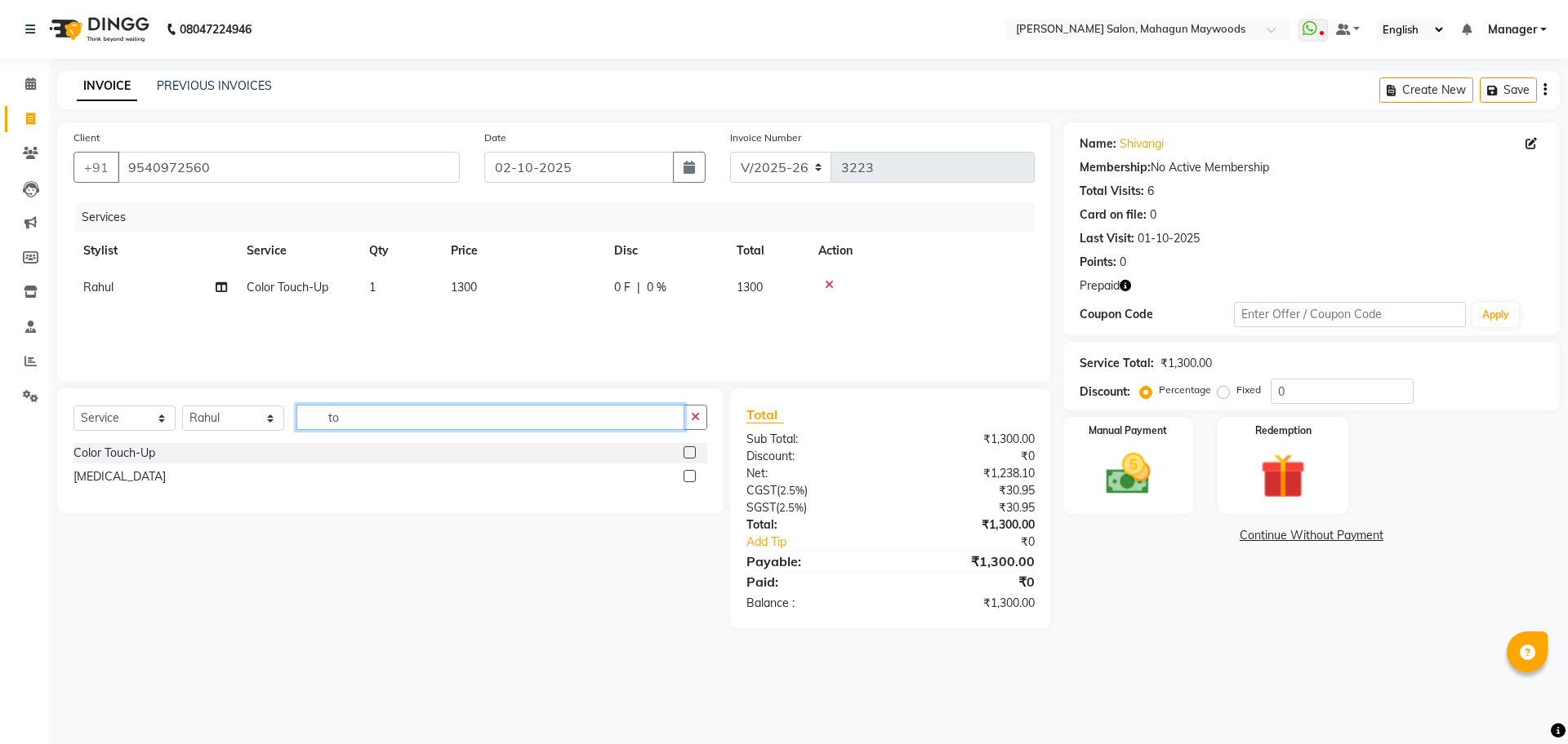
type input "t"
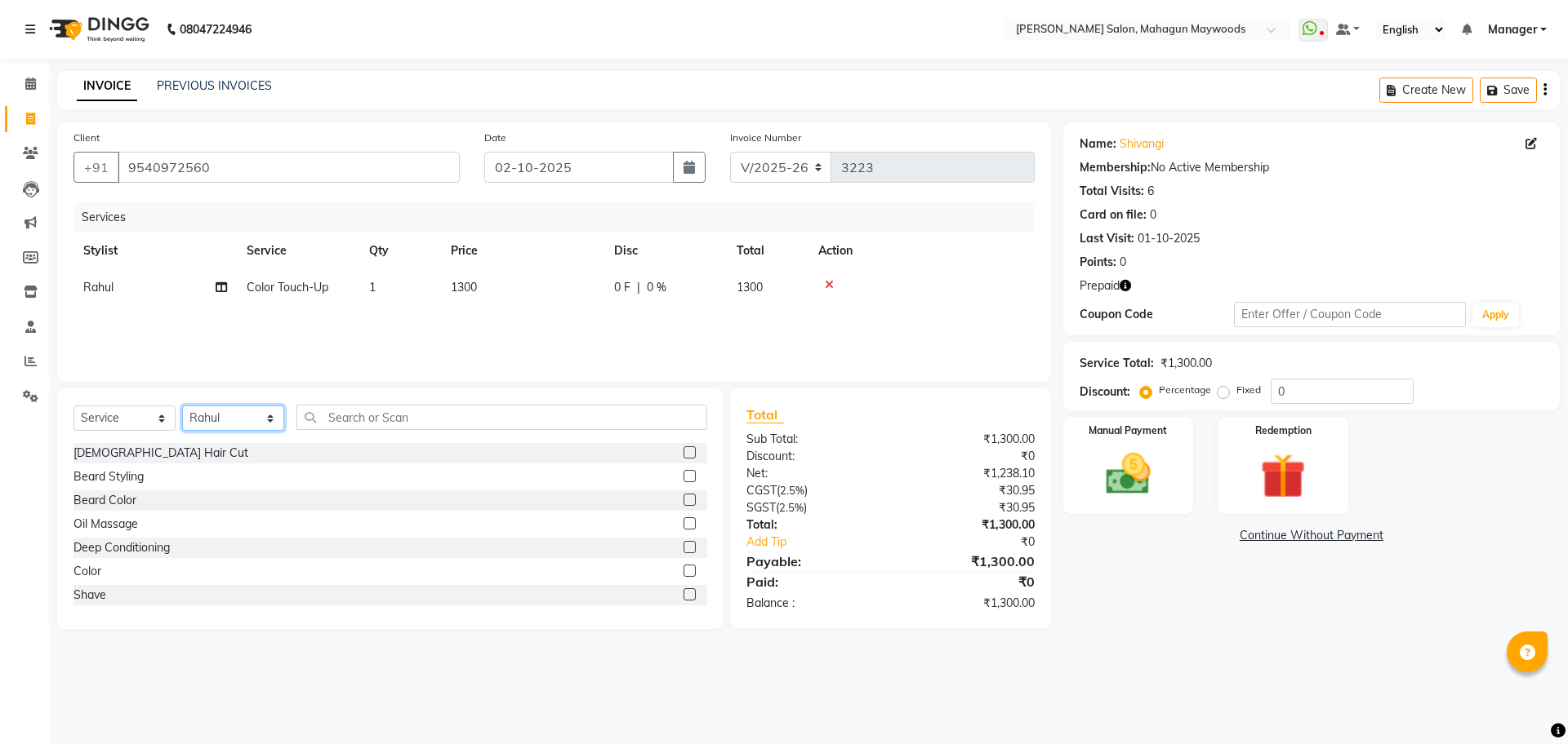
click at [231, 423] on select "Select Stylist Aarti [PERSON_NAME] Manager Pranshant [PERSON_NAME] V Admin" at bounding box center [233, 418] width 102 height 25
select select "48625"
click at [182, 406] on select "Select Stylist Aarti [PERSON_NAME] Manager Pranshant [PERSON_NAME] V Admin" at bounding box center [233, 418] width 102 height 25
click at [355, 412] on input "text" at bounding box center [501, 417] width 411 height 25
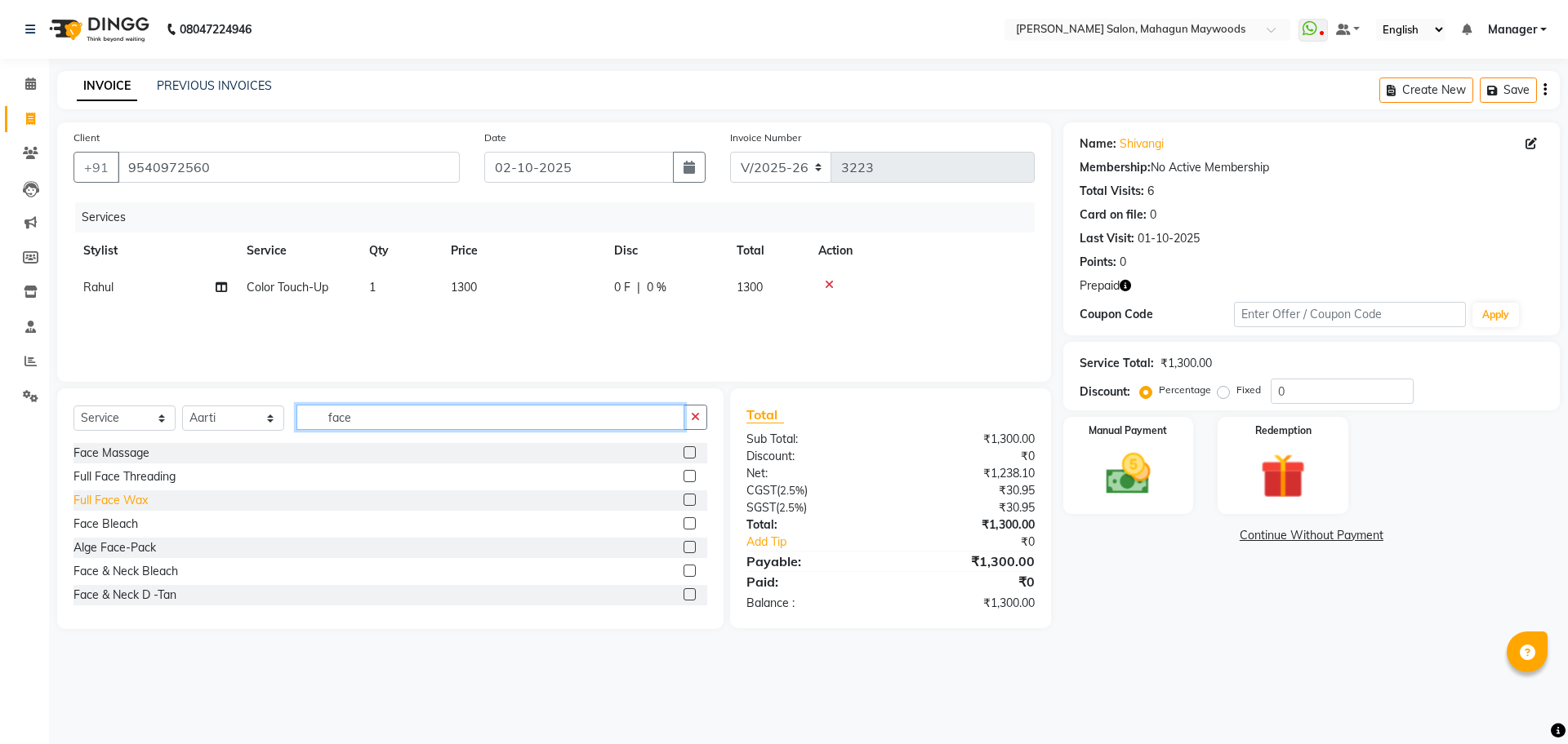
type input "face"
click at [133, 504] on div "Full Face Wax" at bounding box center [110, 501] width 74 height 17
checkbox input "false"
click at [394, 418] on input "face" at bounding box center [490, 417] width 388 height 25
type input "f"
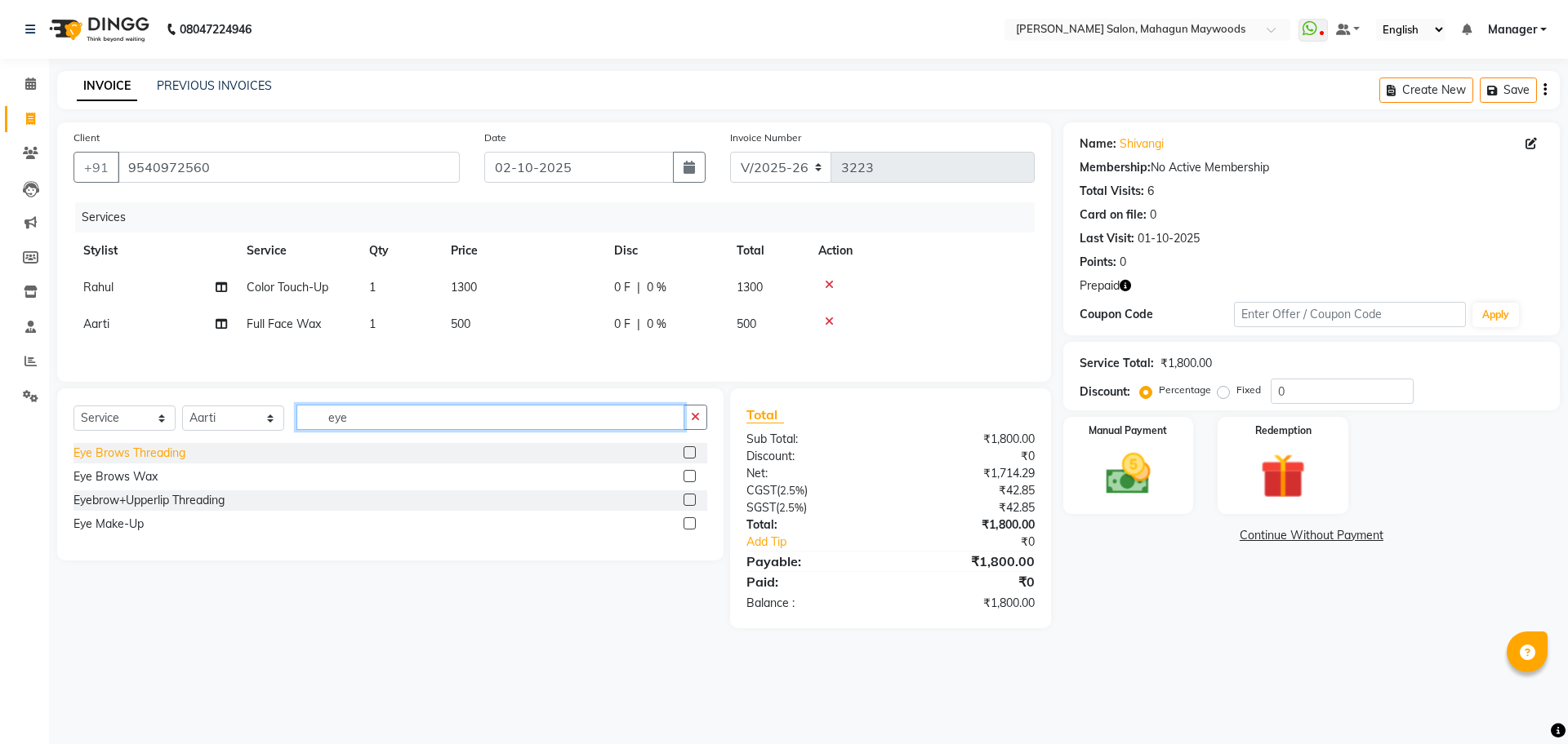
type input "eye"
click at [143, 450] on div "Eye Brows Threading" at bounding box center [129, 453] width 112 height 17
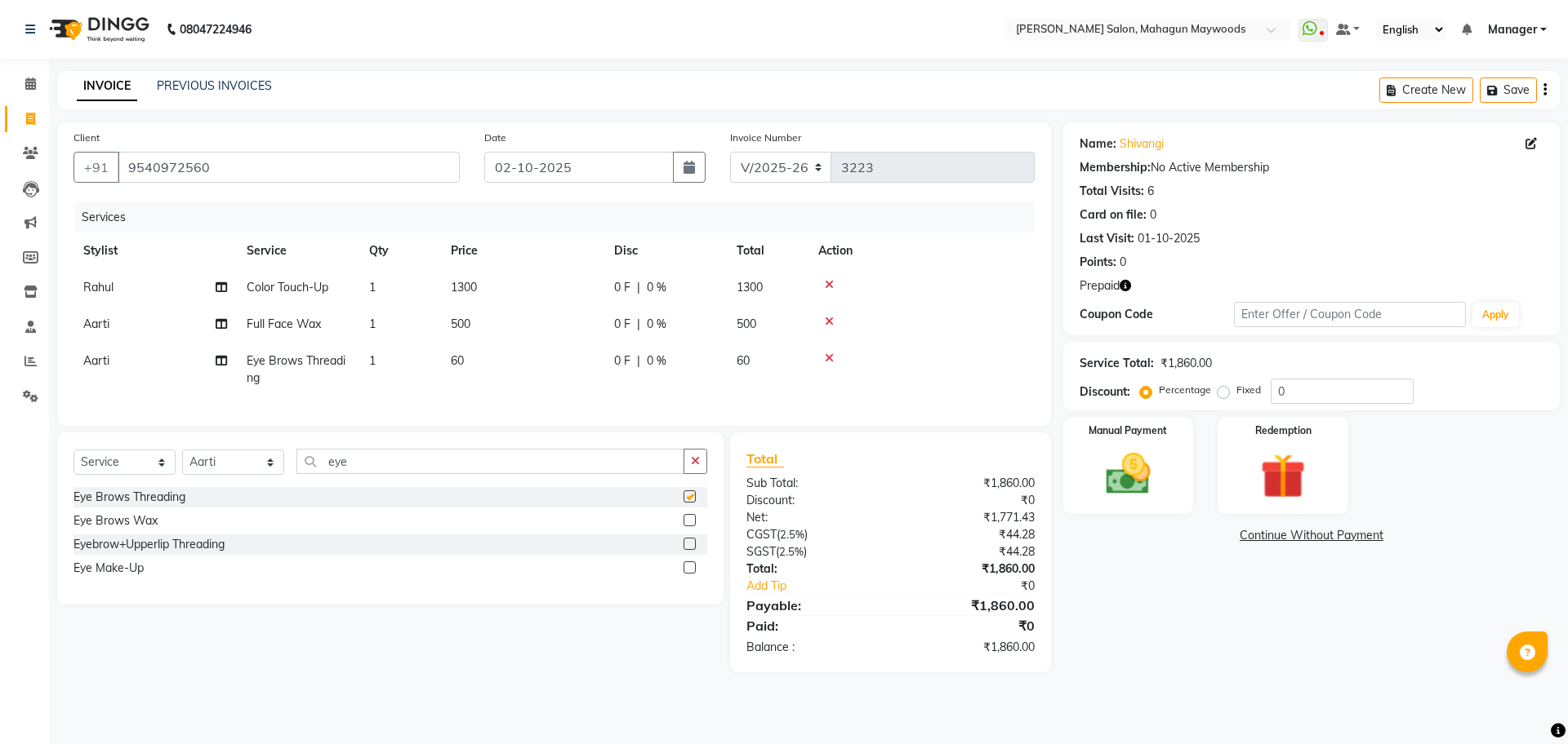
checkbox input "false"
click at [1164, 486] on img at bounding box center [1127, 474] width 76 height 54
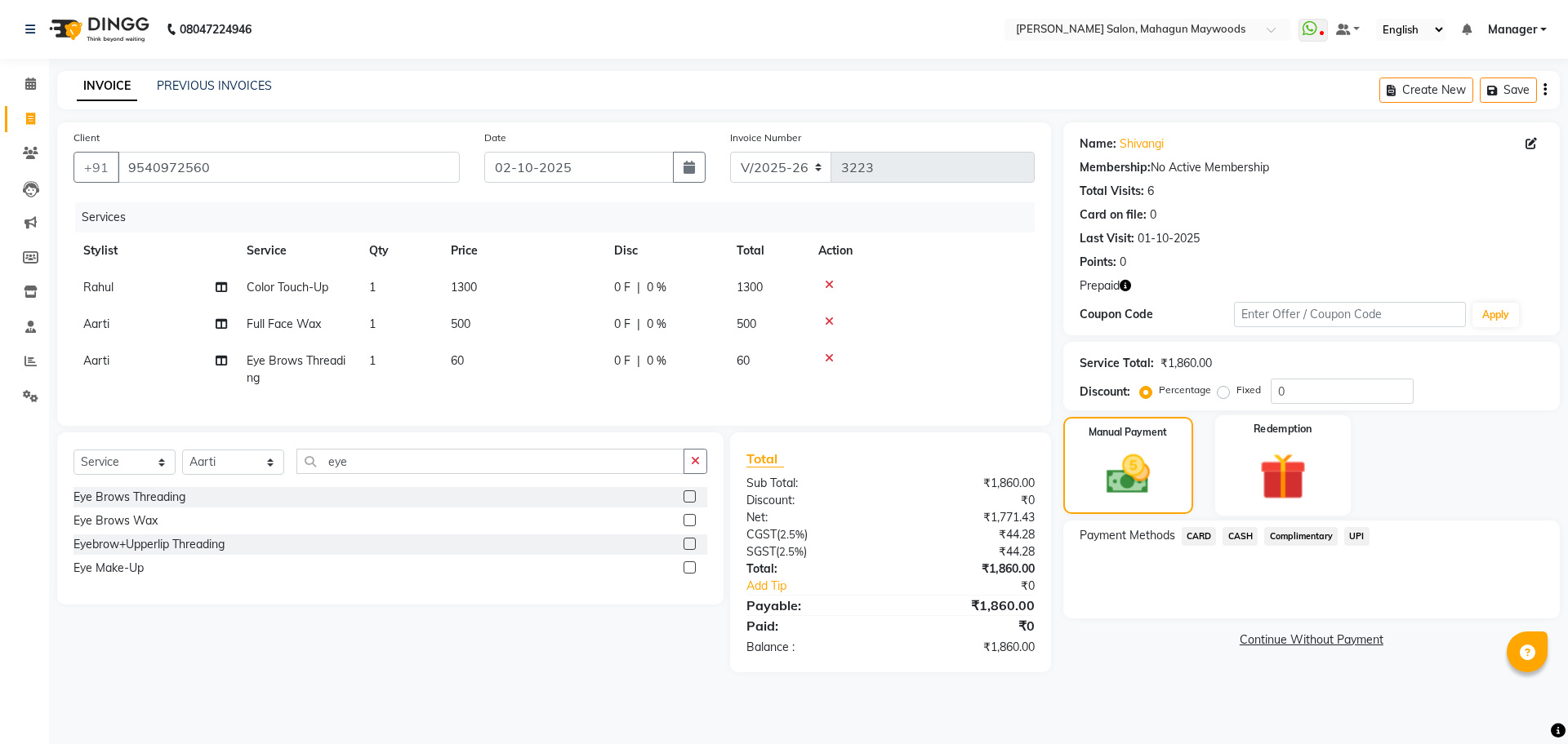
click at [1254, 465] on img at bounding box center [1282, 476] width 76 height 58
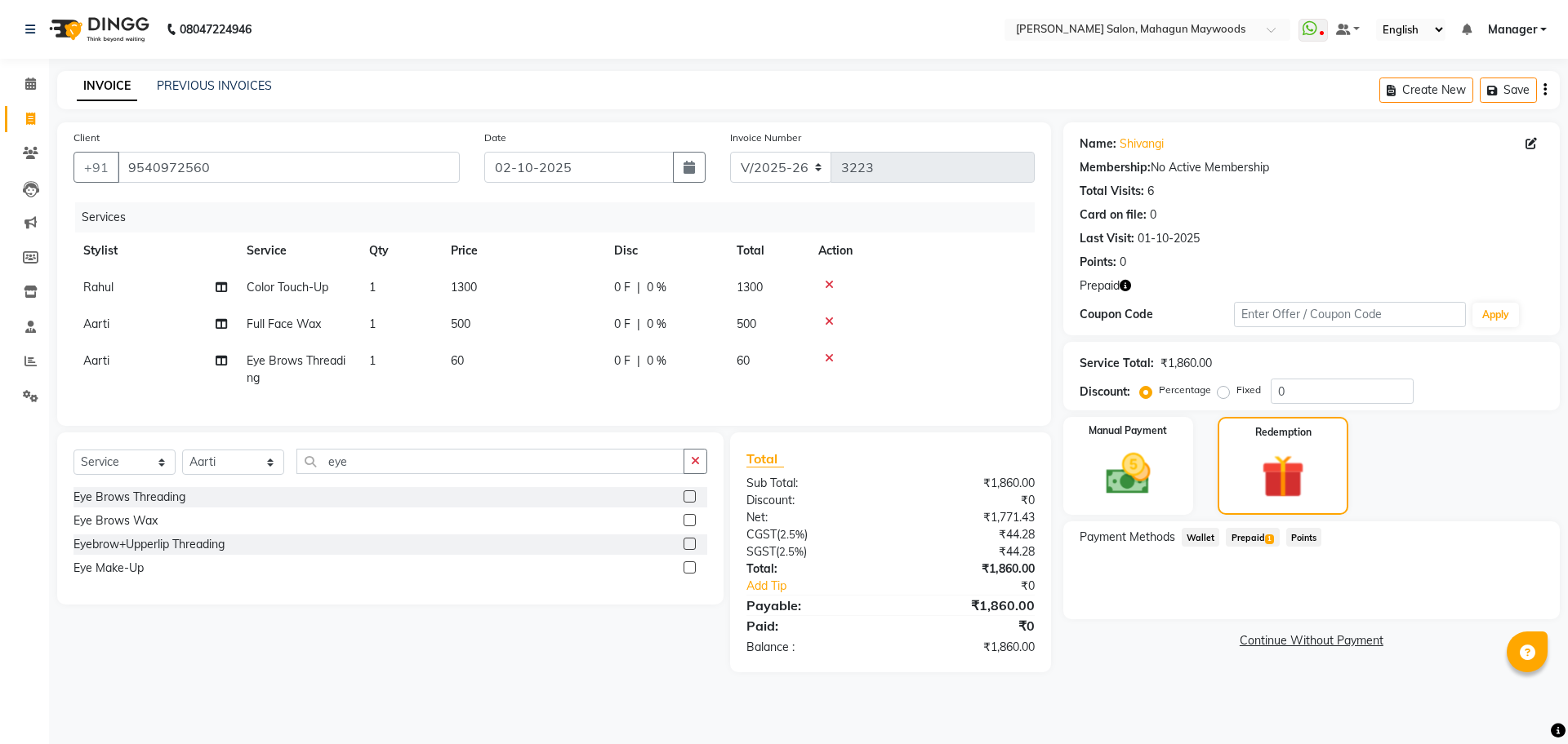
click at [1240, 533] on span "Prepaid 1" at bounding box center [1252, 537] width 53 height 18
click at [1498, 609] on button "Add" at bounding box center [1504, 602] width 60 height 28
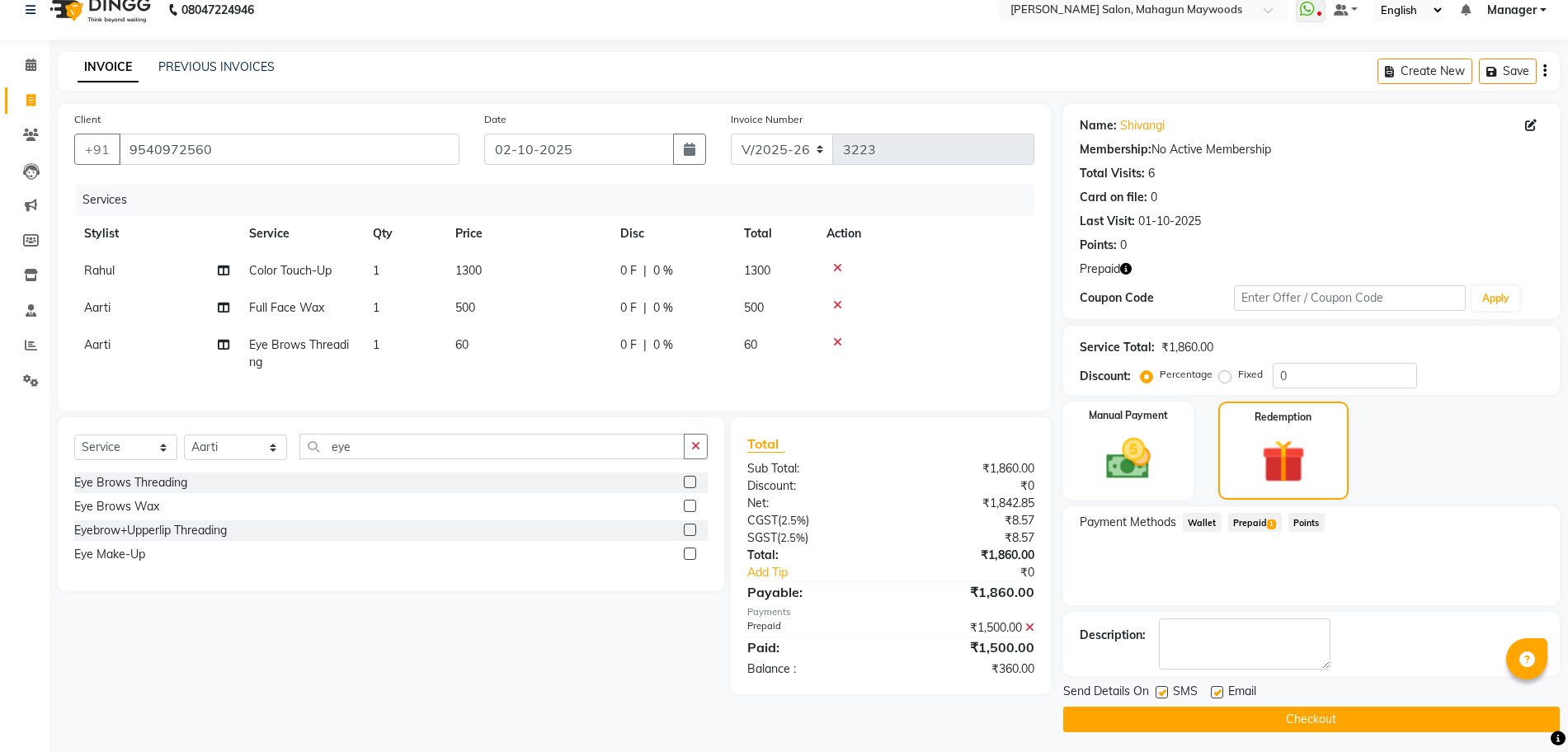
scroll to position [24, 0]
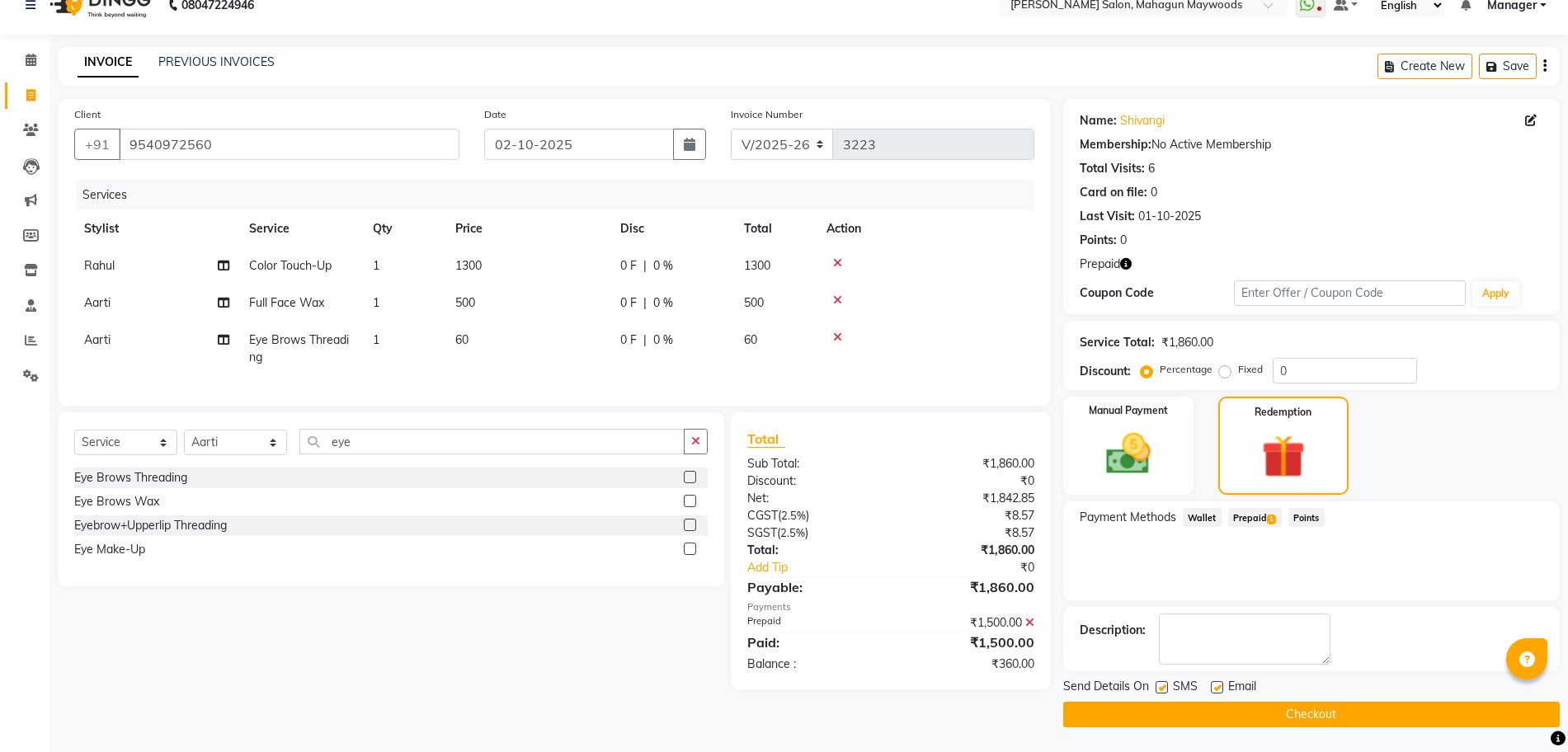
click at [1315, 718] on button "Checkout" at bounding box center [1311, 715] width 497 height 25
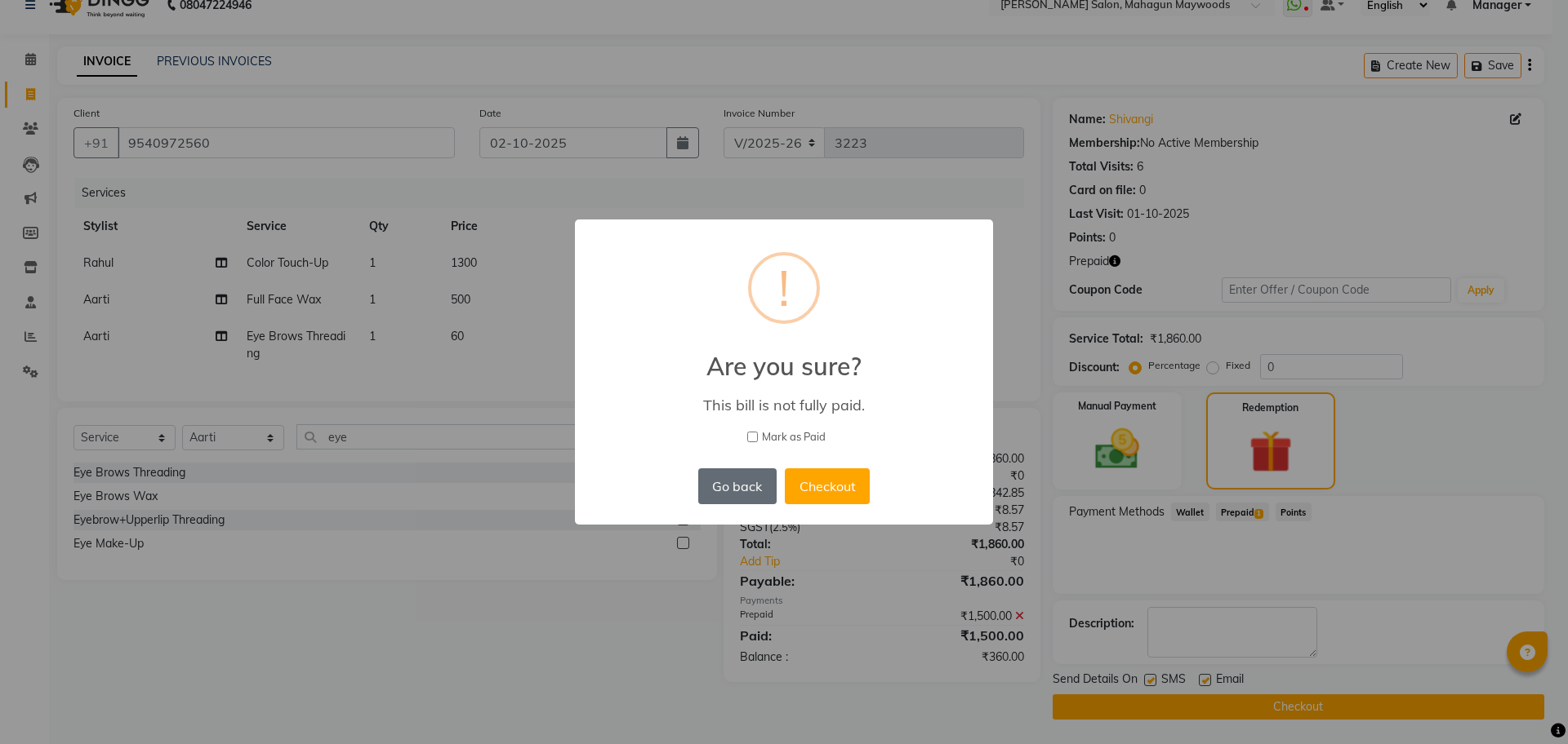
click at [753, 479] on button "Go back" at bounding box center [737, 486] width 78 height 36
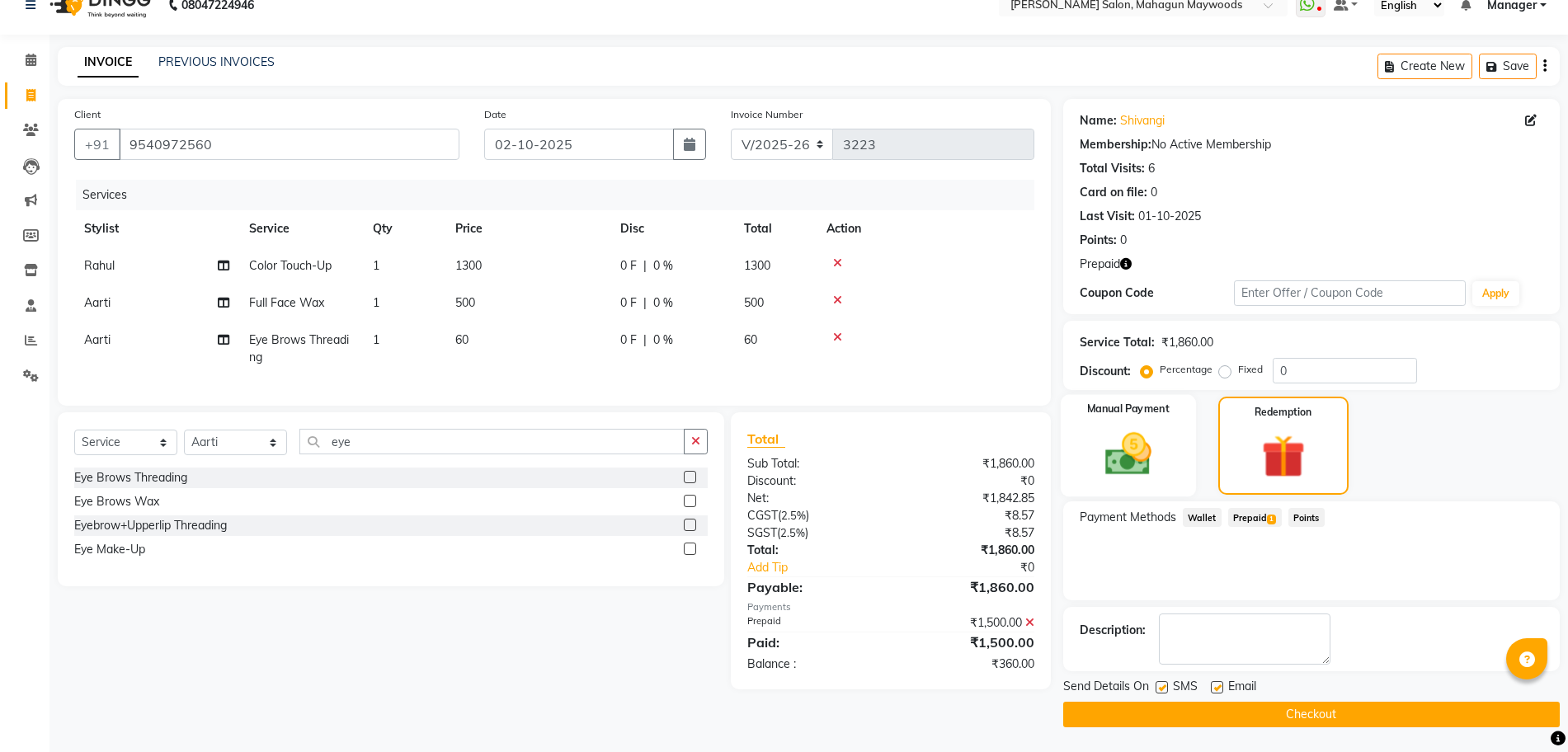
click at [1131, 475] on img at bounding box center [1128, 454] width 76 height 54
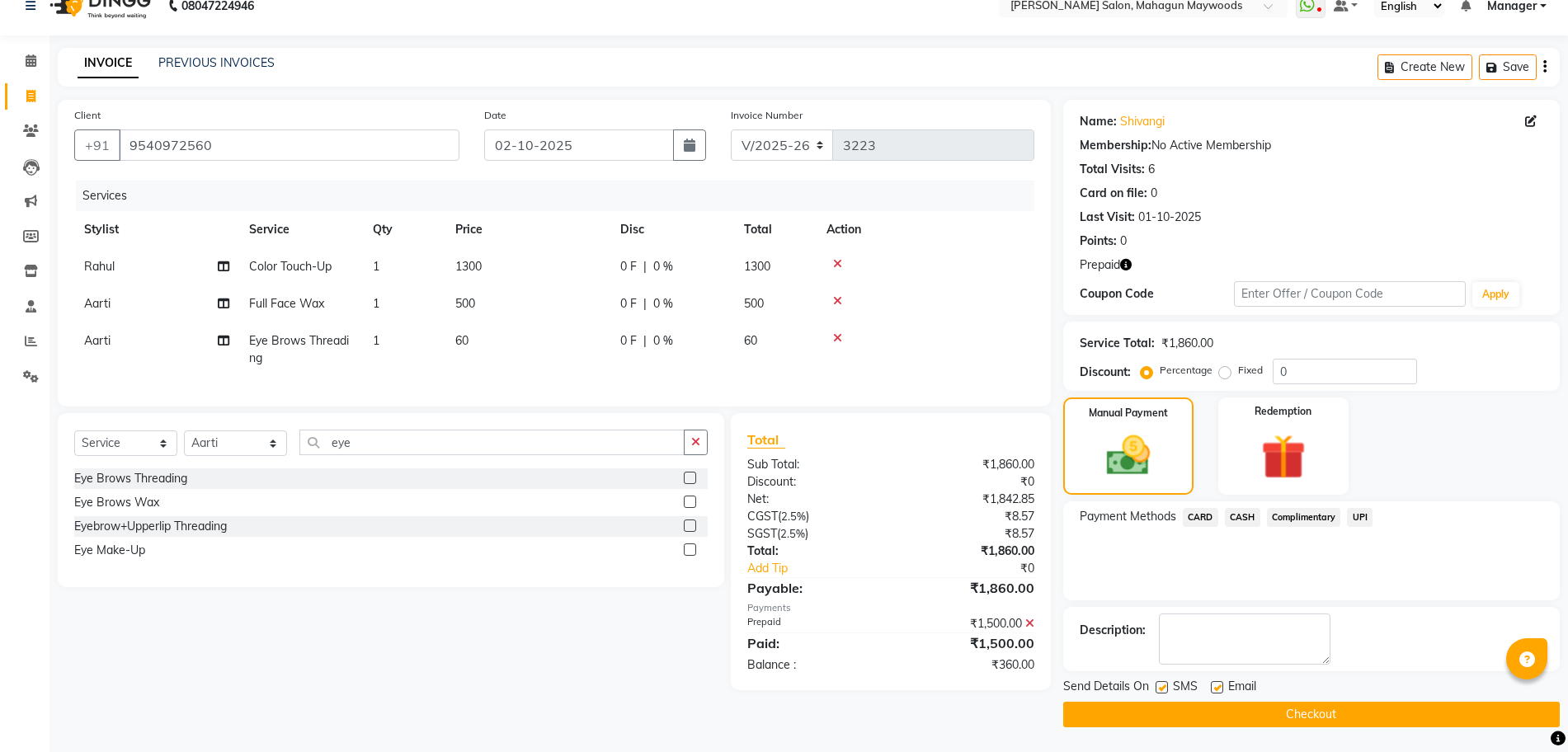
scroll to position [24, 0]
click at [1358, 521] on span "UPI" at bounding box center [1360, 517] width 25 height 19
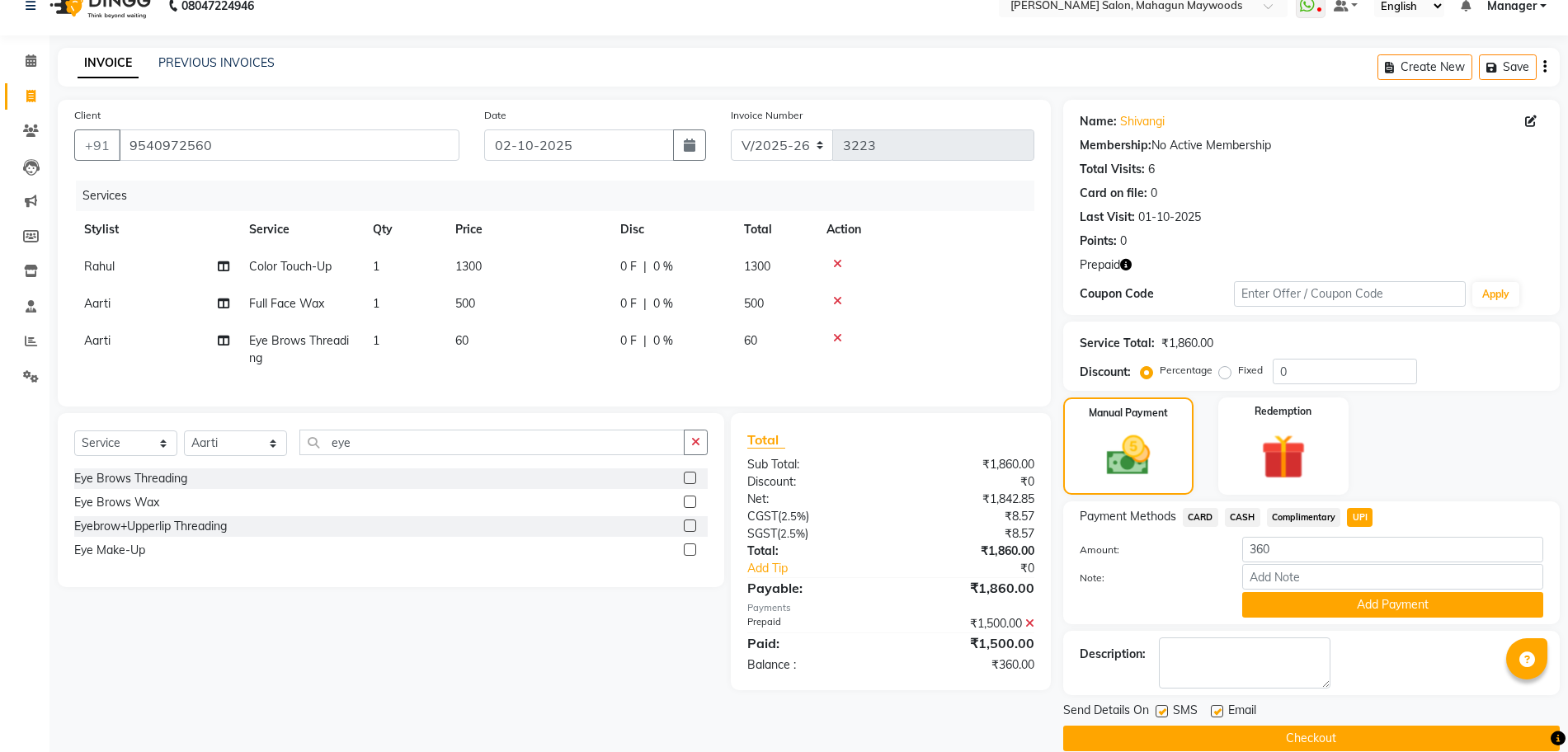
scroll to position [24, 0]
click at [1332, 601] on button "Add Payment" at bounding box center [1392, 604] width 301 height 25
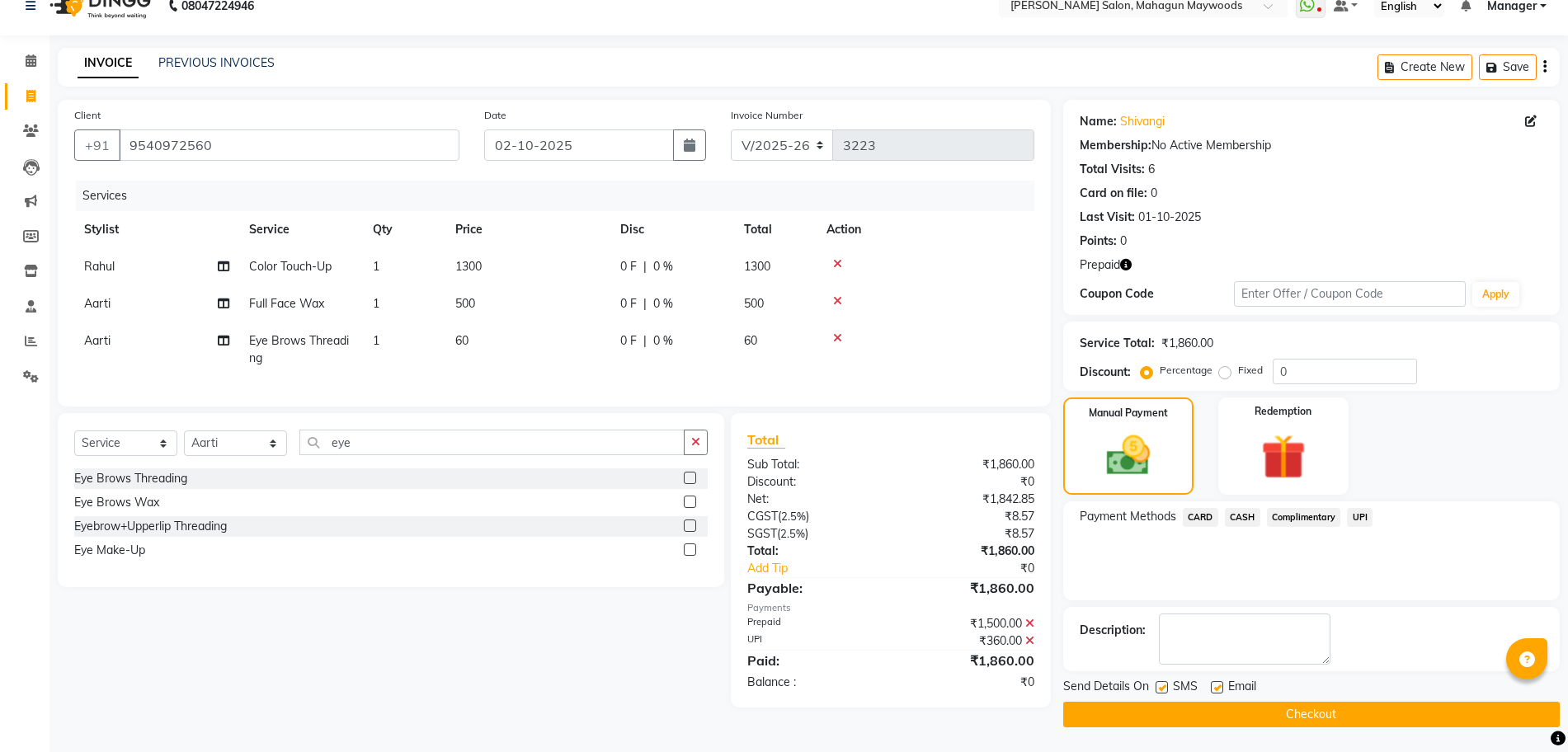
scroll to position [24, 0]
click at [1299, 719] on button "Checkout" at bounding box center [1311, 715] width 497 height 25
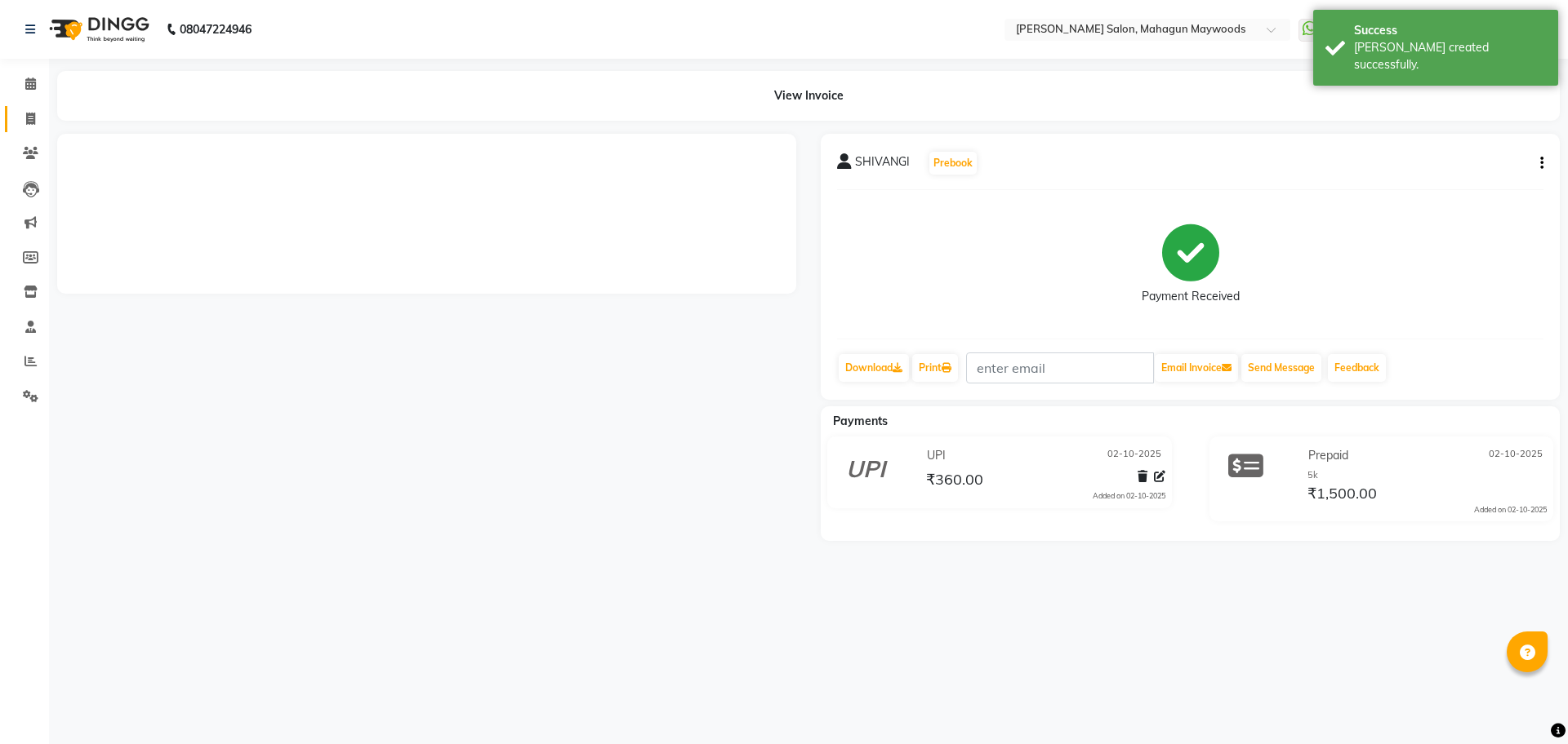
click at [11, 117] on link "Invoice" at bounding box center [24, 120] width 40 height 27
select select "service"
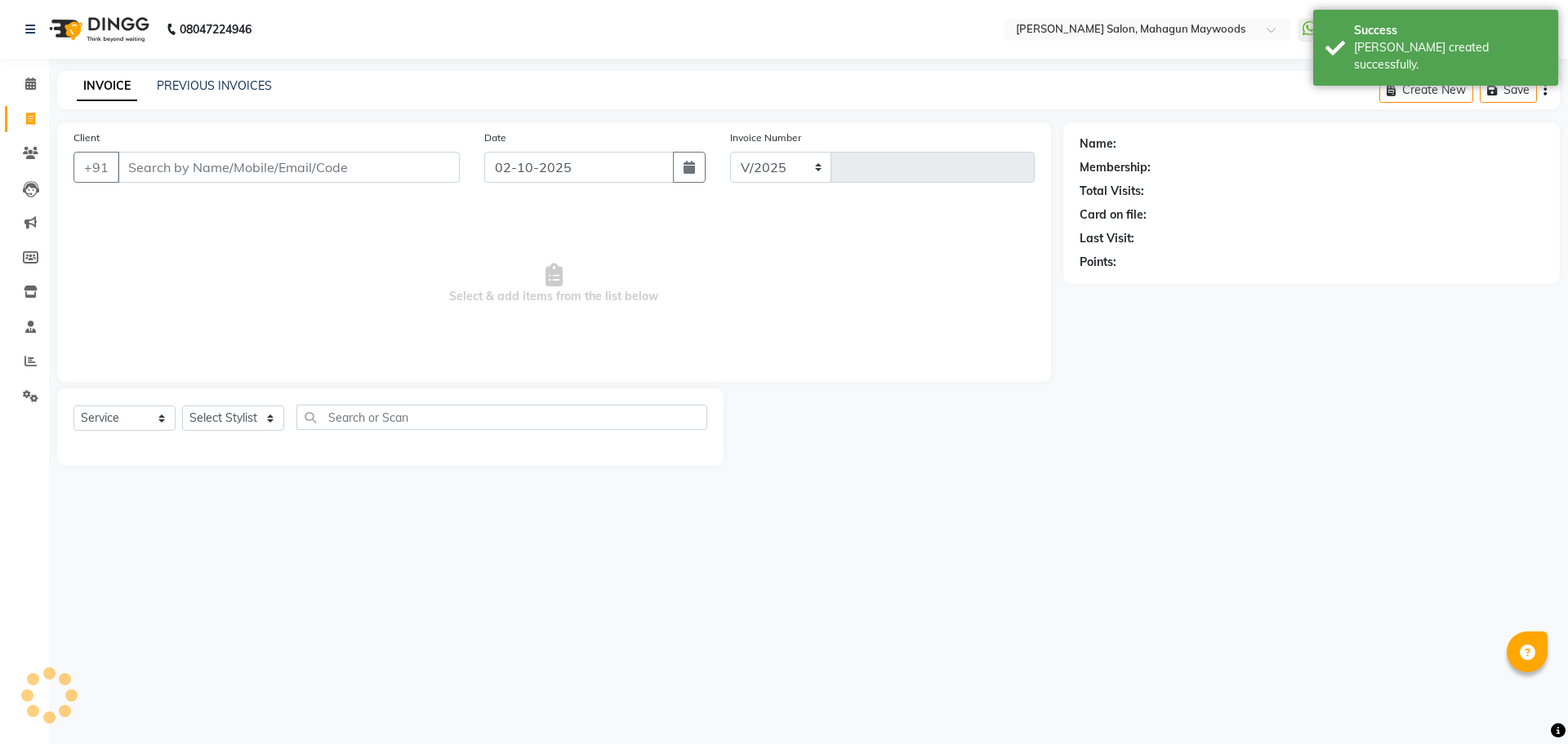
select select "6425"
type input "3224"
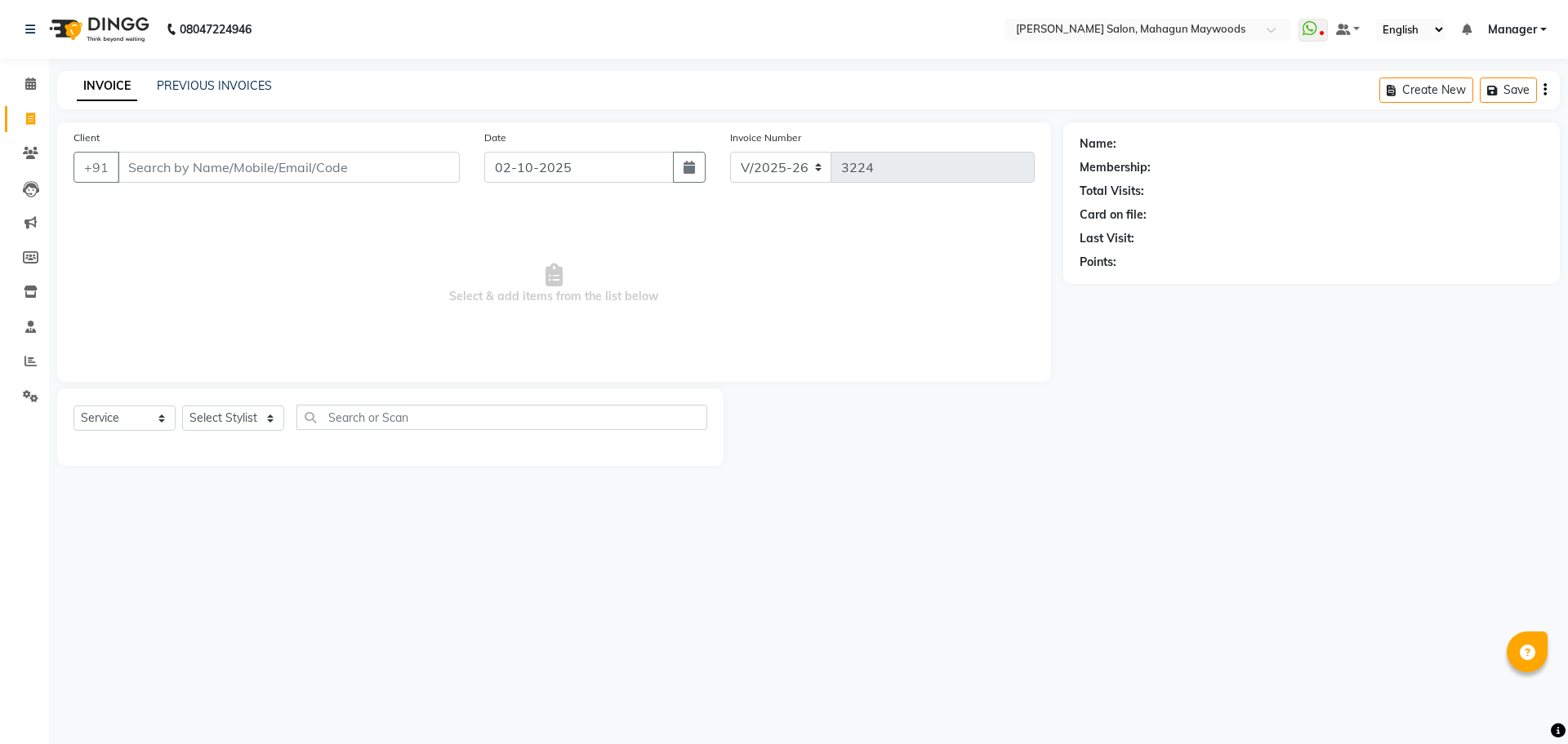
click at [202, 75] on div "INVOICE PREVIOUS INVOICES Create New Save" at bounding box center [808, 91] width 1502 height 39
click at [241, 77] on div "PREVIOUS INVOICES" at bounding box center [214, 86] width 115 height 17
drag, startPoint x: 195, startPoint y: 76, endPoint x: 196, endPoint y: 93, distance: 17.0
click at [195, 79] on div "INVOICE PREVIOUS INVOICES Create New Save" at bounding box center [808, 91] width 1502 height 39
click at [222, 78] on link "PREVIOUS INVOICES" at bounding box center [214, 85] width 115 height 14
